Goal: Task Accomplishment & Management: Use online tool/utility

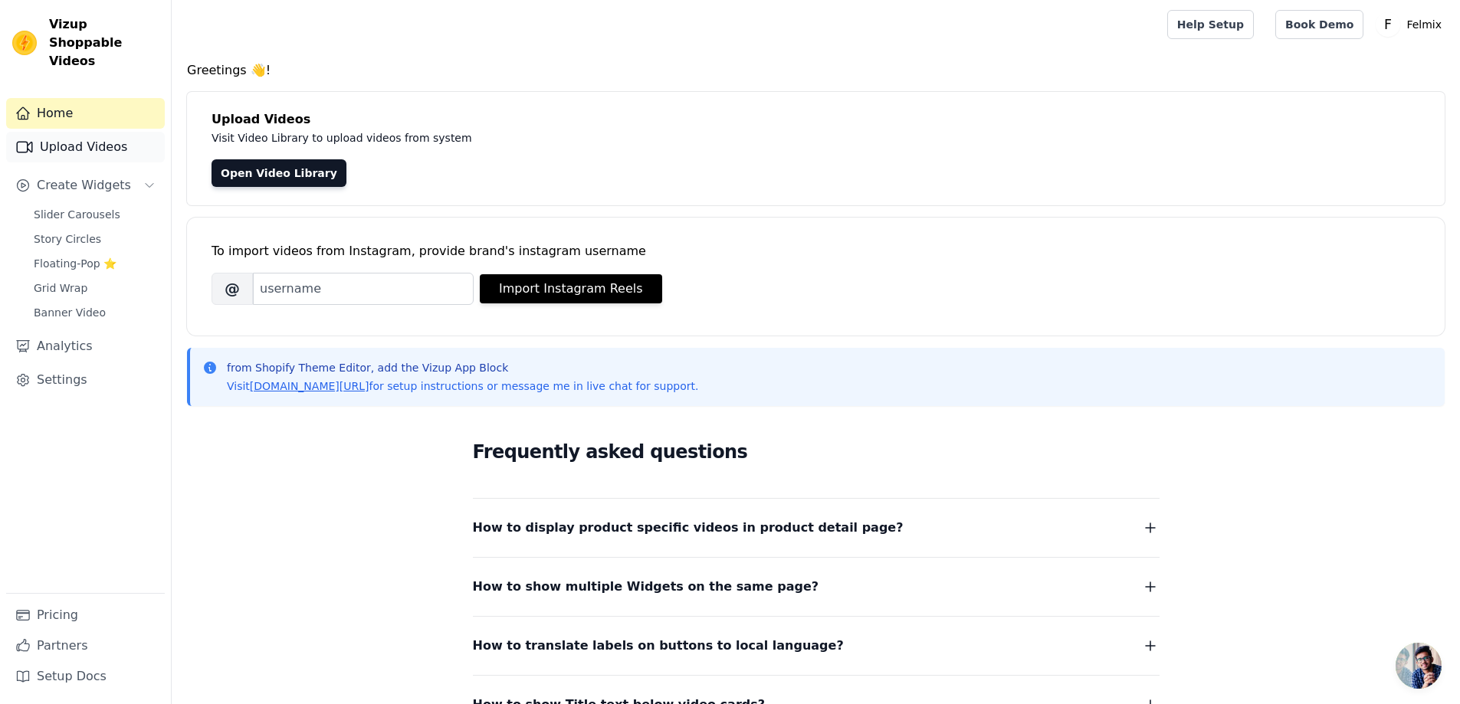
click at [73, 132] on link "Upload Videos" at bounding box center [85, 147] width 159 height 31
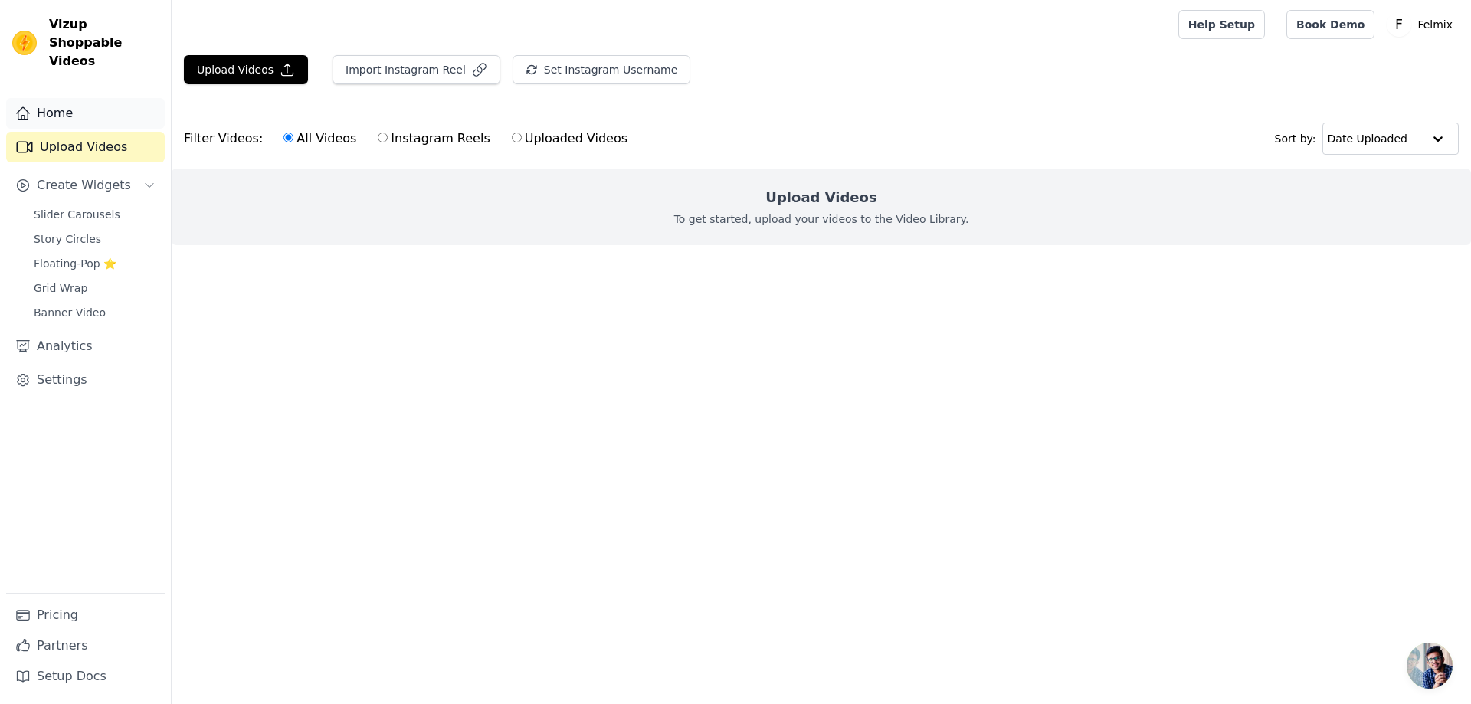
click at [53, 102] on link "Home" at bounding box center [85, 113] width 159 height 31
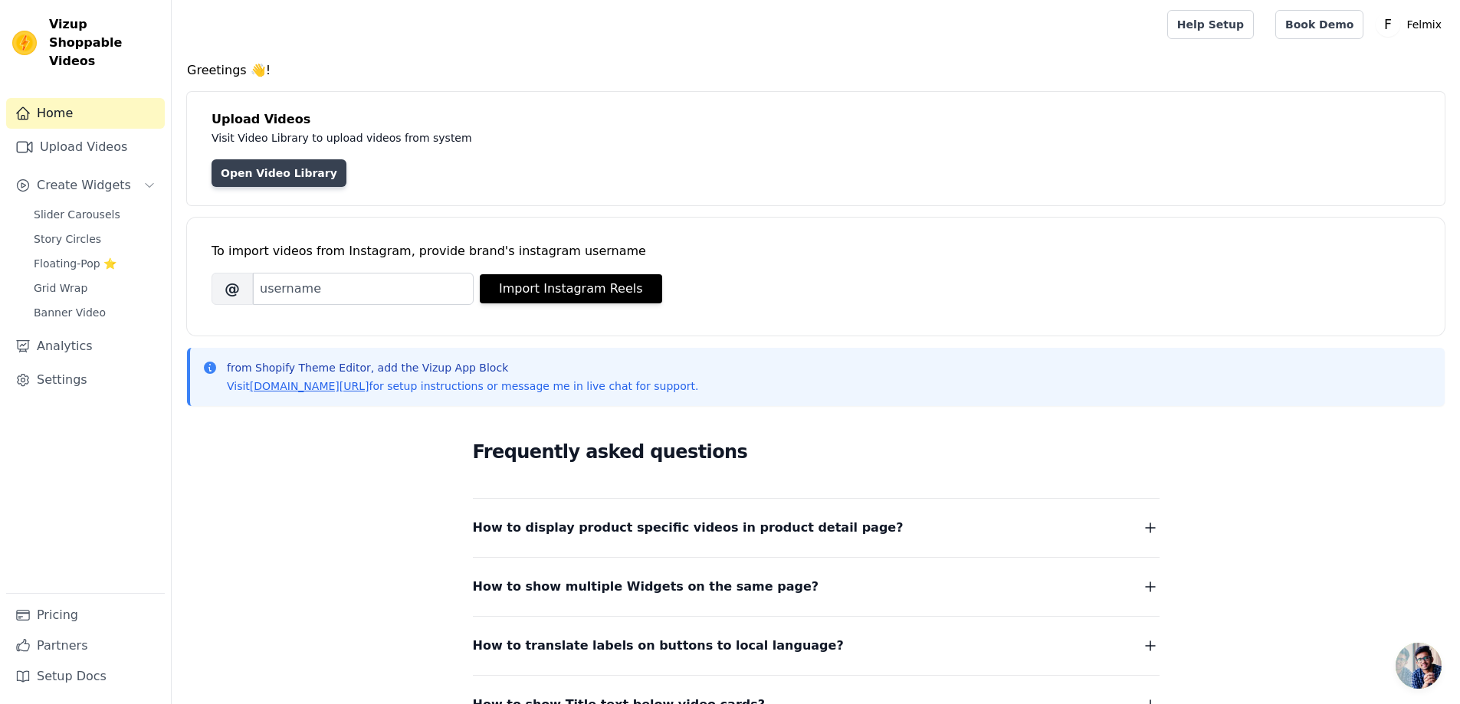
click at [243, 173] on link "Open Video Library" at bounding box center [278, 173] width 135 height 28
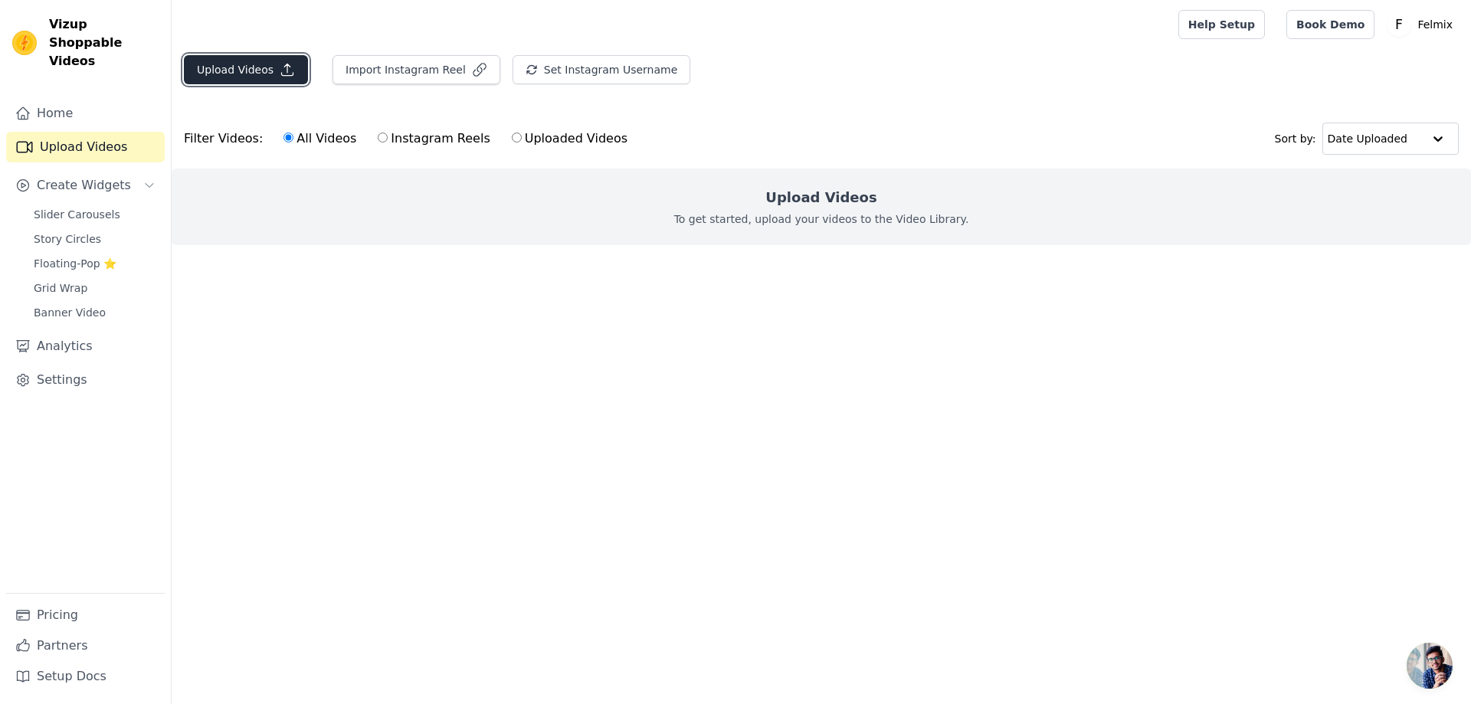
click at [242, 75] on button "Upload Videos" at bounding box center [246, 69] width 124 height 29
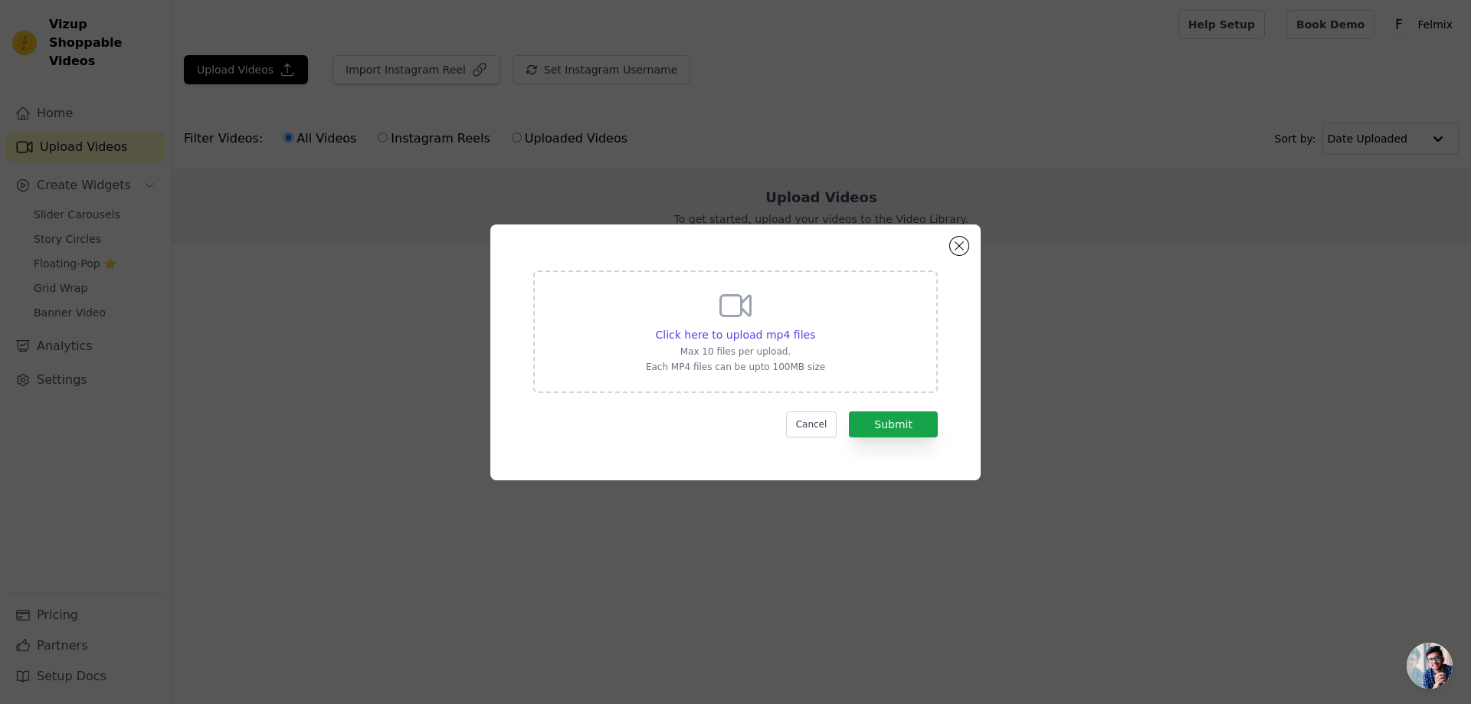
click at [963, 257] on div "Click here to upload mp4 files Max 10 files per upload. Each MP4 files can be u…" at bounding box center [735, 352] width 490 height 256
click at [962, 251] on button "Close modal" at bounding box center [959, 246] width 18 height 18
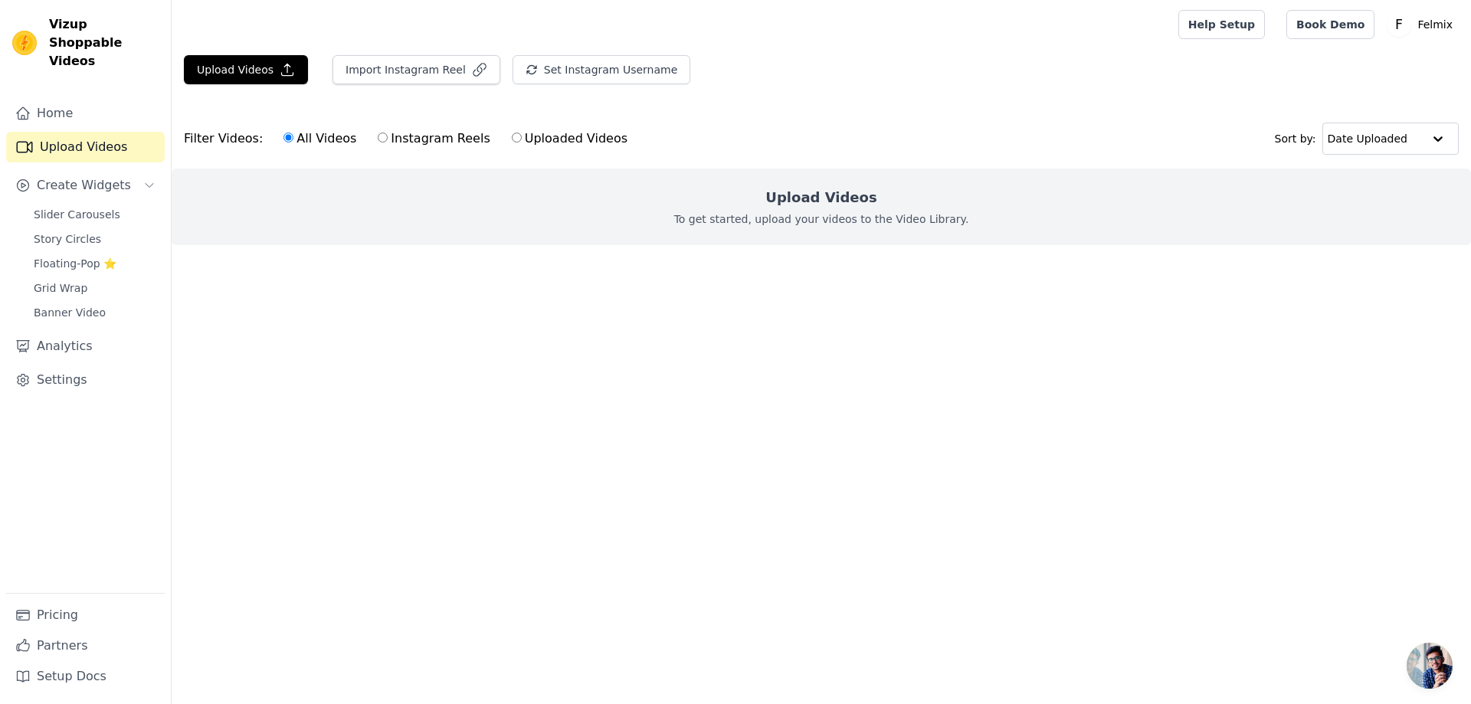
click at [513, 131] on label "Uploaded Videos" at bounding box center [569, 139] width 117 height 20
click at [513, 133] on input "Uploaded Videos" at bounding box center [517, 138] width 10 height 10
radio input "true"
click at [541, 66] on button "Set Instagram Username" at bounding box center [602, 69] width 178 height 29
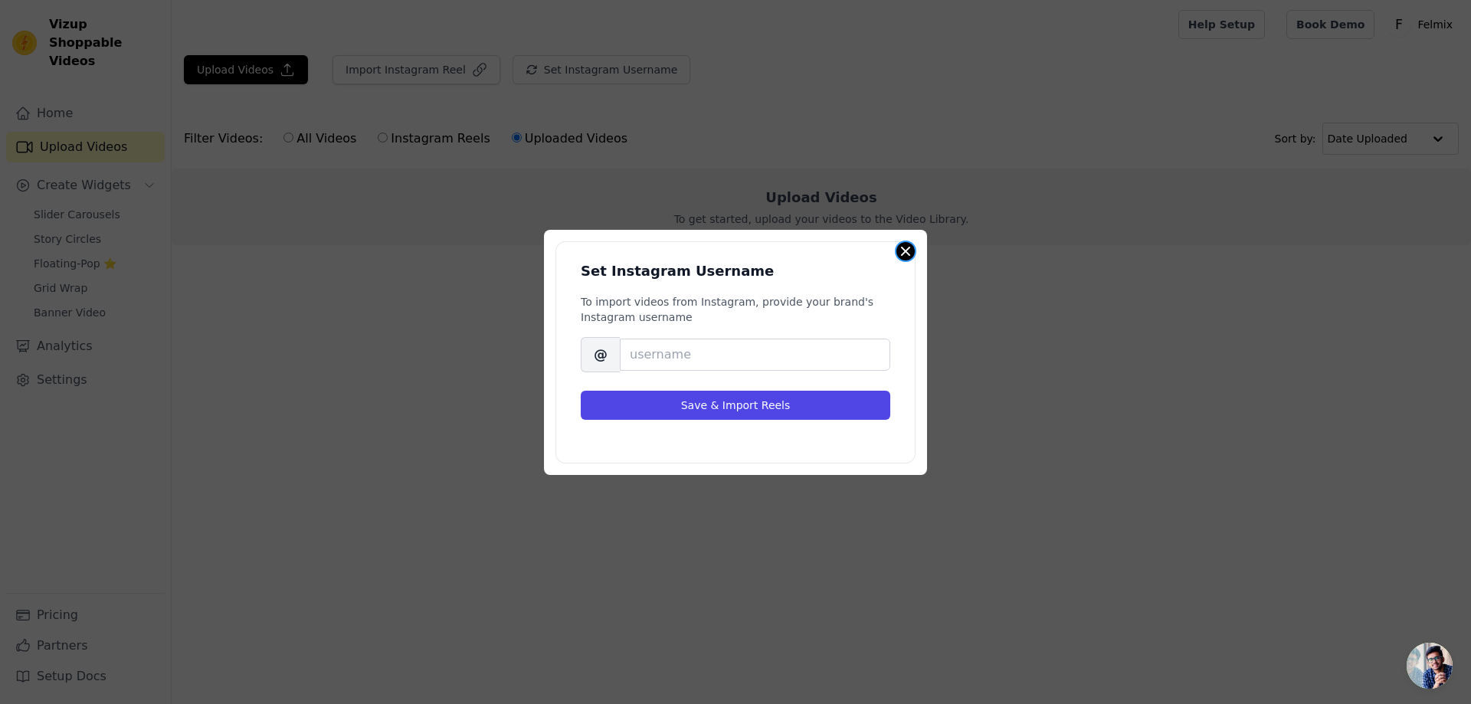
click at [912, 251] on button "Close modal" at bounding box center [905, 251] width 18 height 18
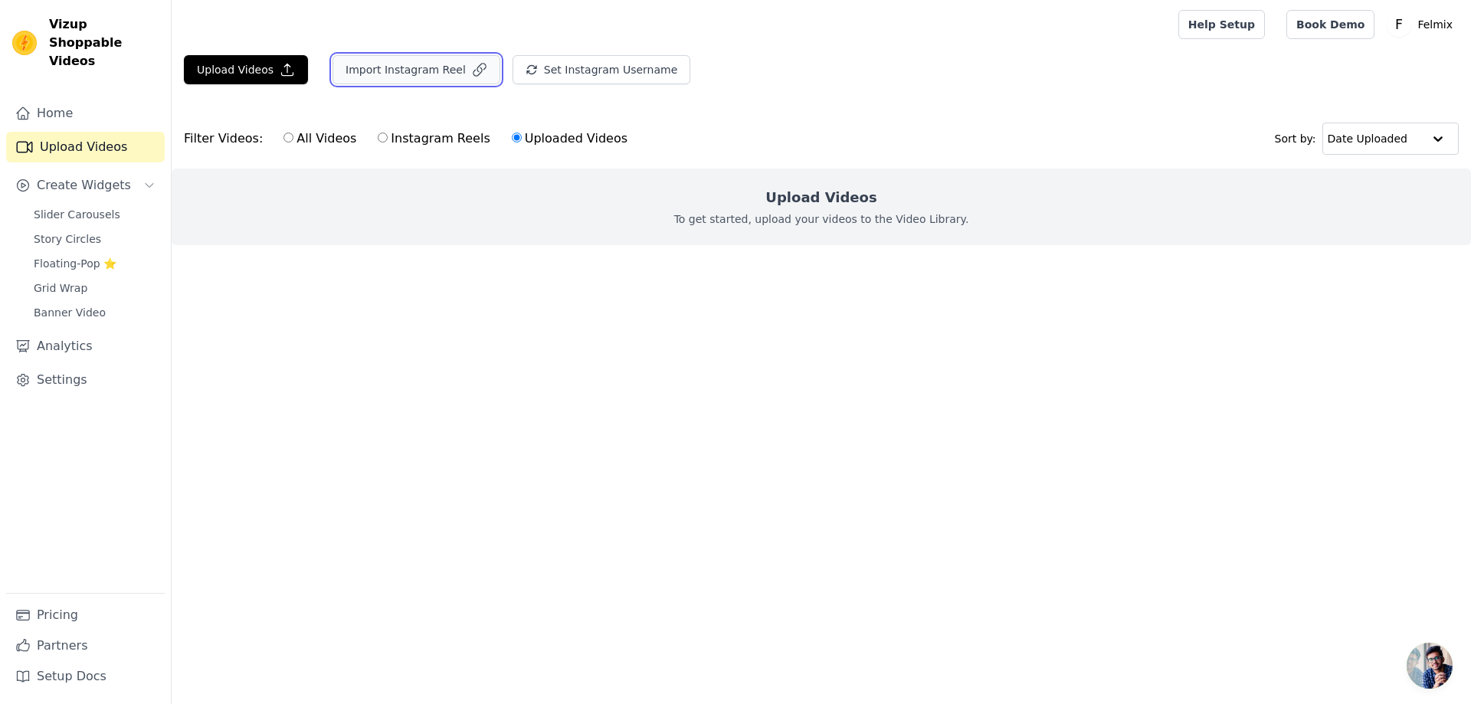
click at [382, 59] on button "Import Instagram Reel" at bounding box center [417, 69] width 168 height 29
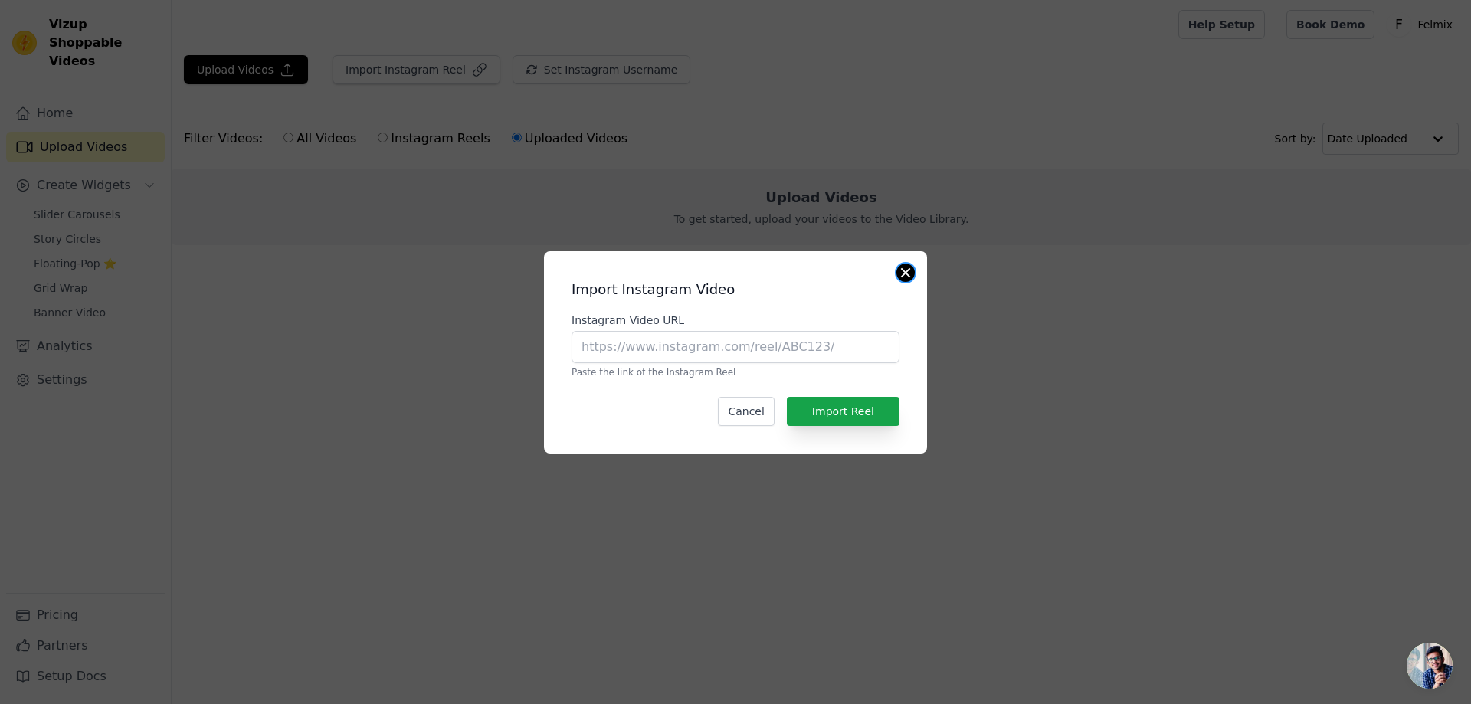
click at [906, 272] on button "Close modal" at bounding box center [905, 273] width 18 height 18
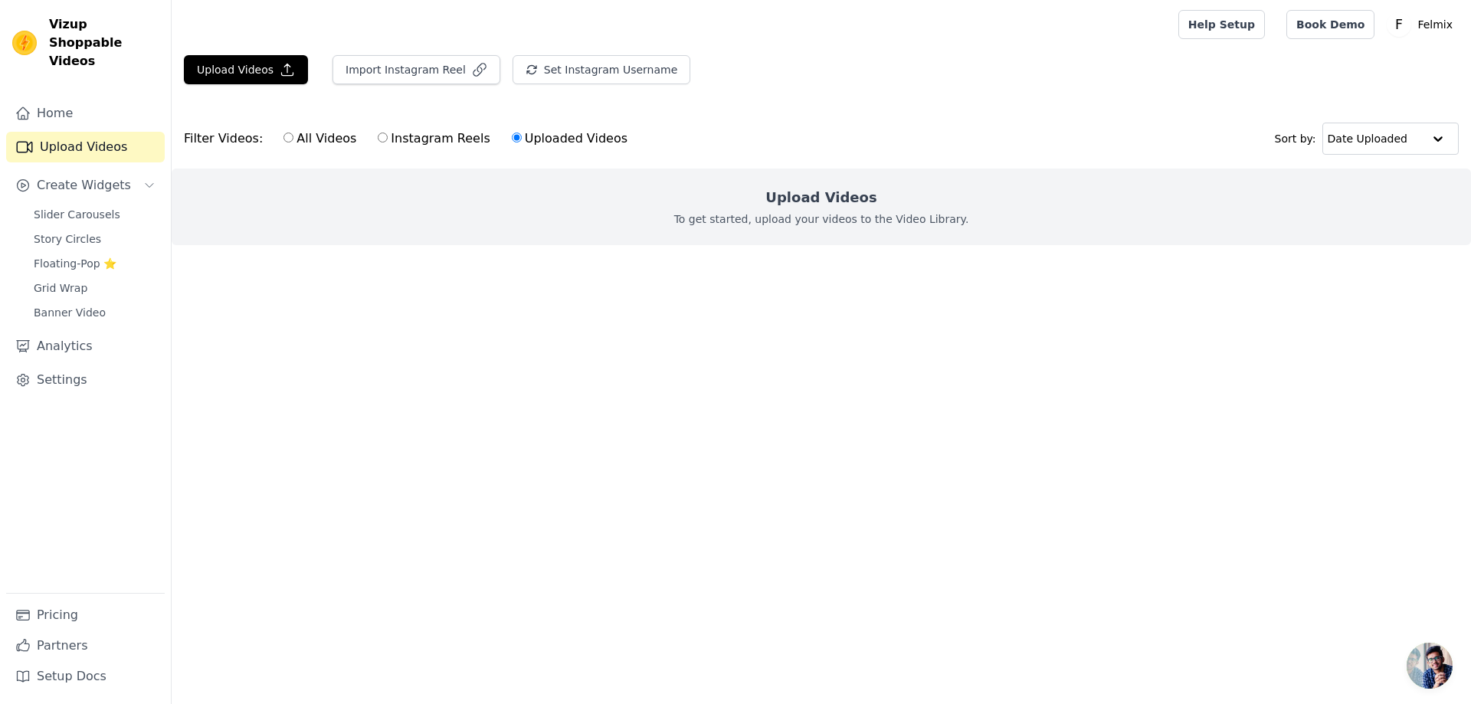
click at [283, 141] on input "All Videos" at bounding box center [288, 138] width 10 height 10
radio input "true"
click at [378, 139] on input "Instagram Reels" at bounding box center [383, 138] width 10 height 10
radio input "true"
click at [548, 146] on label "Uploaded Videos" at bounding box center [569, 139] width 117 height 20
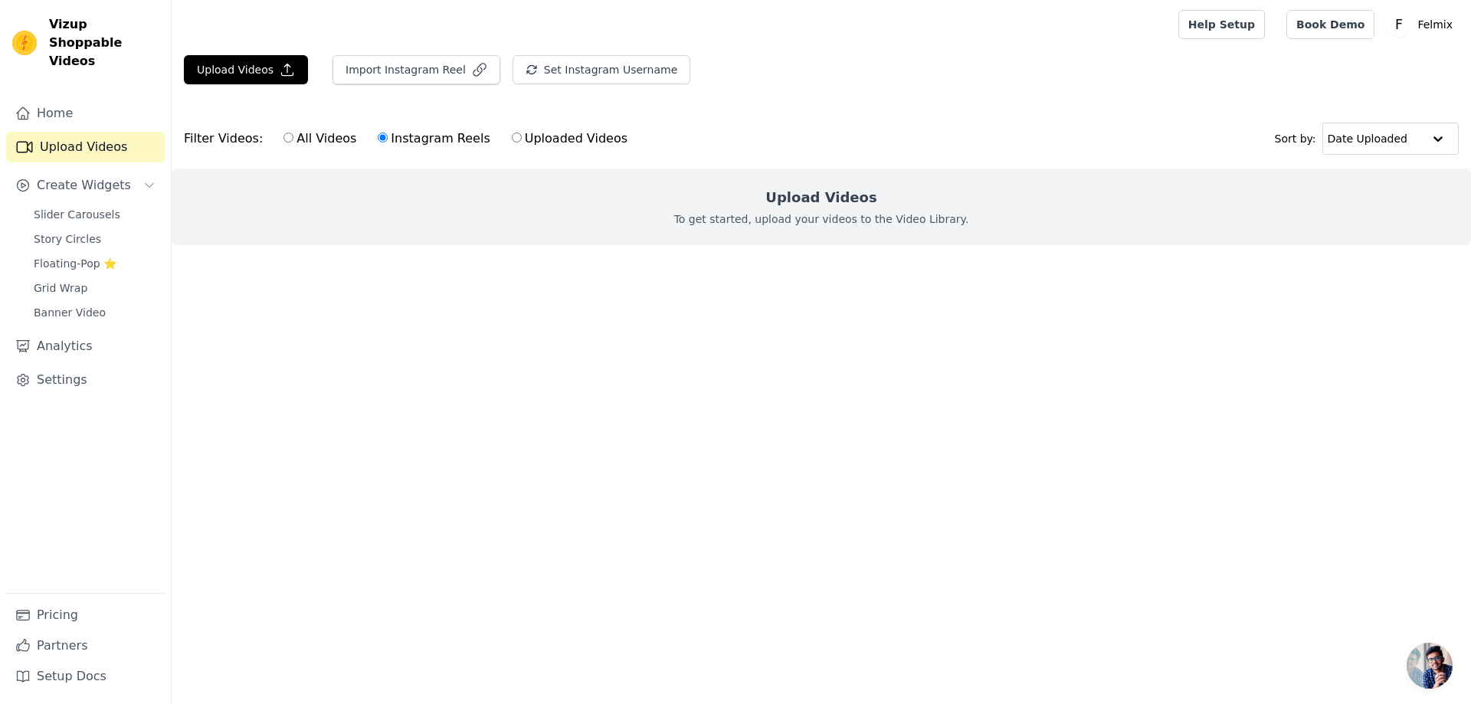
click at [522, 143] on input "Uploaded Videos" at bounding box center [517, 138] width 10 height 10
radio input "true"
click at [988, 297] on main "Upload Videos Import Instagram Reel Set Instagram Username Import Latest IG Ree…" at bounding box center [821, 177] width 1299 height 257
click at [58, 98] on link "Home" at bounding box center [85, 113] width 159 height 31
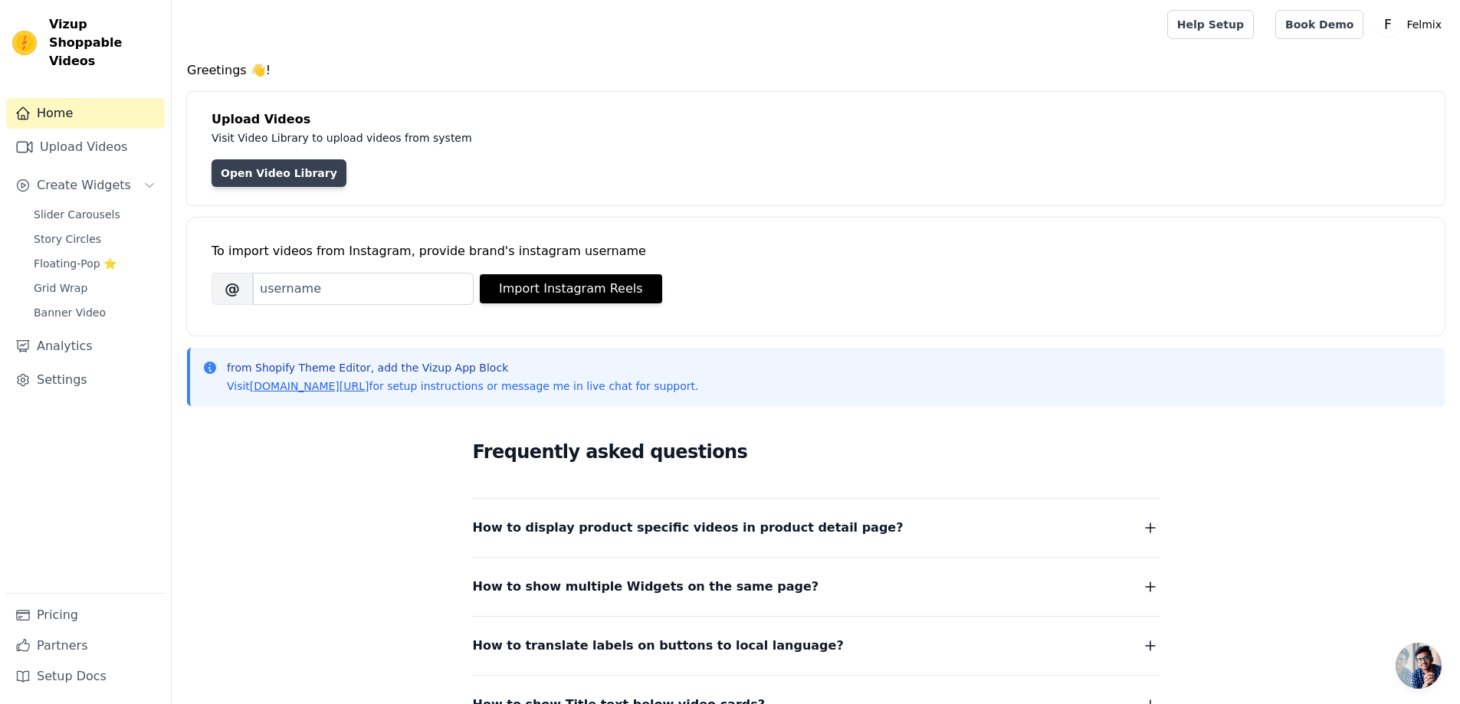
click at [271, 178] on link "Open Video Library" at bounding box center [278, 173] width 135 height 28
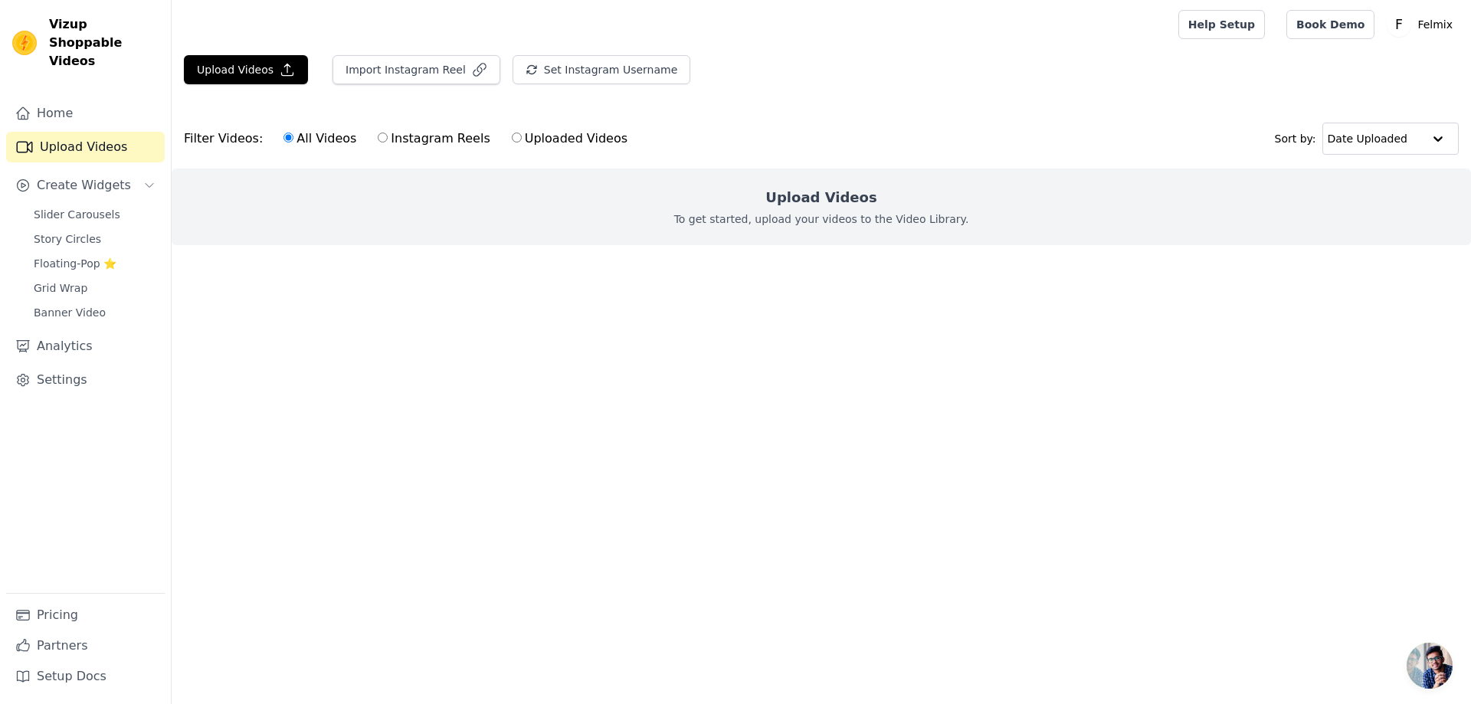
click at [423, 138] on label "Instagram Reels" at bounding box center [433, 139] width 113 height 20
click at [388, 138] on input "Instagram Reels" at bounding box center [383, 138] width 10 height 10
radio input "true"
click at [539, 143] on label "Uploaded Videos" at bounding box center [569, 139] width 117 height 20
click at [522, 143] on input "Uploaded Videos" at bounding box center [517, 138] width 10 height 10
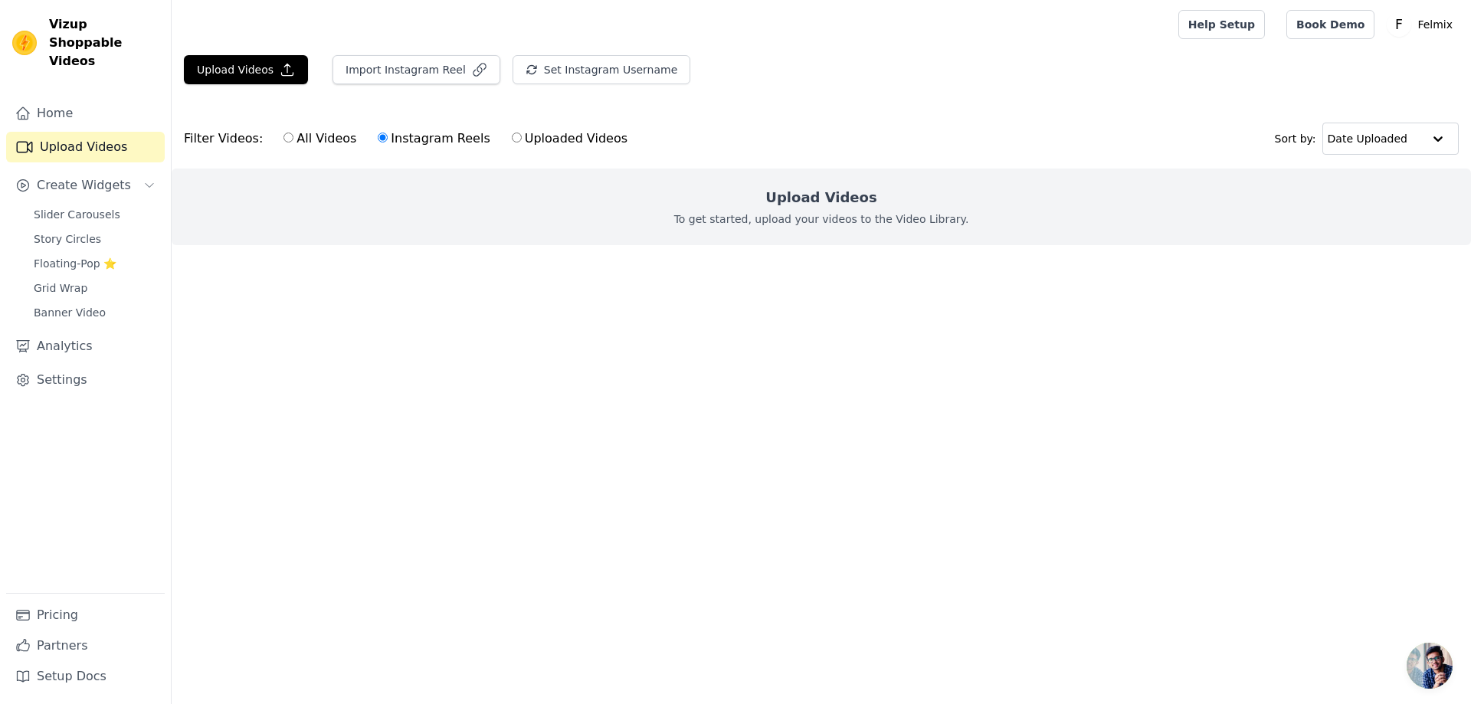
radio input "true"
click at [292, 64] on button "Upload Videos" at bounding box center [246, 69] width 124 height 29
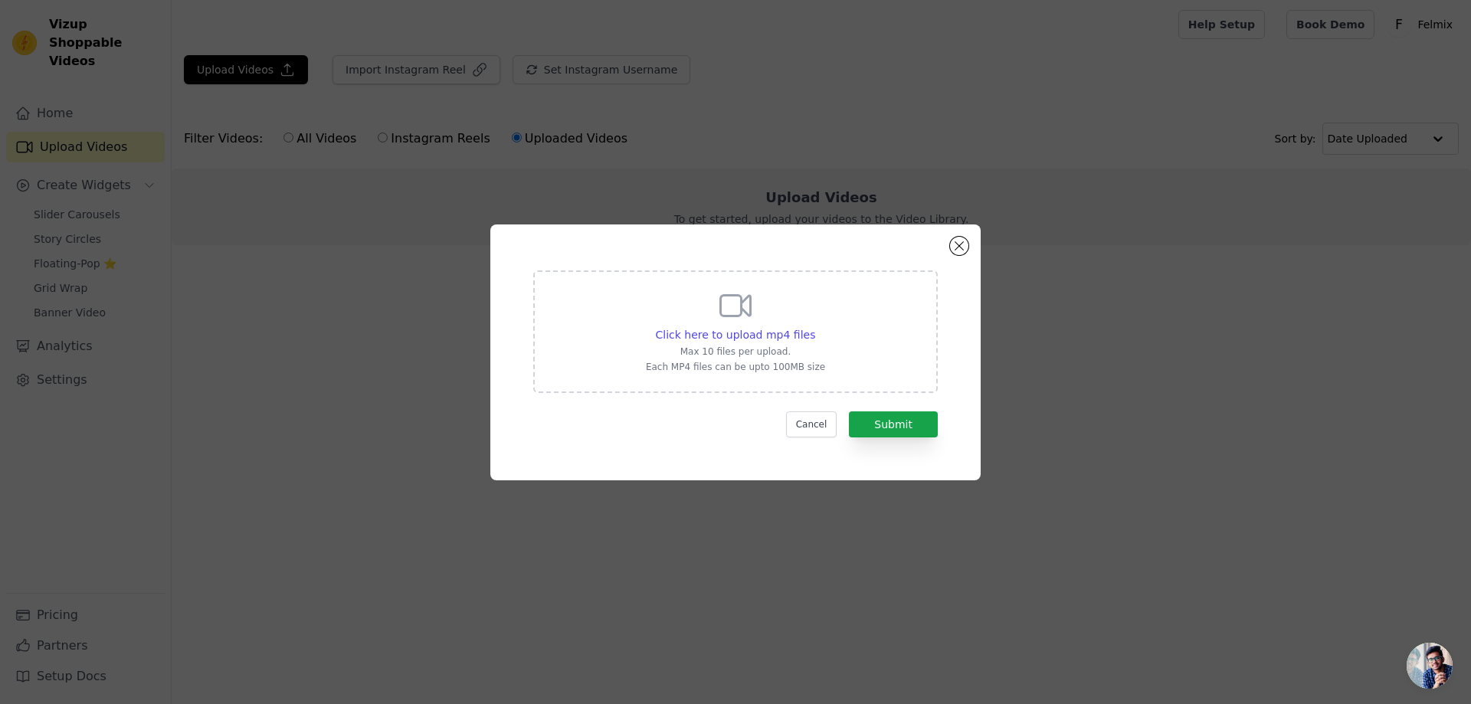
click at [742, 324] on div "Click here to upload mp4 files Max 10 files per upload. Each MP4 files can be u…" at bounding box center [735, 330] width 179 height 86
click at [814, 326] on input "Click here to upload mp4 files Max 10 files per upload. Each MP4 files can be u…" at bounding box center [814, 326] width 1 height 1
click at [957, 248] on button "Close modal" at bounding box center [959, 246] width 18 height 18
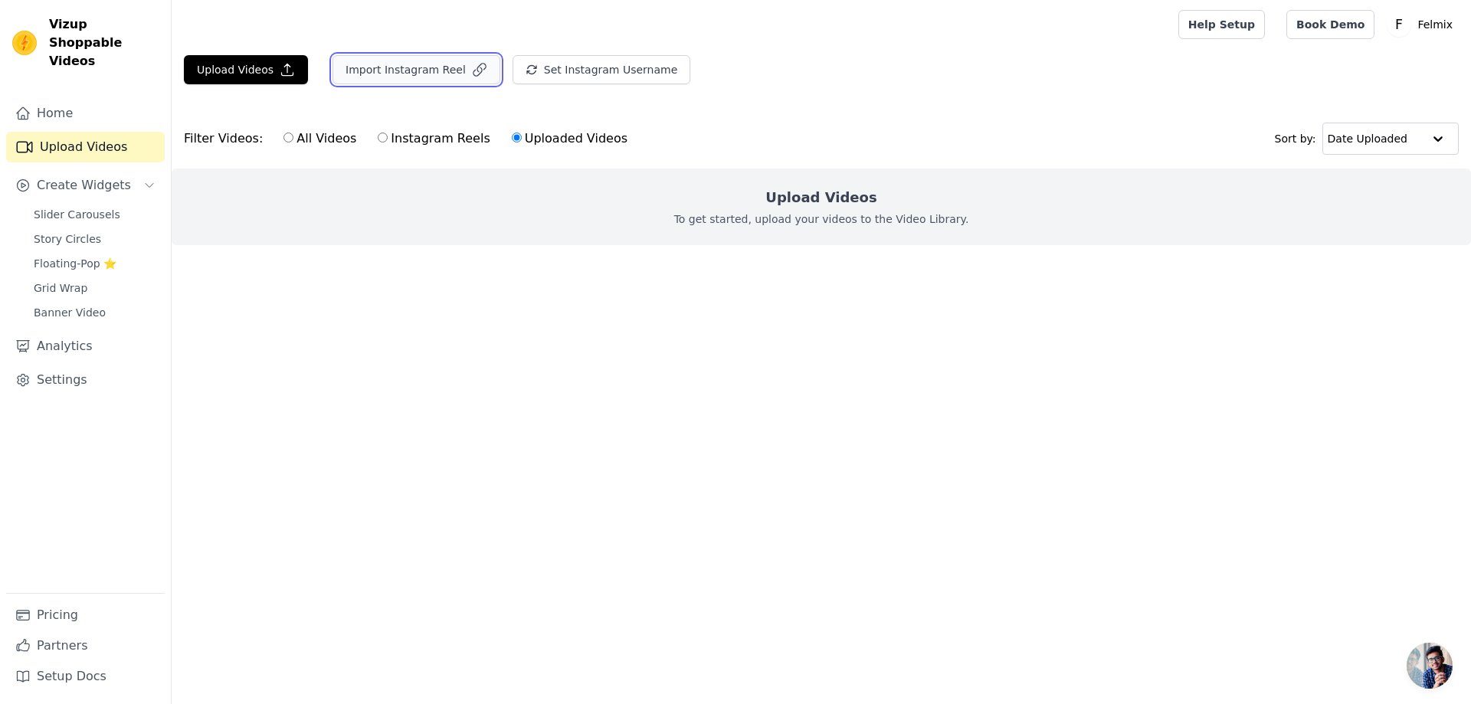
click at [404, 61] on button "Import Instagram Reel" at bounding box center [417, 69] width 168 height 29
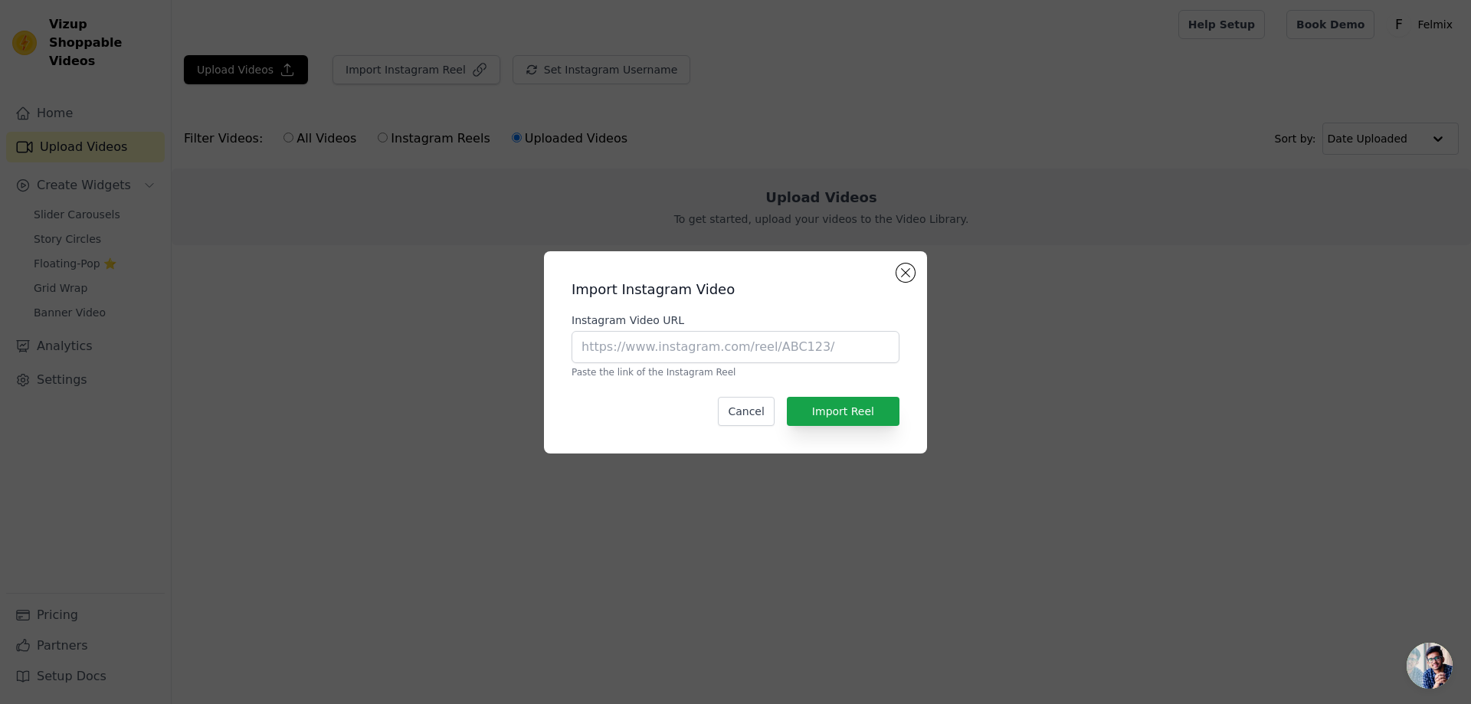
click at [910, 264] on div "Import Instagram Video Instagram Video URL Paste the link of the Instagram Reel…" at bounding box center [735, 353] width 359 height 178
click at [907, 270] on button "Close modal" at bounding box center [905, 273] width 18 height 18
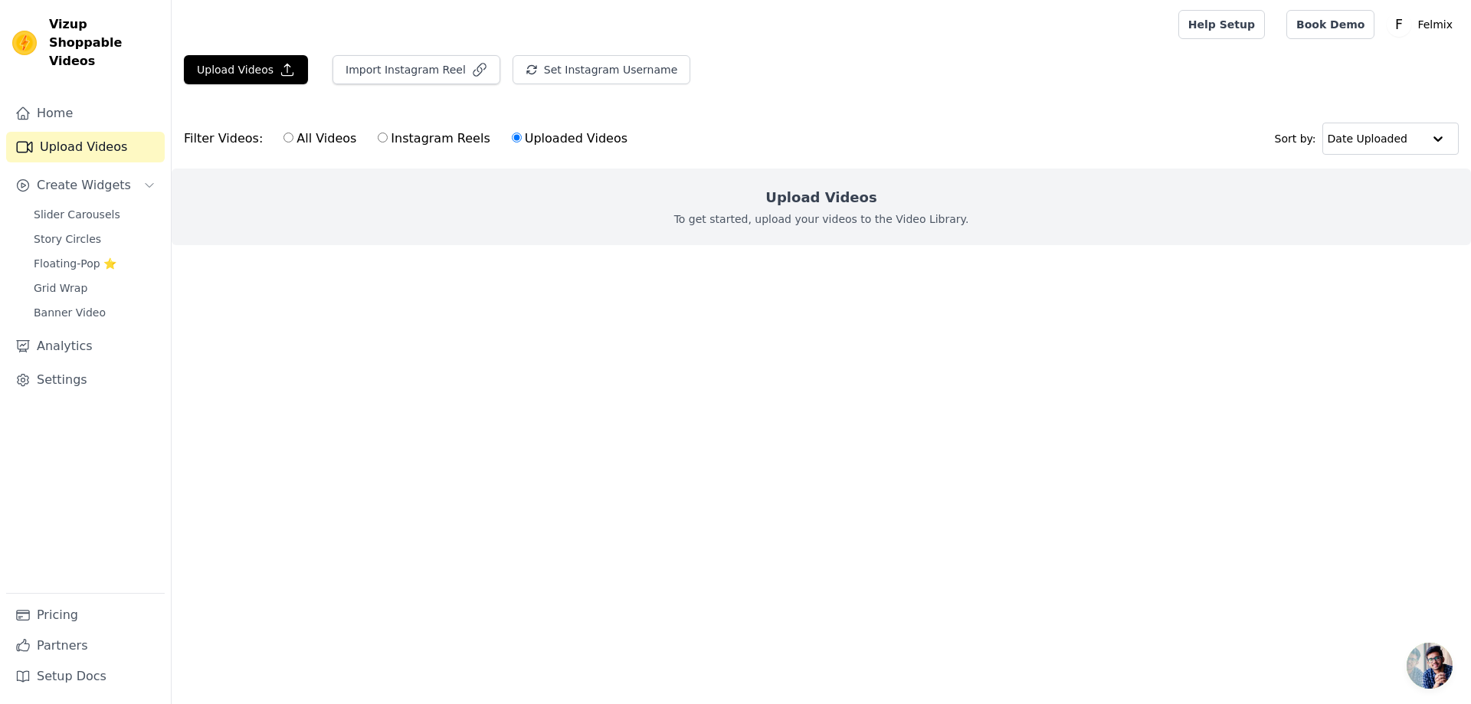
click at [67, 132] on link "Upload Videos" at bounding box center [85, 147] width 159 height 31
click at [303, 76] on div "Upload Videos Import Instagram Reel Set Instagram Username Import Latest IG Ree…" at bounding box center [821, 75] width 1299 height 41
click at [280, 74] on icon "button" at bounding box center [287, 69] width 15 height 15
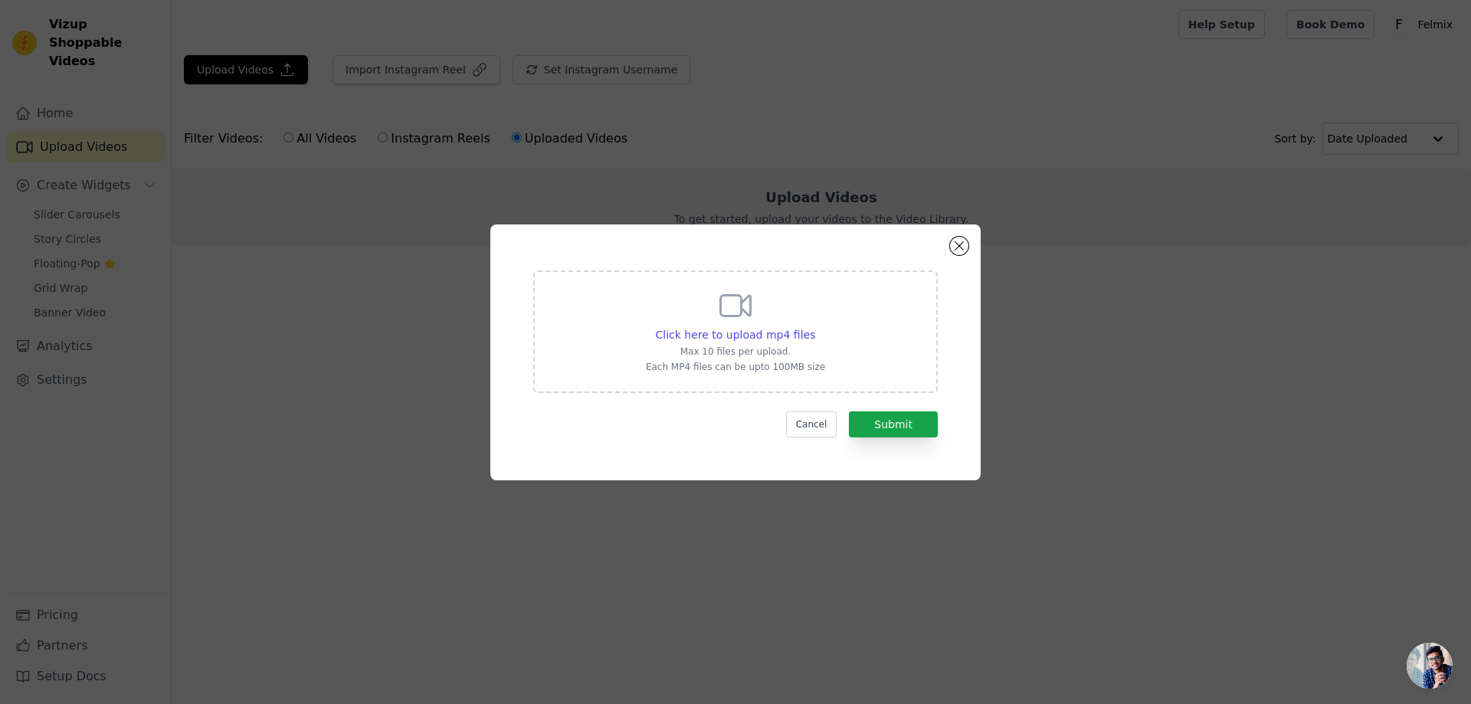
click at [735, 303] on icon at bounding box center [735, 305] width 37 height 37
click at [814, 326] on input "Click here to upload mp4 files Max 10 files per upload. Each MP4 files can be u…" at bounding box center [814, 326] width 1 height 1
type input "C:\fakepath\0d3bcb6531944b3ba50e1f5f94e72345.mp4"
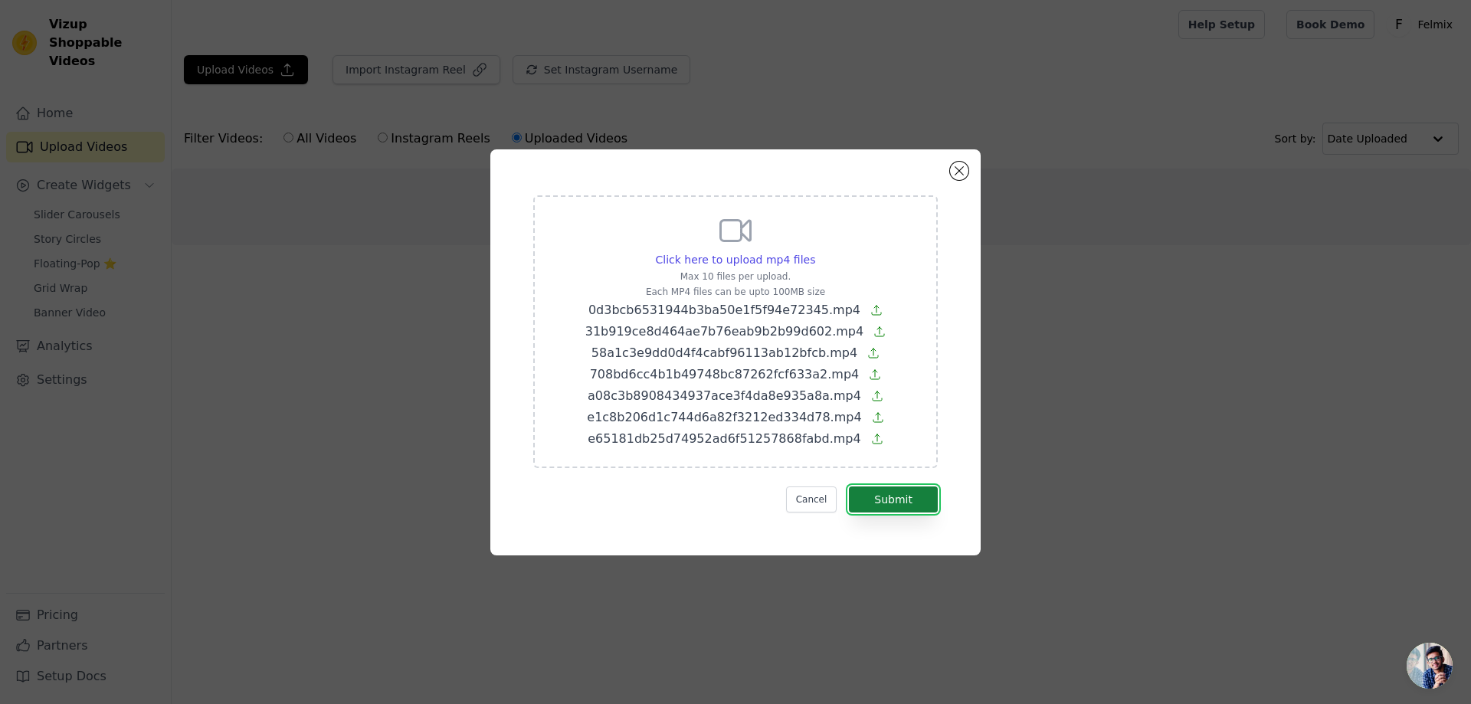
click at [903, 496] on button "Submit" at bounding box center [893, 500] width 89 height 26
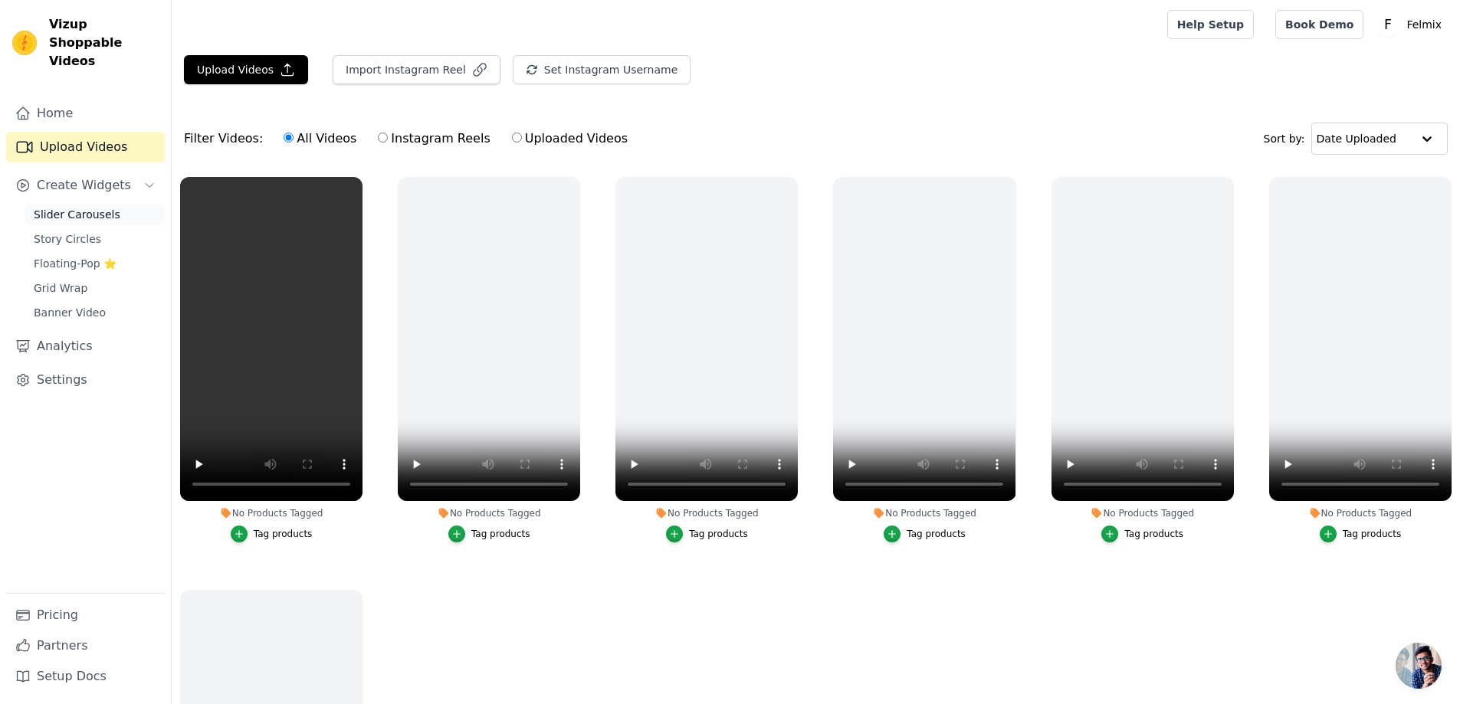
click at [85, 207] on span "Slider Carousels" at bounding box center [77, 214] width 87 height 15
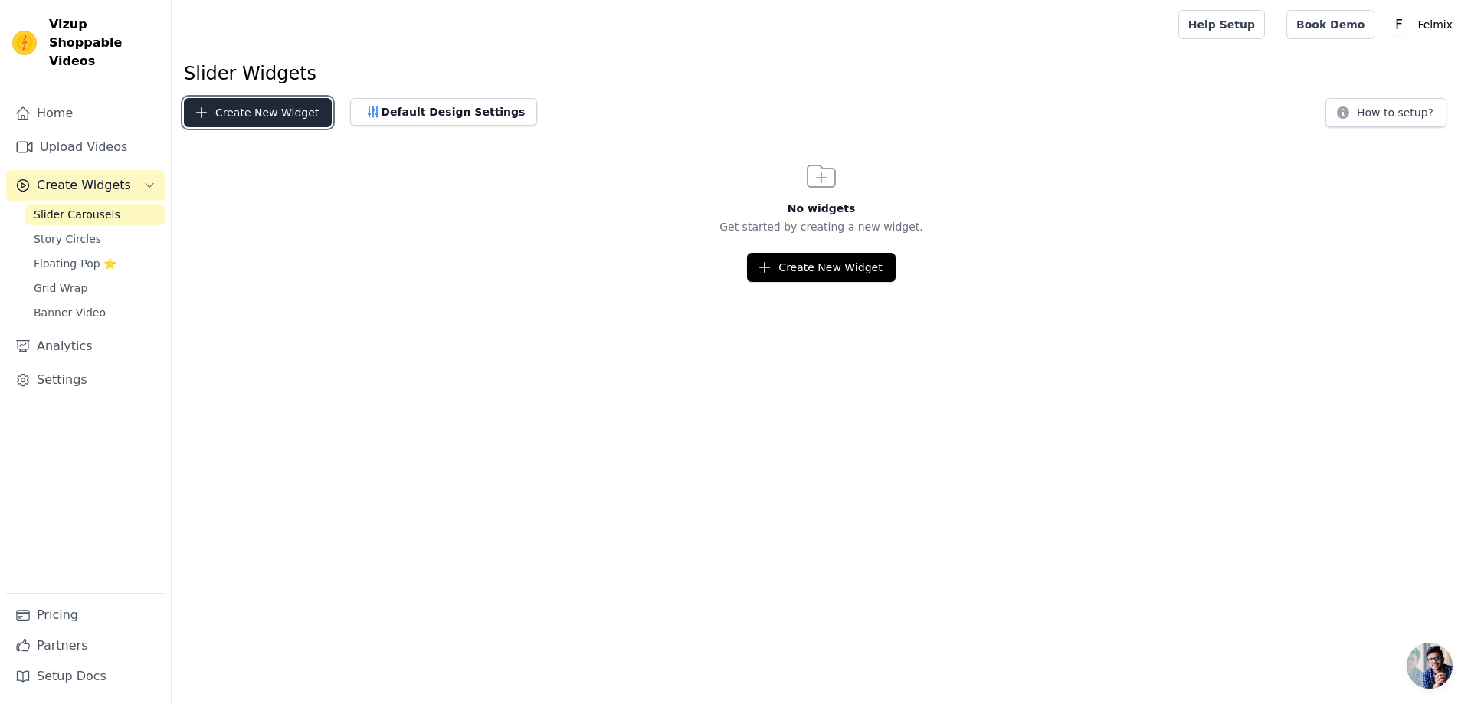
click at [238, 116] on button "Create New Widget" at bounding box center [258, 112] width 148 height 29
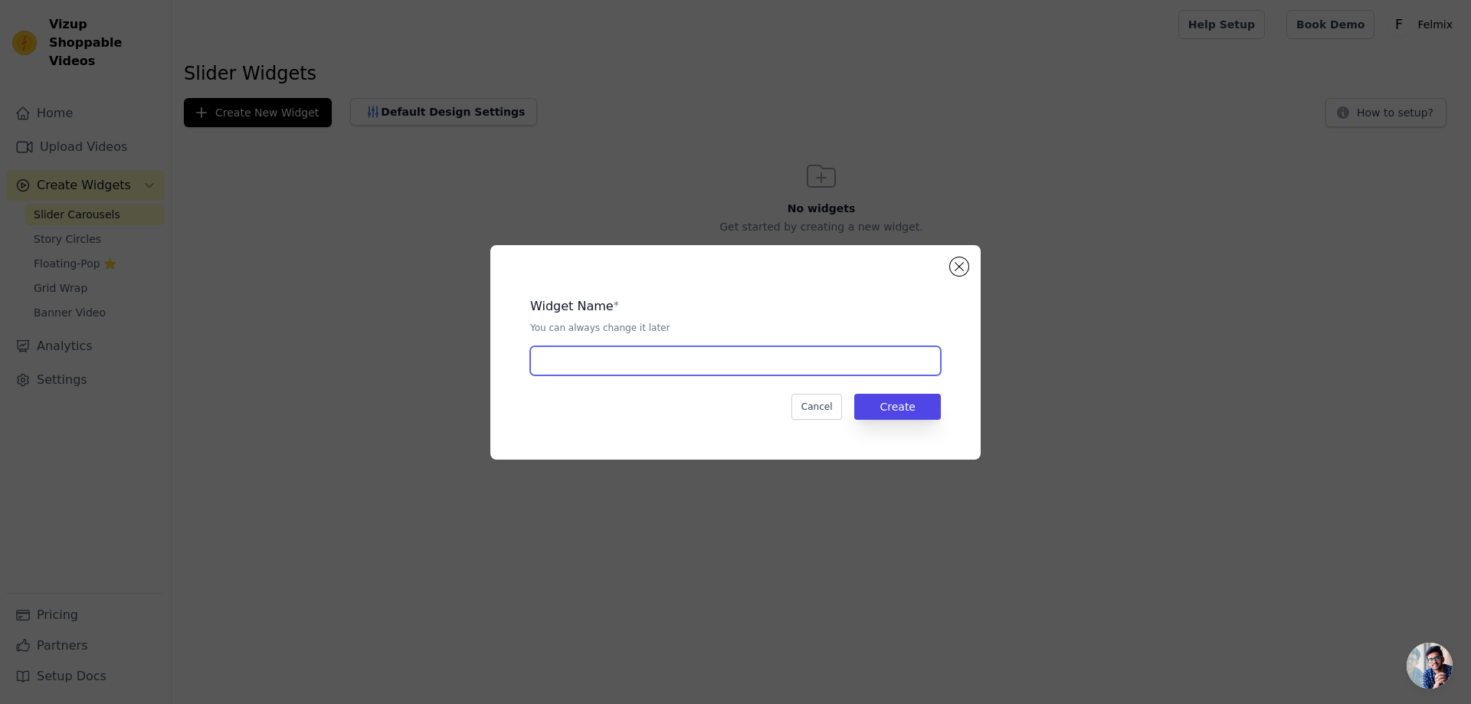
click at [661, 363] on input "text" at bounding box center [735, 360] width 411 height 29
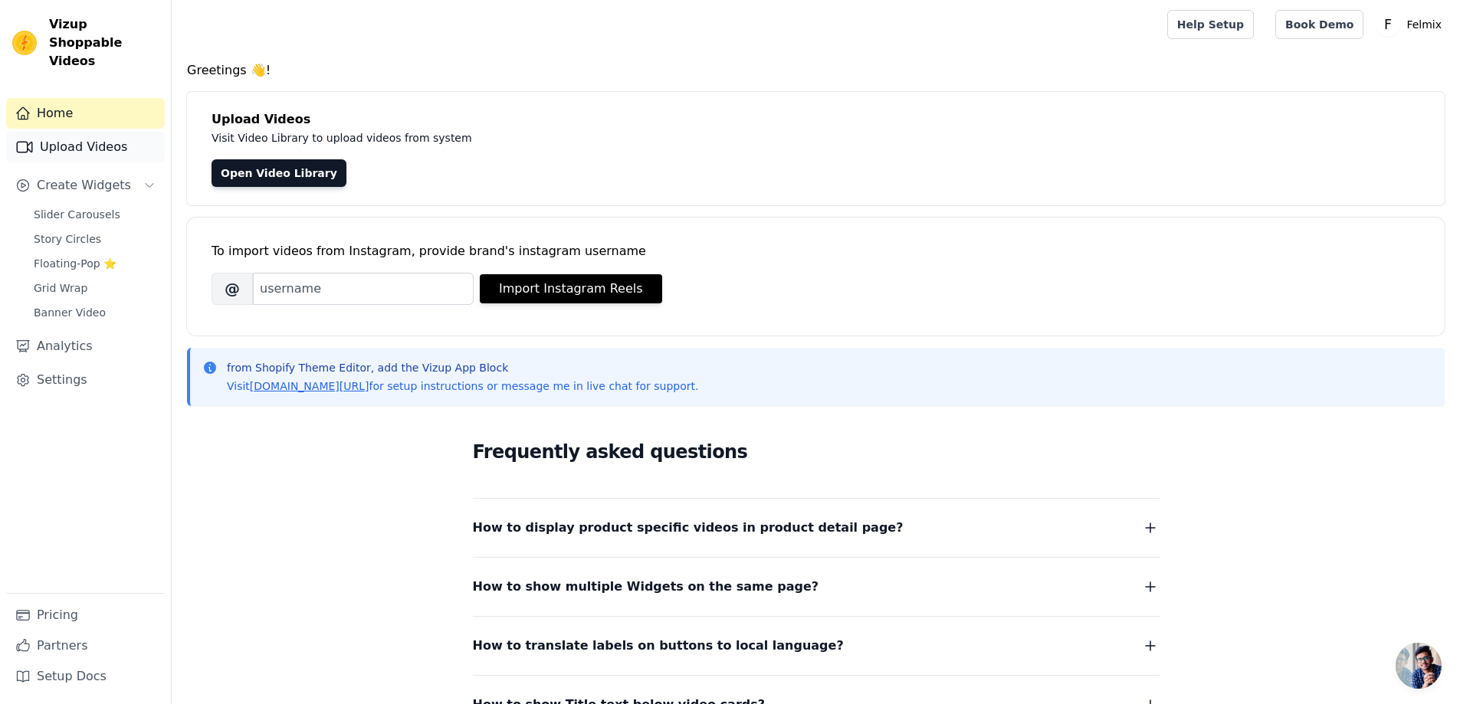
click at [62, 139] on link "Upload Videos" at bounding box center [85, 147] width 159 height 31
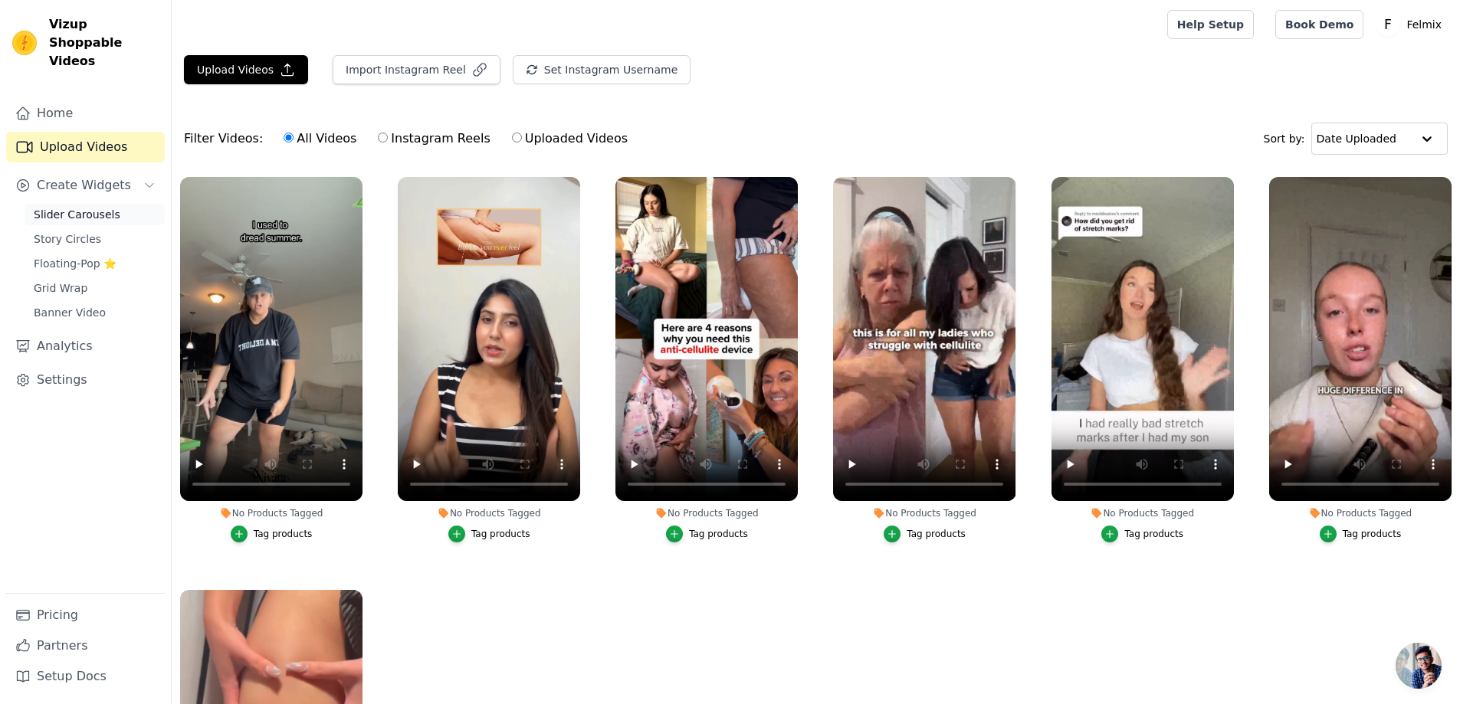
click at [57, 207] on span "Slider Carousels" at bounding box center [77, 214] width 87 height 15
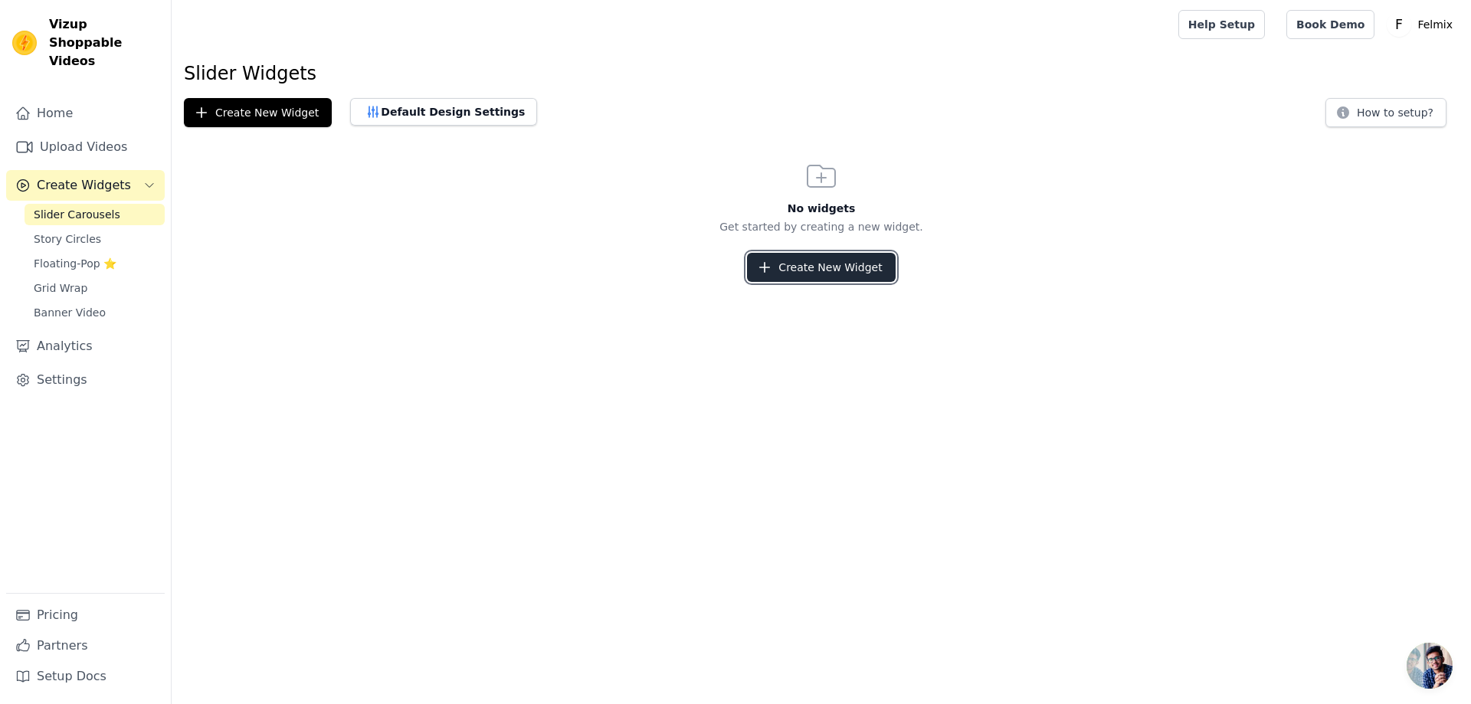
click at [791, 267] on button "Create New Widget" at bounding box center [821, 267] width 148 height 29
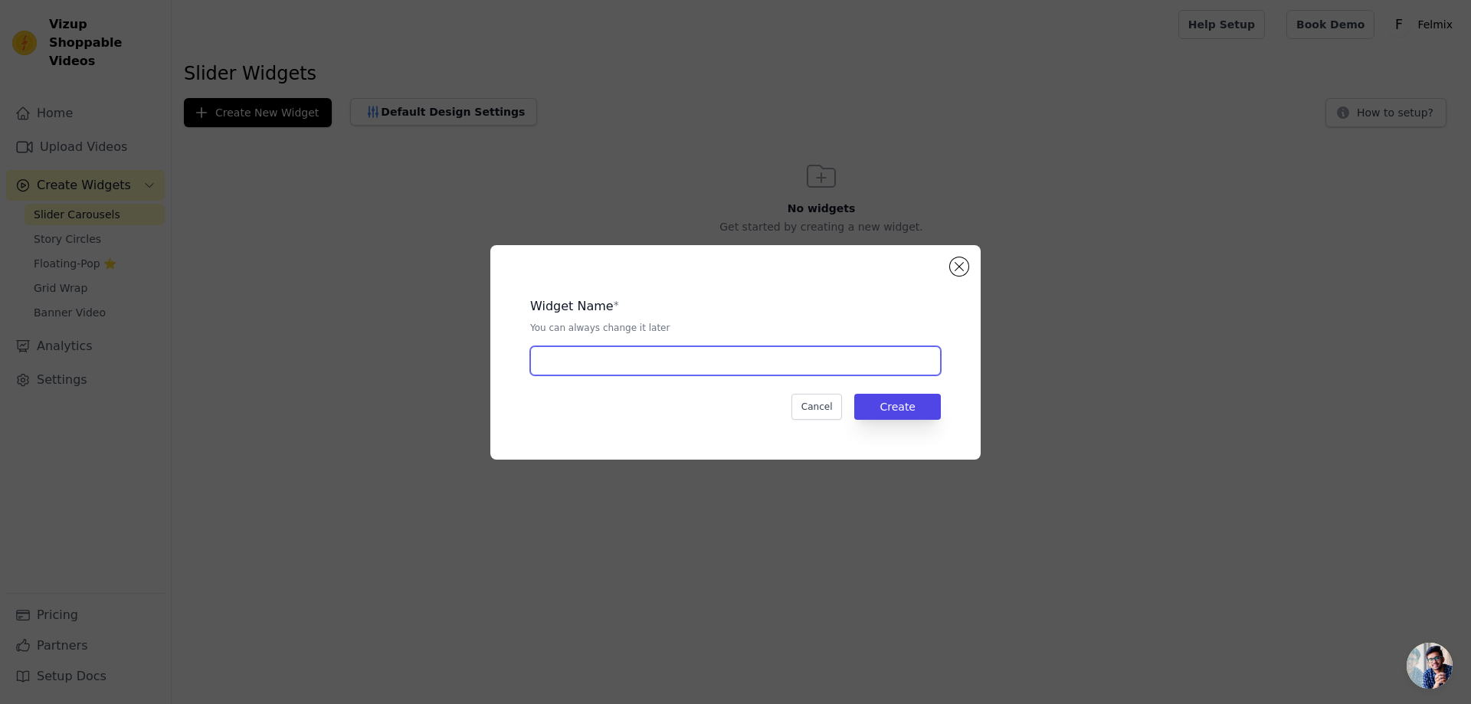
click at [593, 356] on input "text" at bounding box center [735, 360] width 411 height 29
paste input "See What People Are Saying!"
type input "See What People Are Saying!"
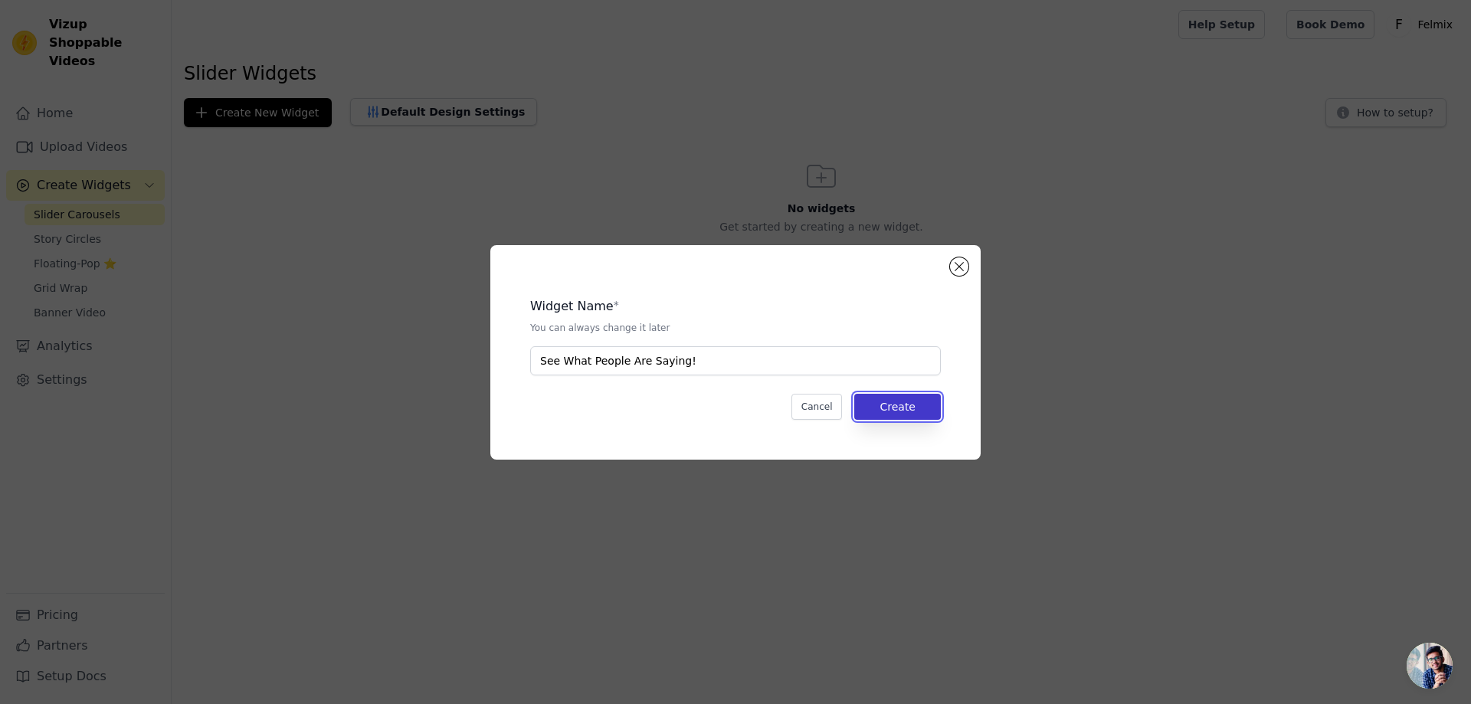
click at [909, 401] on button "Create" at bounding box center [897, 407] width 87 height 26
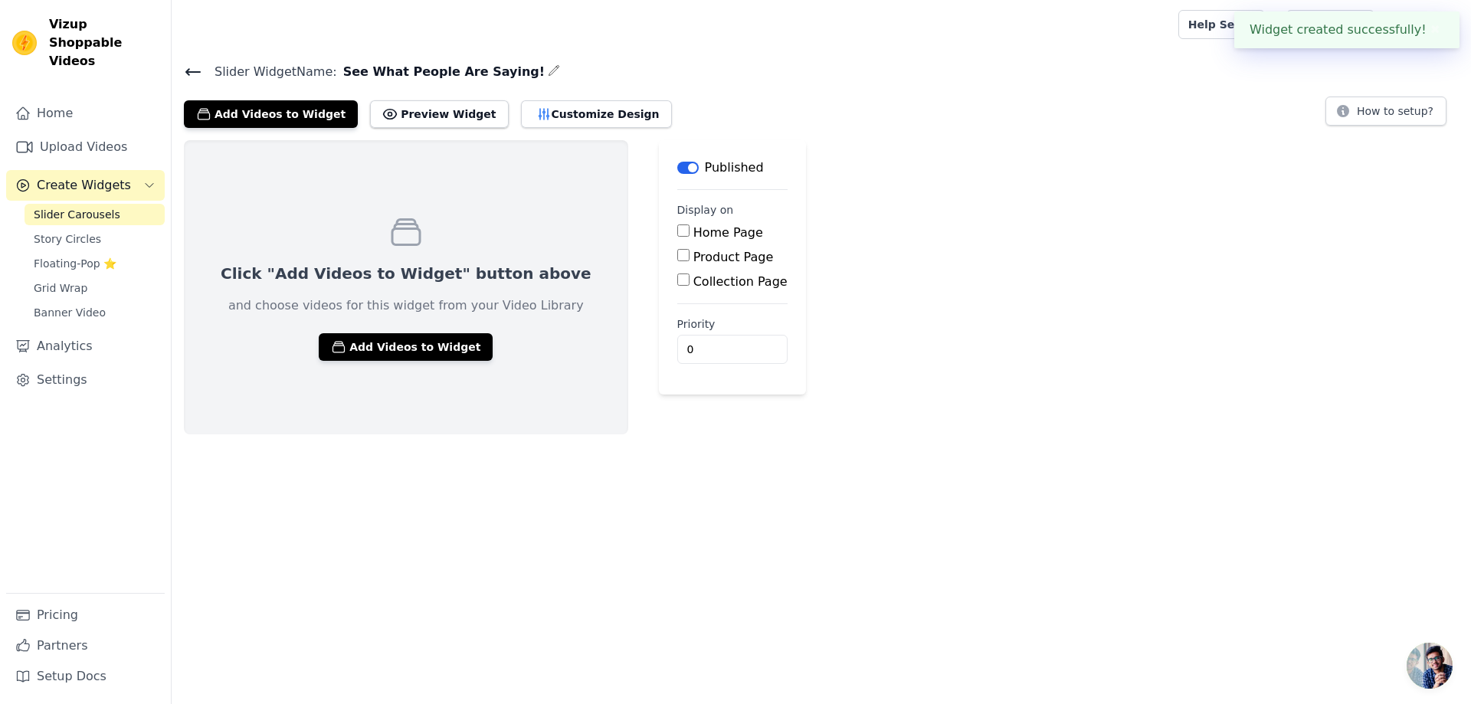
click at [693, 257] on label "Product Page" at bounding box center [733, 257] width 80 height 15
click at [677, 257] on input "Product Page" at bounding box center [683, 255] width 12 height 12
checkbox input "true"
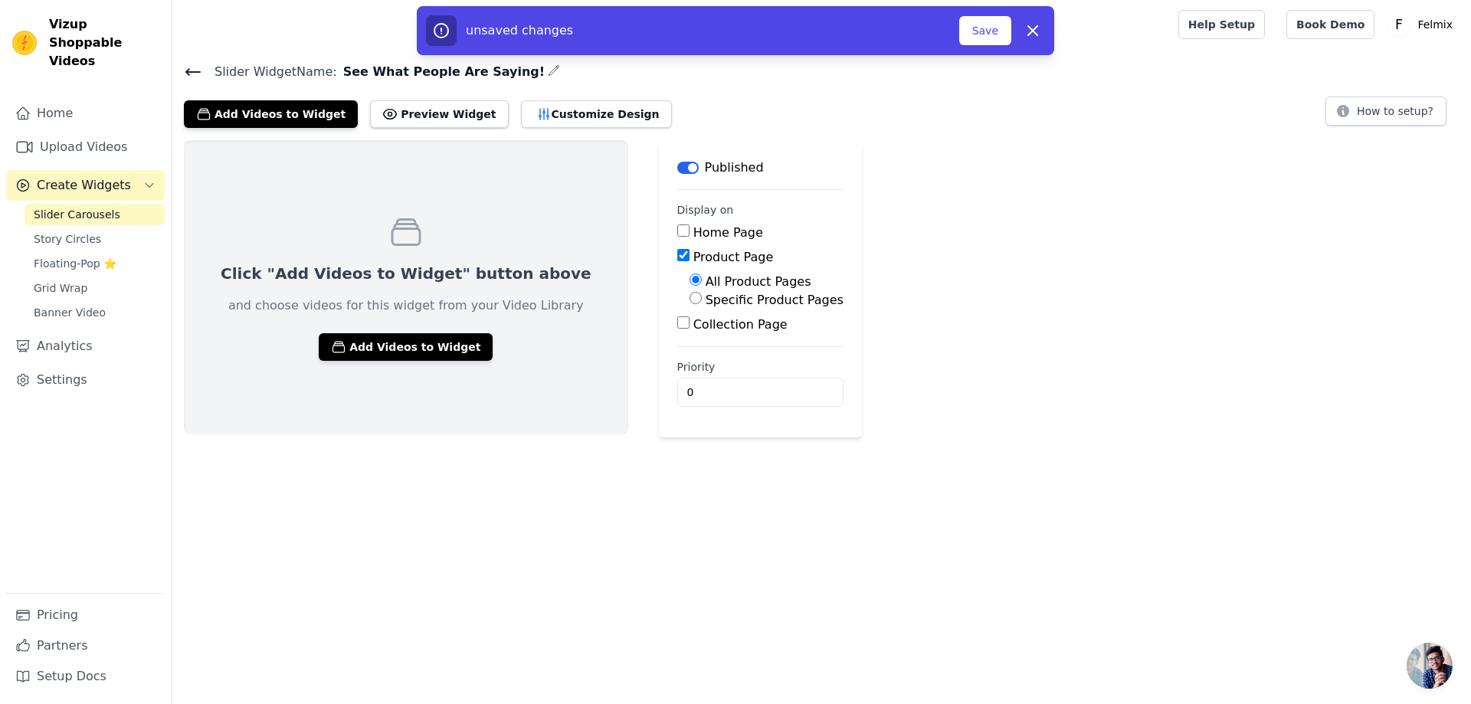
click at [706, 302] on label "Specific Product Pages" at bounding box center [775, 300] width 138 height 15
click at [690, 302] on input "Specific Product Pages" at bounding box center [696, 298] width 12 height 12
radio input "true"
click at [690, 327] on button "Select Products" at bounding box center [741, 335] width 103 height 26
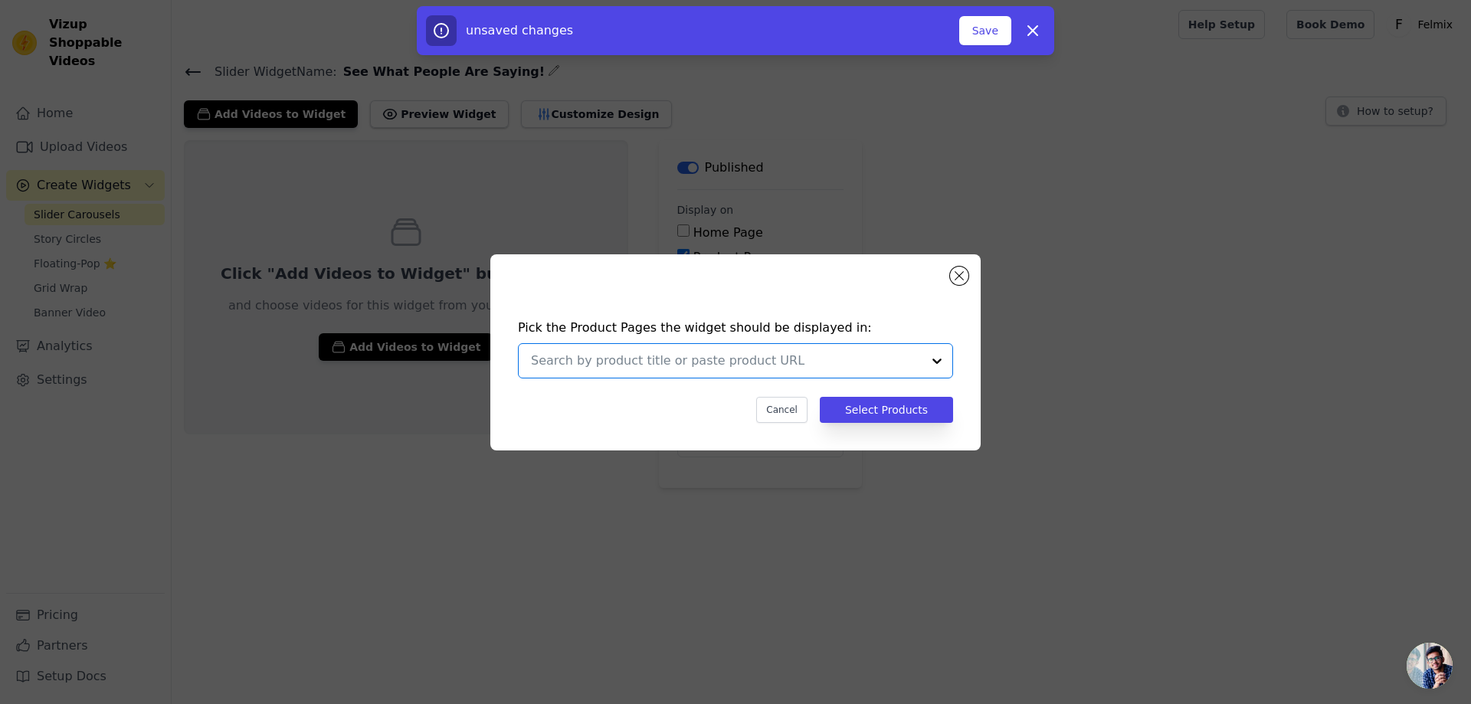
click at [854, 365] on input "text" at bounding box center [726, 361] width 391 height 18
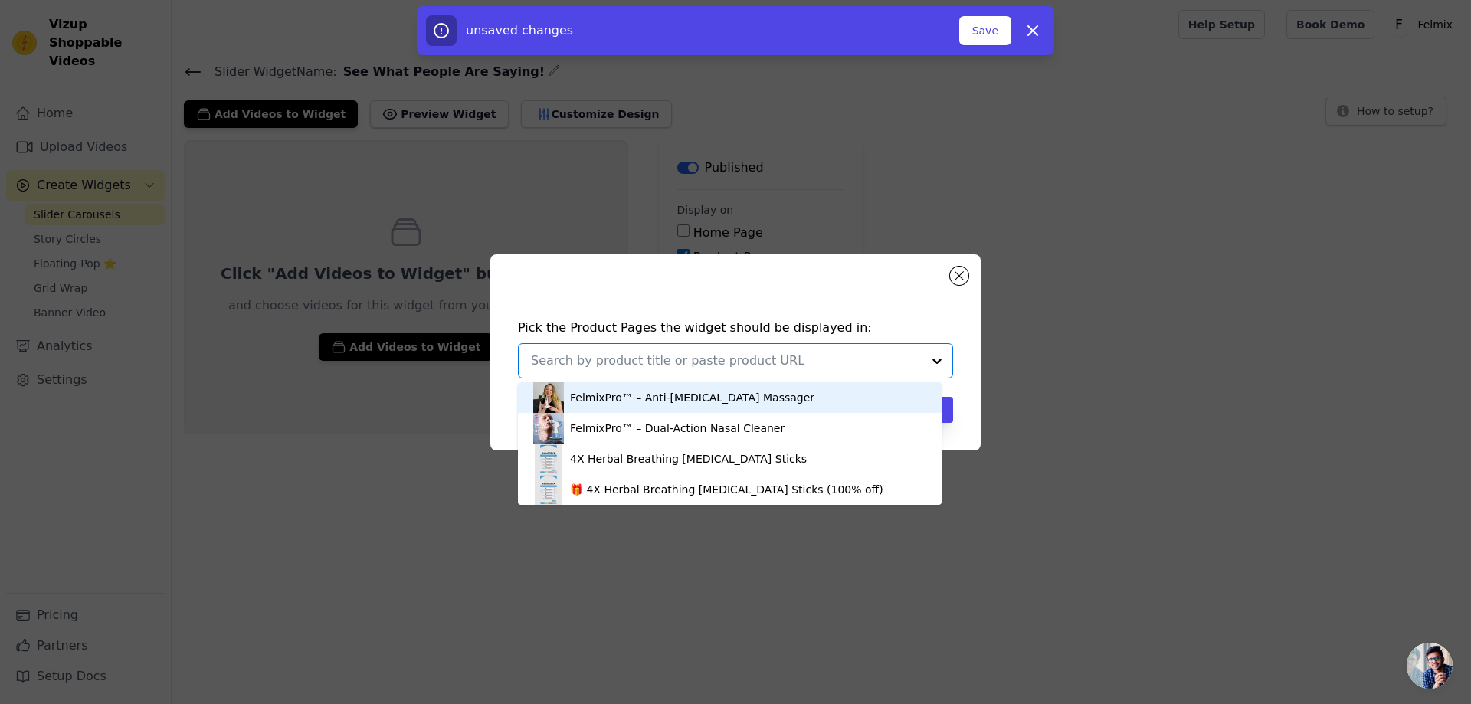
click at [644, 398] on div "FelmixPro™ – Anti-Cellulite Massager" at bounding box center [692, 397] width 244 height 15
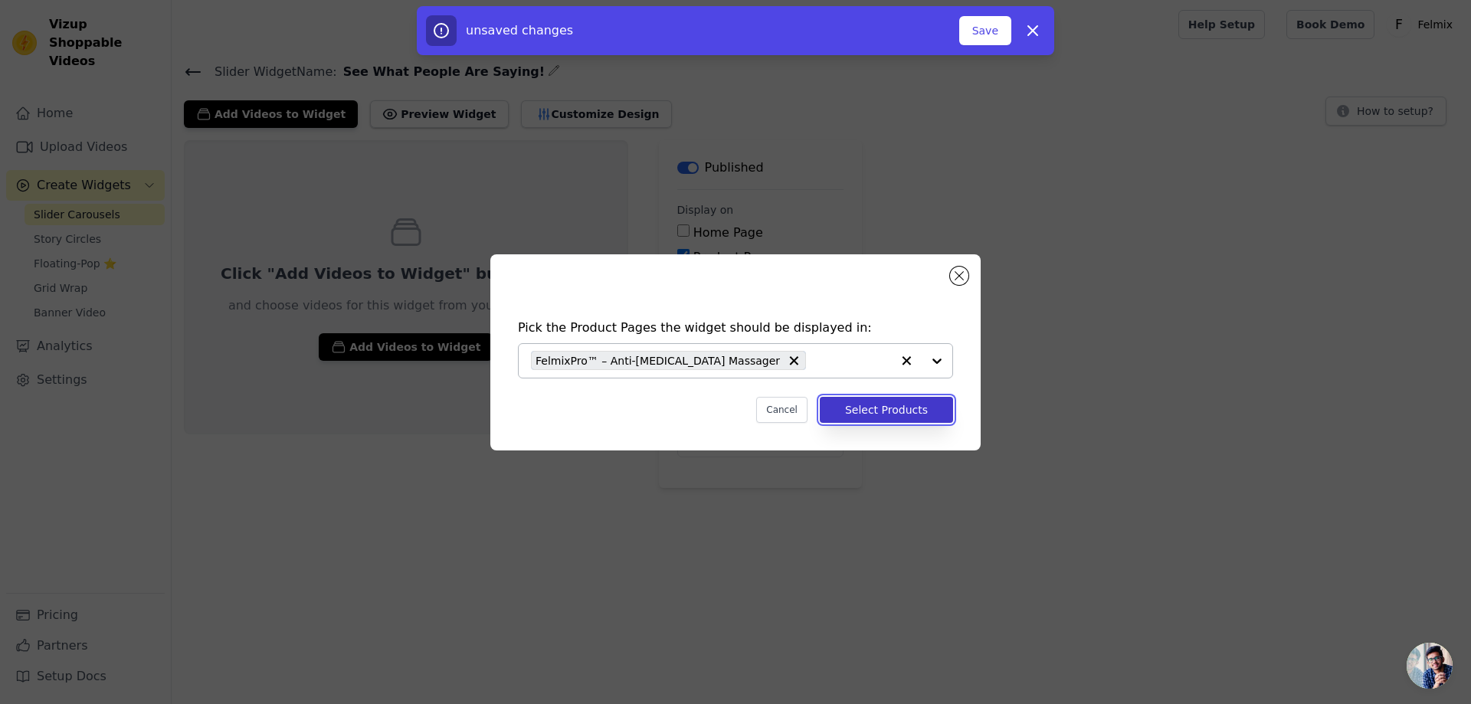
click at [883, 414] on button "Select Products" at bounding box center [886, 410] width 133 height 26
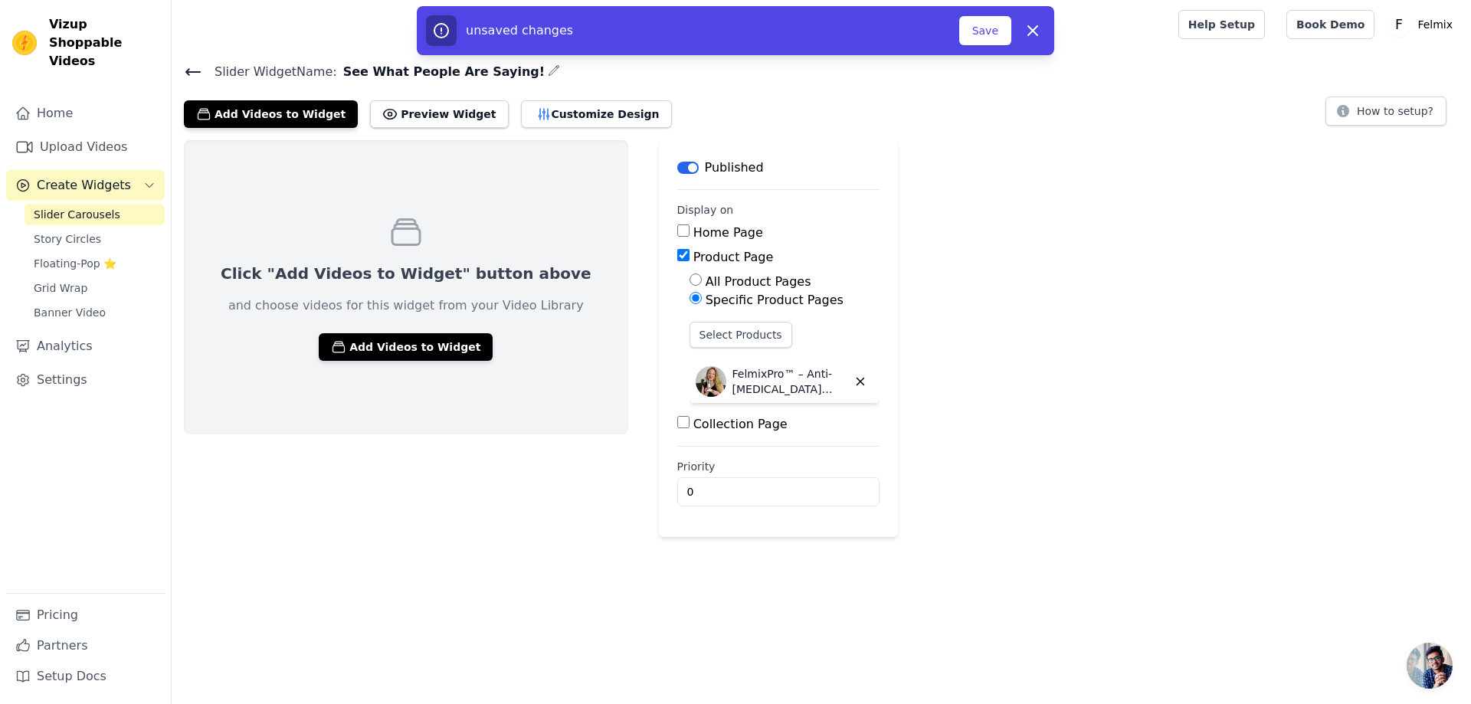
click at [693, 422] on label "Collection Page" at bounding box center [740, 424] width 94 height 15
click at [686, 422] on input "Collection Page" at bounding box center [683, 422] width 12 height 12
click at [693, 422] on label "Collection Page" at bounding box center [740, 424] width 94 height 15
click at [686, 422] on input "Collection Page" at bounding box center [683, 422] width 12 height 12
checkbox input "false"
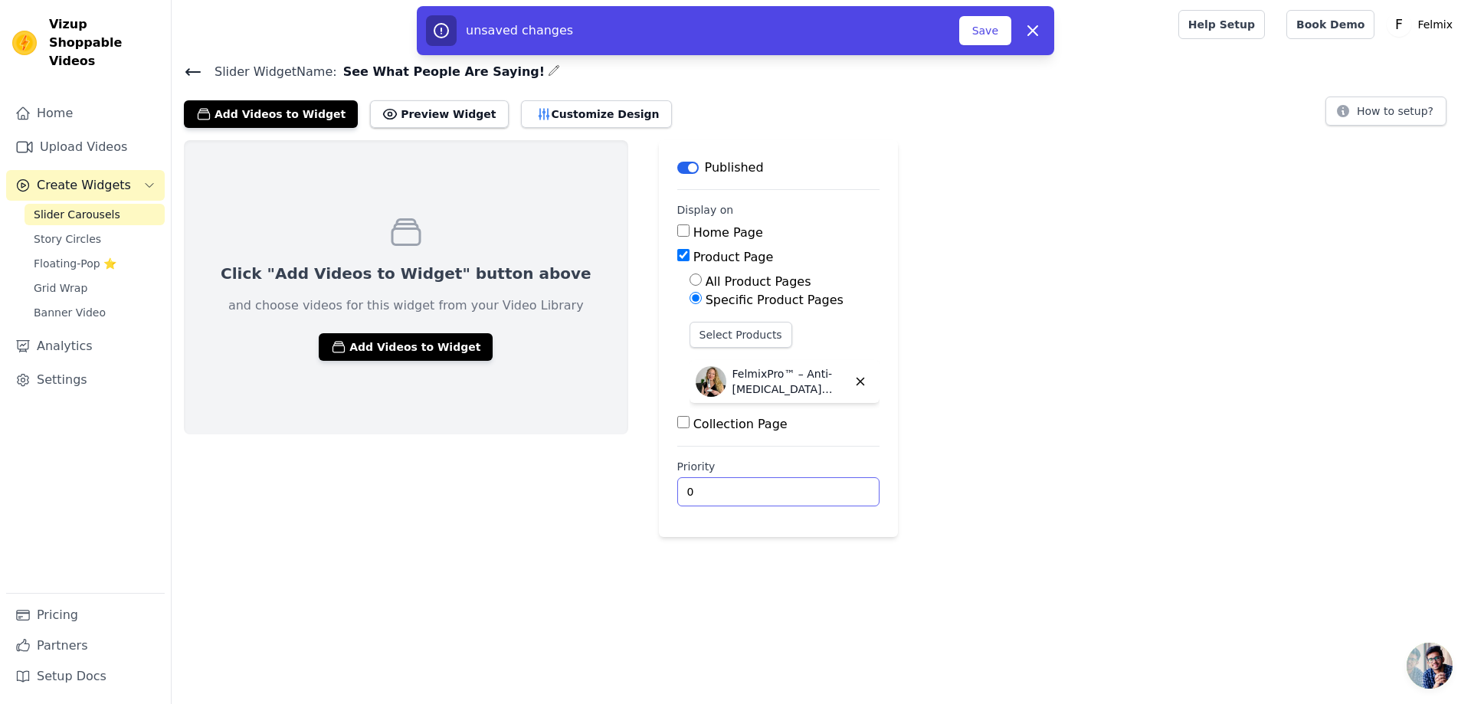
click at [680, 491] on input "0" at bounding box center [778, 491] width 202 height 29
click at [991, 25] on button "Save" at bounding box center [985, 30] width 52 height 29
click at [376, 341] on button "Add Videos to Widget" at bounding box center [406, 347] width 174 height 28
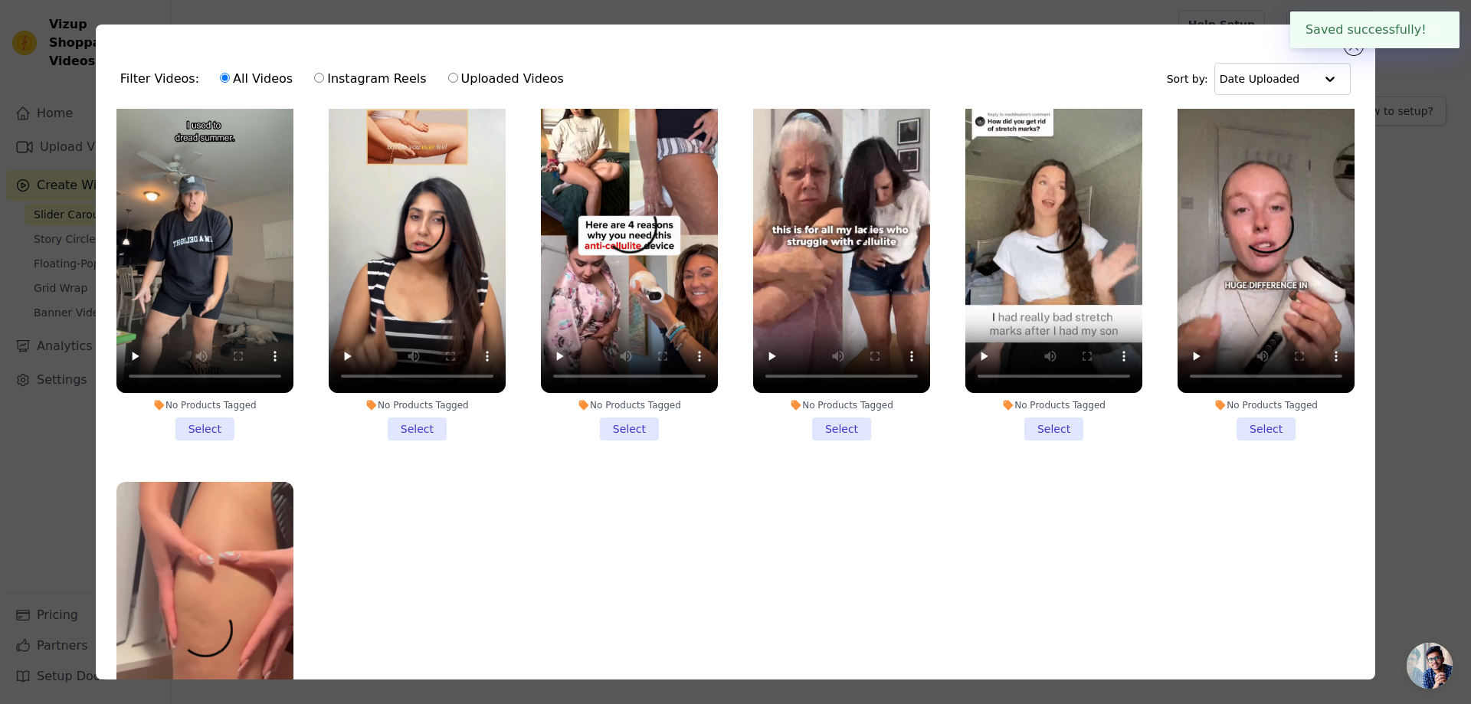
scroll to position [77, 0]
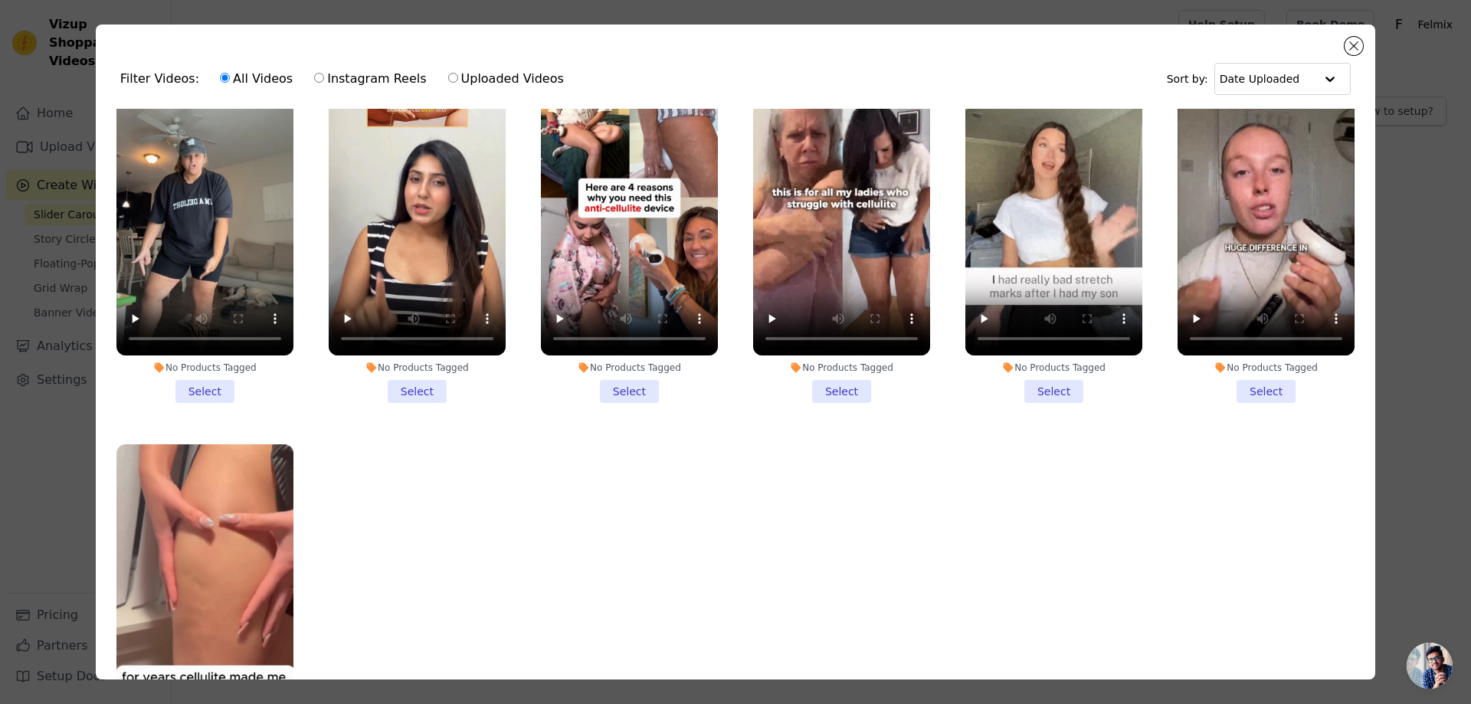
click at [208, 384] on li "No Products Tagged Select" at bounding box center [204, 222] width 177 height 362
click at [0, 0] on input "No Products Tagged Select" at bounding box center [0, 0] width 0 height 0
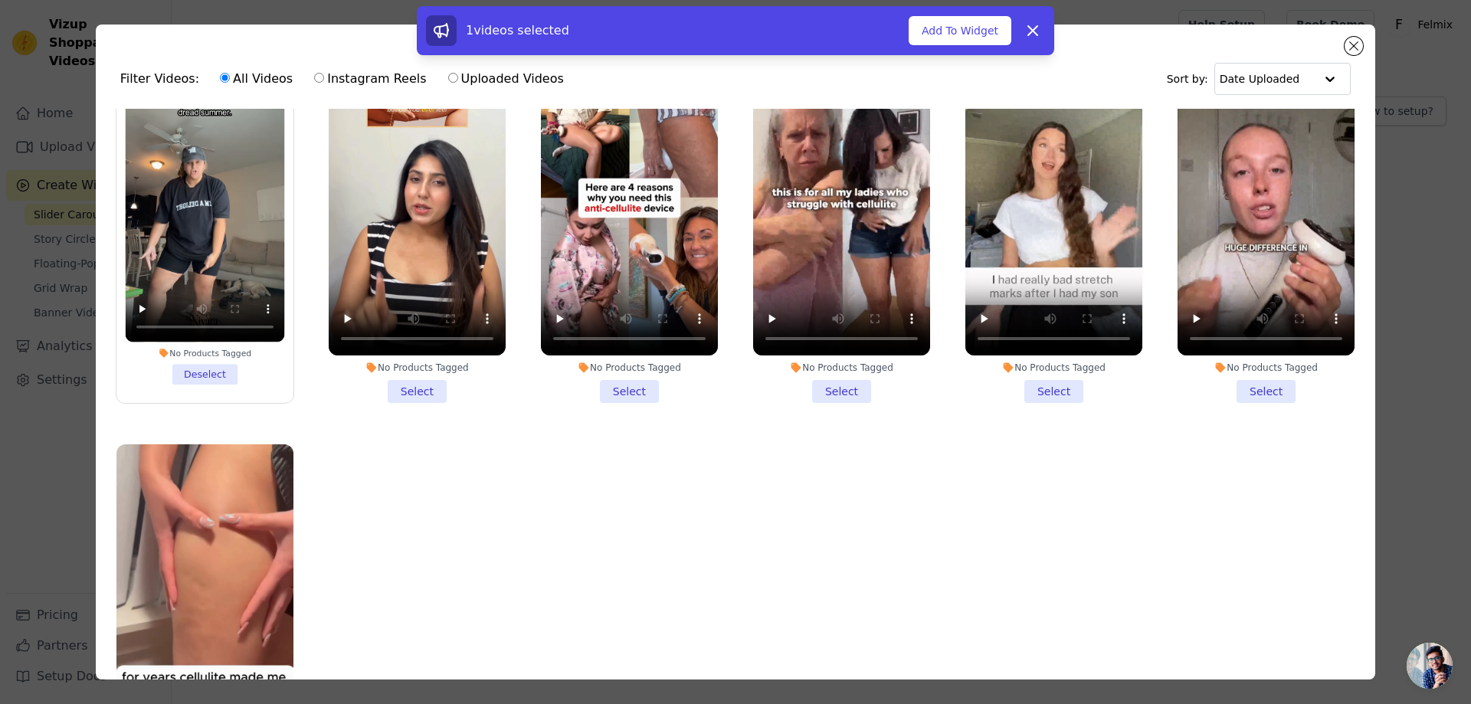
drag, startPoint x: 405, startPoint y: 388, endPoint x: 421, endPoint y: 388, distance: 15.3
click at [412, 388] on li "No Products Tagged Select" at bounding box center [417, 222] width 177 height 362
drag, startPoint x: 608, startPoint y: 386, endPoint x: 648, endPoint y: 386, distance: 40.6
click at [610, 386] on li "No Products Tagged Select" at bounding box center [629, 222] width 177 height 362
click at [431, 391] on li "No Products Tagged Select" at bounding box center [417, 222] width 177 height 362
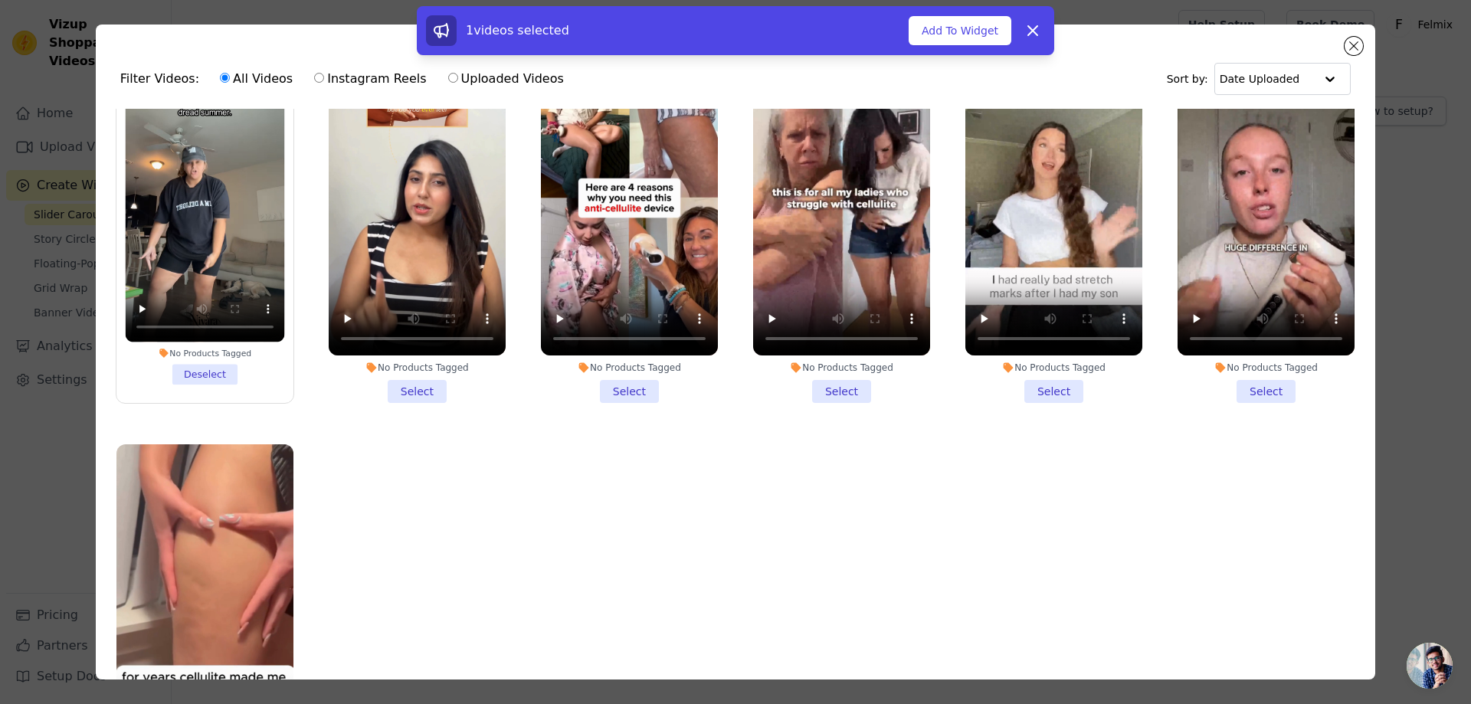
click at [0, 0] on input "No Products Tagged Select" at bounding box center [0, 0] width 0 height 0
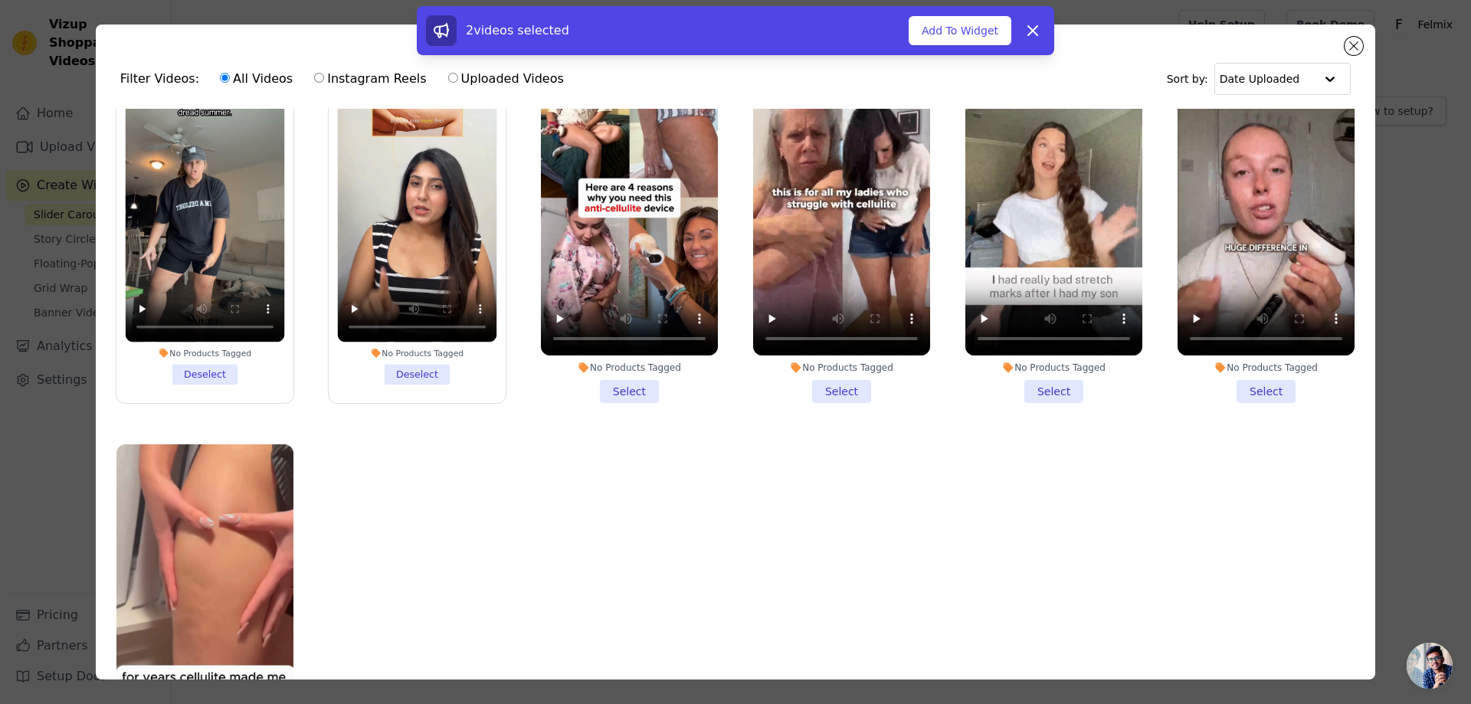
click at [621, 388] on li "No Products Tagged Select" at bounding box center [629, 222] width 177 height 362
click at [0, 0] on input "No Products Tagged Select" at bounding box center [0, 0] width 0 height 0
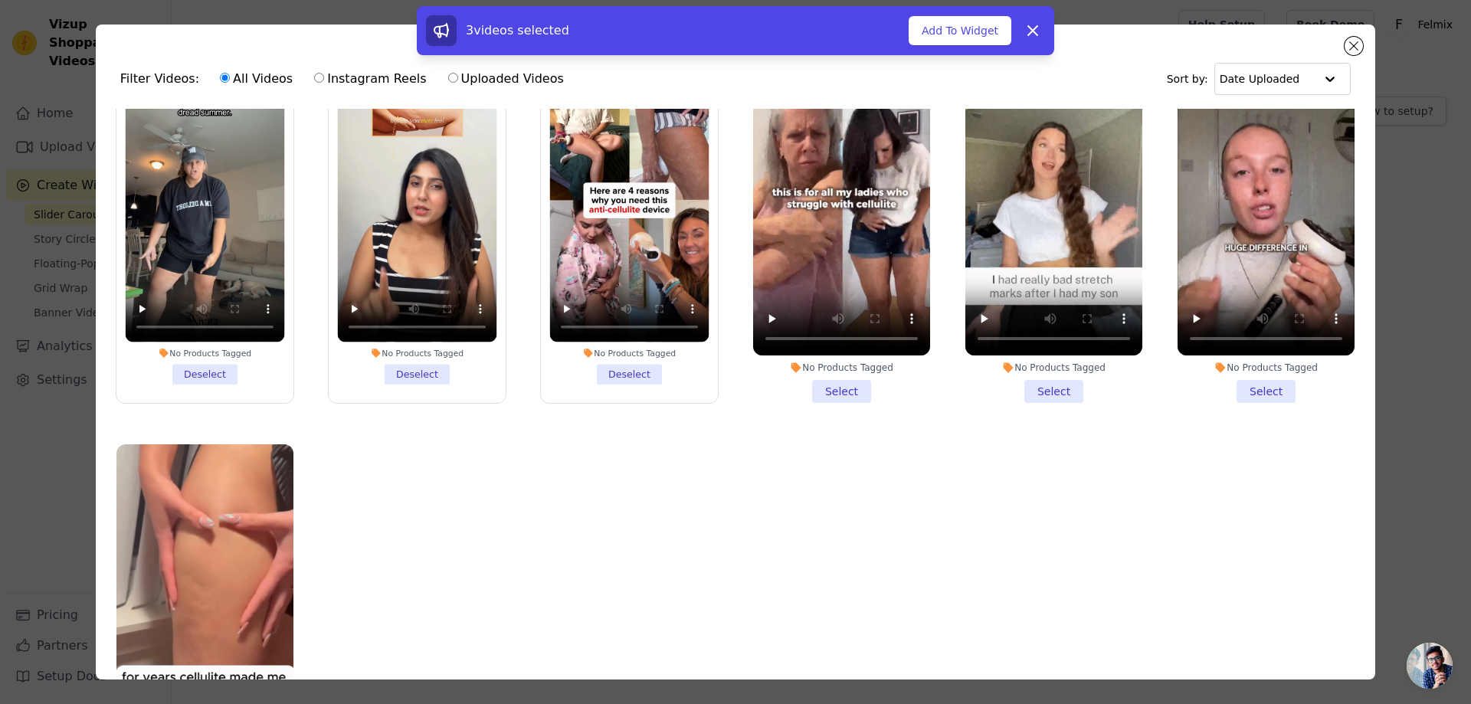
click at [817, 385] on li "No Products Tagged Select" at bounding box center [841, 222] width 177 height 362
click at [0, 0] on input "No Products Tagged Select" at bounding box center [0, 0] width 0 height 0
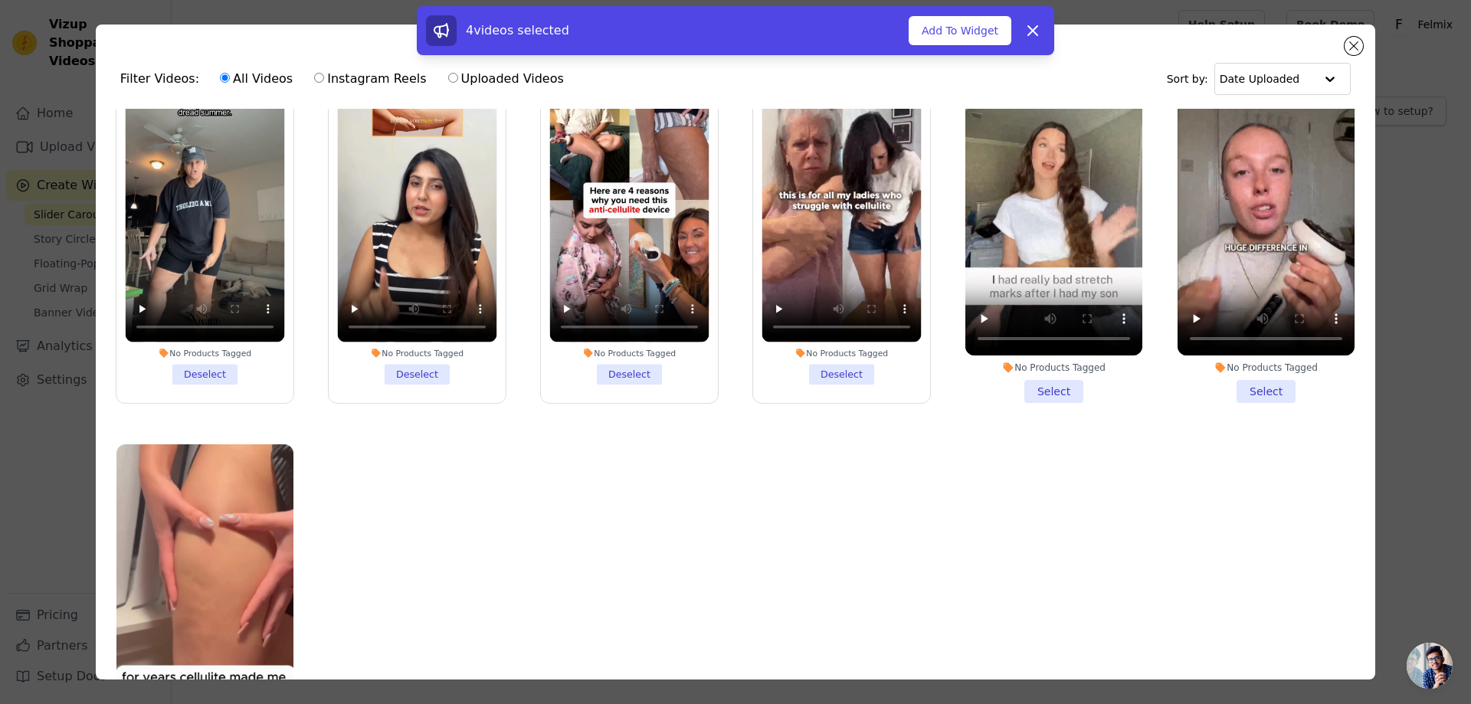
click at [1038, 385] on li "No Products Tagged Select" at bounding box center [1053, 222] width 177 height 362
click at [0, 0] on input "No Products Tagged Select" at bounding box center [0, 0] width 0 height 0
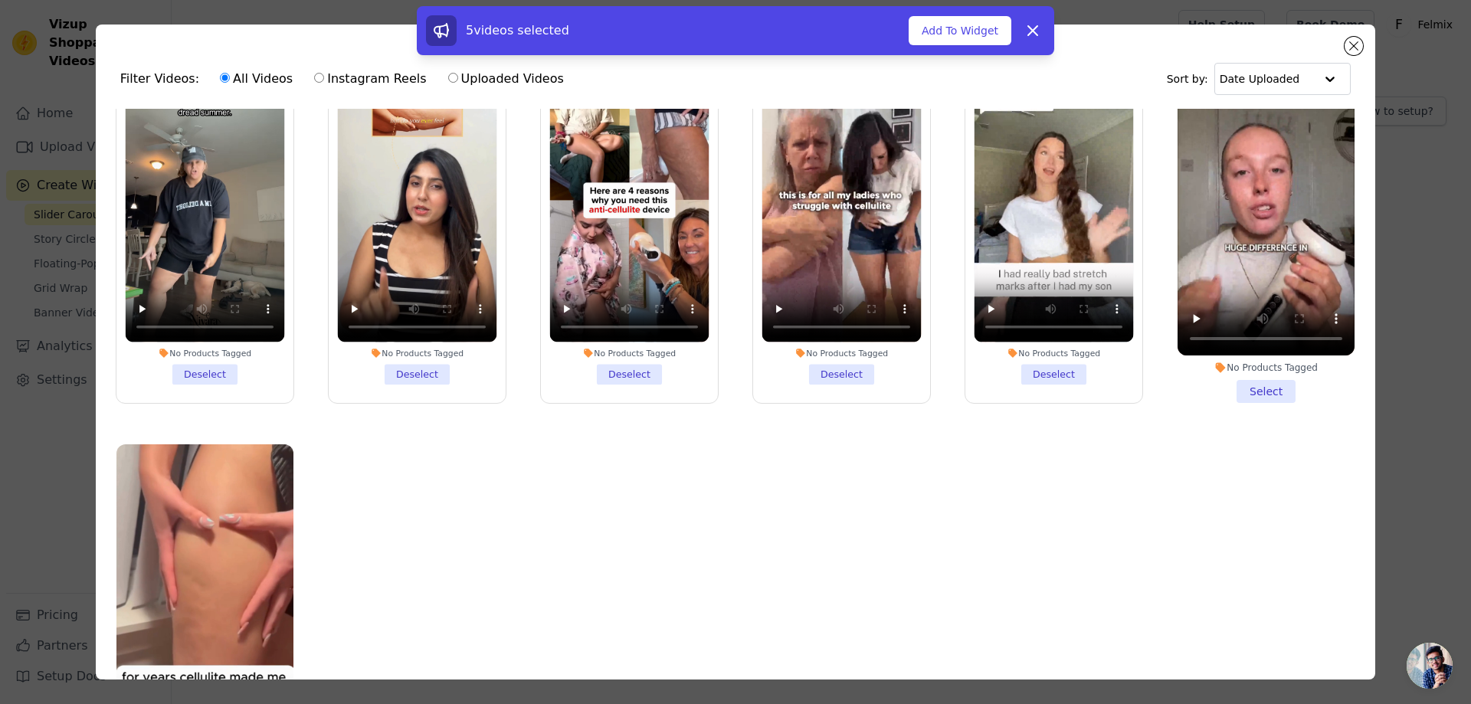
click at [1235, 385] on li "No Products Tagged Select" at bounding box center [1266, 222] width 177 height 362
click at [0, 0] on input "No Products Tagged Select" at bounding box center [0, 0] width 0 height 0
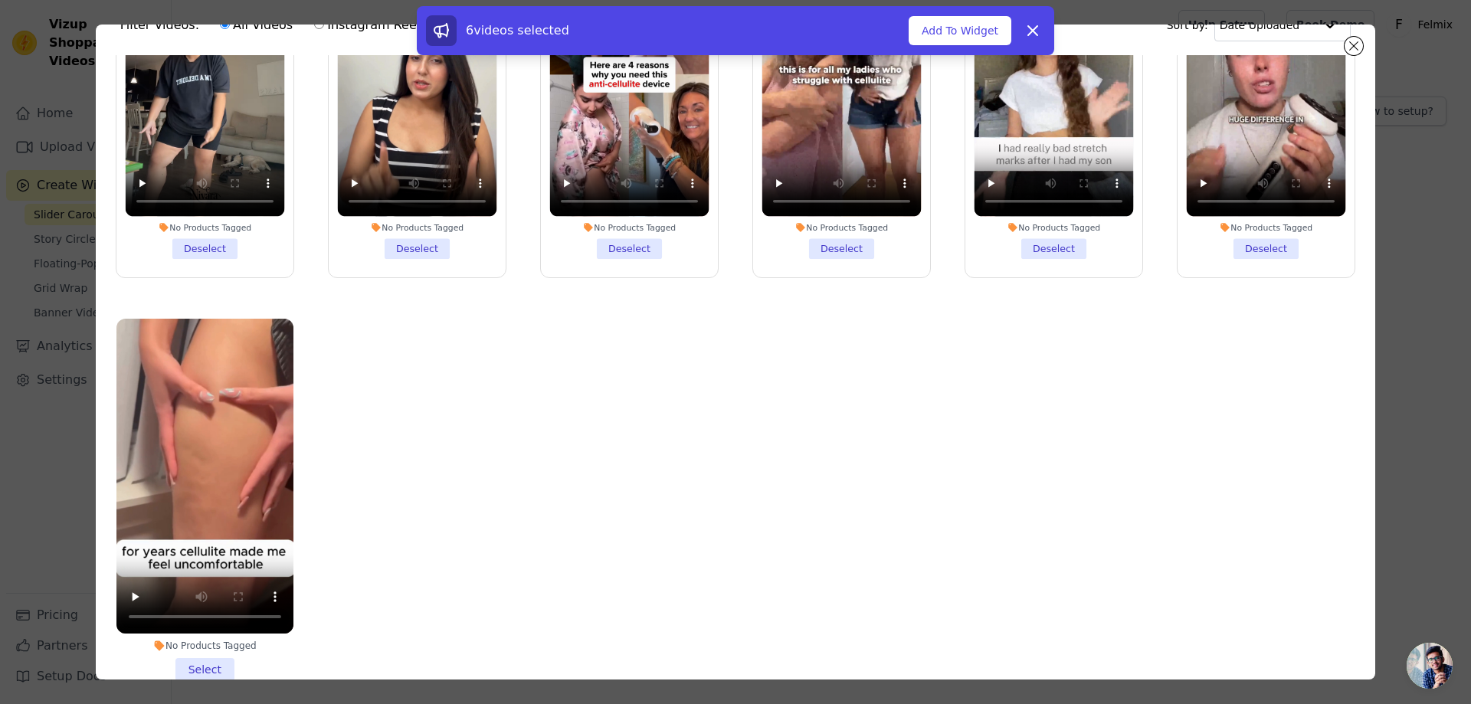
scroll to position [133, 0]
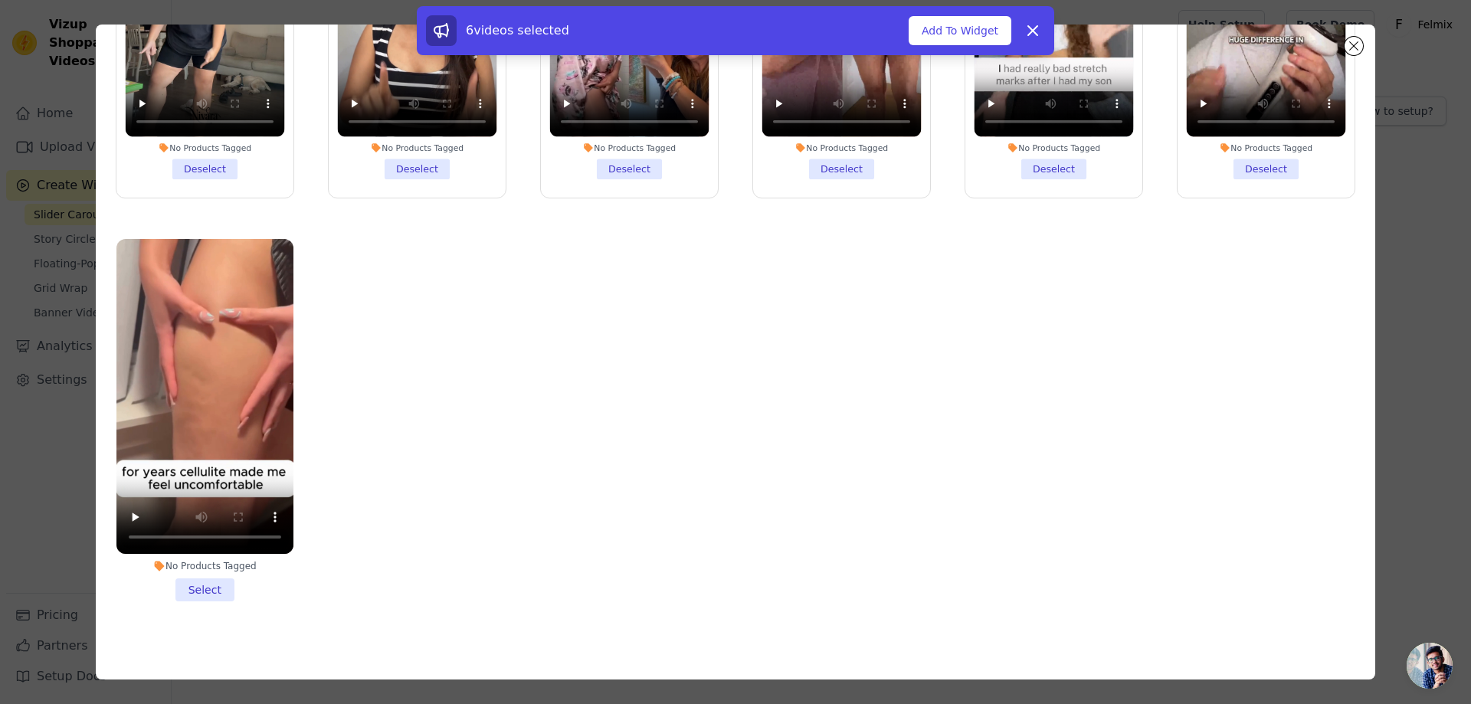
click at [212, 575] on li "No Products Tagged Select" at bounding box center [204, 420] width 177 height 362
click at [0, 0] on input "No Products Tagged Select" at bounding box center [0, 0] width 0 height 0
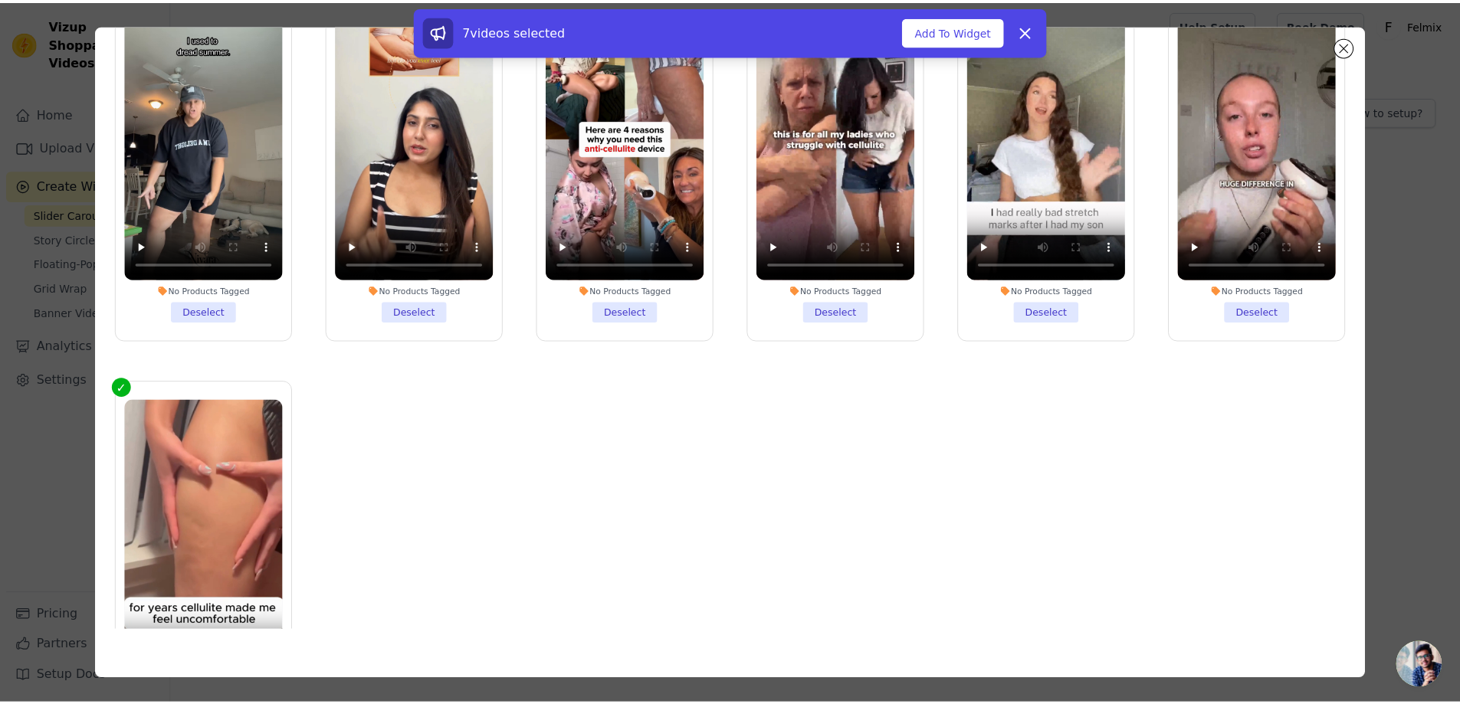
scroll to position [0, 0]
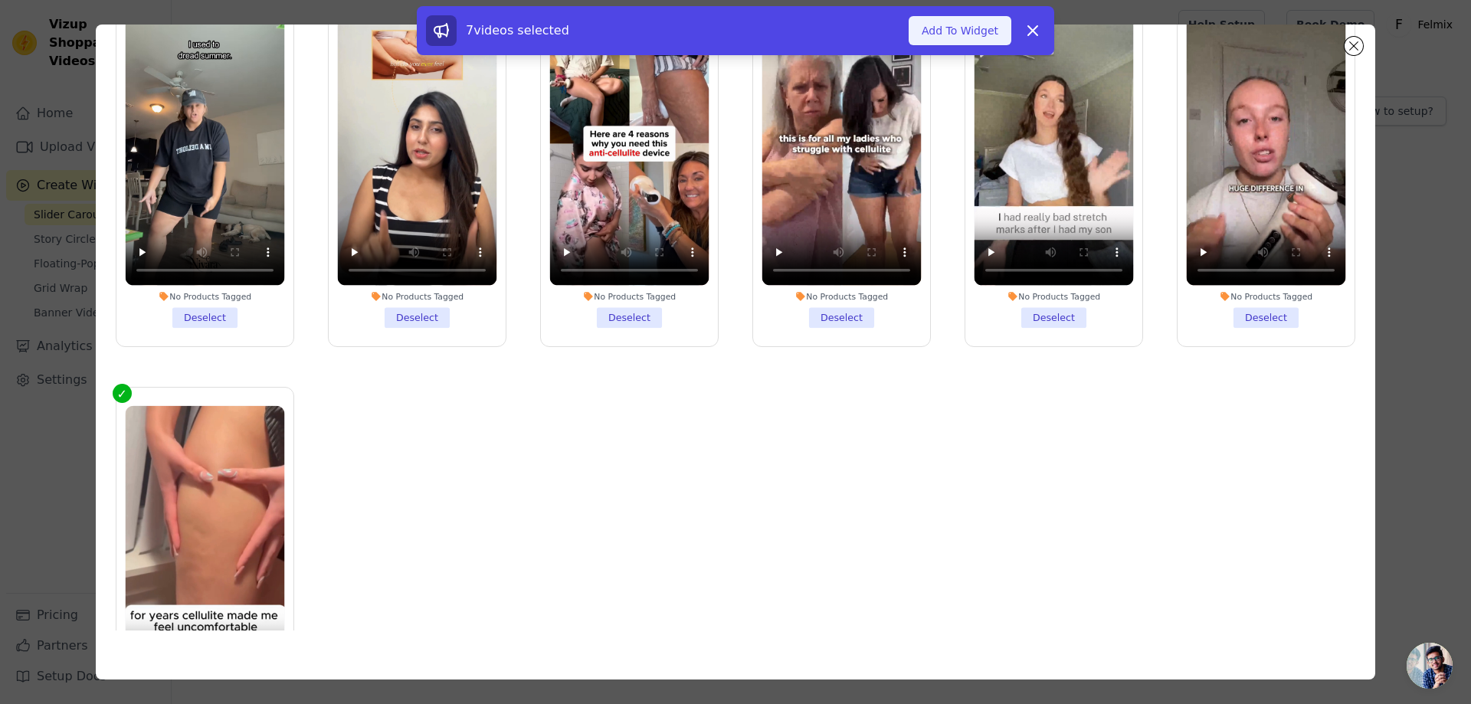
click at [968, 34] on button "Add To Widget" at bounding box center [960, 30] width 103 height 29
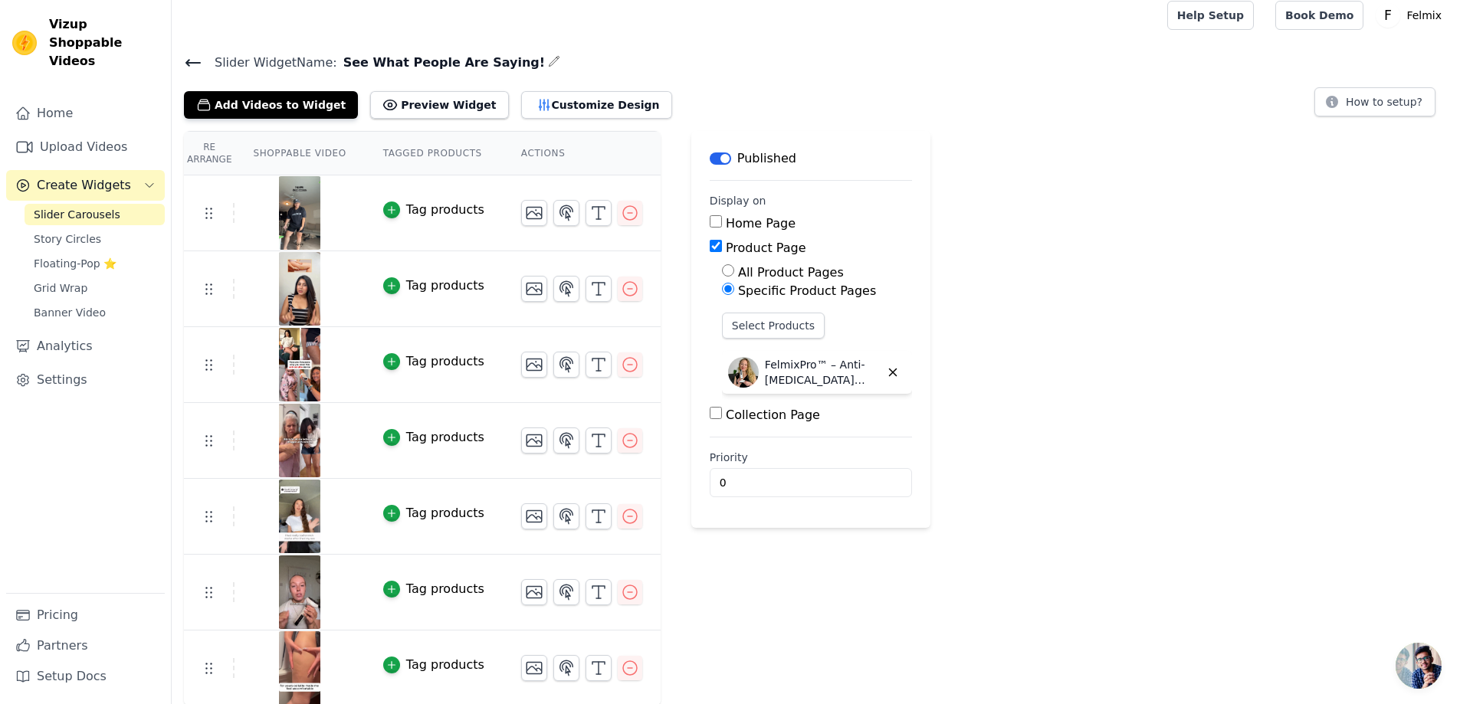
scroll to position [11, 0]
click at [426, 107] on button "Preview Widget" at bounding box center [439, 104] width 138 height 28
click at [61, 610] on link "Pricing" at bounding box center [85, 615] width 159 height 31
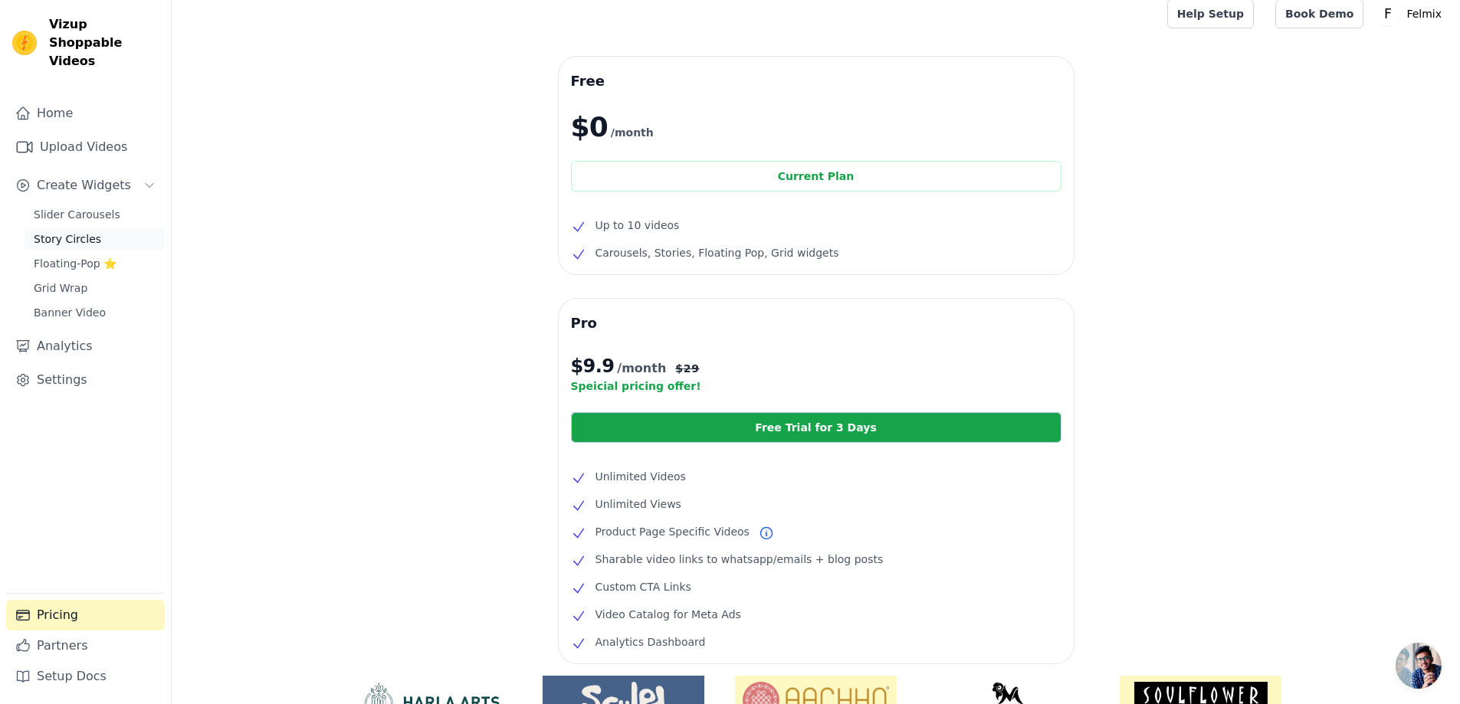
click at [67, 231] on span "Story Circles" at bounding box center [67, 238] width 67 height 15
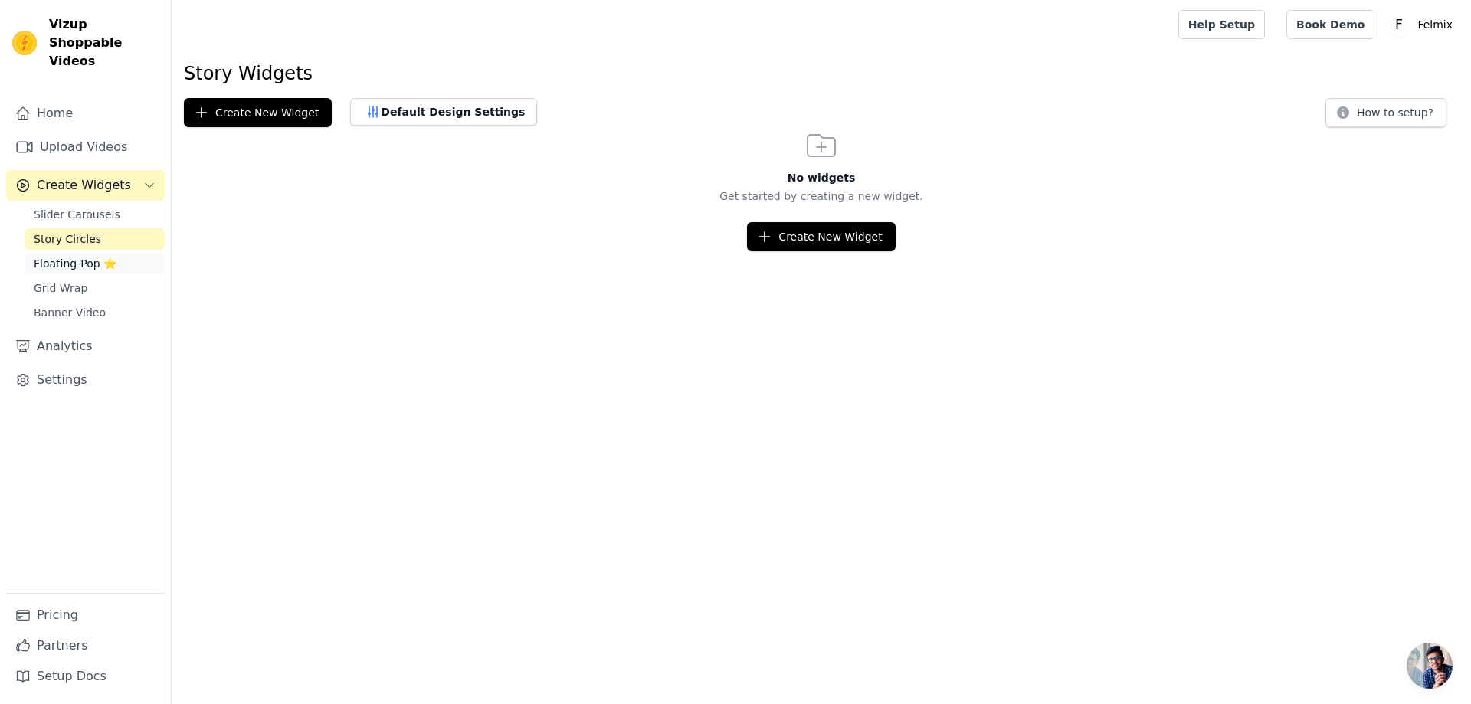
click at [67, 256] on span "Floating-Pop ⭐" at bounding box center [75, 263] width 83 height 15
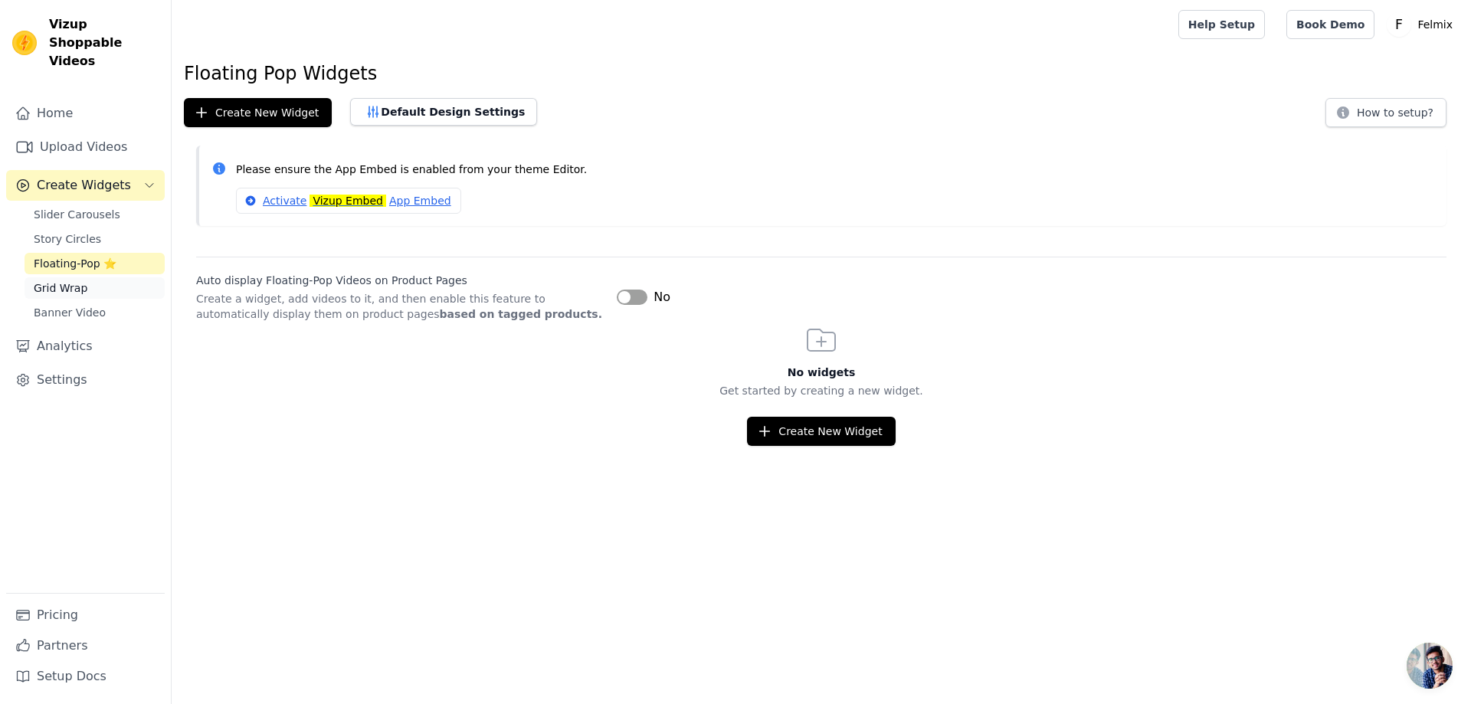
click at [59, 277] on link "Grid Wrap" at bounding box center [95, 287] width 140 height 21
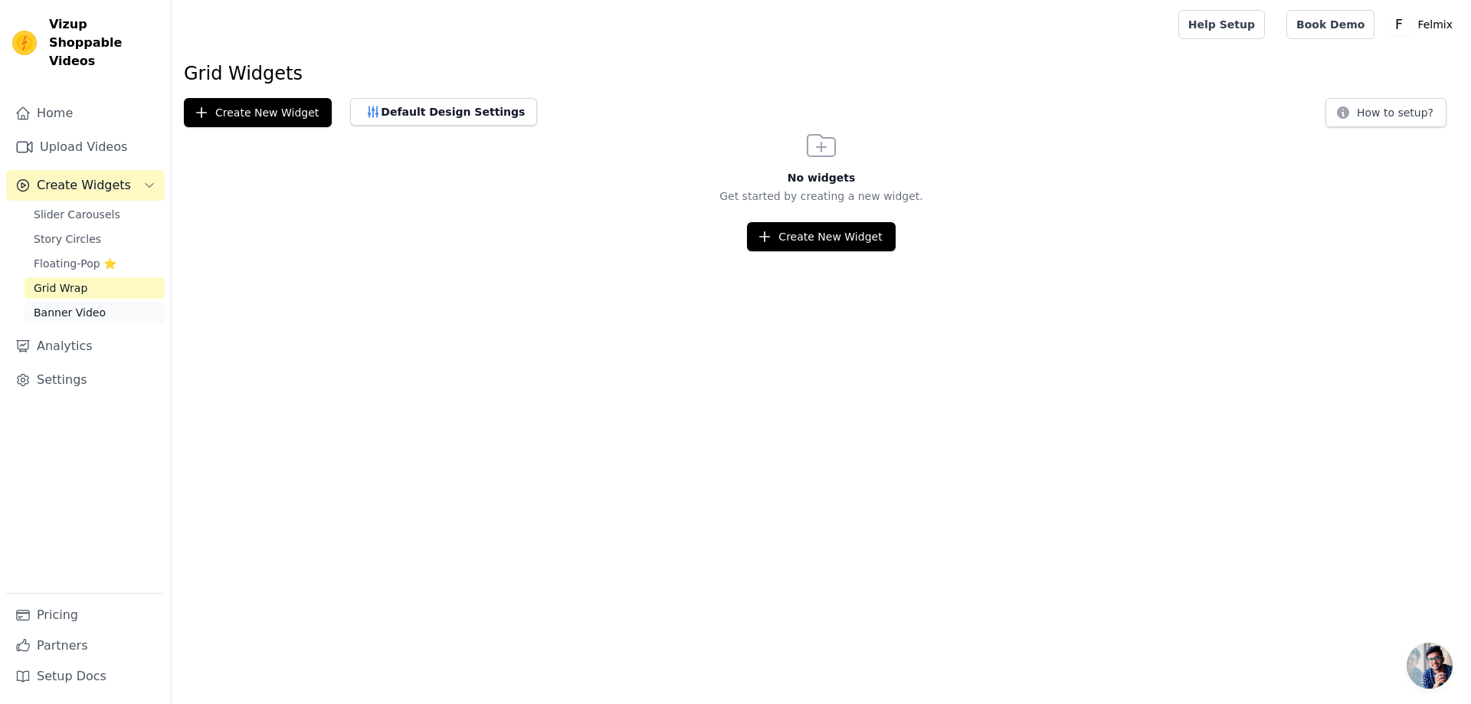
click at [65, 305] on span "Banner Video" at bounding box center [70, 312] width 72 height 15
click at [79, 207] on span "Slider Carousels" at bounding box center [77, 214] width 87 height 15
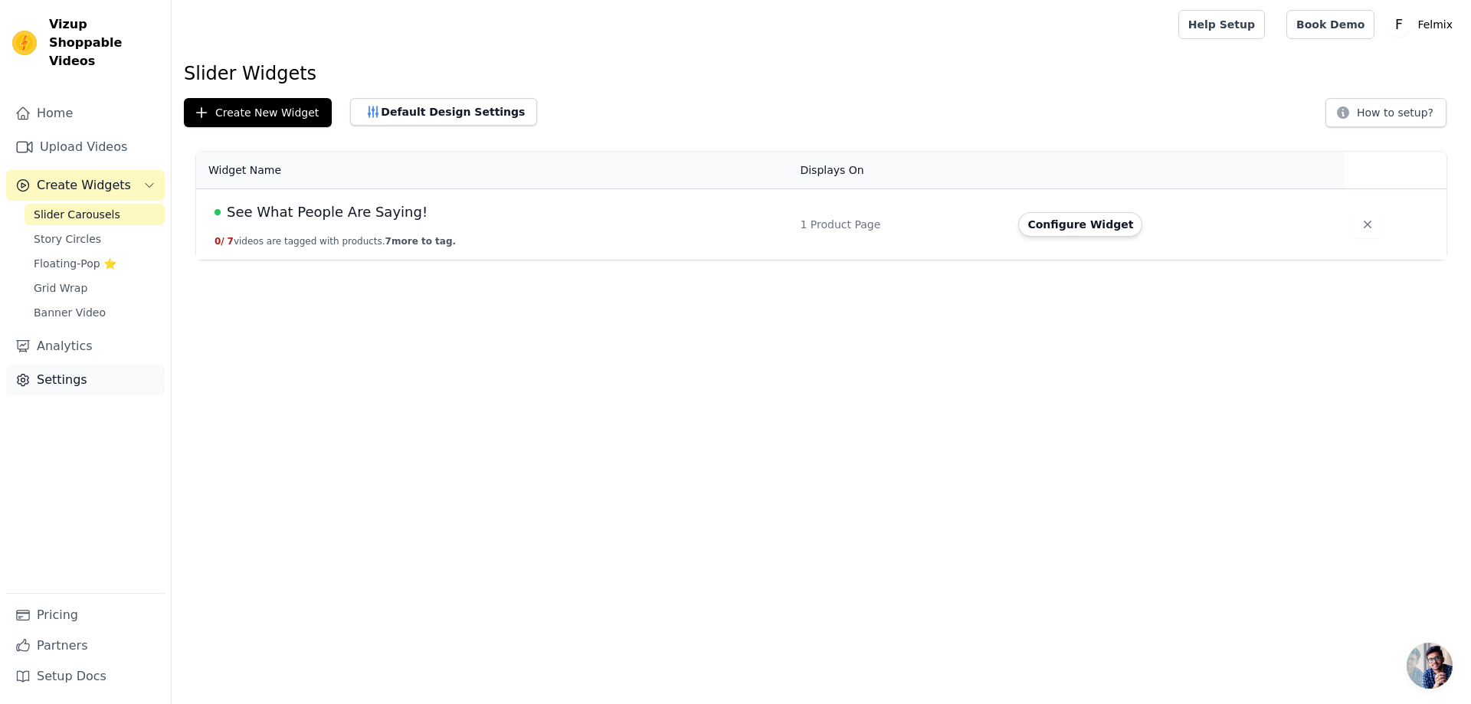
click at [44, 365] on link "Settings" at bounding box center [85, 380] width 159 height 31
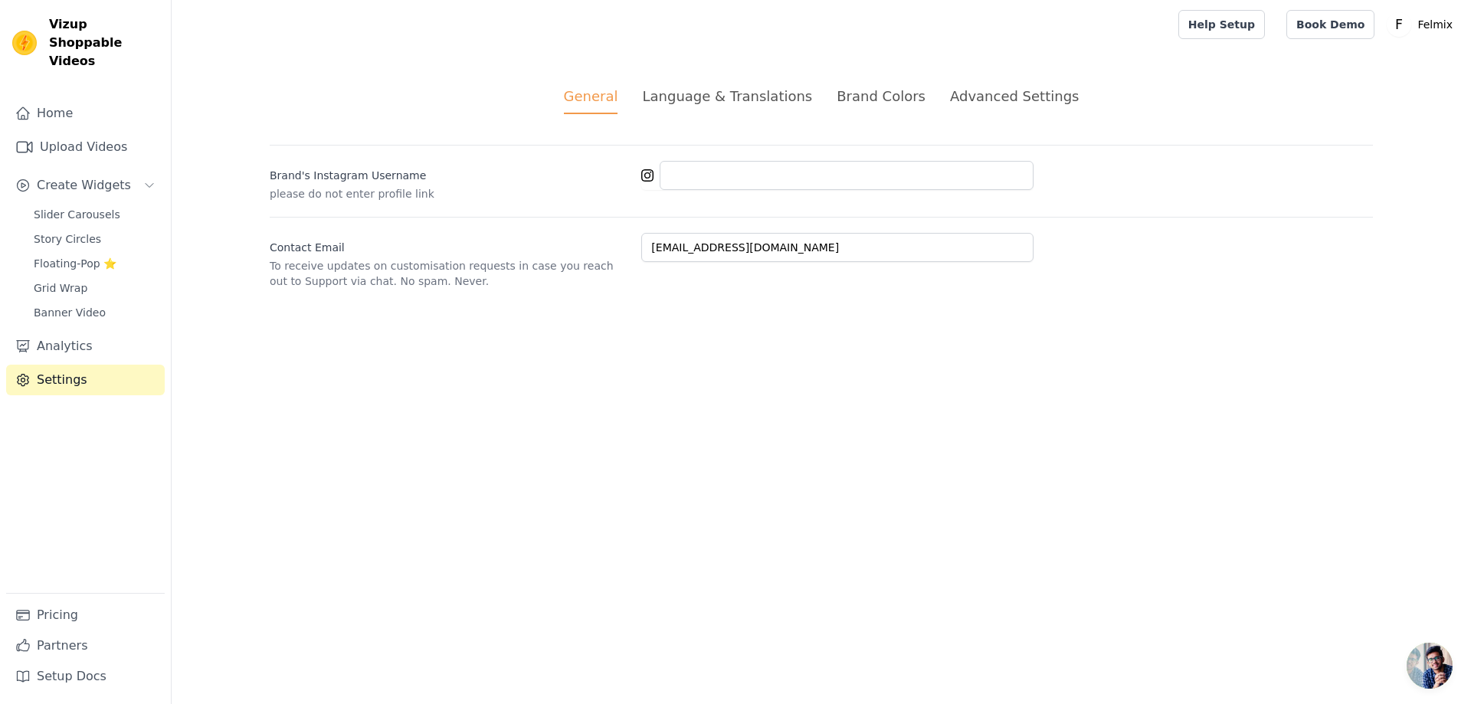
click at [972, 97] on div "Advanced Settings" at bounding box center [1014, 96] width 129 height 21
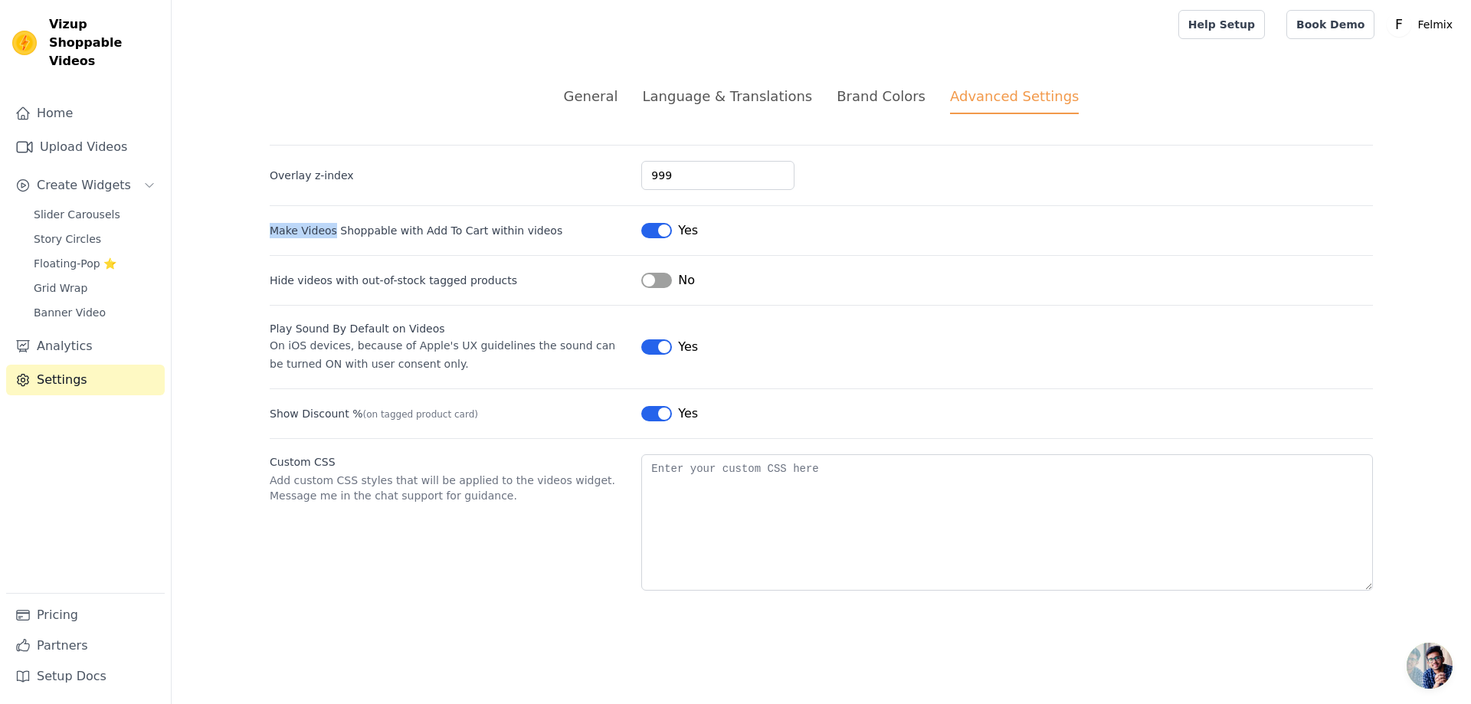
drag, startPoint x: 272, startPoint y: 234, endPoint x: 333, endPoint y: 233, distance: 61.3
click at [333, 233] on label "Make Videos Shoppable with Add To Cart within videos" at bounding box center [416, 230] width 293 height 15
drag, startPoint x: 270, startPoint y: 279, endPoint x: 503, endPoint y: 280, distance: 232.9
click at [503, 280] on label "Hide videos with out-of-stock tagged products" at bounding box center [449, 280] width 359 height 15
click at [264, 233] on div "General Language & Translations Brand Colors Advanced Settings unsaved changes …" at bounding box center [821, 338] width 1177 height 578
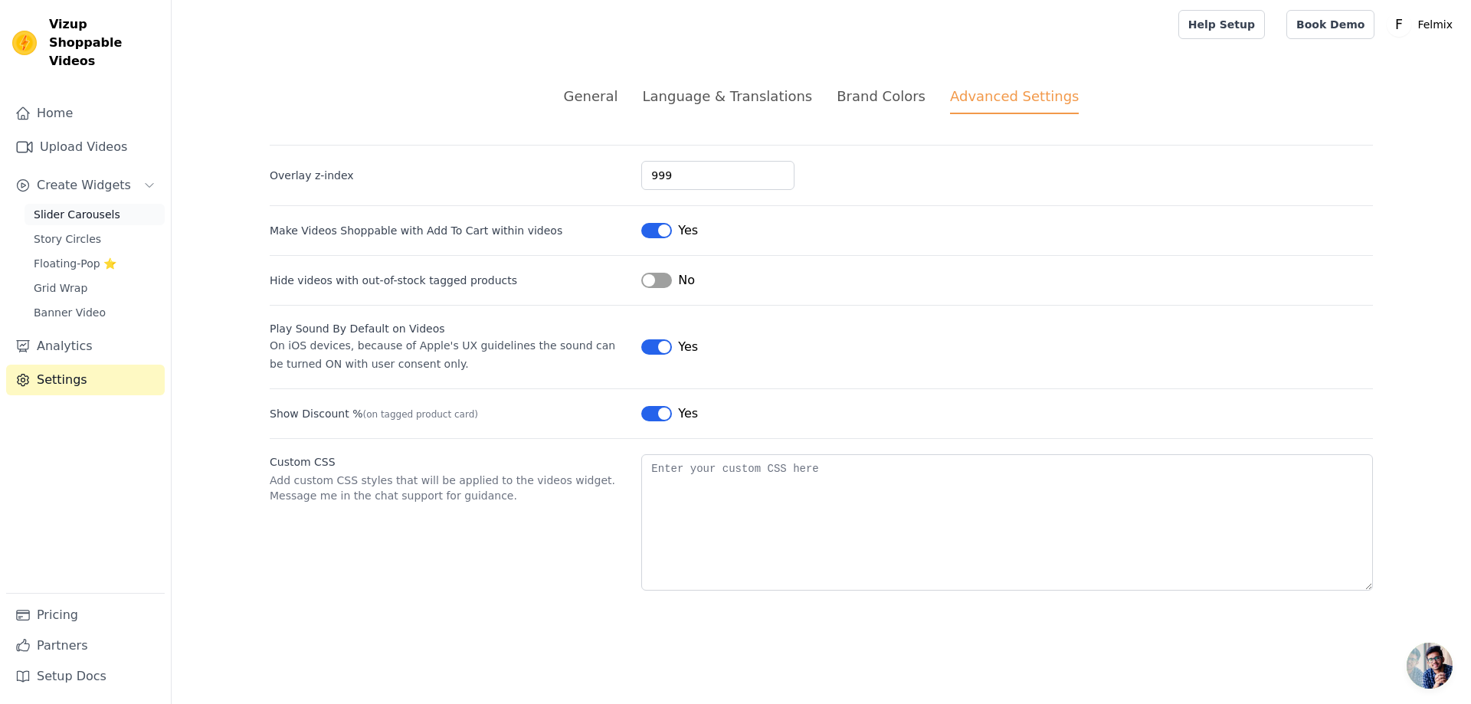
click at [80, 207] on span "Slider Carousels" at bounding box center [77, 214] width 87 height 15
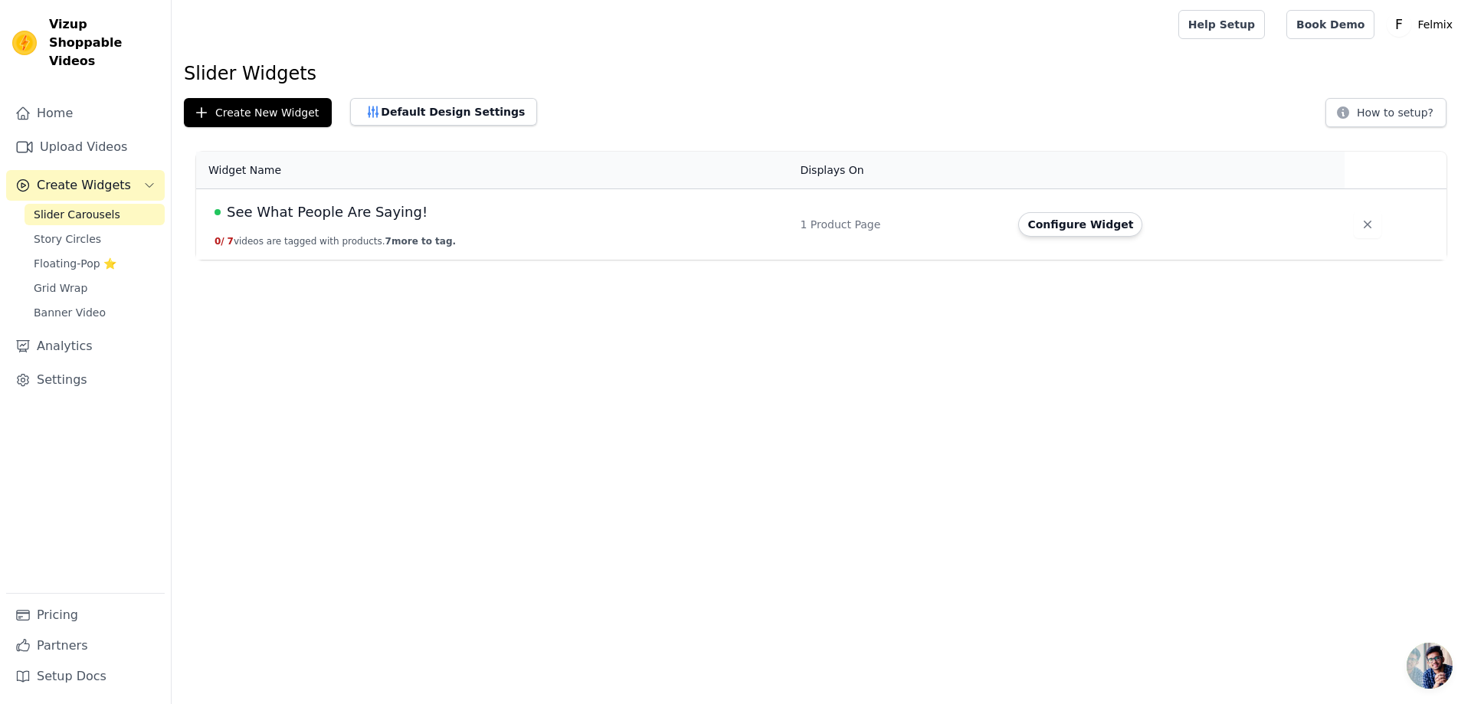
click at [297, 209] on span "See What People Are Saying!" at bounding box center [327, 212] width 201 height 21
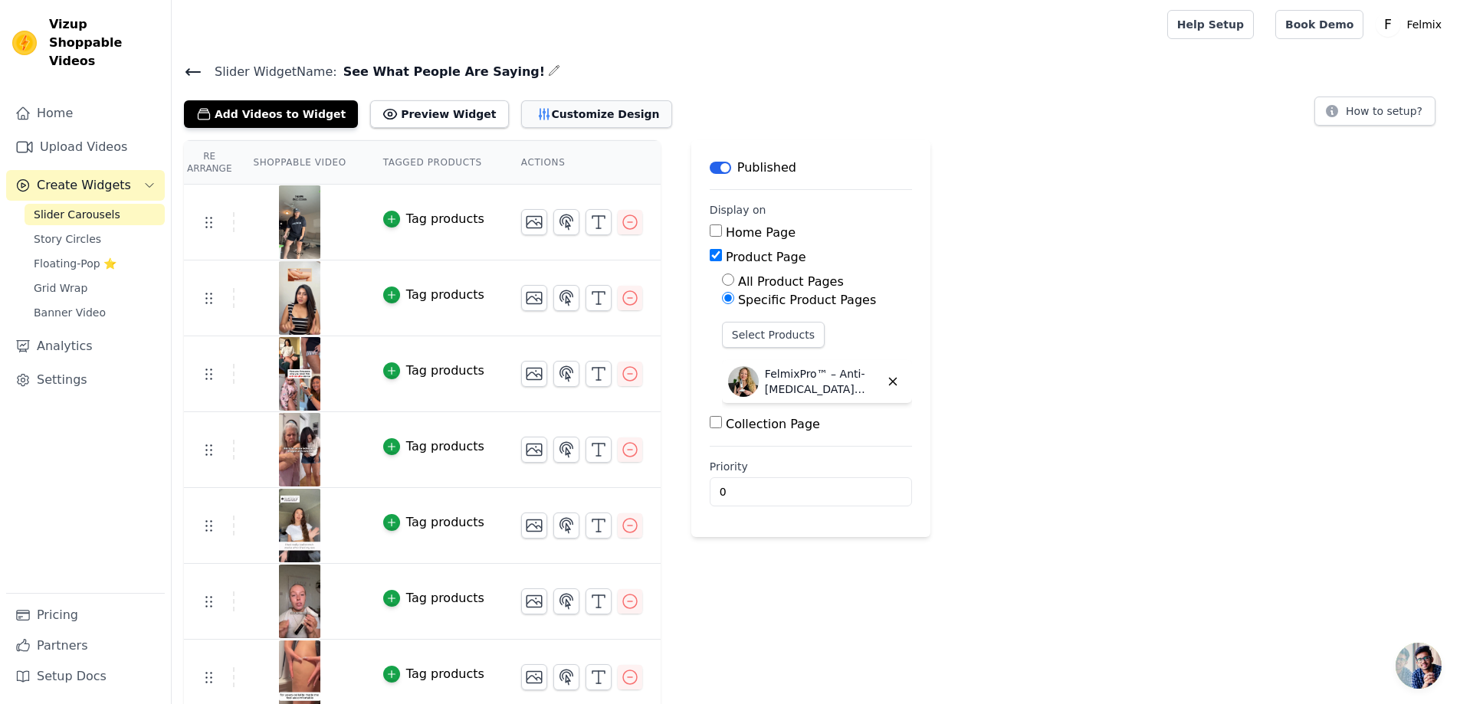
click at [555, 115] on button "Customize Design" at bounding box center [596, 114] width 151 height 28
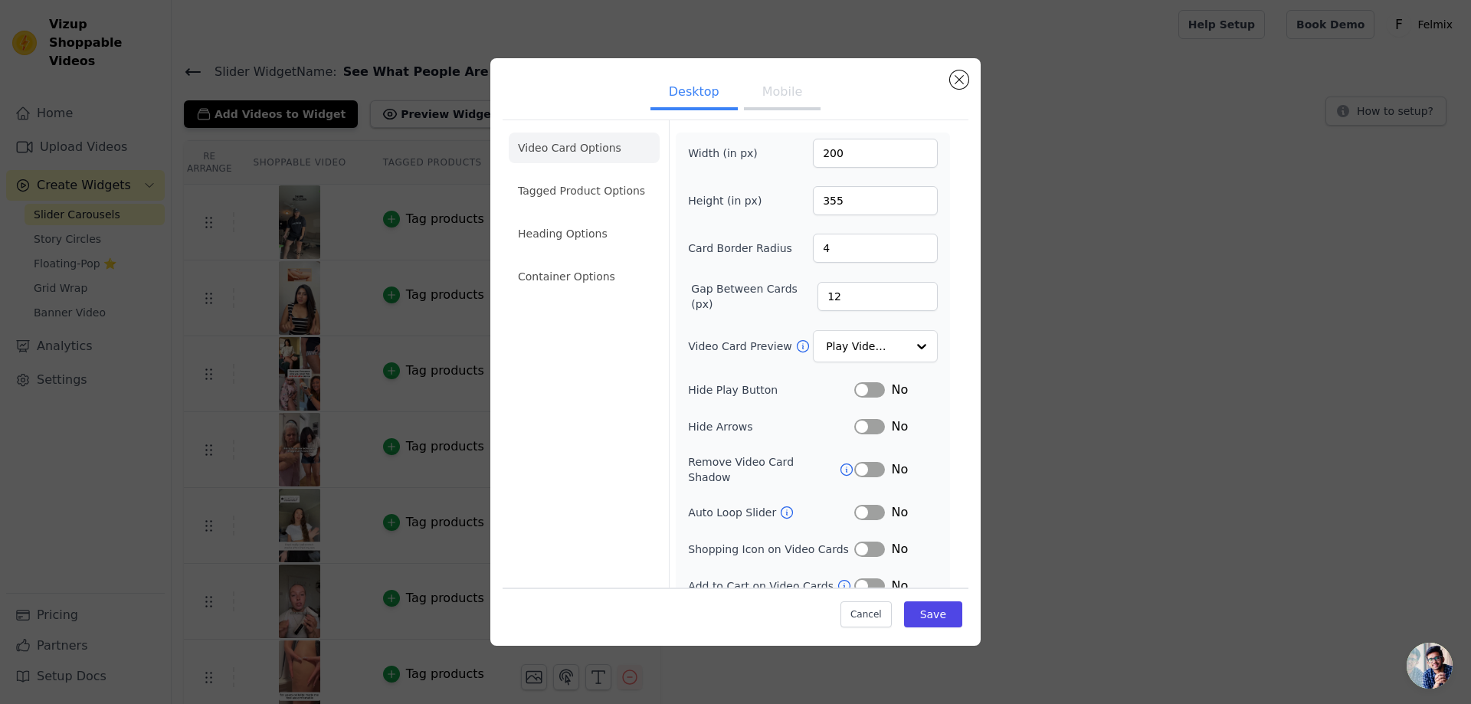
click at [858, 389] on button "Label" at bounding box center [869, 389] width 31 height 15
click at [874, 385] on button "Label" at bounding box center [869, 389] width 31 height 15
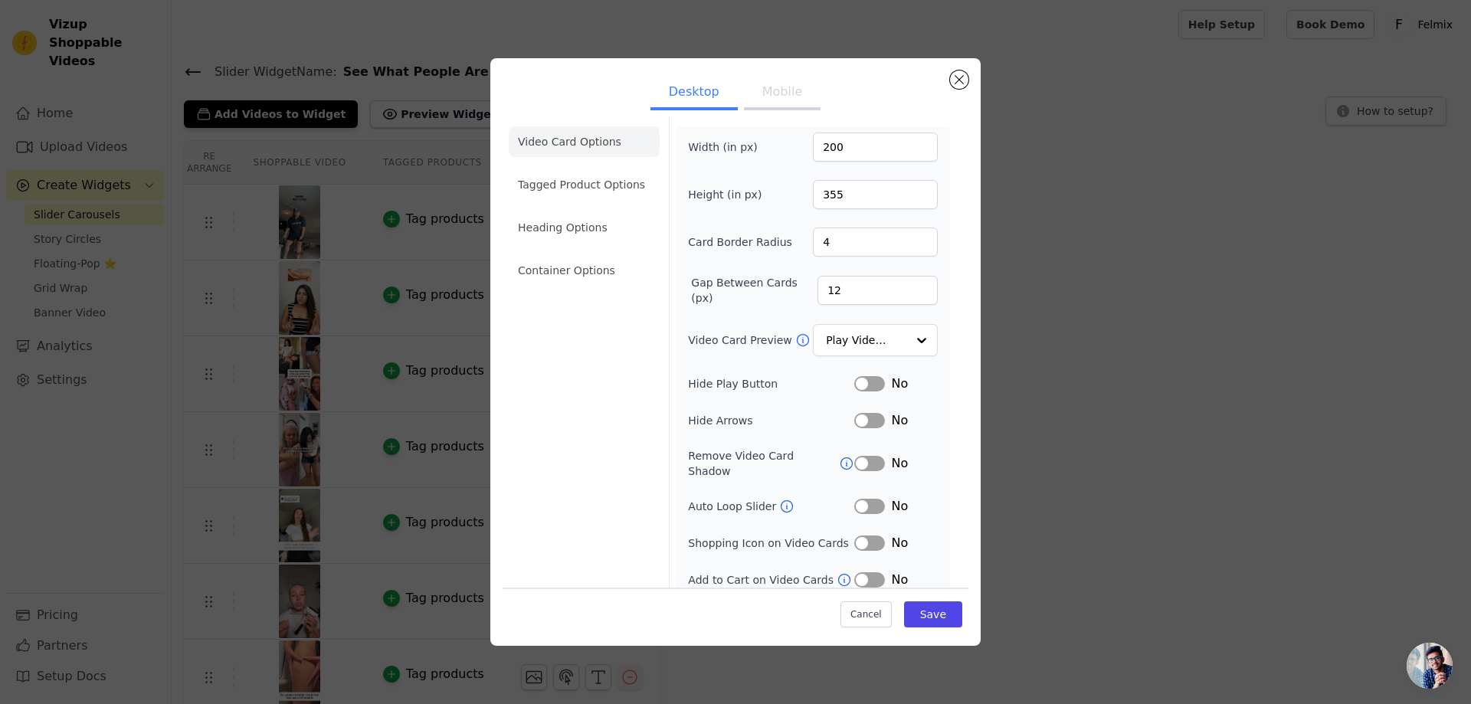
click at [969, 86] on div "Desktop Mobile Video Card Options Tagged Product Options Heading Options Contai…" at bounding box center [735, 352] width 490 height 588
click at [894, 346] on div "Play Video In Loop" at bounding box center [875, 341] width 125 height 34
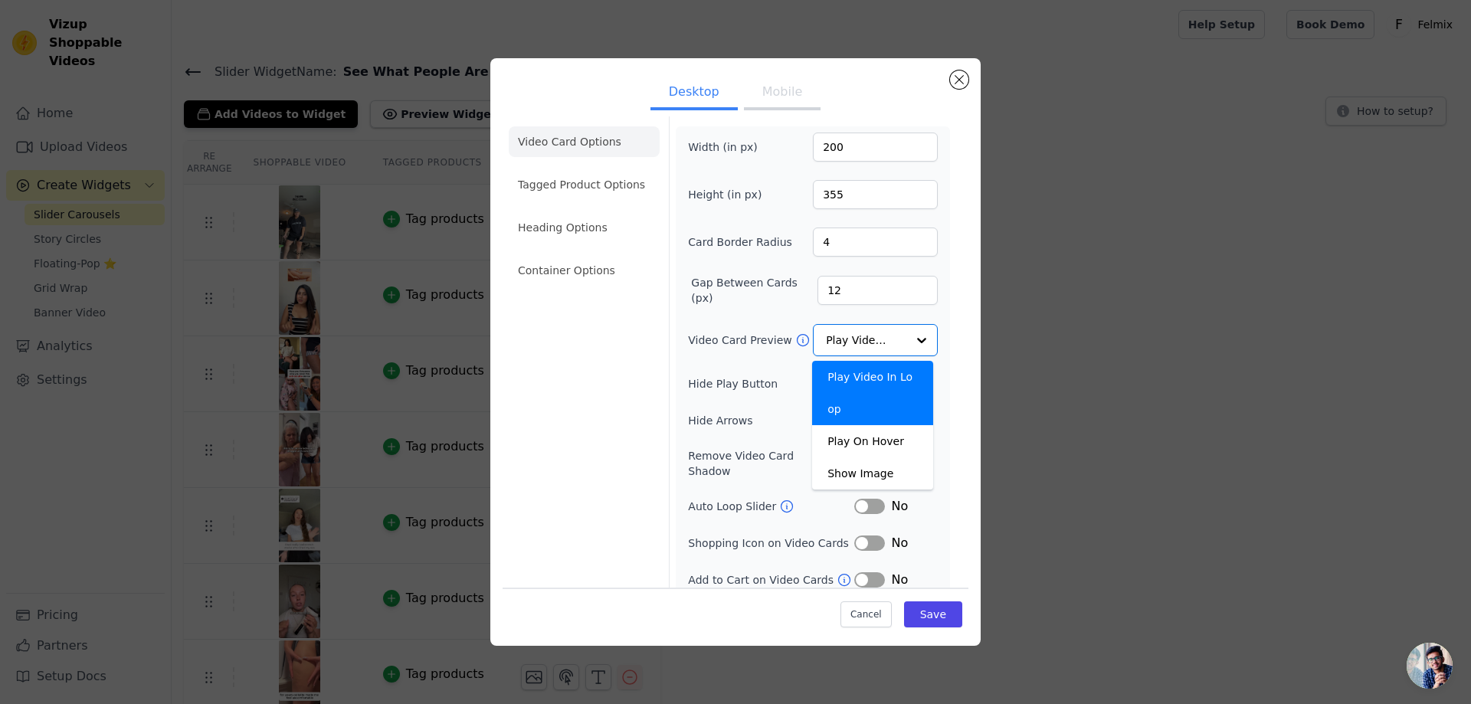
click at [699, 340] on label "Video Card Preview" at bounding box center [741, 340] width 106 height 15
click at [827, 340] on input "Video Card Preview" at bounding box center [866, 341] width 79 height 31
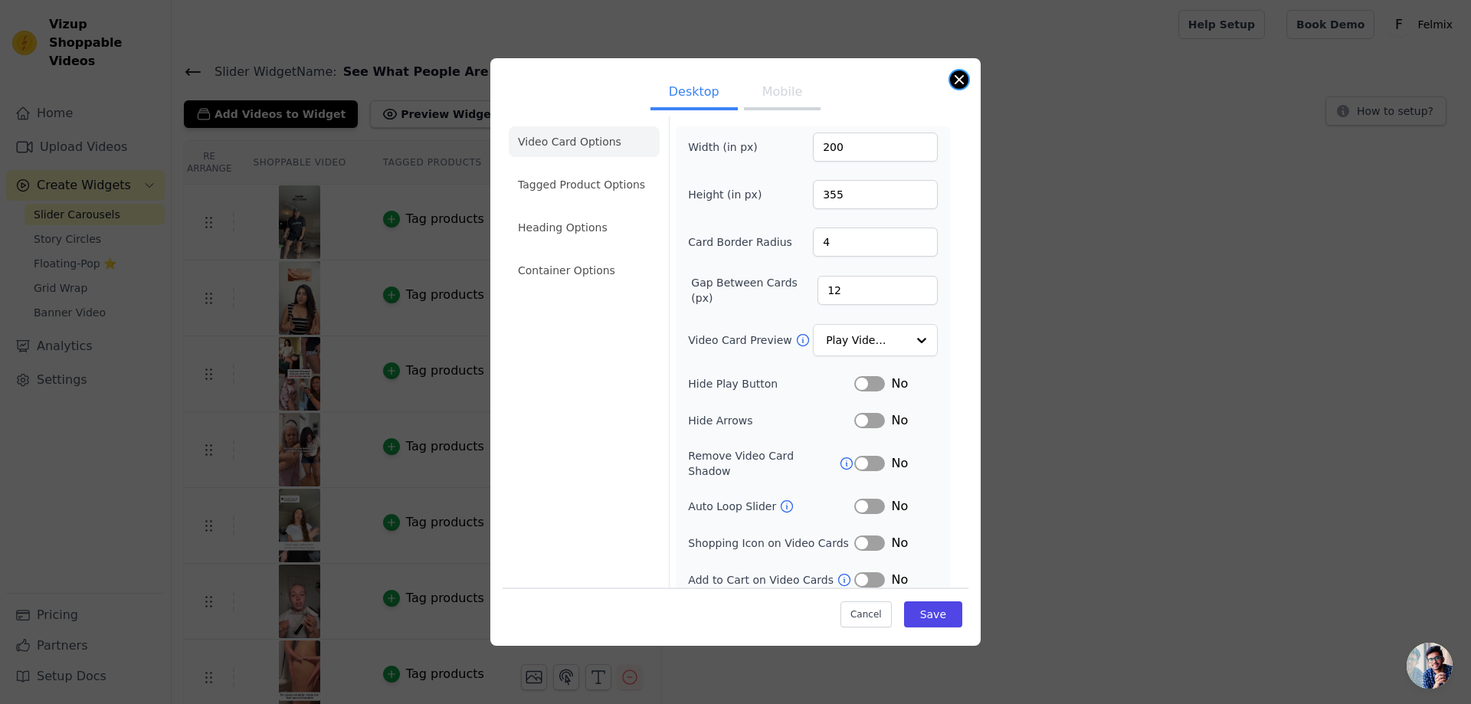
click at [958, 81] on button "Close modal" at bounding box center [959, 79] width 18 height 18
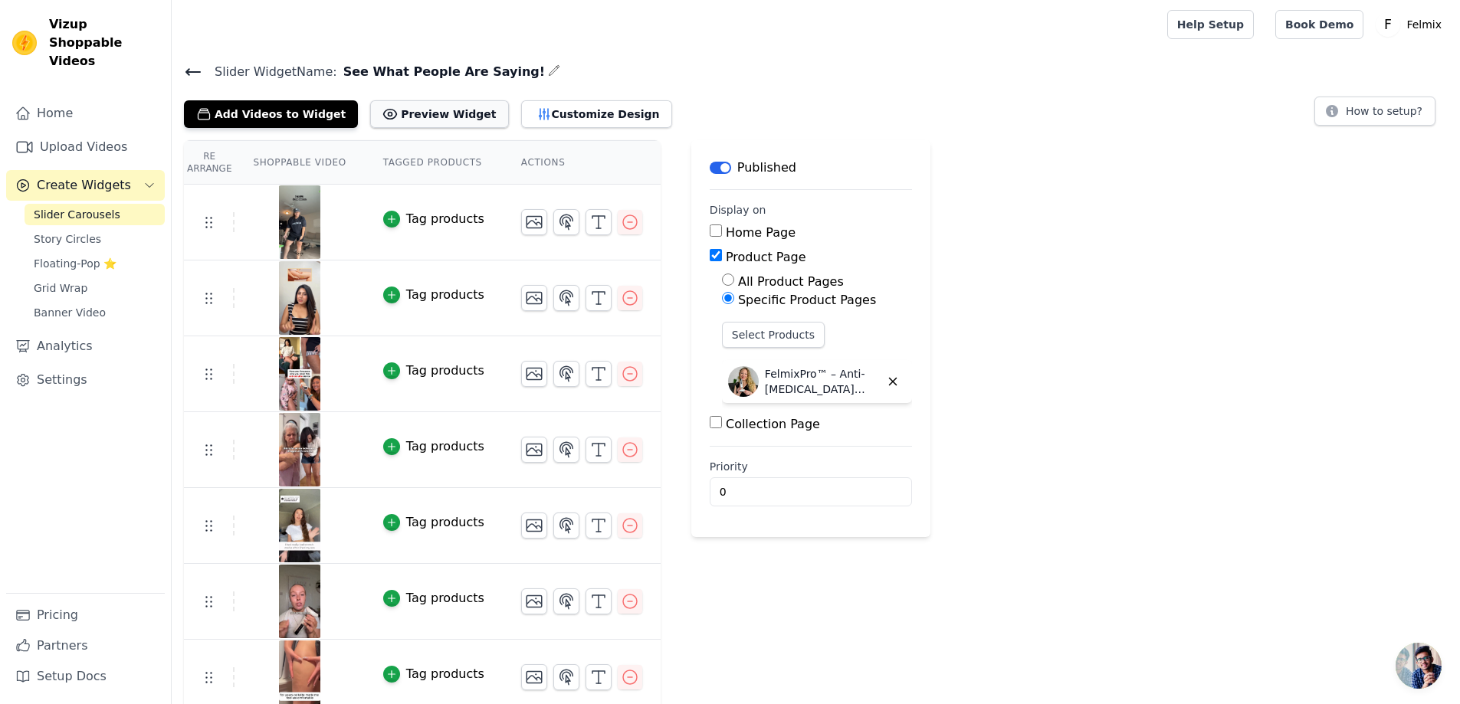
click at [393, 105] on button "Preview Widget" at bounding box center [439, 114] width 138 height 28
click at [542, 116] on button "Customize Design" at bounding box center [596, 114] width 151 height 28
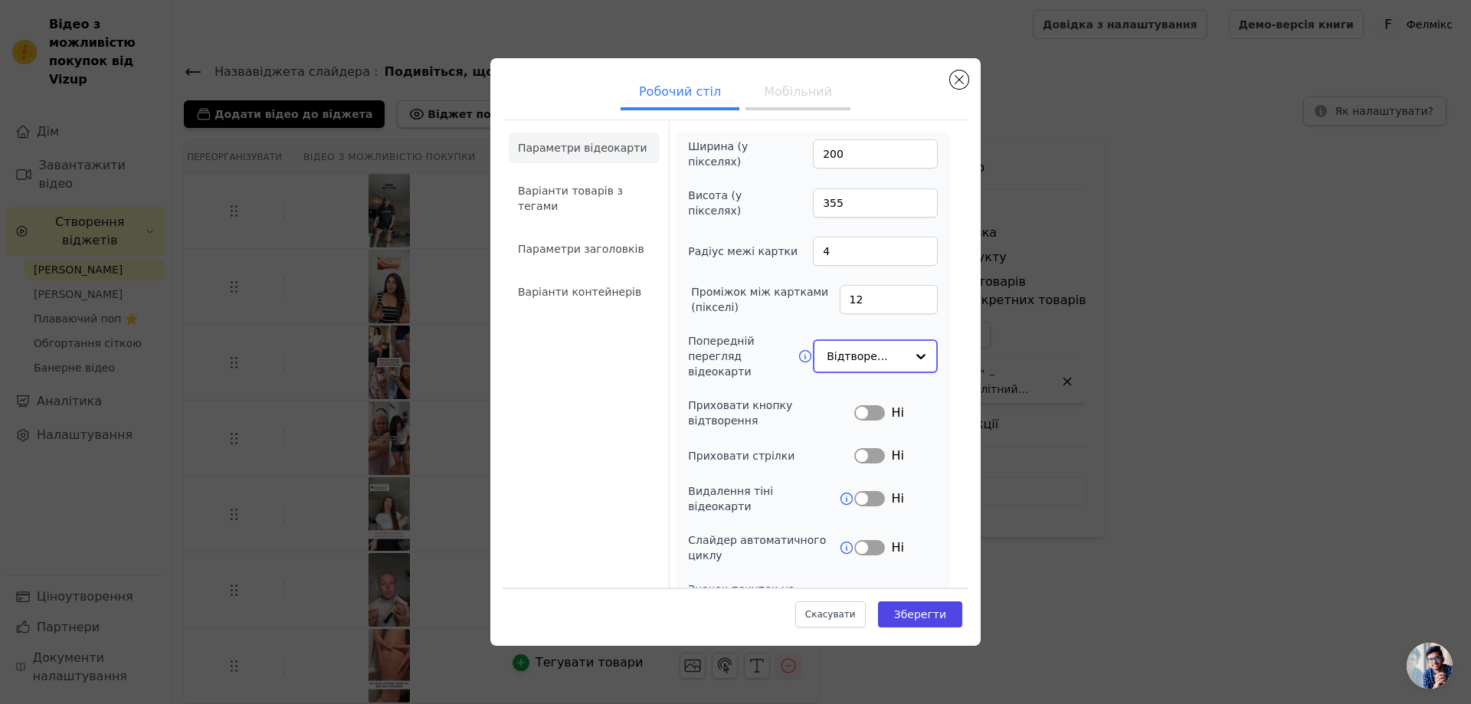
click at [906, 353] on div at bounding box center [921, 356] width 31 height 31
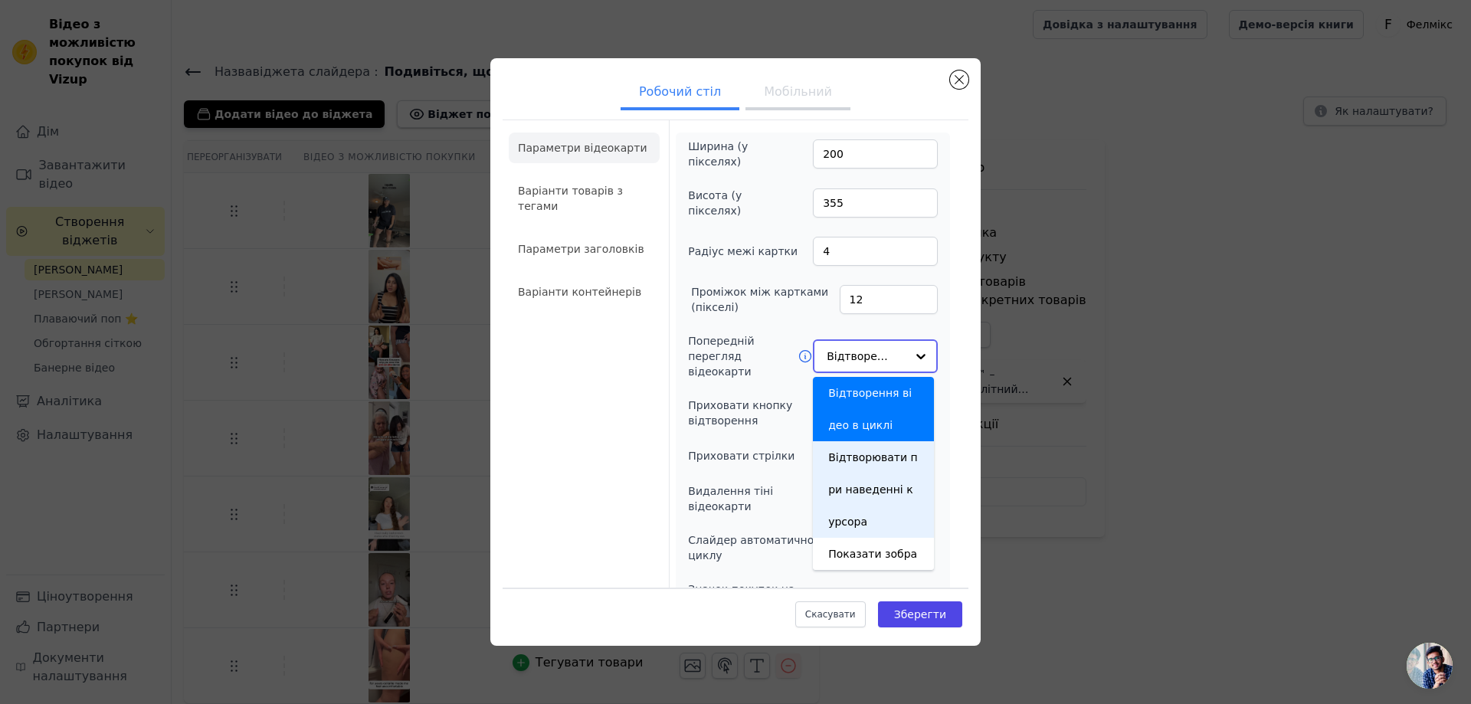
click at [880, 468] on div "Відтворювати при наведенні курсора" at bounding box center [873, 489] width 121 height 97
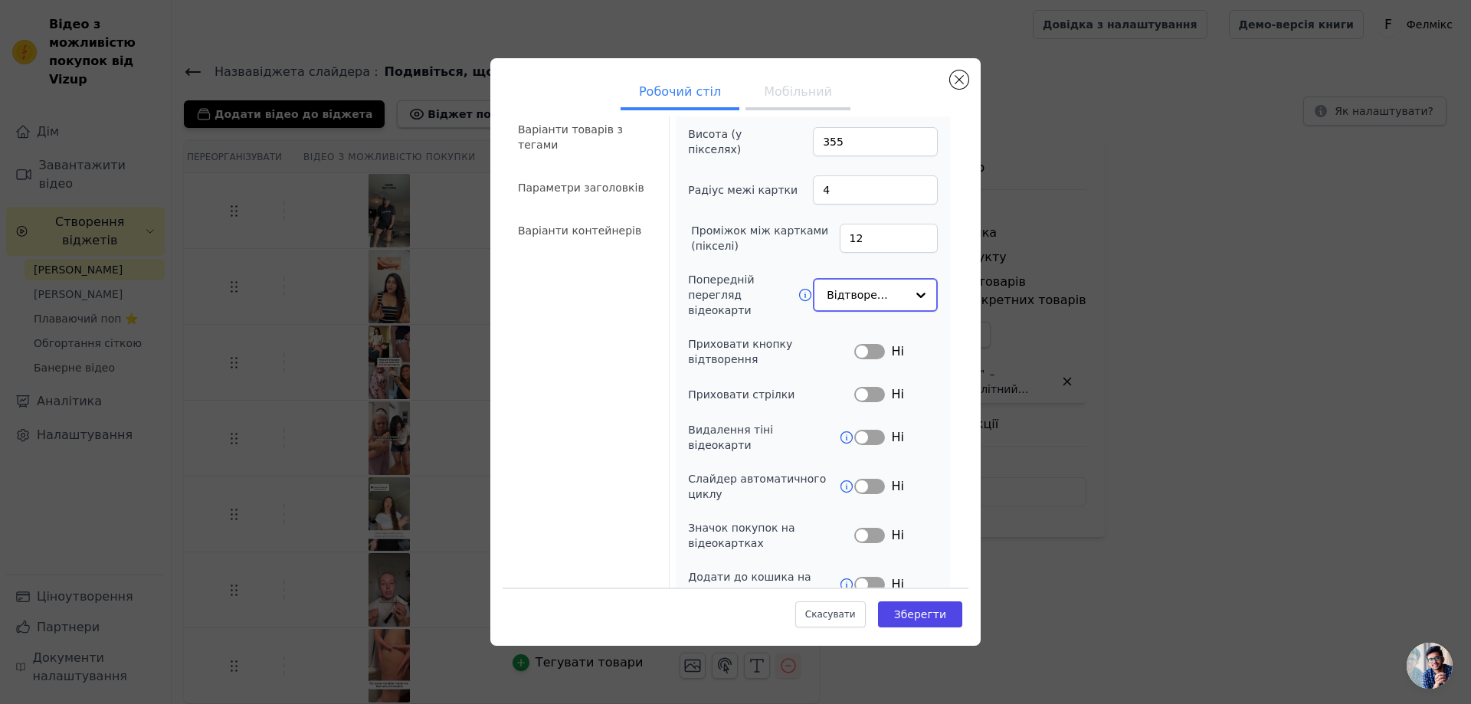
scroll to position [0, 0]
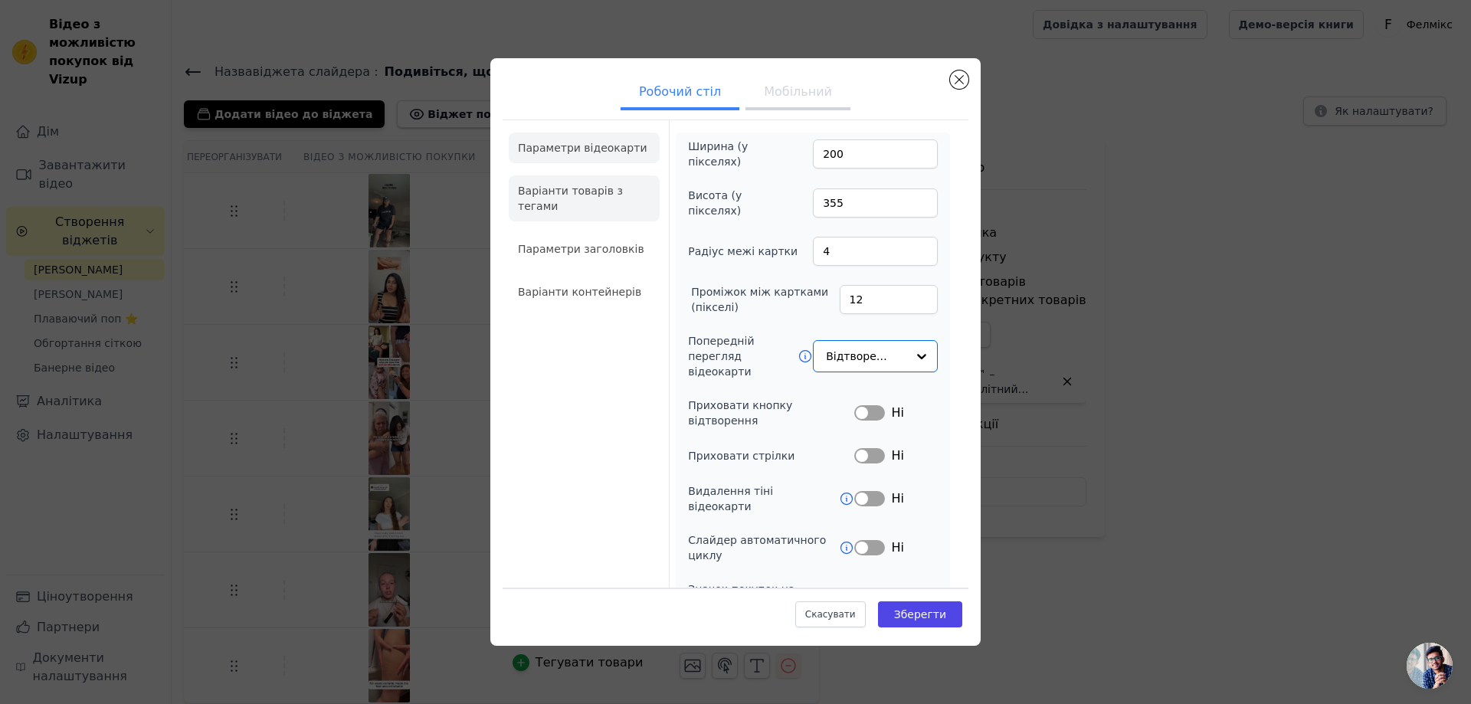
click at [524, 188] on font "Варіанти товарів з тегами" at bounding box center [570, 199] width 105 height 28
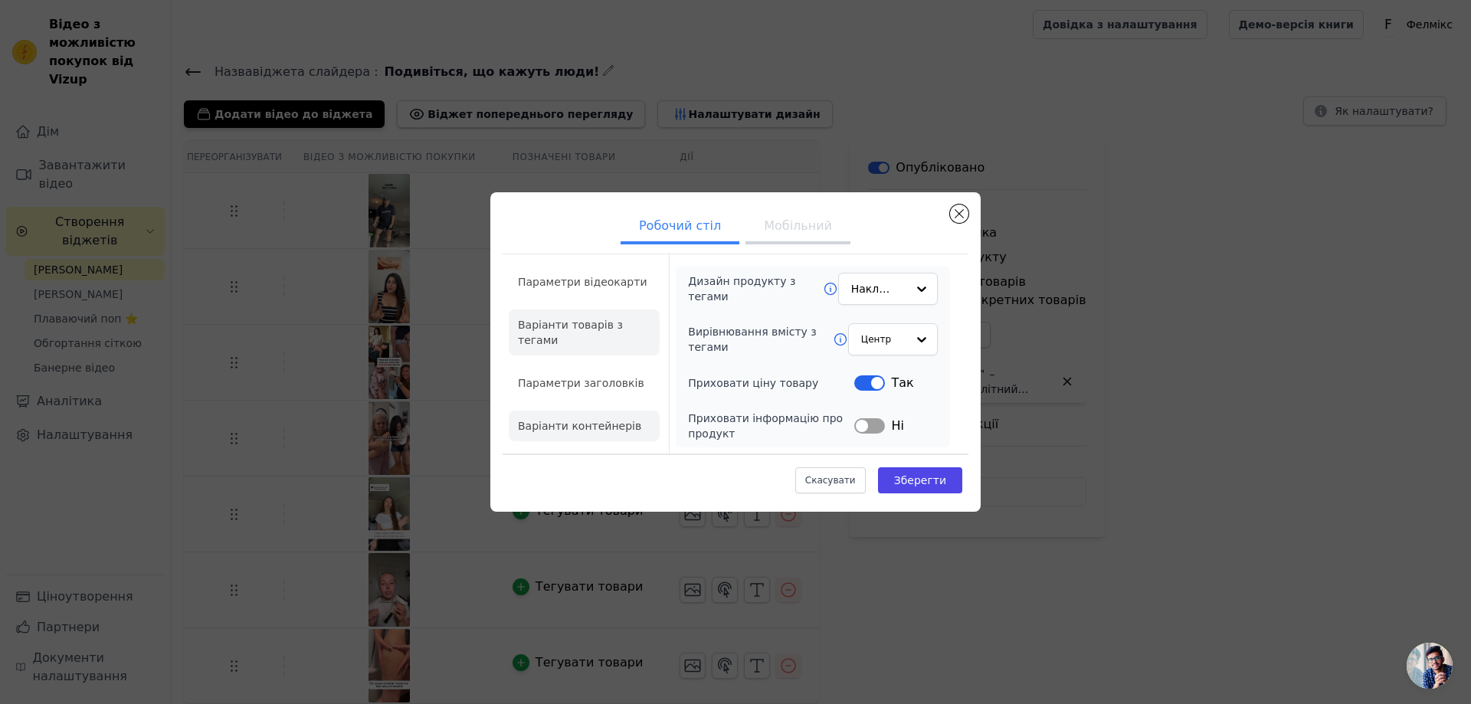
click at [608, 420] on font "Варіанти контейнерів" at bounding box center [579, 426] width 123 height 12
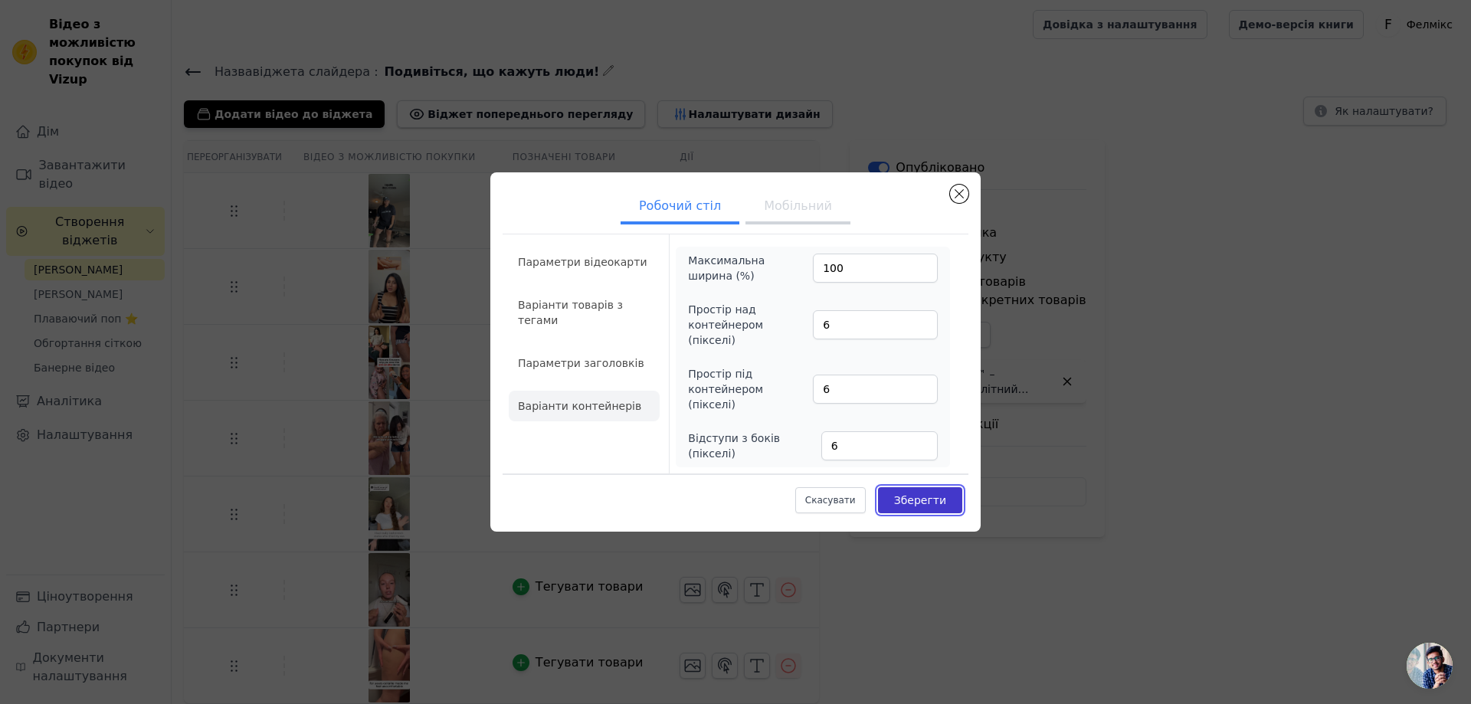
click at [896, 497] on button "Зберегти" at bounding box center [920, 500] width 84 height 26
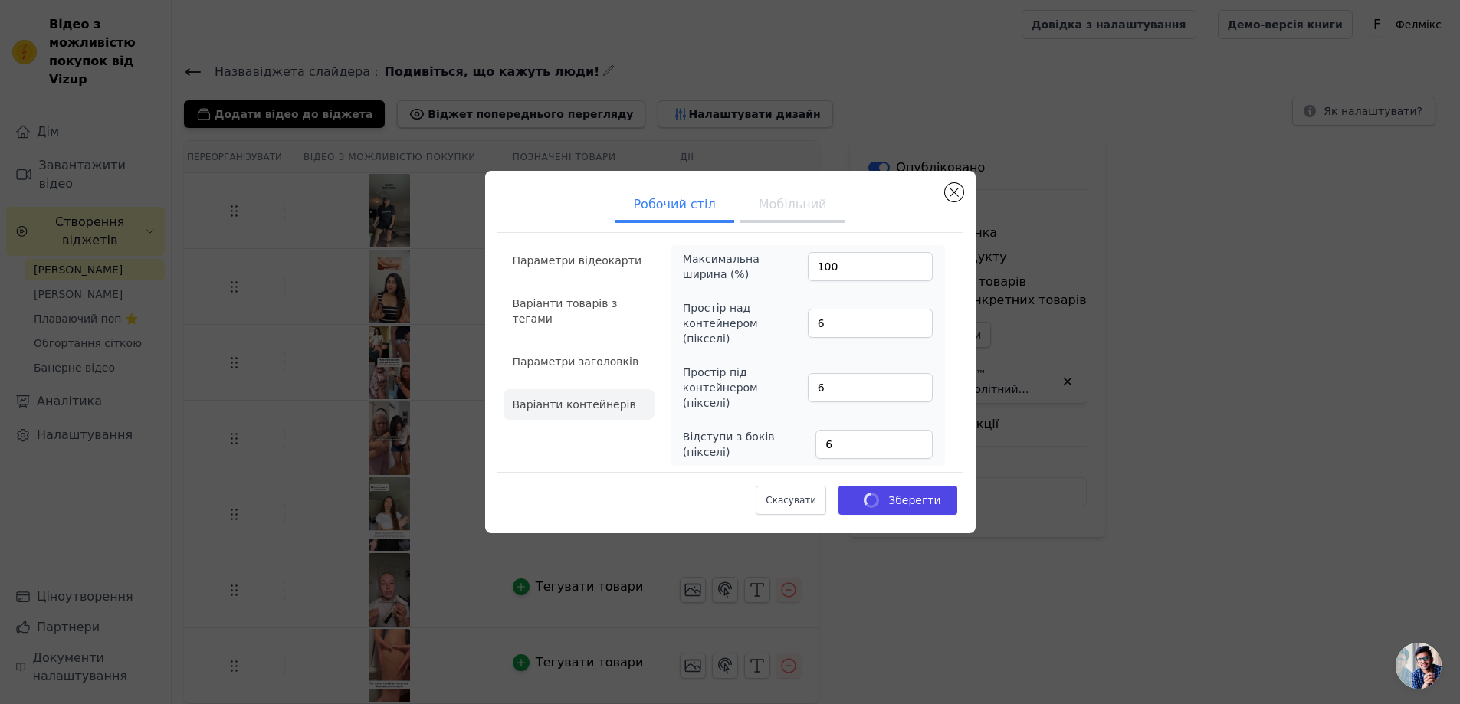
click at [802, 209] on div "Назва віджета слайдера : Подивіться, що кажуть люди! Додати відео до віджета Ві…" at bounding box center [816, 382] width 1288 height 643
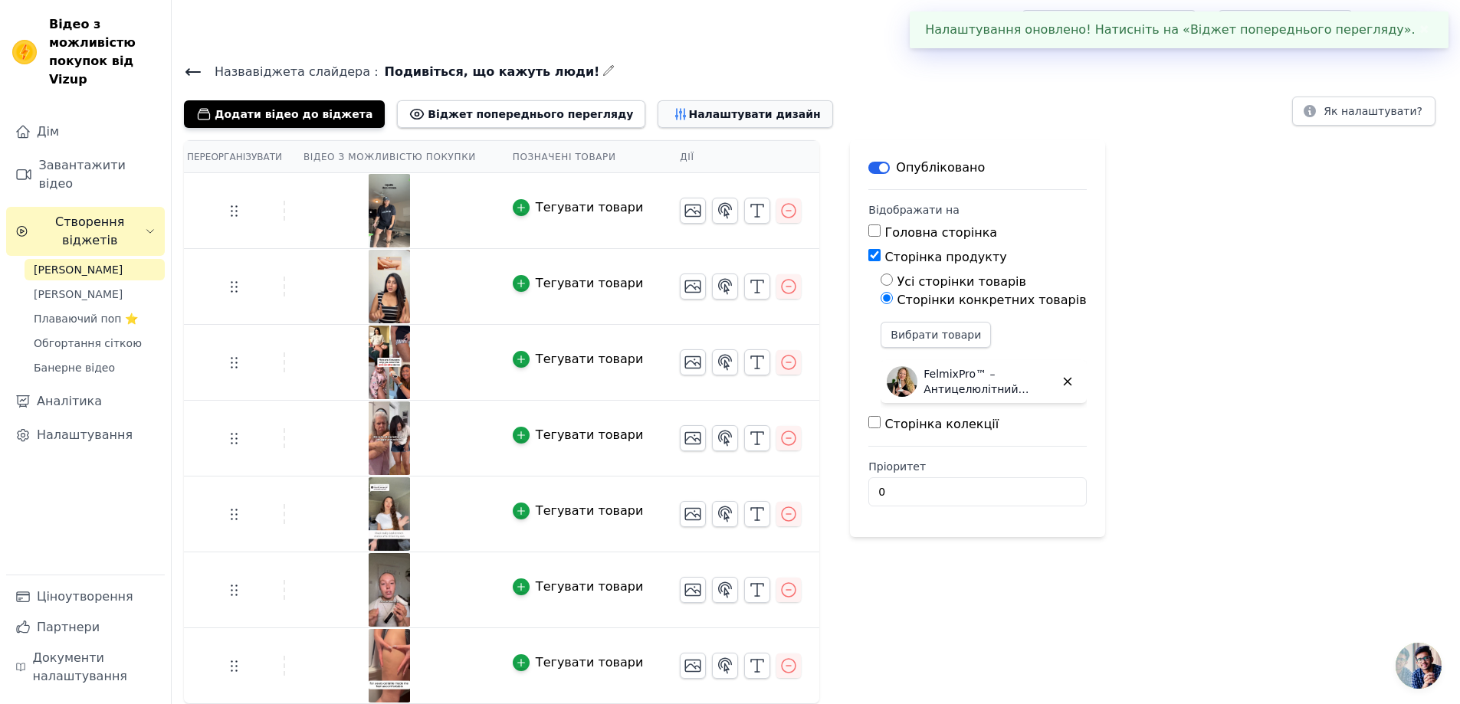
click at [688, 115] on font "Налаштувати дизайн" at bounding box center [754, 114] width 132 height 12
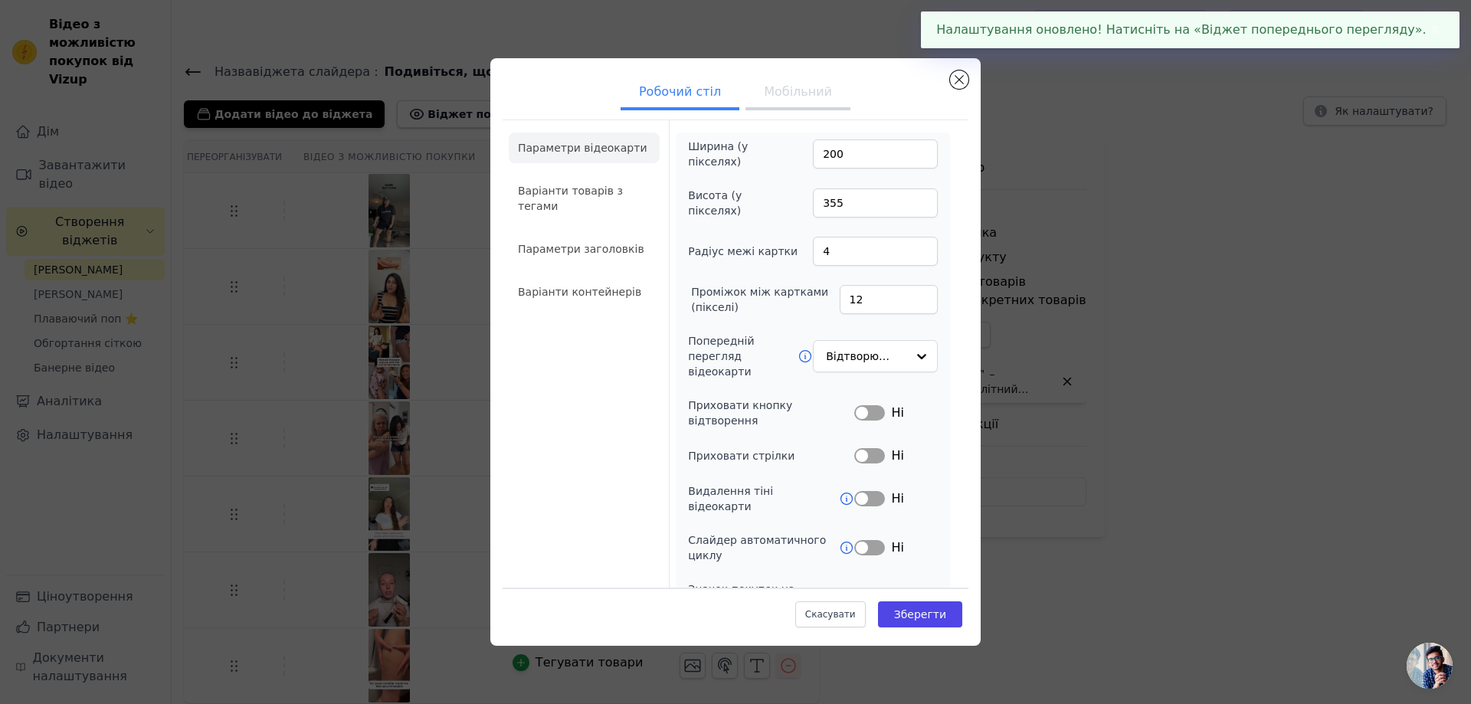
click at [774, 97] on font "Мобільний" at bounding box center [798, 91] width 68 height 15
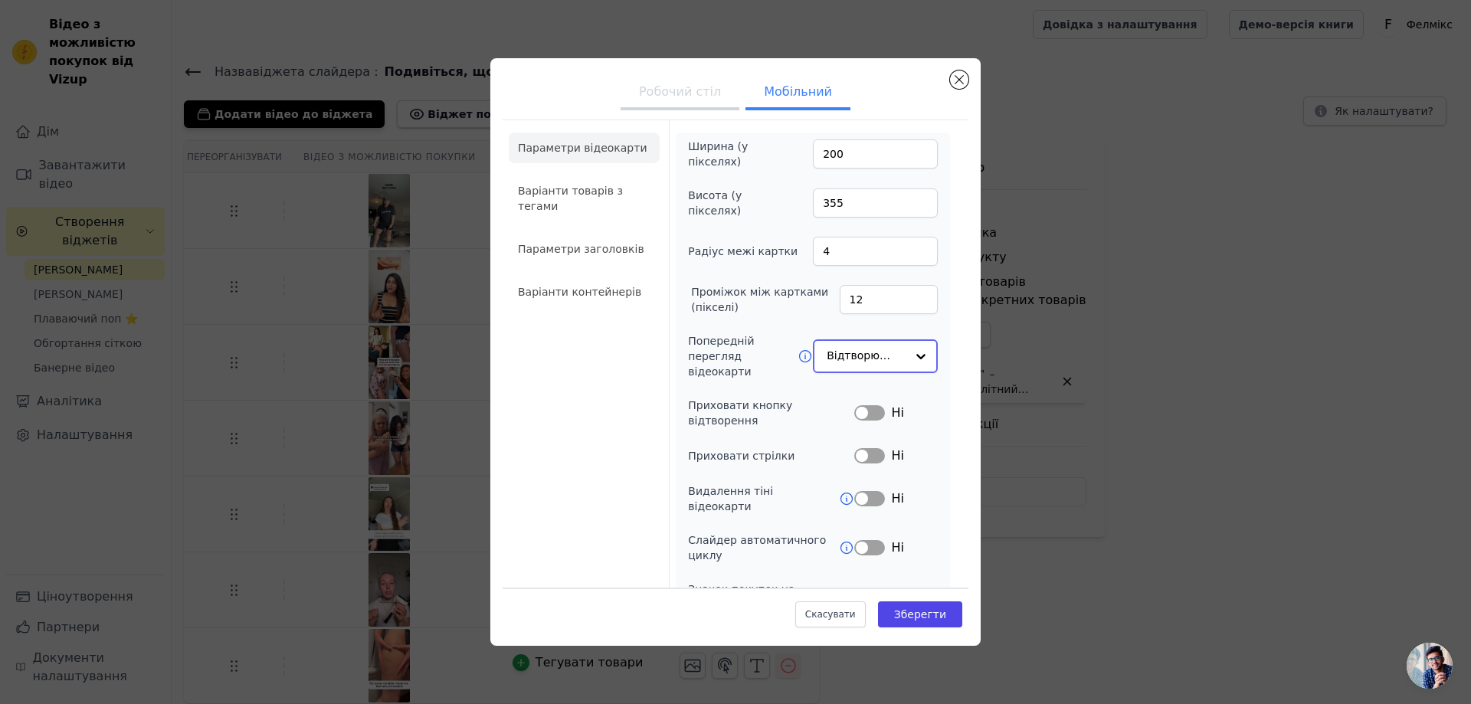
click at [860, 362] on input "Попередній перегляд відеокарти" at bounding box center [866, 356] width 79 height 31
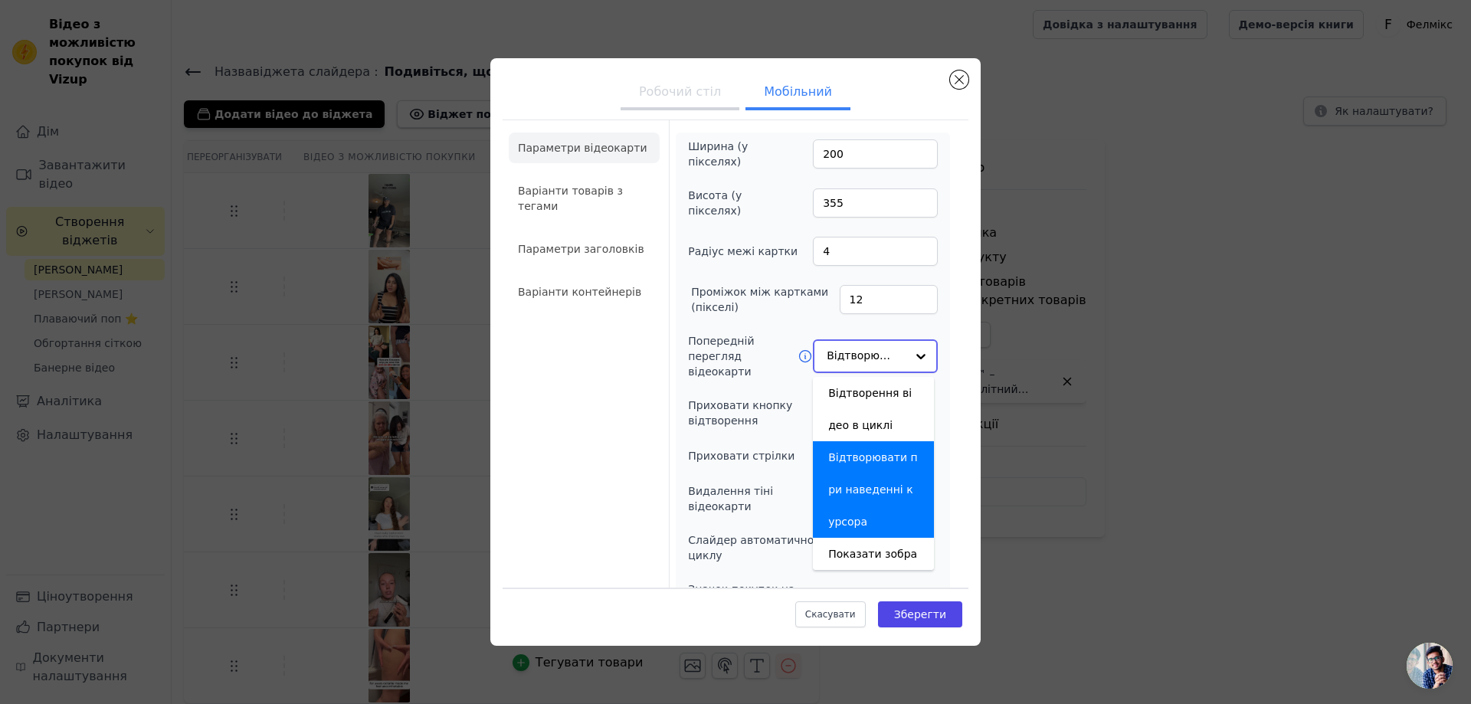
click at [860, 362] on input "Попередній перегляд відеокарти" at bounding box center [866, 356] width 79 height 31
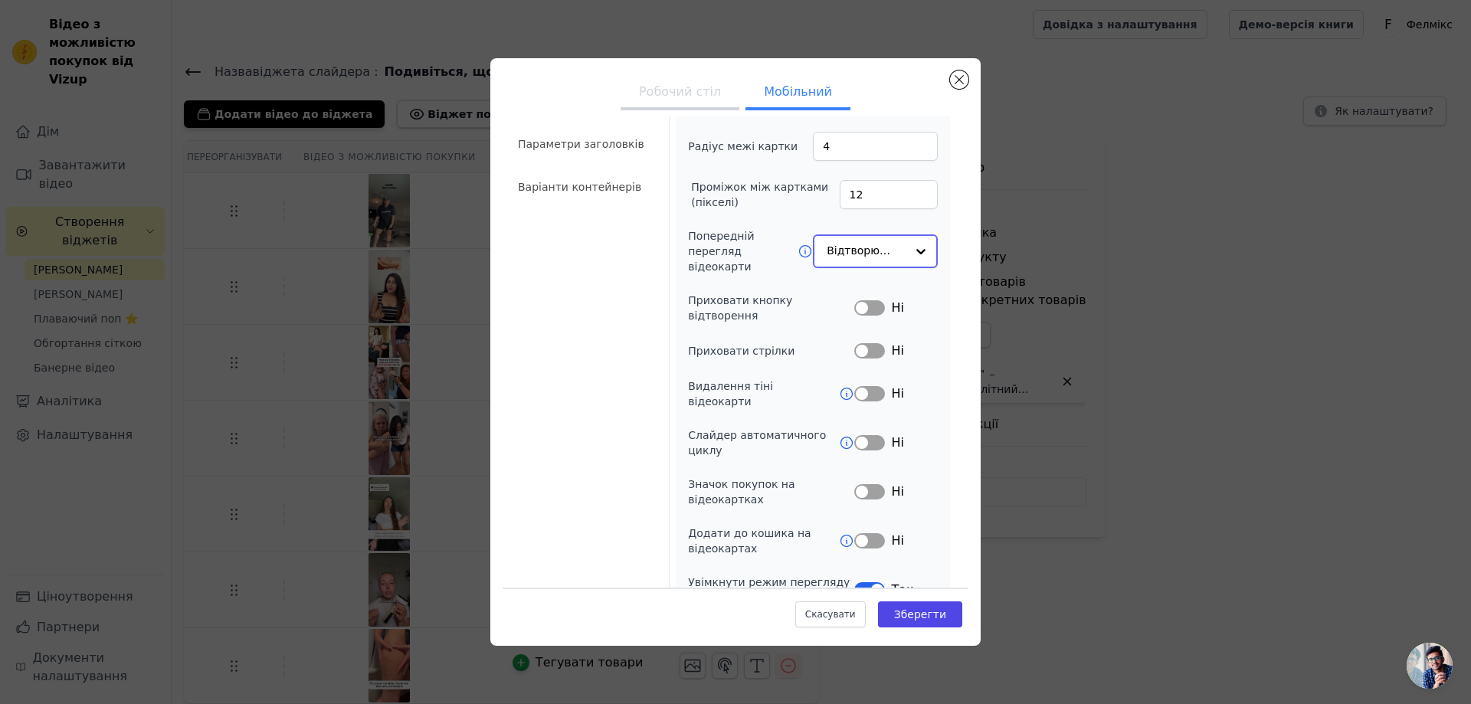
scroll to position [110, 0]
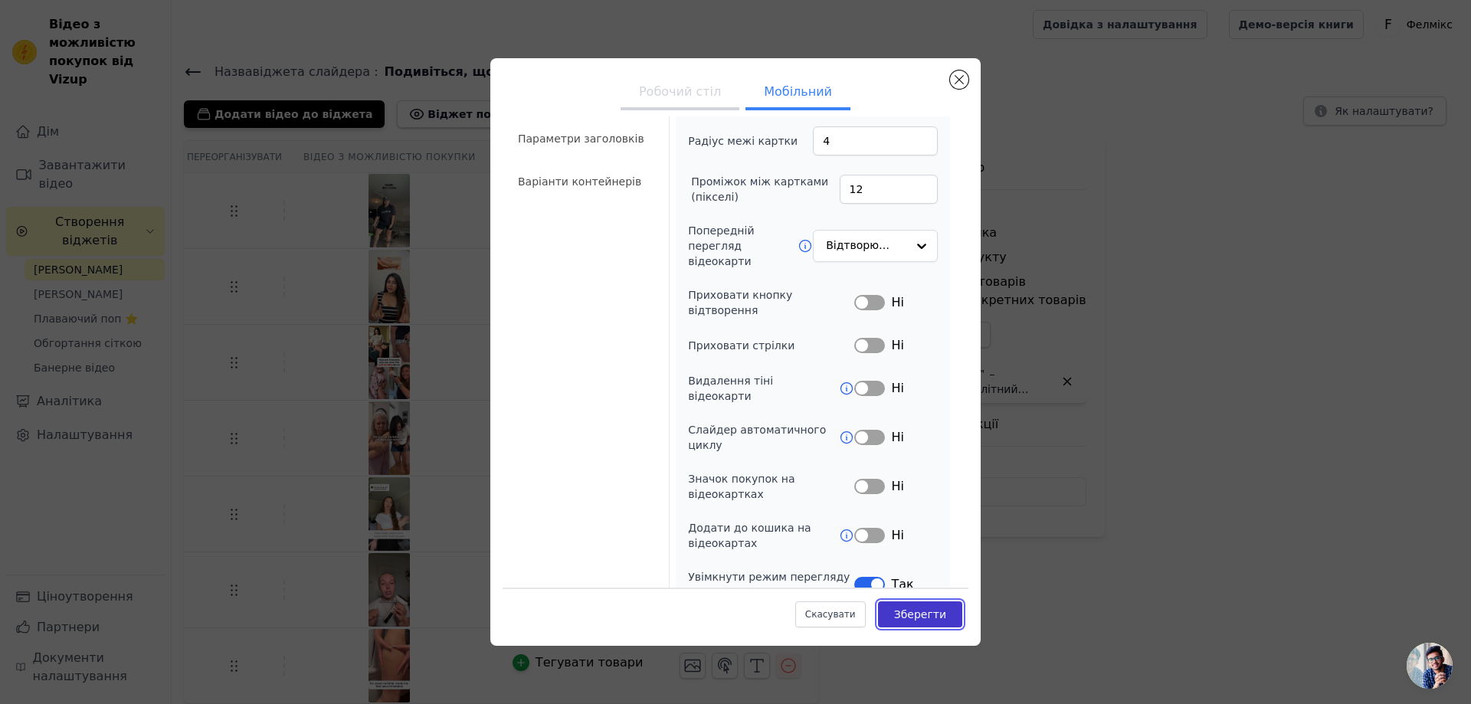
click at [934, 612] on font "Зберегти" at bounding box center [920, 614] width 52 height 12
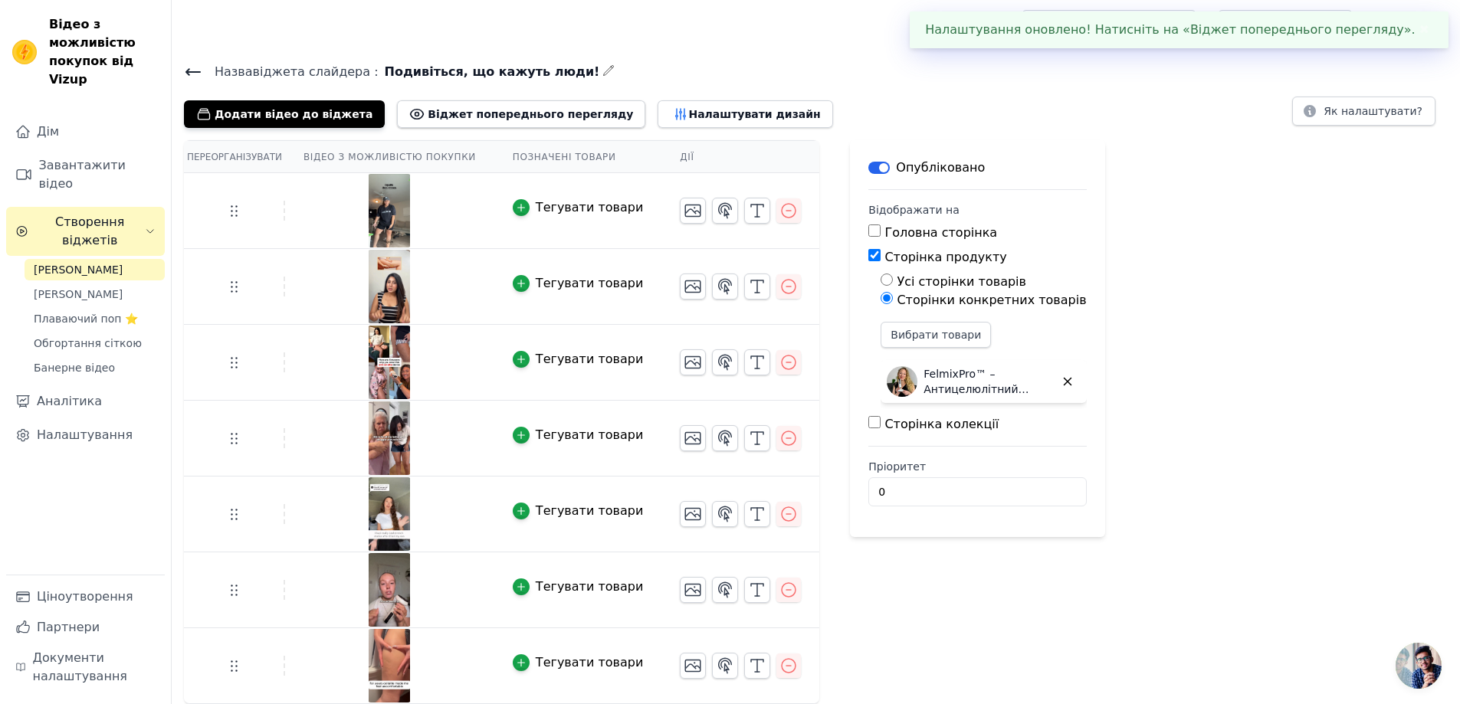
click at [1171, 195] on div "Переорганізувати Відео з можливістю покупки Позначені товари Дії Тегувати товар…" at bounding box center [816, 422] width 1288 height 564
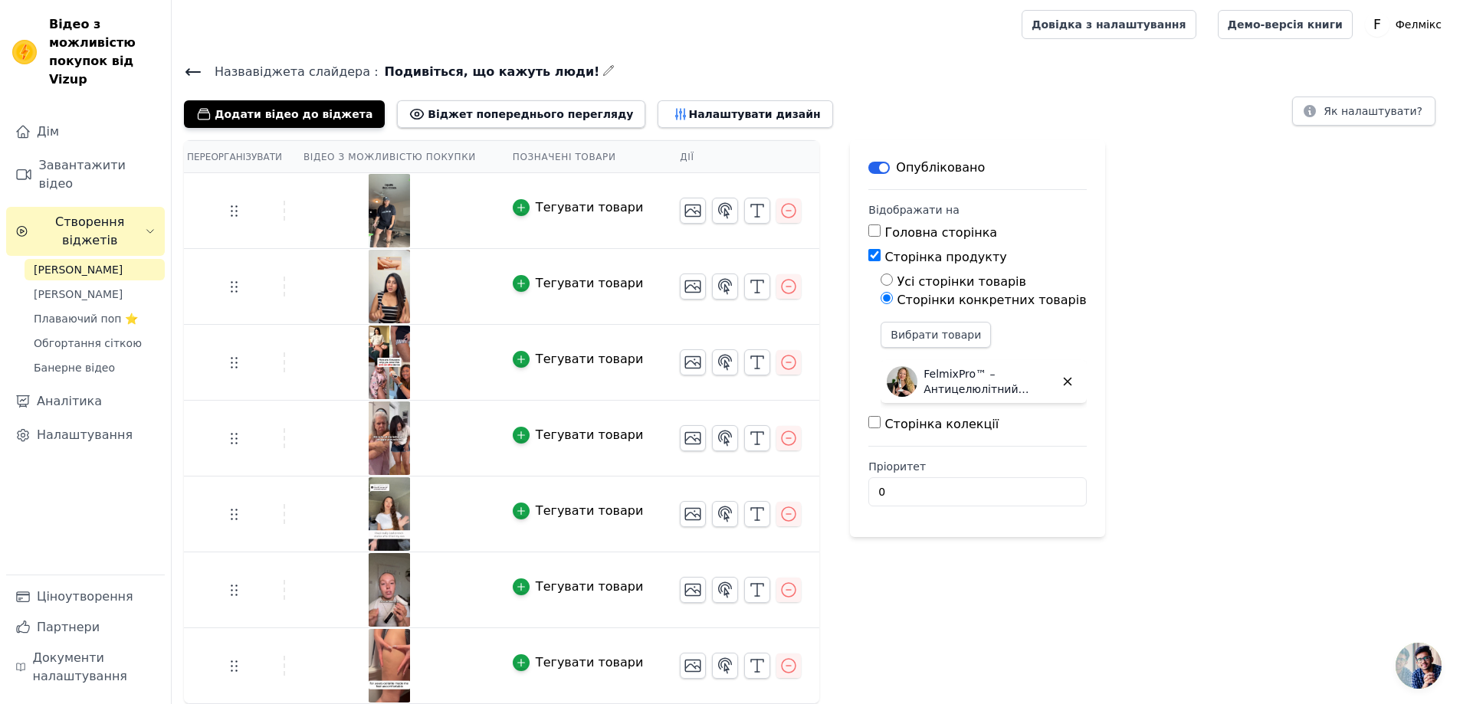
click at [192, 70] on icon at bounding box center [193, 72] width 18 height 18
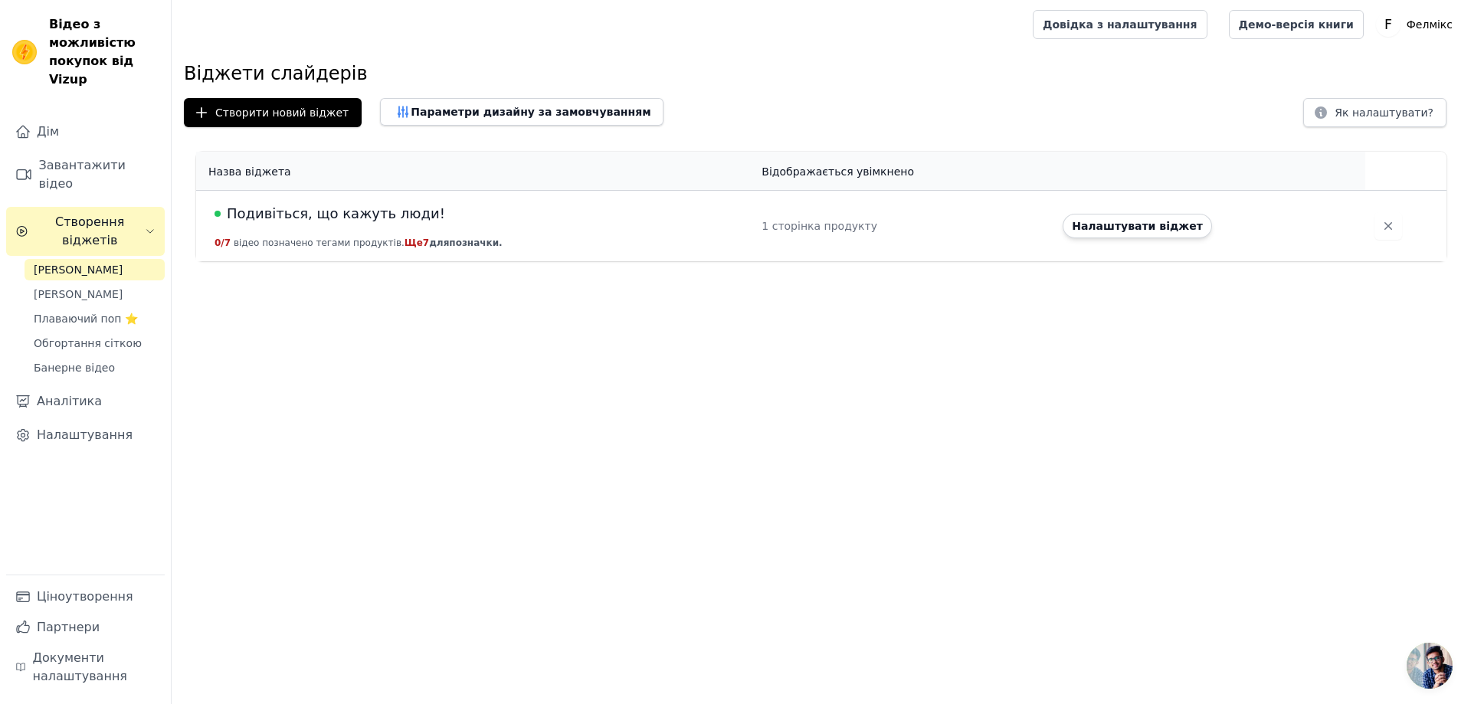
click at [379, 215] on font "Подивіться, що кажуть люди!" at bounding box center [336, 213] width 218 height 16
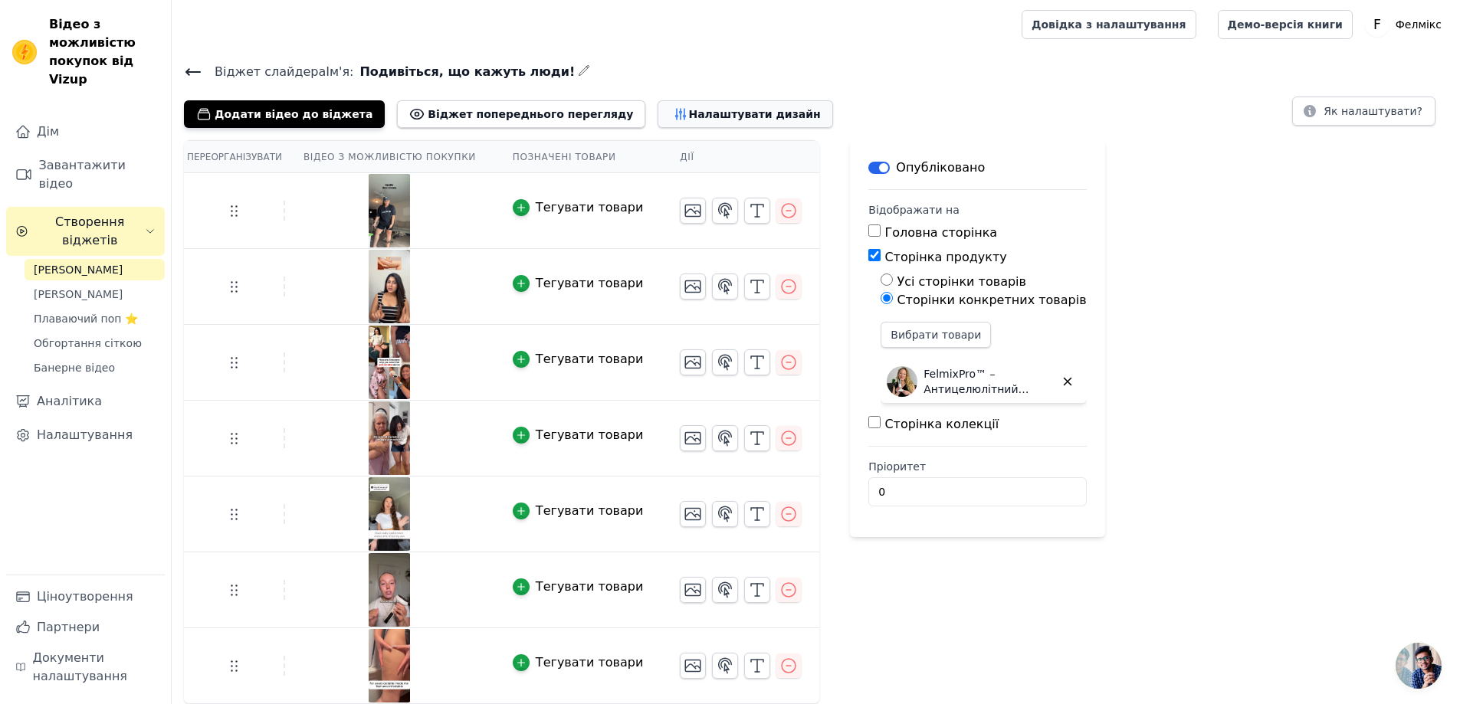
click at [688, 112] on font "Налаштувати дизайн" at bounding box center [754, 114] width 132 height 12
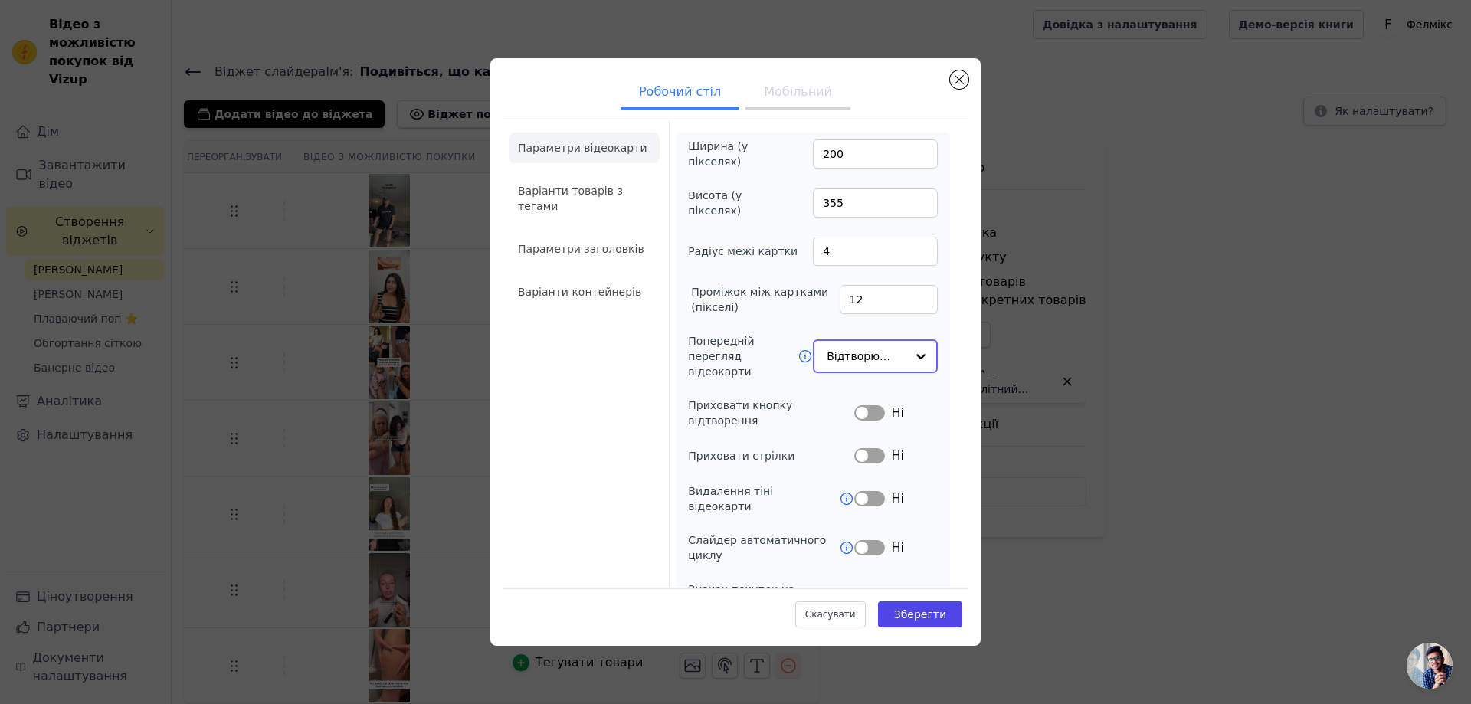
click at [849, 359] on input "Попередній перегляд відеокарти" at bounding box center [866, 356] width 79 height 31
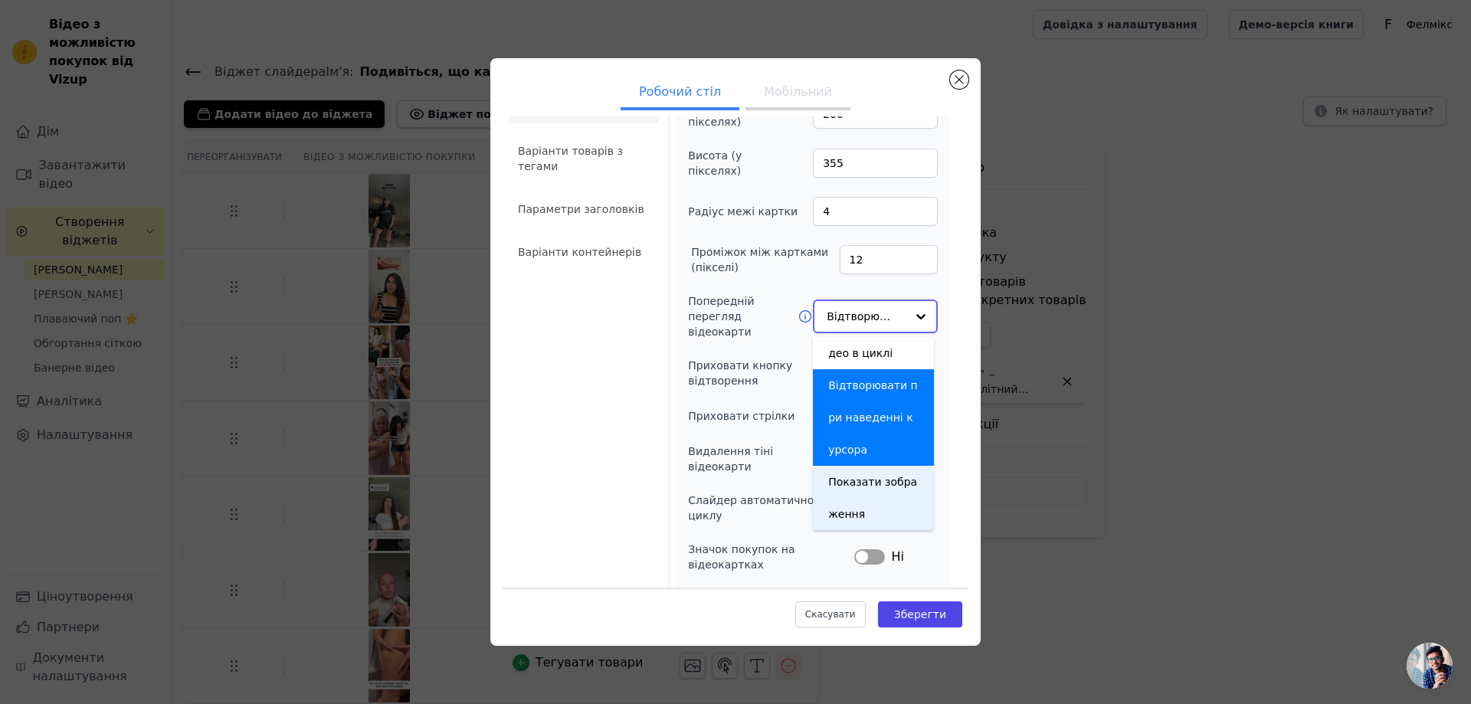
scroll to position [61, 0]
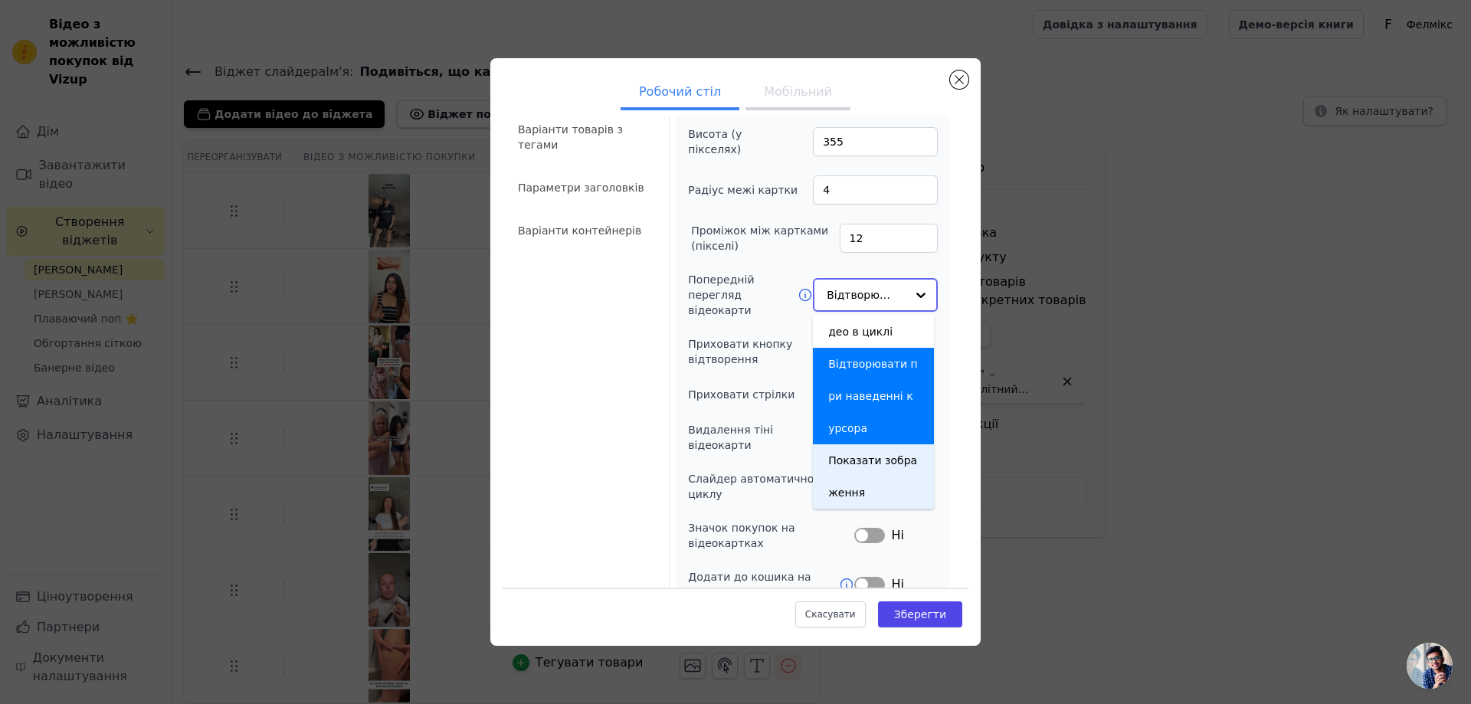
click at [856, 466] on font "Показати зображення" at bounding box center [872, 476] width 89 height 44
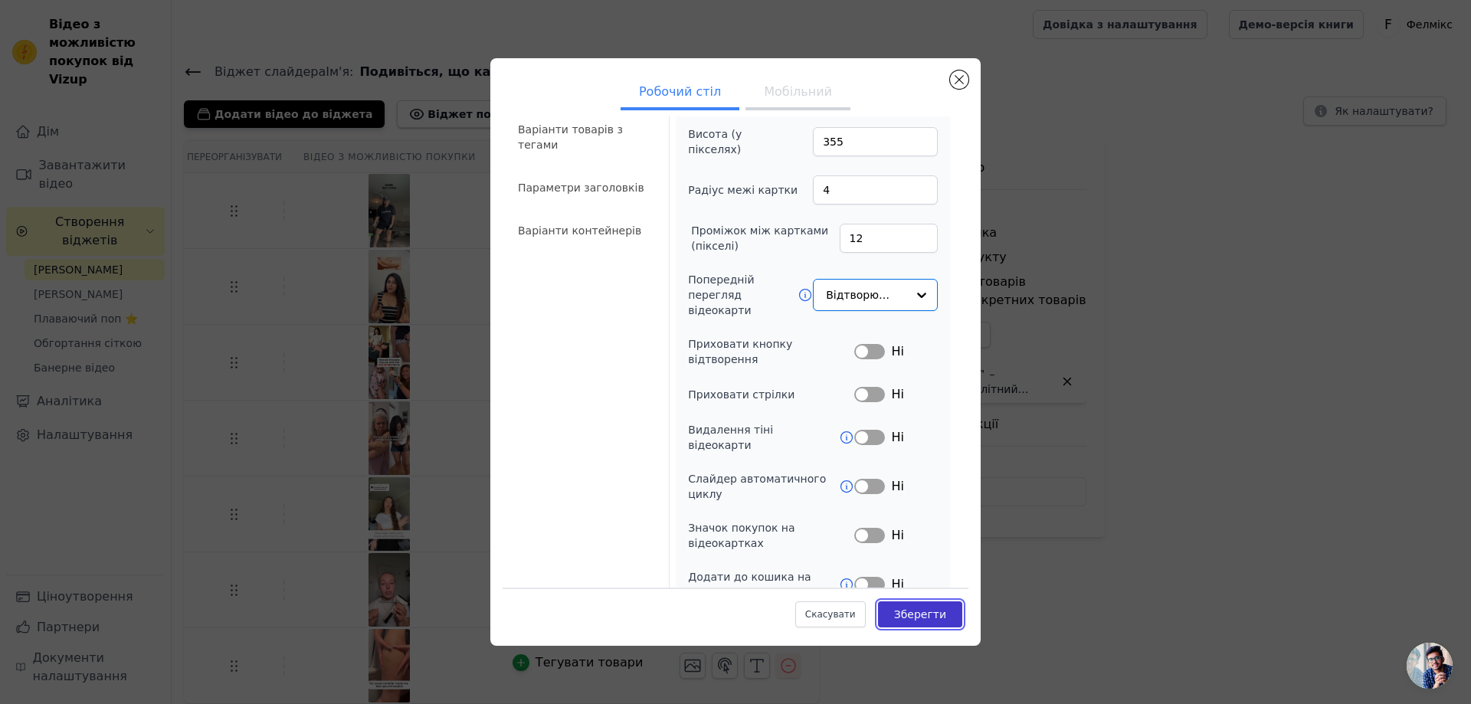
click at [919, 615] on font "Зберегти" at bounding box center [920, 614] width 52 height 12
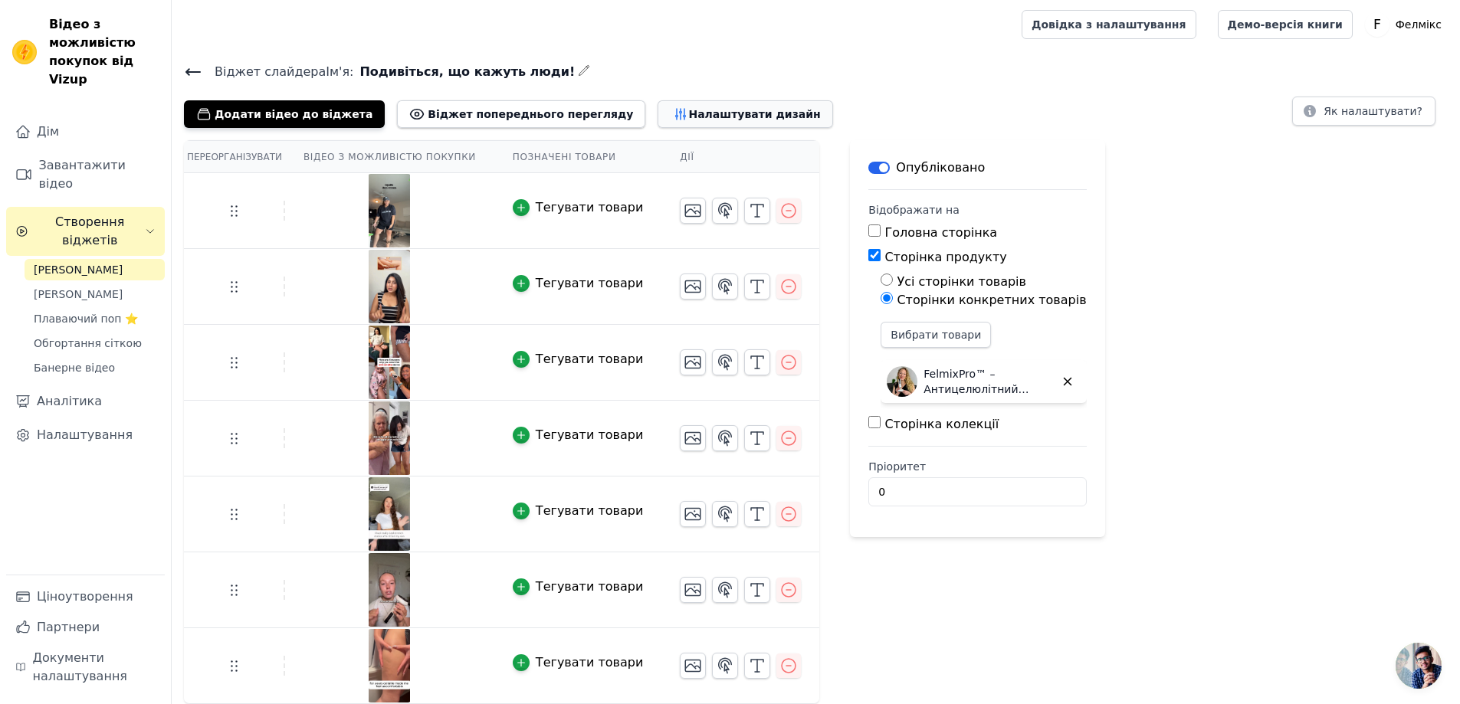
click at [673, 113] on icon "button" at bounding box center [680, 113] width 15 height 15
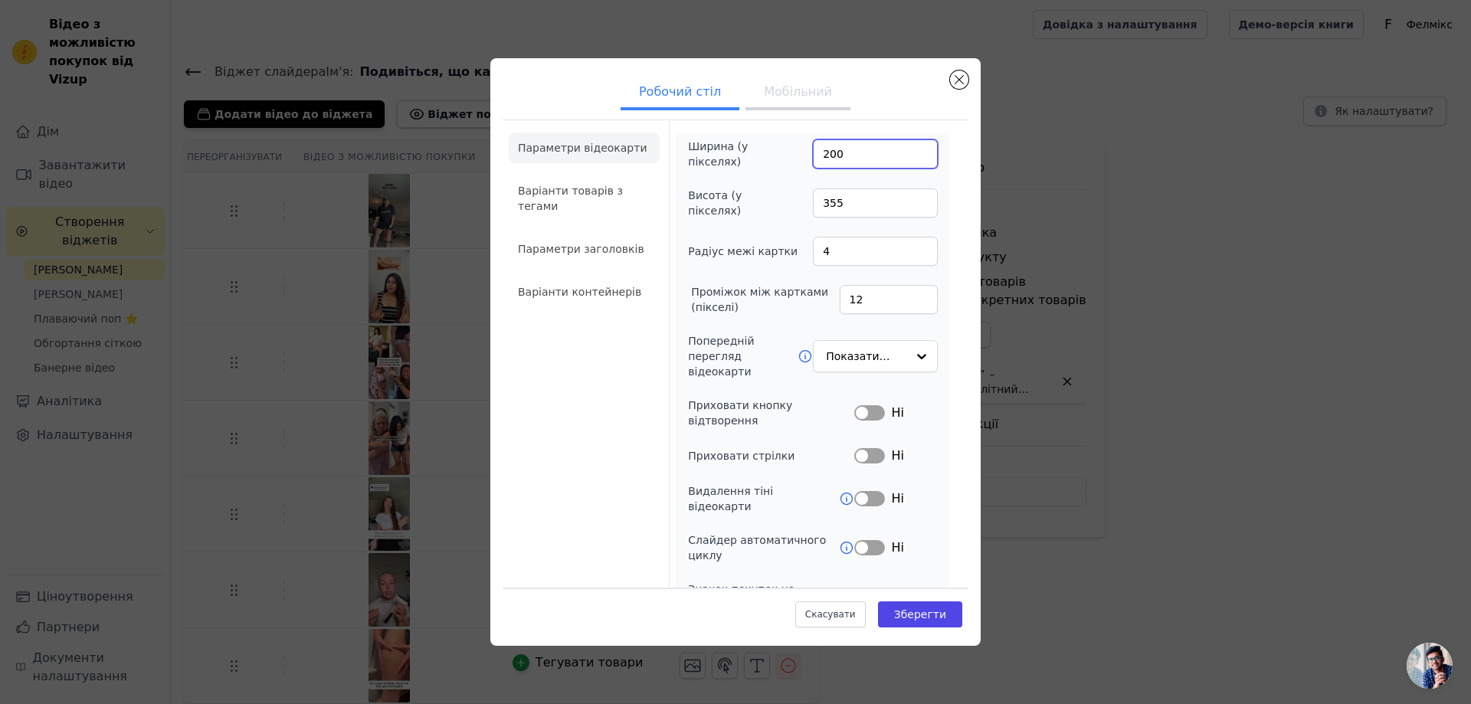
drag, startPoint x: 859, startPoint y: 152, endPoint x: 786, endPoint y: 152, distance: 72.8
click at [786, 152] on div "Ширина (у пікселях) 200" at bounding box center [813, 154] width 250 height 31
click at [935, 178] on div "Ширина (у пікселях) 300 Висота (у пікселях) 355 Радіус межі картки 4 Проміжок м…" at bounding box center [813, 400] width 274 height 535
type input "200"
click at [833, 177] on div "Ширина (у пікселях) 200 Висота (у пікселях) 355 Радіус межі картки 4 Проміжок м…" at bounding box center [813, 400] width 250 height 523
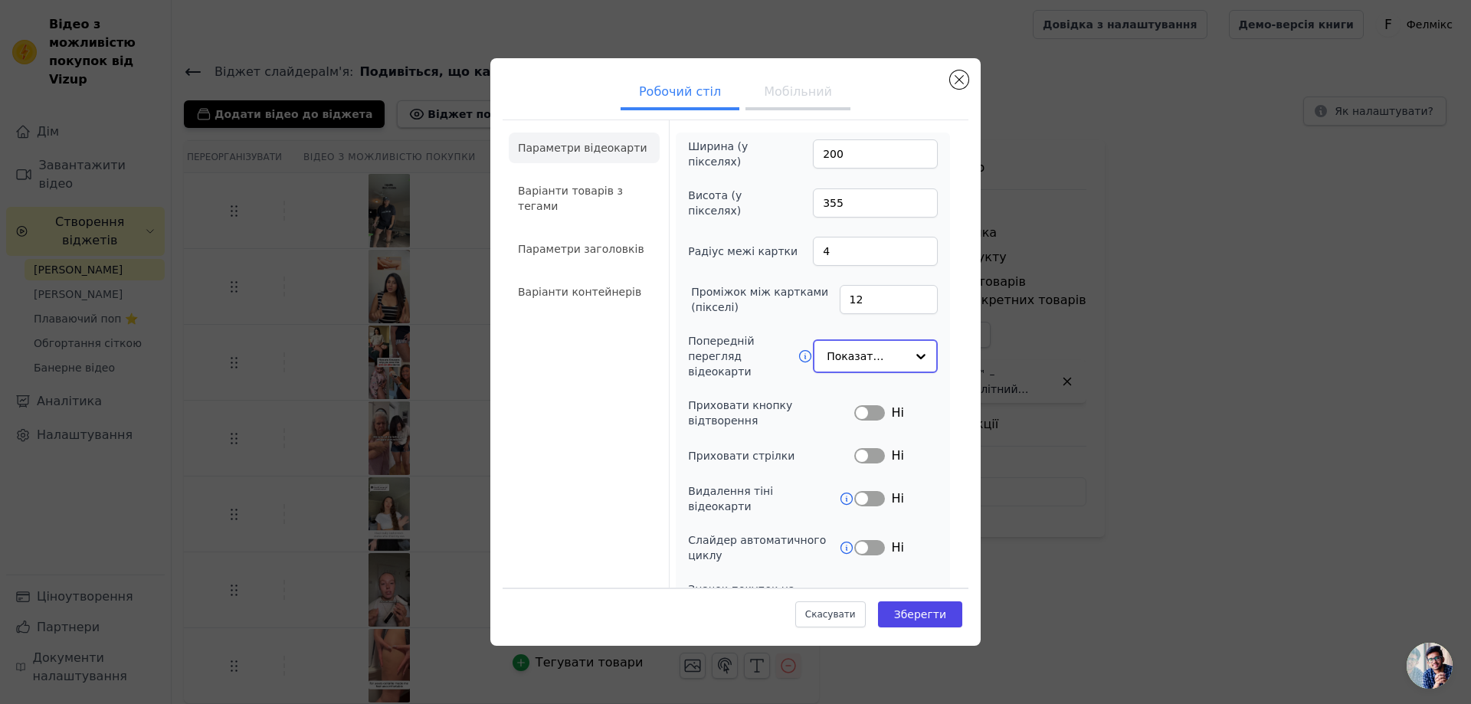
click at [868, 365] on input "Попередній перегляд відеокарти" at bounding box center [866, 356] width 79 height 31
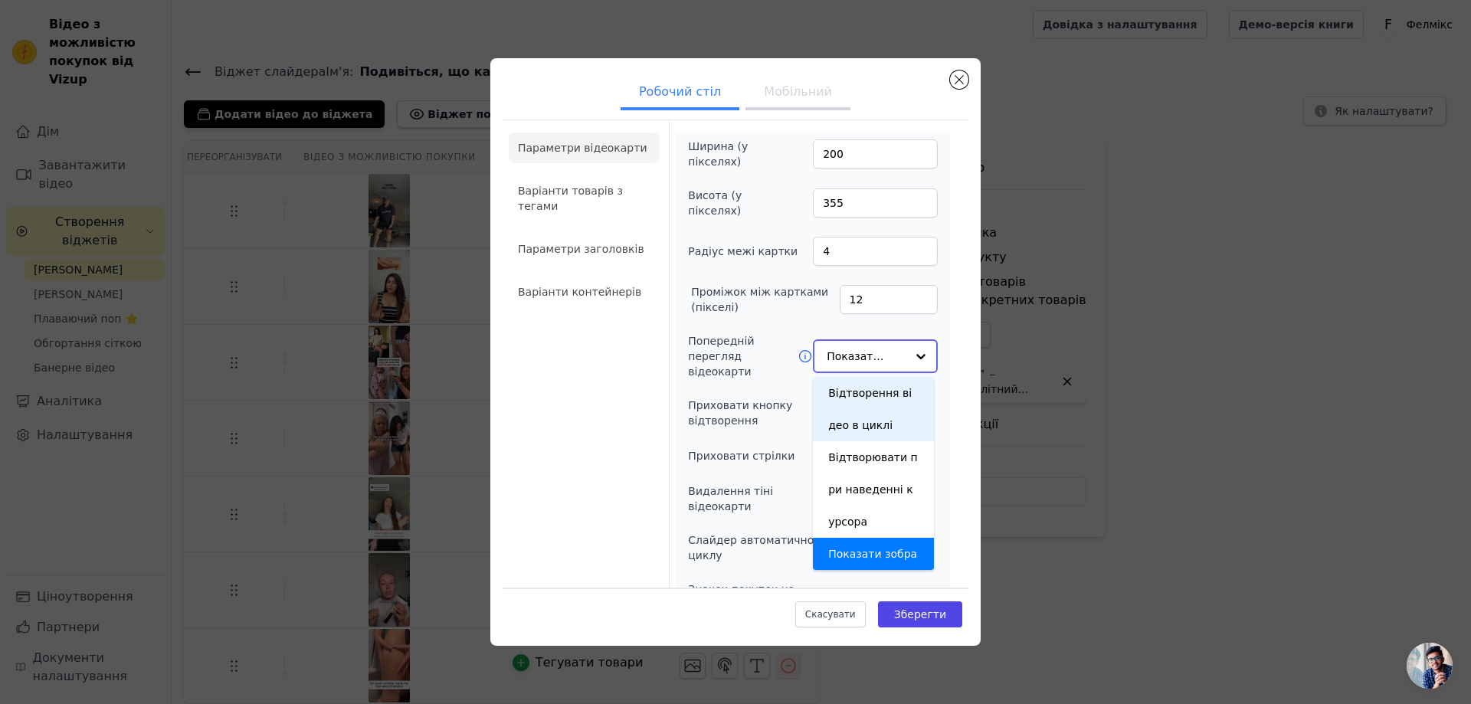
click at [876, 412] on div "Відтворення відео в циклі" at bounding box center [873, 409] width 121 height 64
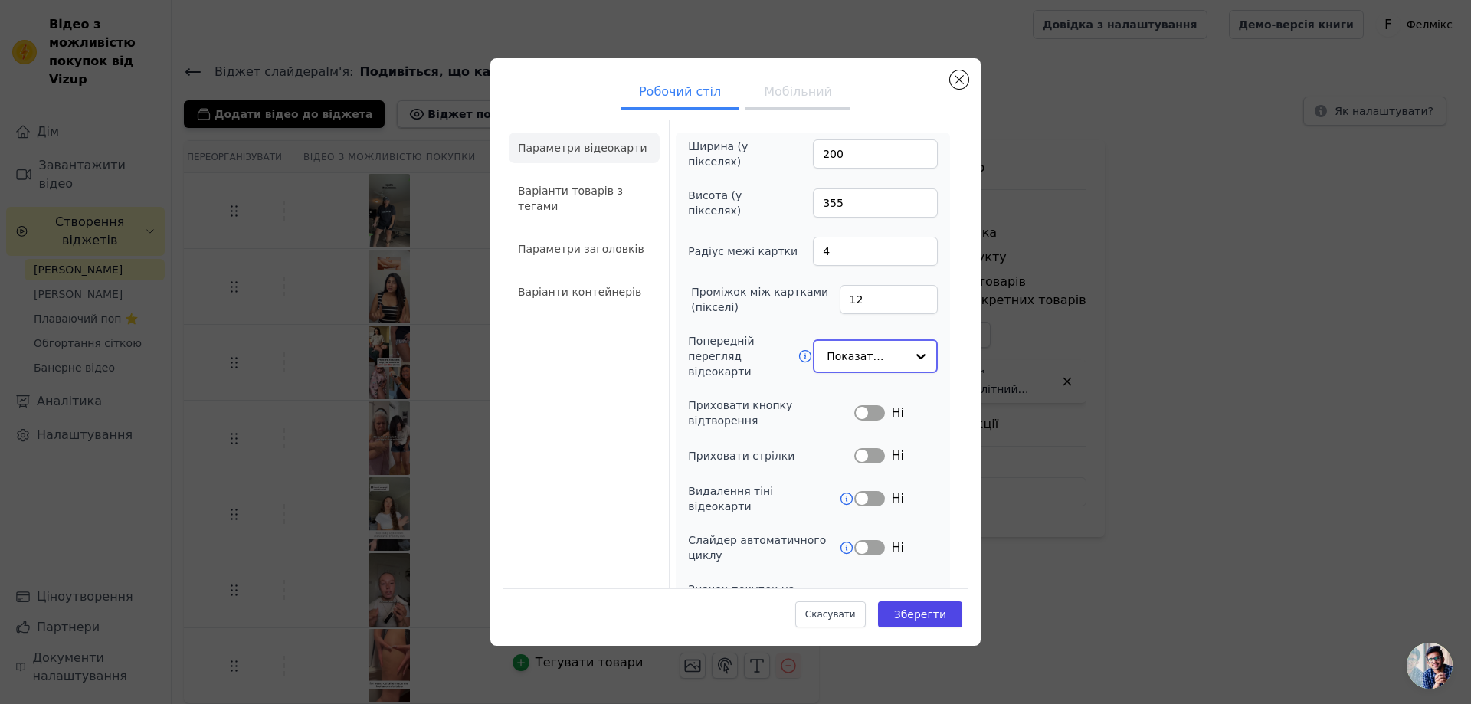
click at [875, 342] on input "Попередній перегляд відеокарти" at bounding box center [866, 356] width 79 height 31
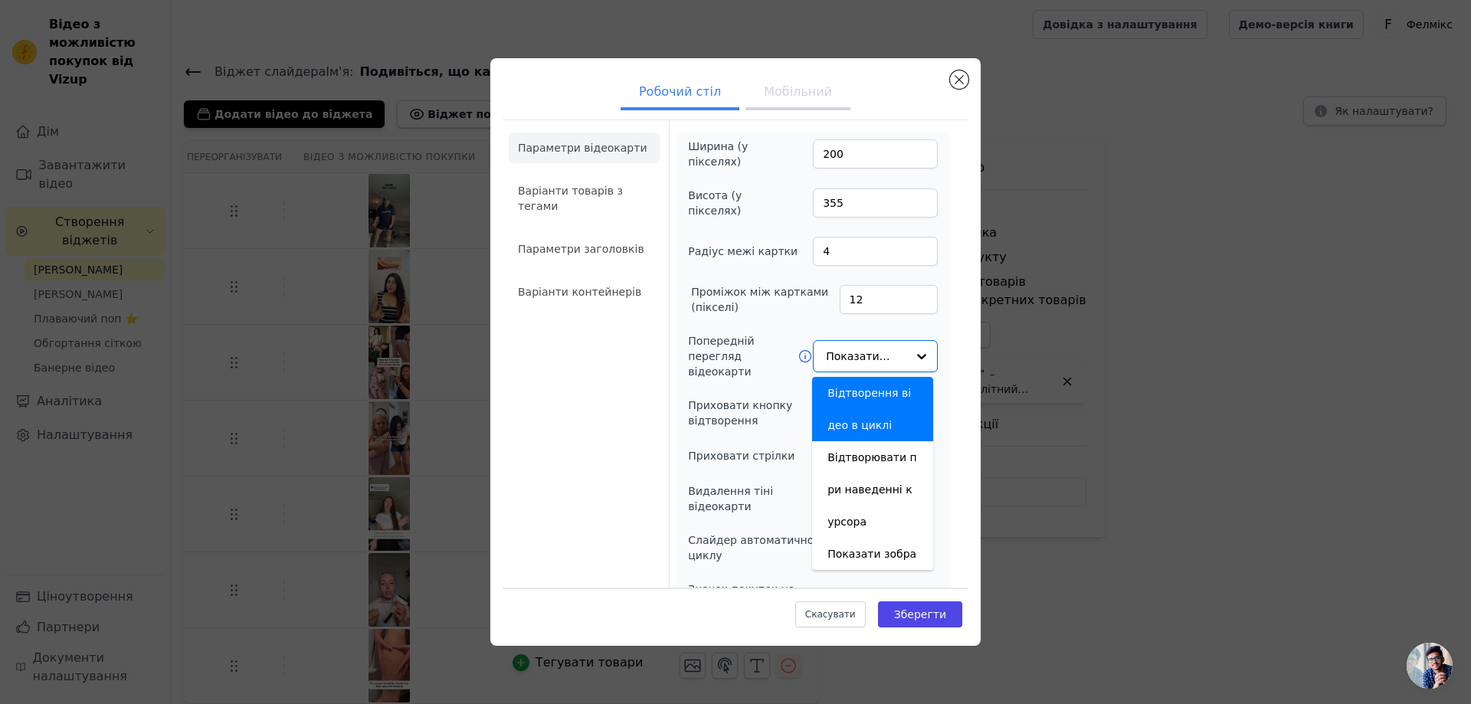
click at [944, 344] on form "Ширина (у пікселях) 200 Висота (у пікселях) 355 Радіус межі картки 4 Проміжок м…" at bounding box center [812, 396] width 287 height 553
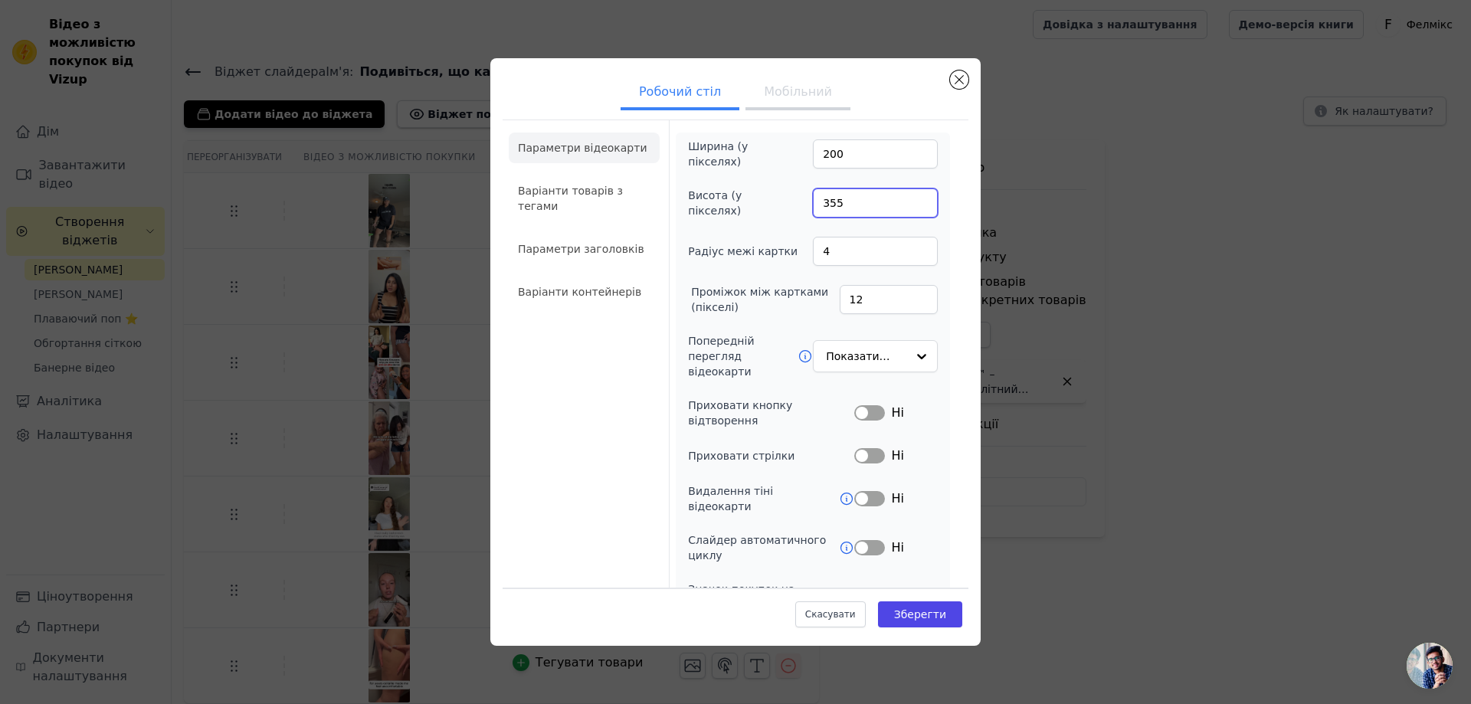
drag, startPoint x: 870, startPoint y: 204, endPoint x: 811, endPoint y: 204, distance: 59.0
click at [813, 204] on input "355" at bounding box center [875, 202] width 125 height 29
type input "532"
click at [822, 157] on input "200" at bounding box center [875, 153] width 125 height 29
type input "300"
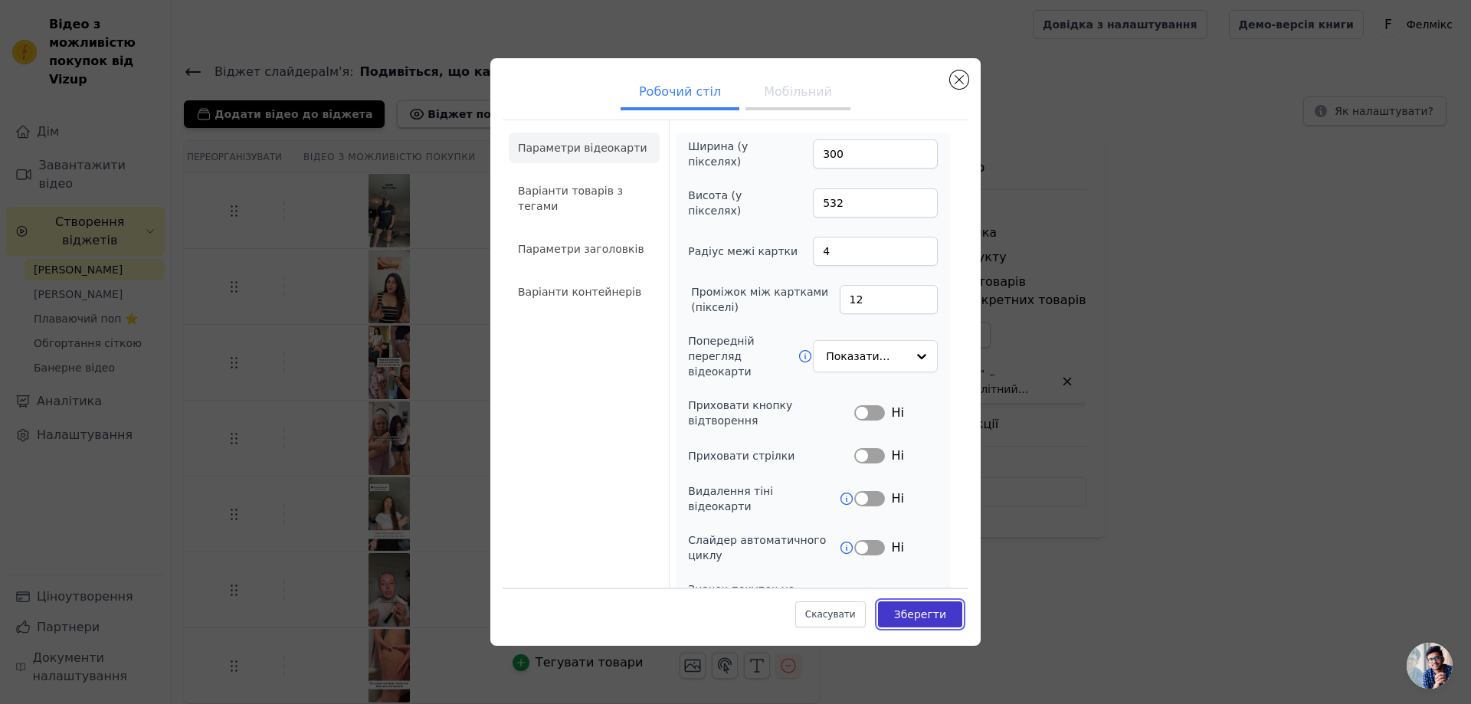
click at [919, 620] on font "Зберегти" at bounding box center [920, 614] width 52 height 12
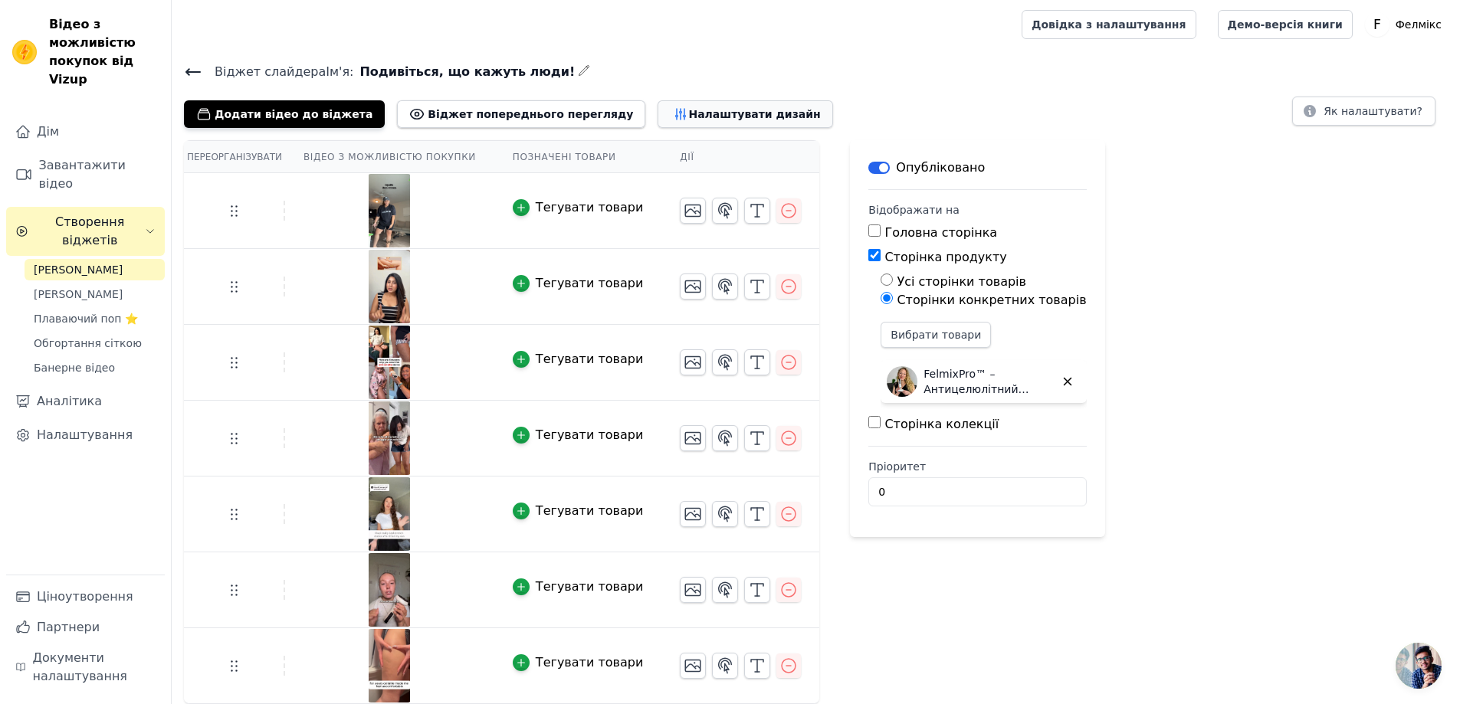
click at [688, 111] on font "Налаштувати дизайн" at bounding box center [754, 114] width 132 height 12
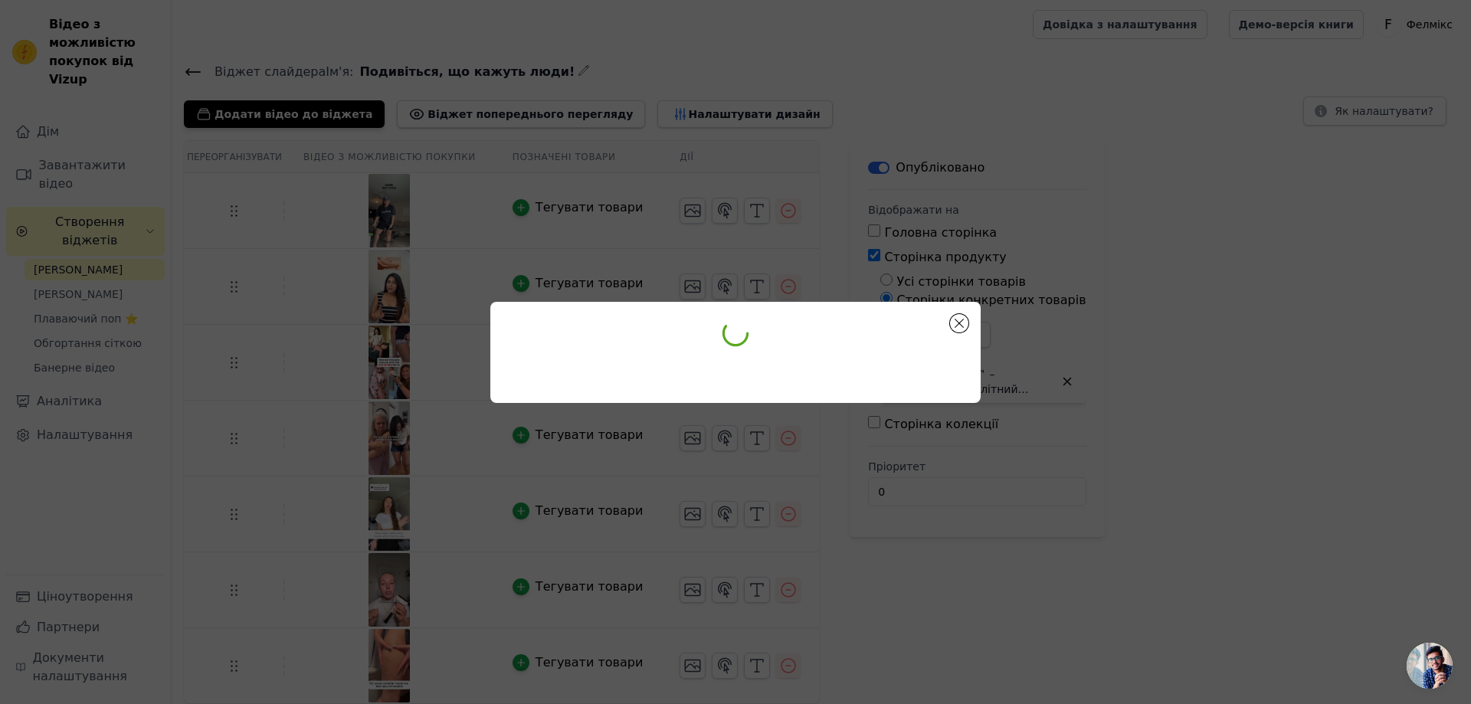
click at [1123, 338] on div at bounding box center [736, 352] width 1422 height 150
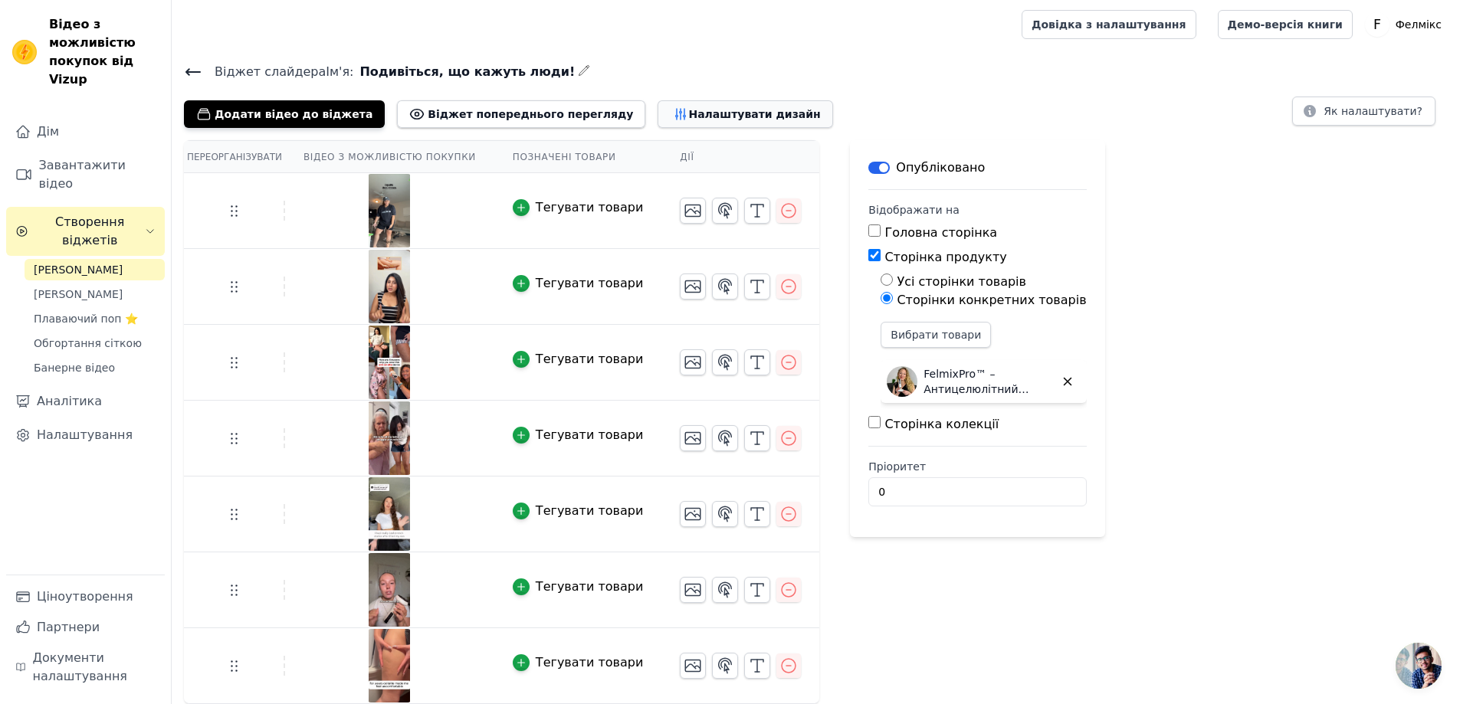
click at [688, 115] on font "Налаштувати дизайн" at bounding box center [754, 114] width 132 height 12
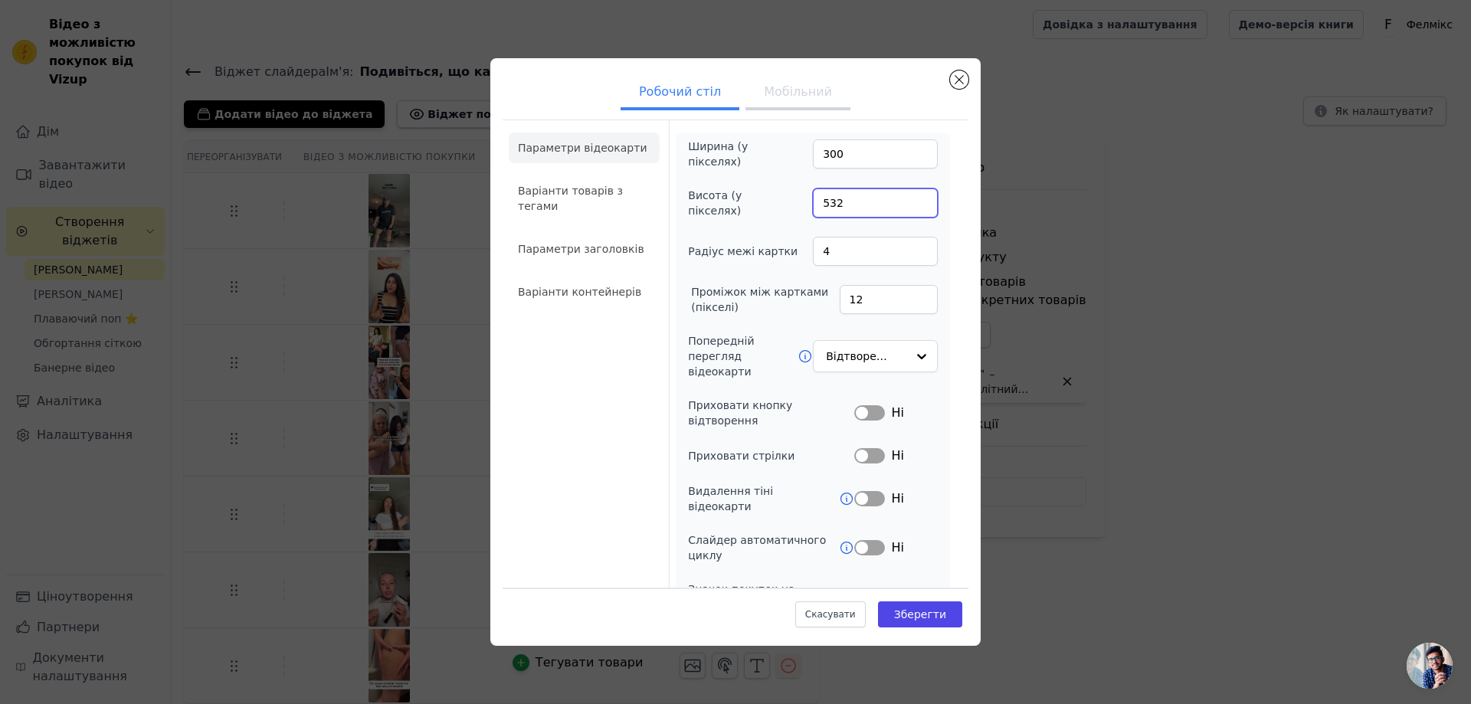
drag, startPoint x: 845, startPoint y: 198, endPoint x: 798, endPoint y: 208, distance: 48.0
click at [798, 208] on div "Висота (у пікселях) 532" at bounding box center [813, 203] width 250 height 31
type input "444"
drag, startPoint x: 844, startPoint y: 156, endPoint x: 789, endPoint y: 156, distance: 54.4
click at [789, 156] on div "Ширина (у пікселях) 300" at bounding box center [813, 154] width 250 height 31
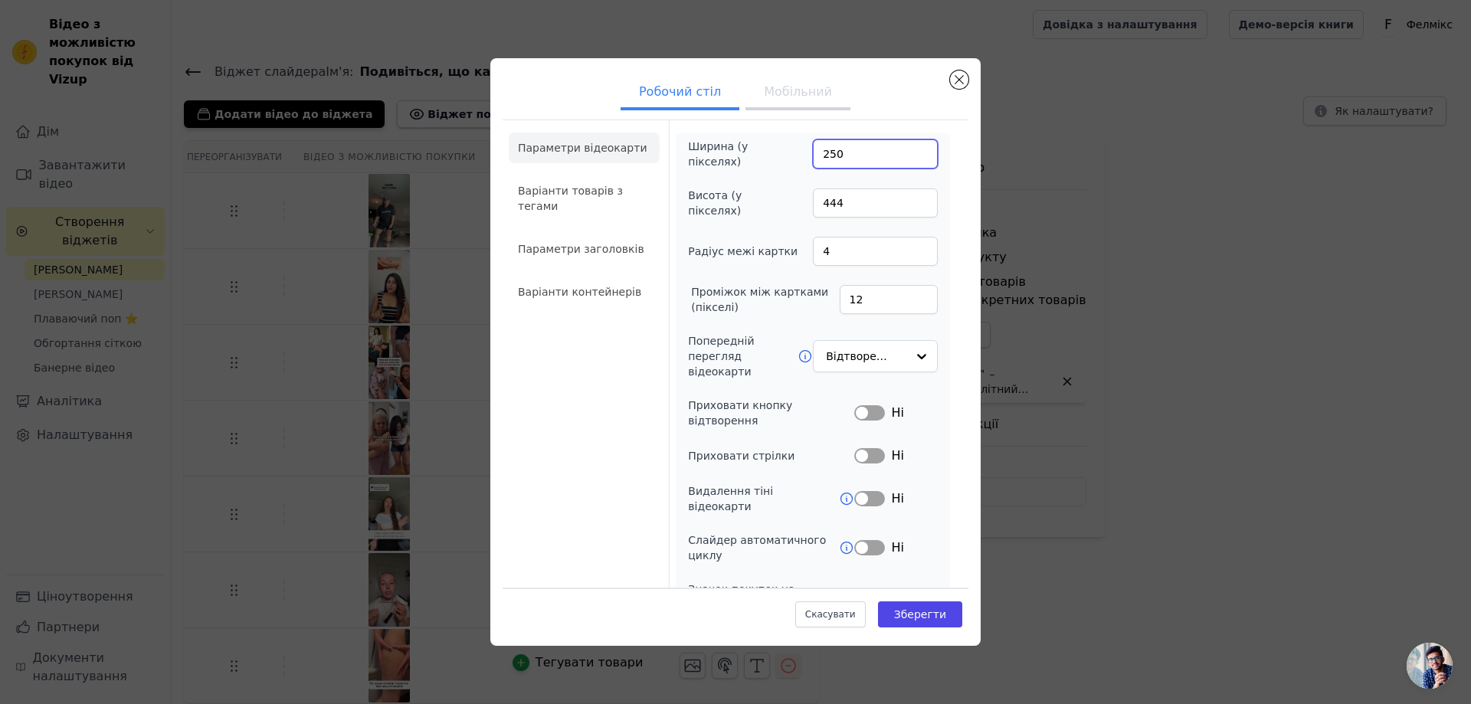
type input "250"
click at [899, 614] on font "Зберегти" at bounding box center [920, 614] width 52 height 12
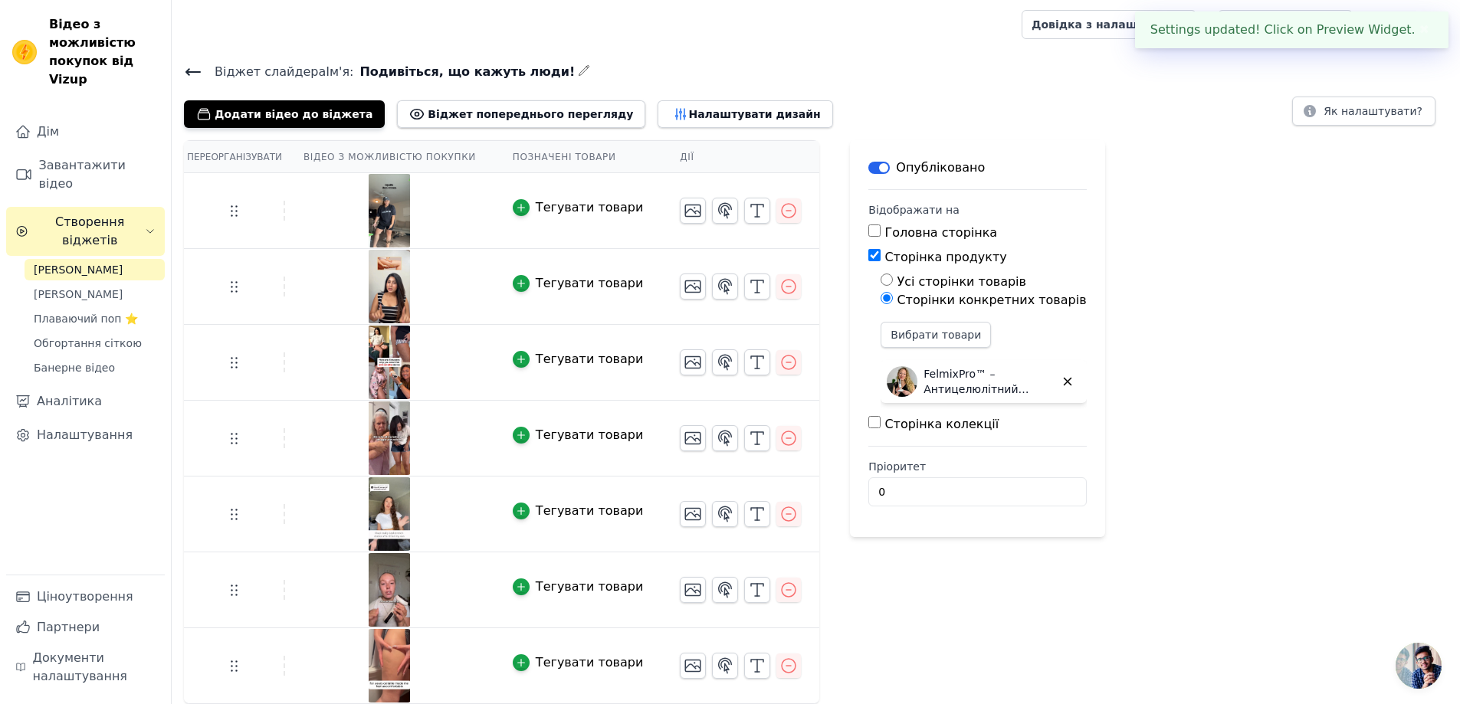
click at [880, 355] on div "Вибрати товари FelmixPro™ – Антицелюлітний масажер" at bounding box center [982, 365] width 205 height 87
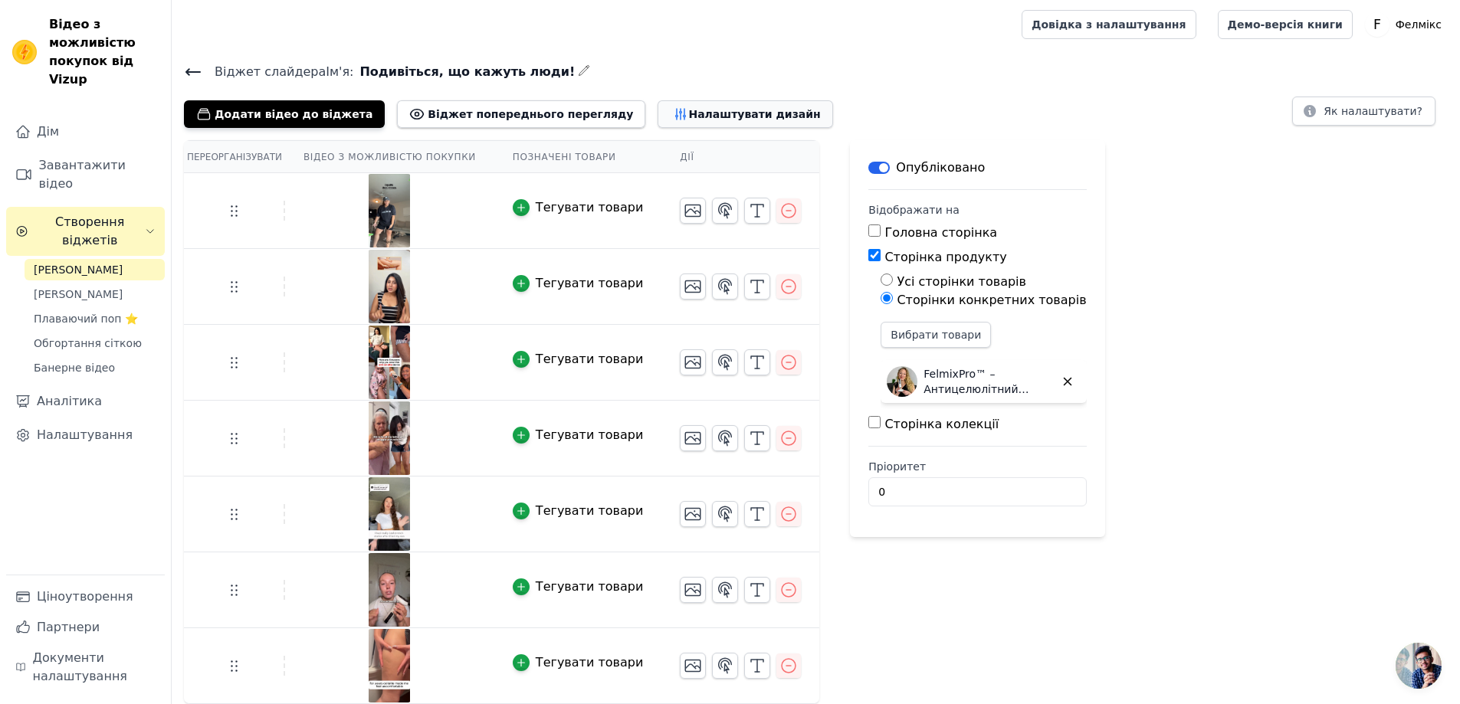
click at [688, 117] on font "Налаштувати дизайн" at bounding box center [754, 114] width 132 height 12
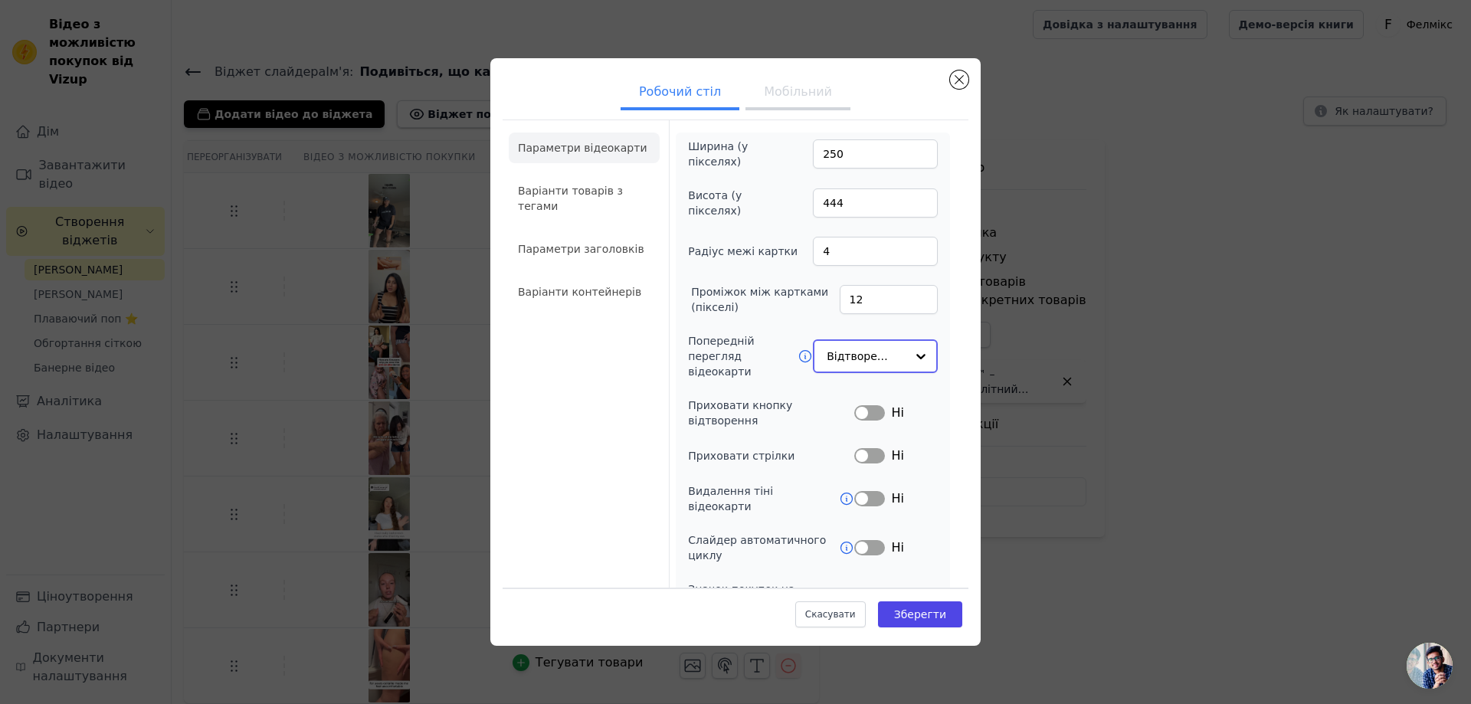
click at [862, 356] on input "Попередній перегляд відеокарти" at bounding box center [866, 356] width 79 height 31
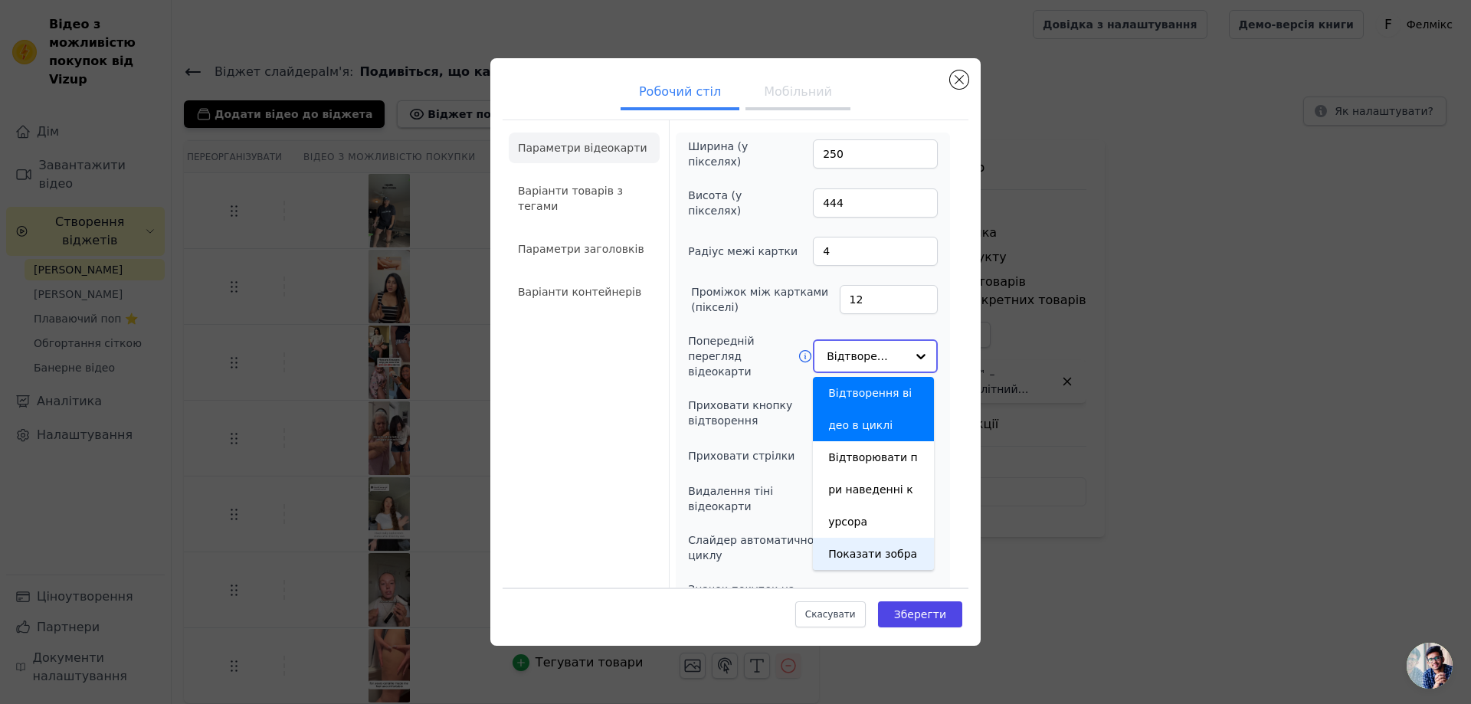
scroll to position [32, 0]
click at [860, 552] on div "Показати зображення" at bounding box center [873, 538] width 121 height 64
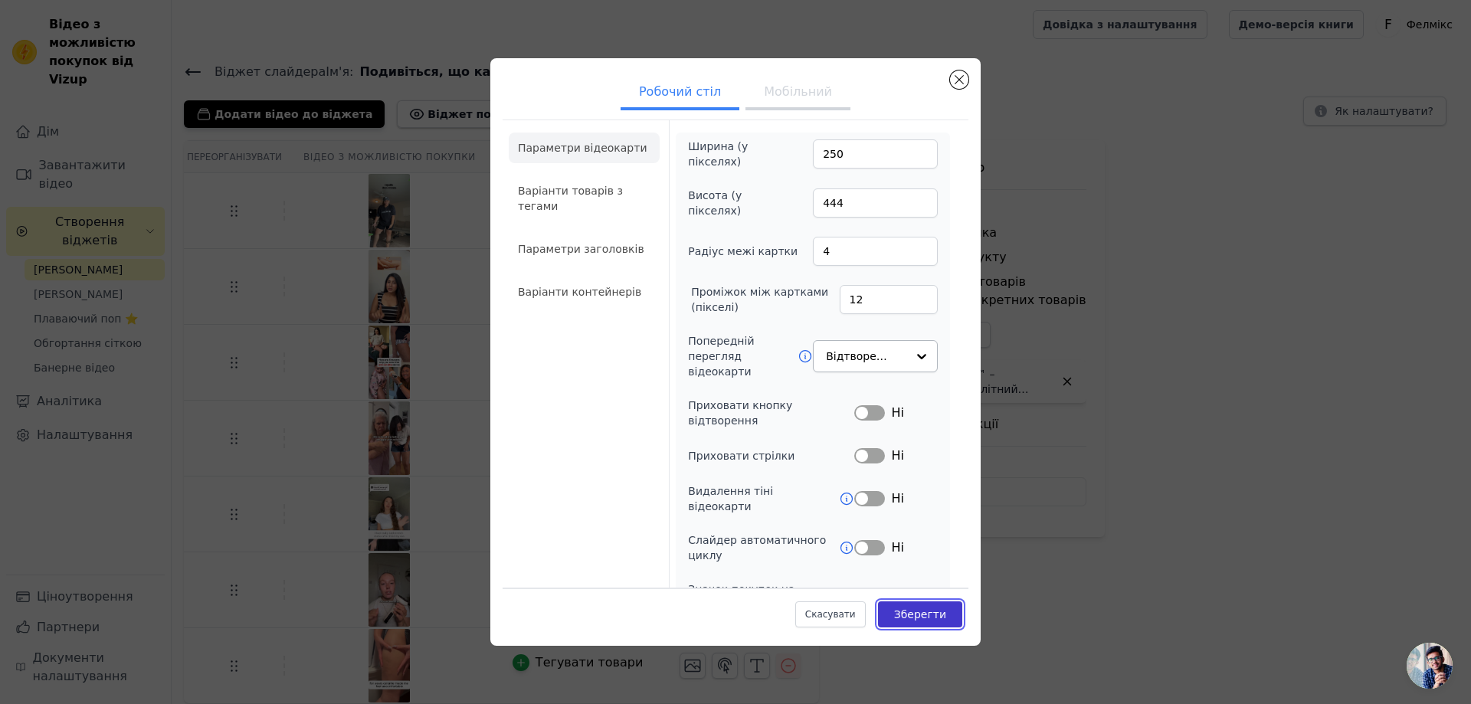
click at [916, 622] on button "Зберегти" at bounding box center [920, 614] width 84 height 26
click at [916, 622] on button "Зберегти" at bounding box center [903, 612] width 118 height 29
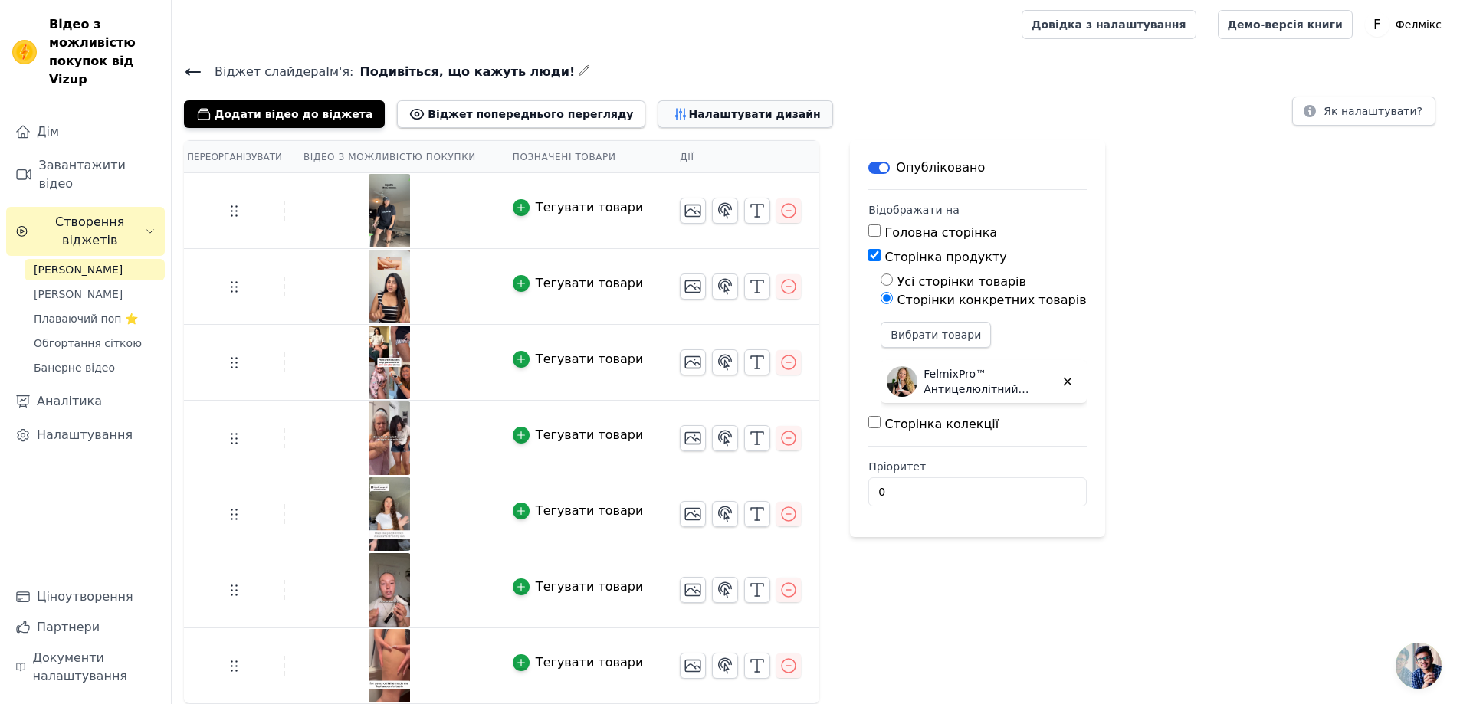
click at [688, 116] on font "Налаштувати дизайн" at bounding box center [754, 114] width 132 height 12
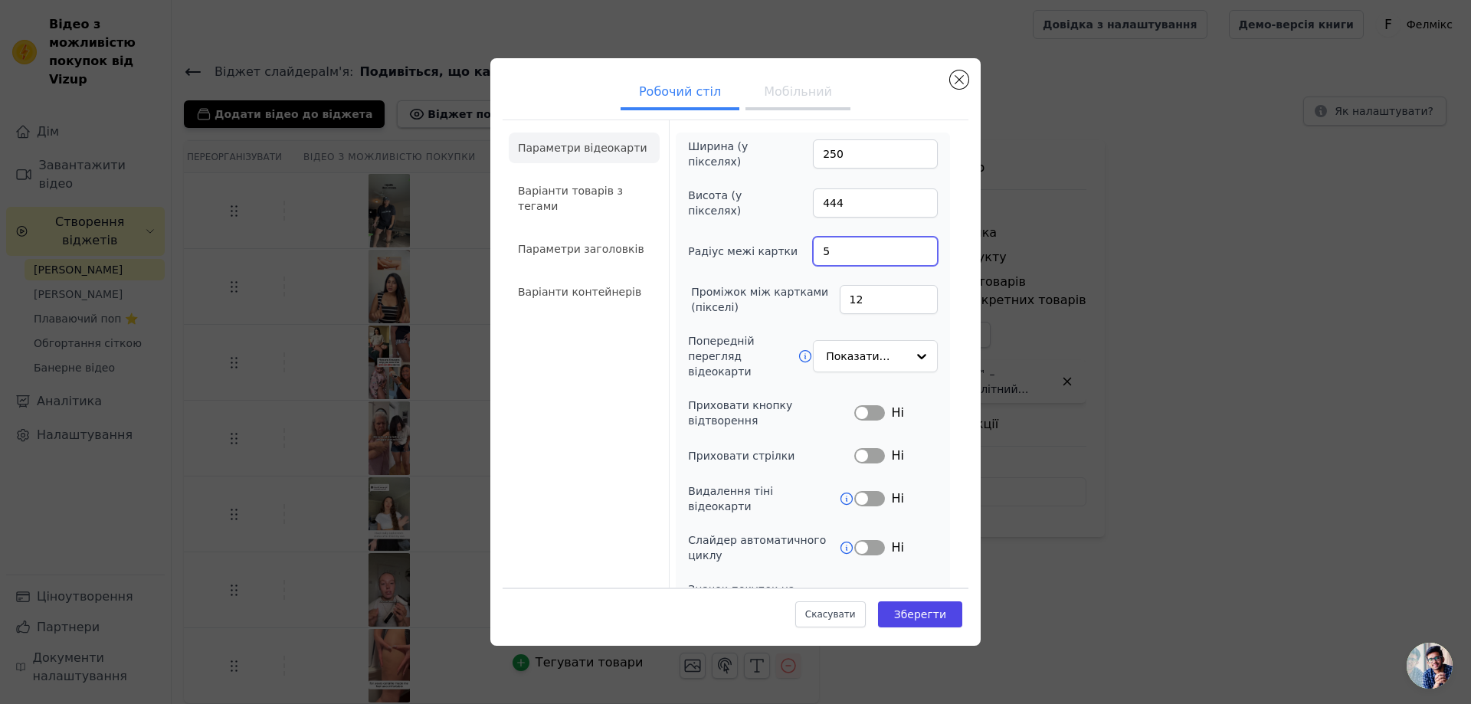
click at [910, 247] on input "5" at bounding box center [875, 251] width 125 height 29
click at [910, 247] on input "6" at bounding box center [875, 251] width 125 height 29
click at [910, 247] on input "7" at bounding box center [875, 251] width 125 height 29
click at [910, 247] on input "8" at bounding box center [875, 251] width 125 height 29
click at [910, 247] on input "9" at bounding box center [875, 251] width 125 height 29
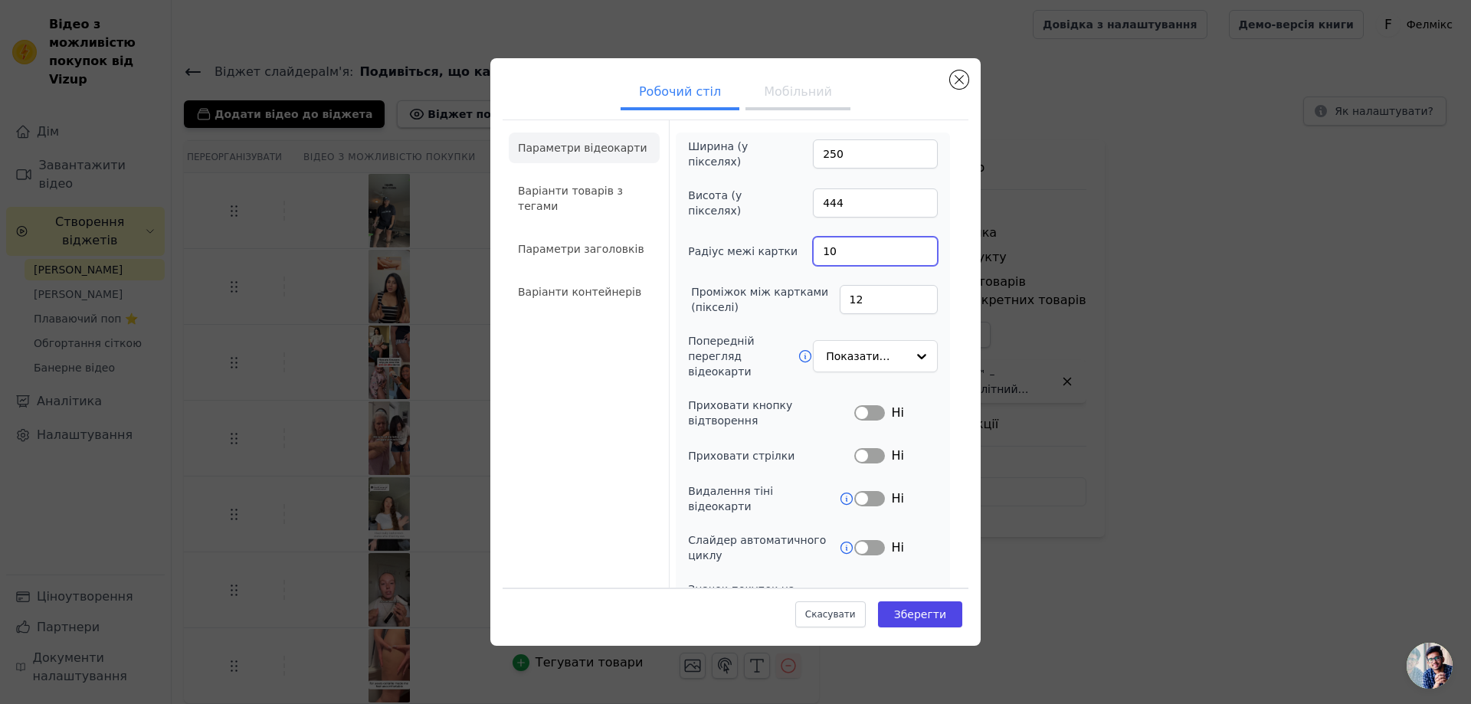
click at [910, 247] on input "10" at bounding box center [875, 251] width 125 height 29
click at [910, 247] on input "11" at bounding box center [875, 251] width 125 height 29
click at [910, 247] on input "12" at bounding box center [875, 251] width 125 height 29
click at [910, 247] on input "13" at bounding box center [875, 251] width 125 height 29
click at [910, 247] on input "14" at bounding box center [875, 251] width 125 height 29
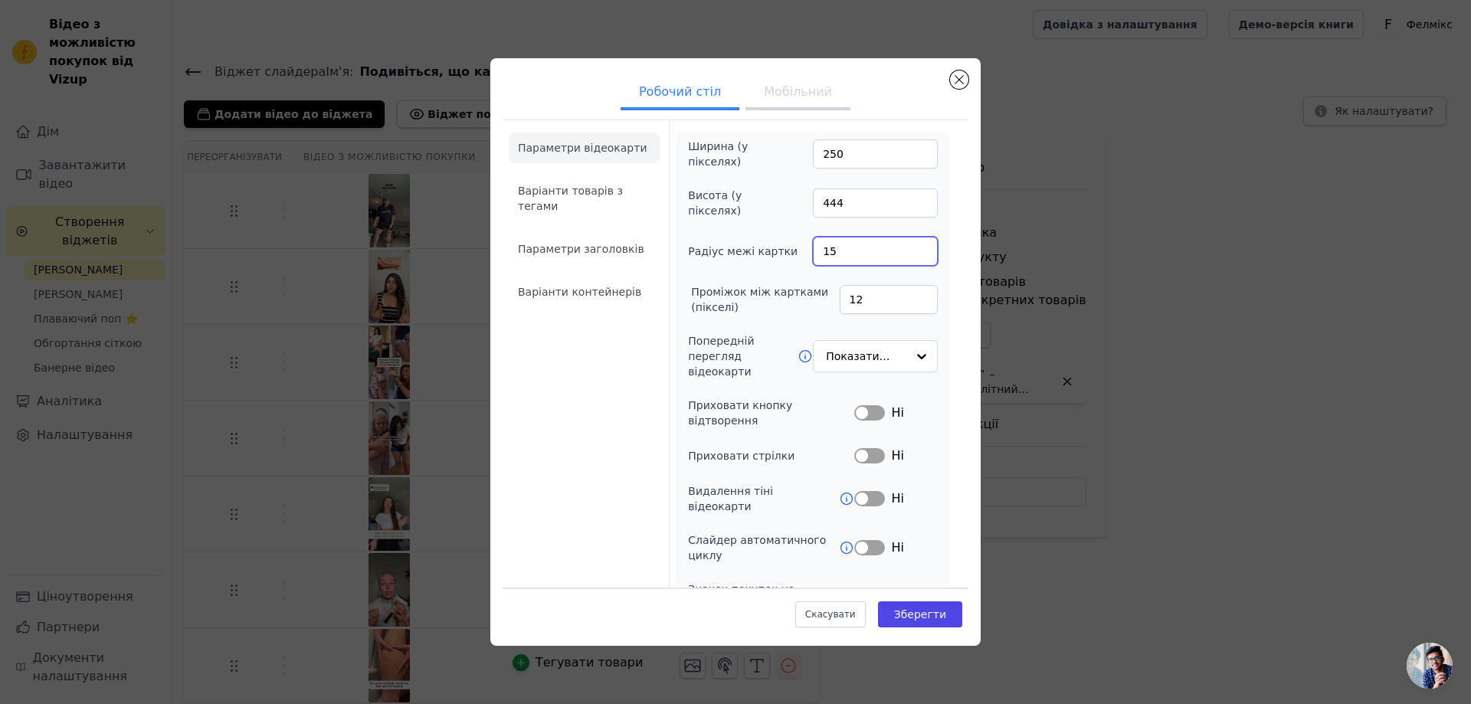
click at [910, 247] on input "15" at bounding box center [875, 251] width 125 height 29
click at [910, 247] on input "16" at bounding box center [875, 251] width 125 height 29
click at [910, 247] on input "17" at bounding box center [875, 251] width 125 height 29
click at [910, 247] on input "18" at bounding box center [875, 251] width 125 height 29
click at [910, 247] on input "19" at bounding box center [875, 251] width 125 height 29
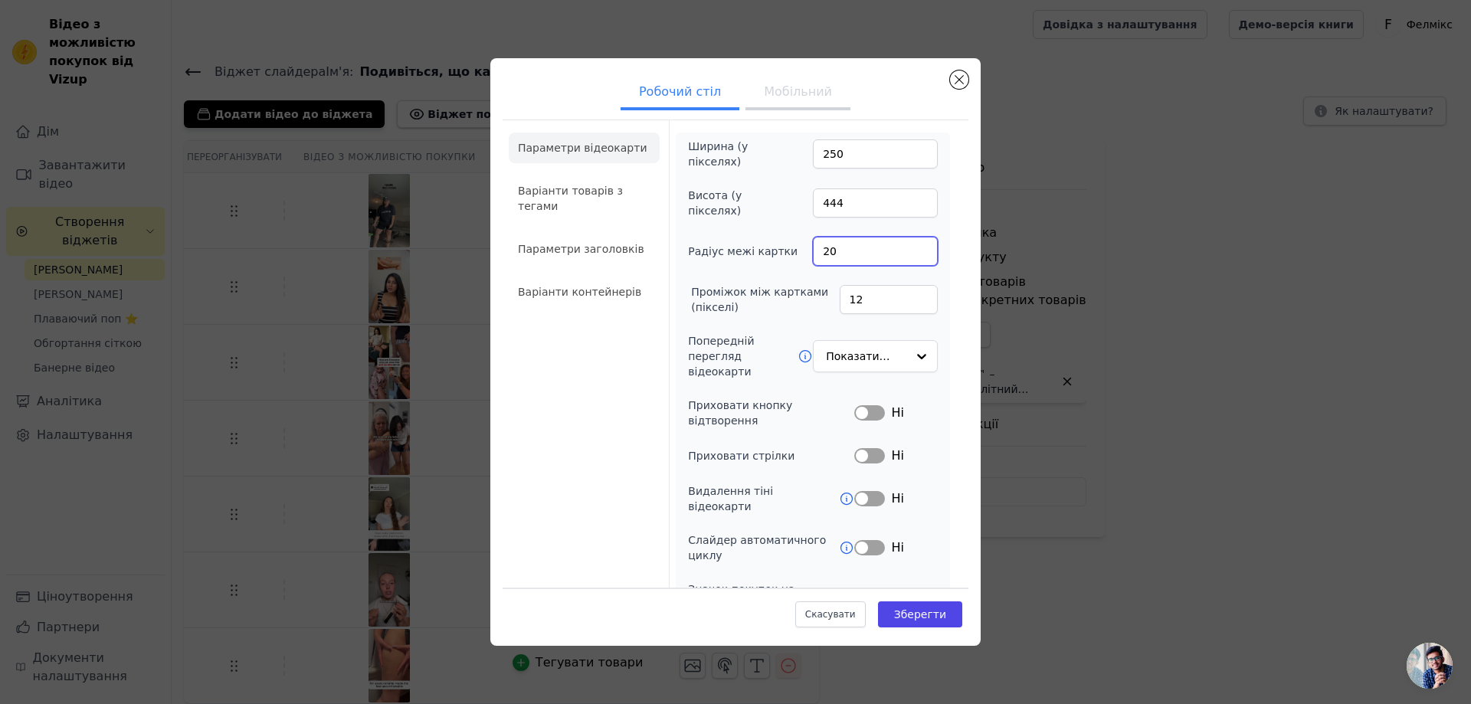
click at [910, 247] on input "20" at bounding box center [875, 251] width 125 height 29
click at [910, 247] on input "21" at bounding box center [875, 251] width 125 height 29
click at [910, 247] on input "22" at bounding box center [875, 251] width 125 height 29
click at [910, 247] on input "23" at bounding box center [875, 251] width 125 height 29
click at [910, 247] on input "24" at bounding box center [875, 251] width 125 height 29
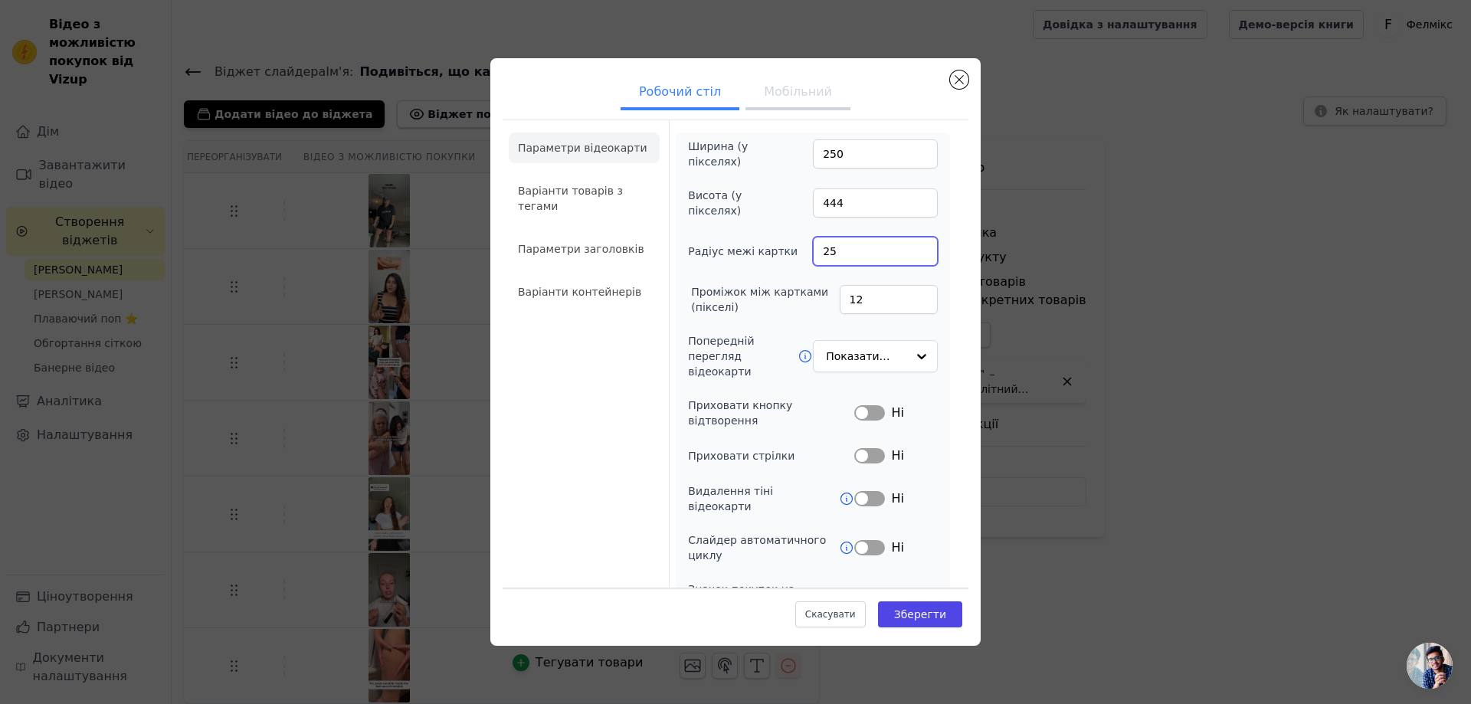
type input "25"
click at [910, 247] on input "25" at bounding box center [875, 251] width 125 height 29
click at [910, 611] on font "Зберегти" at bounding box center [920, 614] width 52 height 12
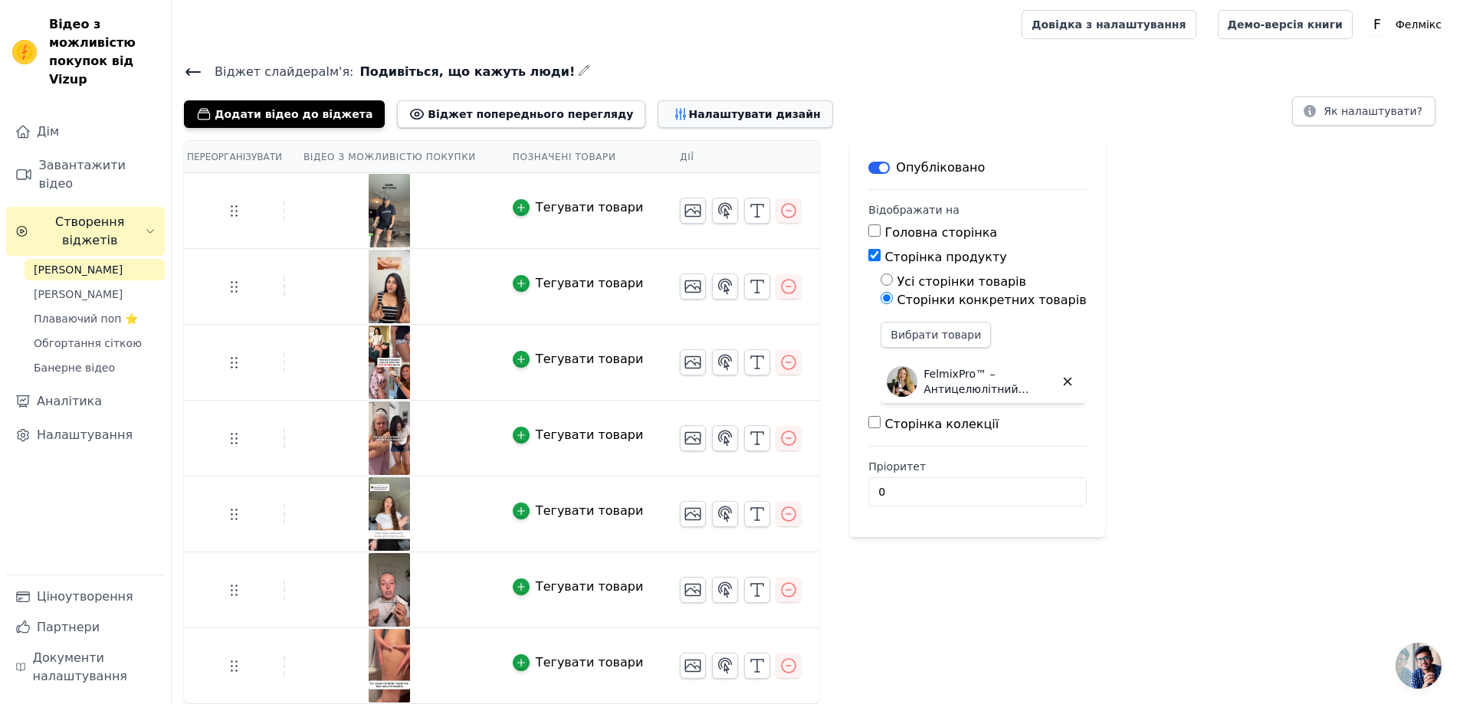
click at [688, 113] on font "Налаштувати дизайн" at bounding box center [754, 114] width 132 height 12
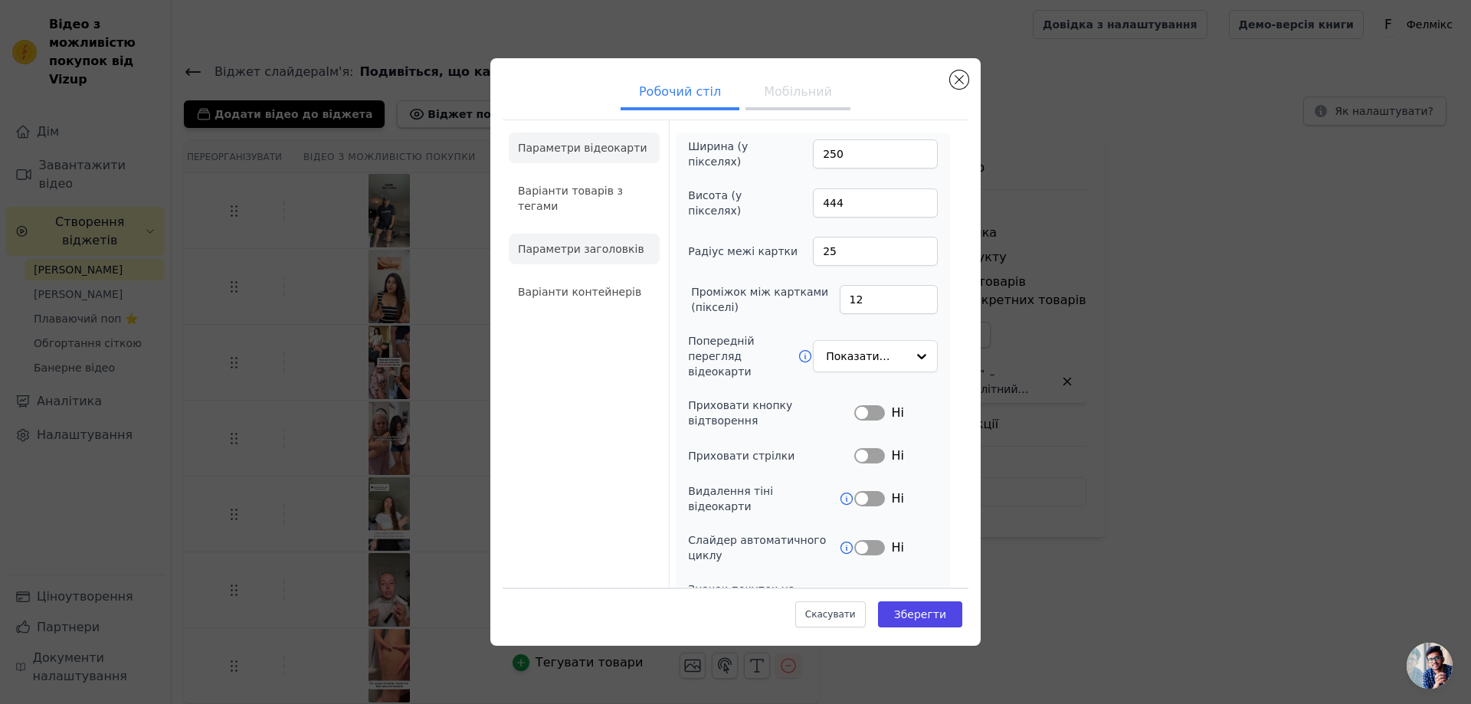
click at [601, 251] on font "Параметри заголовків" at bounding box center [581, 249] width 126 height 12
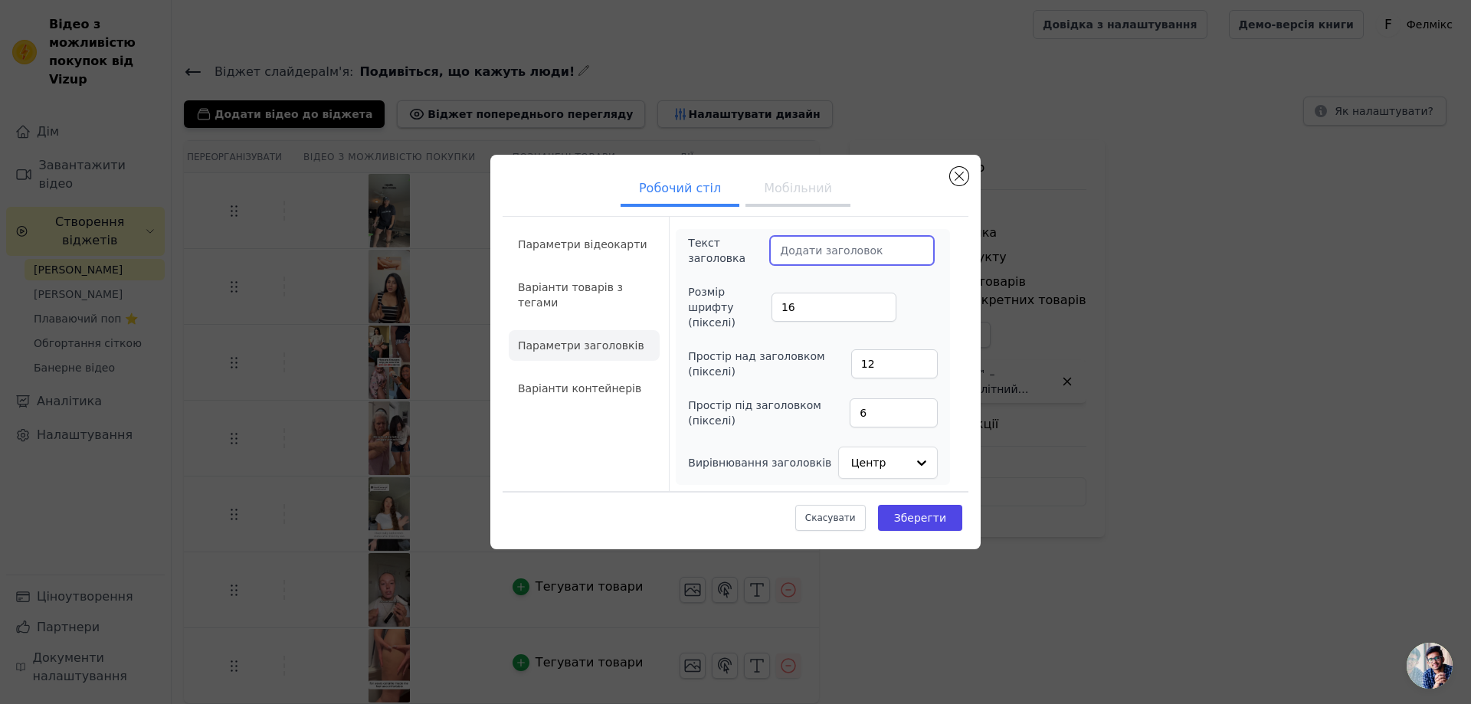
click at [797, 259] on input "Текст заголовка" at bounding box center [852, 250] width 164 height 29
paste input "See What People Are Saying!"
type input "See What People Are Saying!"
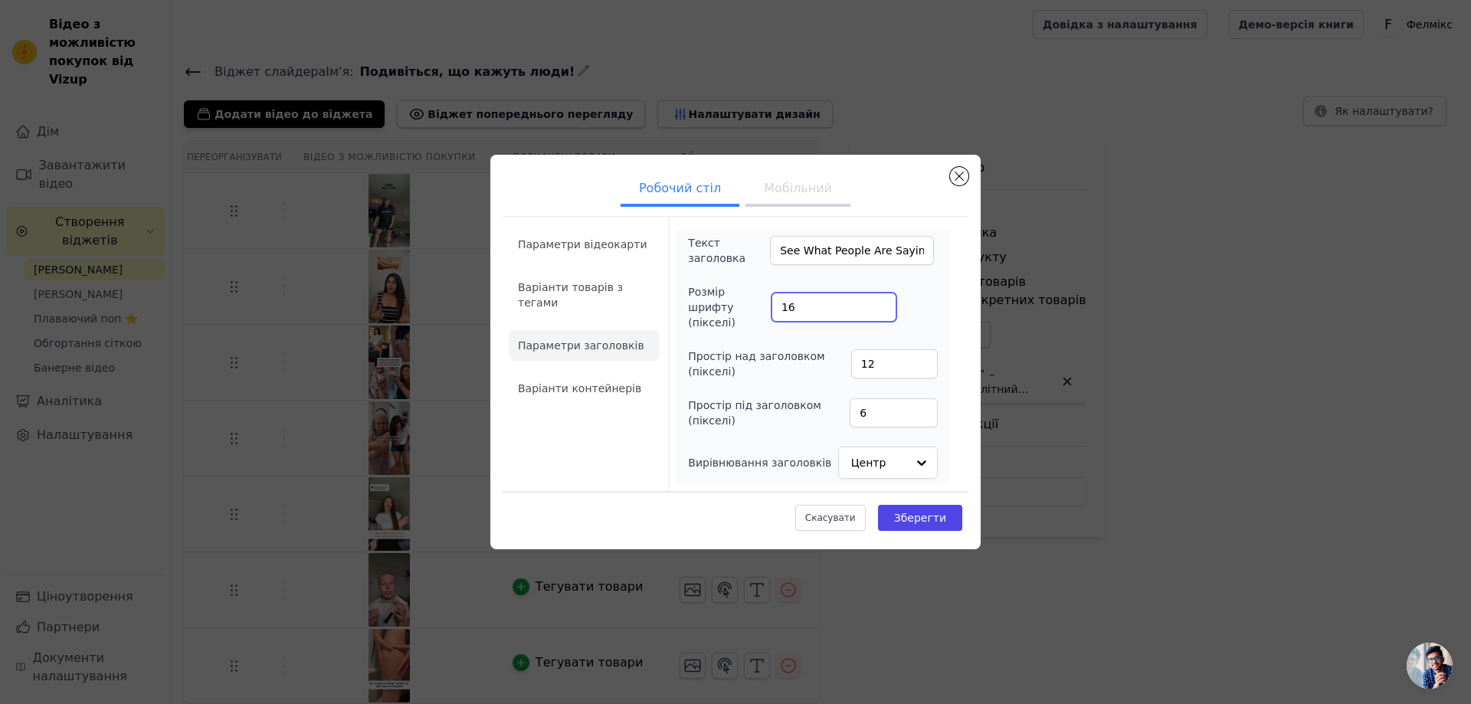
drag, startPoint x: 808, startPoint y: 304, endPoint x: 776, endPoint y: 306, distance: 31.5
click at [776, 306] on input "16" at bounding box center [834, 307] width 125 height 29
type input "24"
click at [923, 517] on button "Зберегти" at bounding box center [920, 518] width 84 height 26
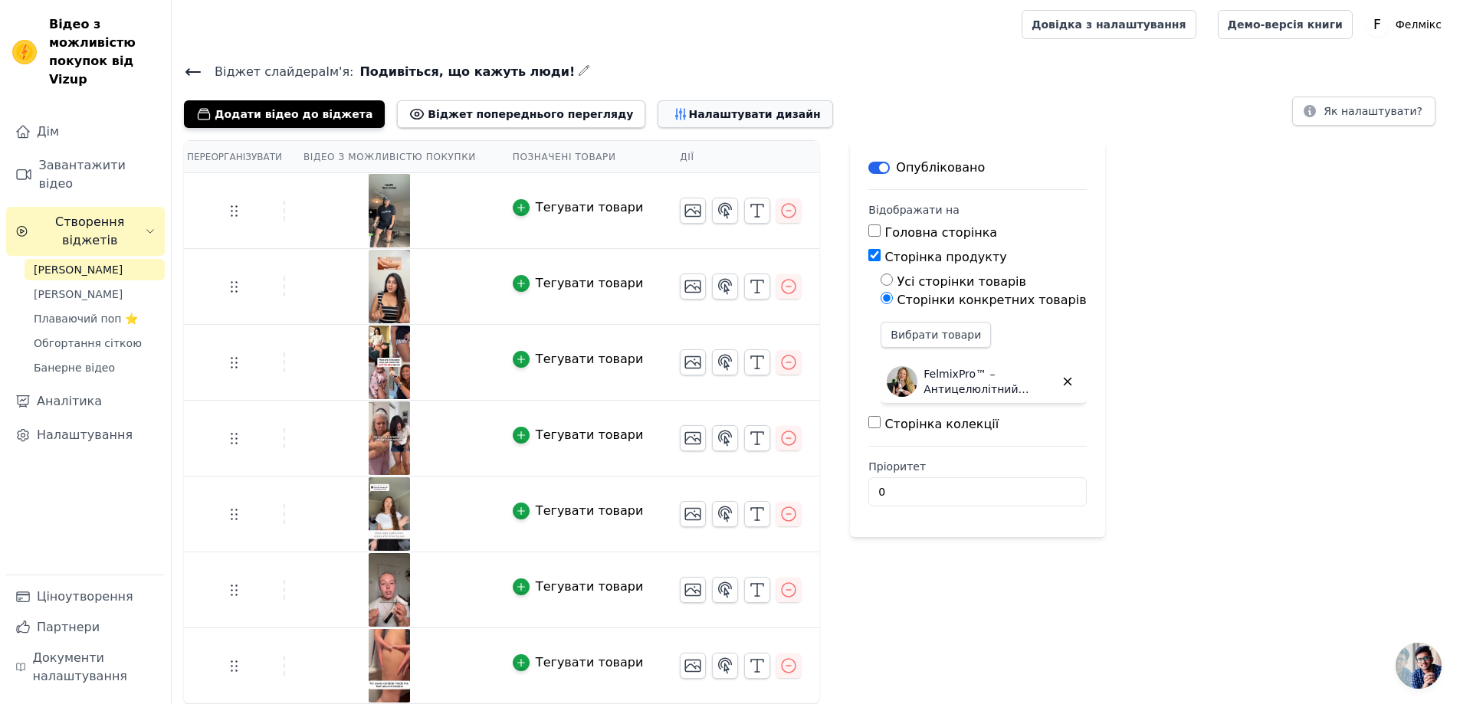
click at [703, 108] on font "Налаштувати дизайн" at bounding box center [754, 114] width 132 height 12
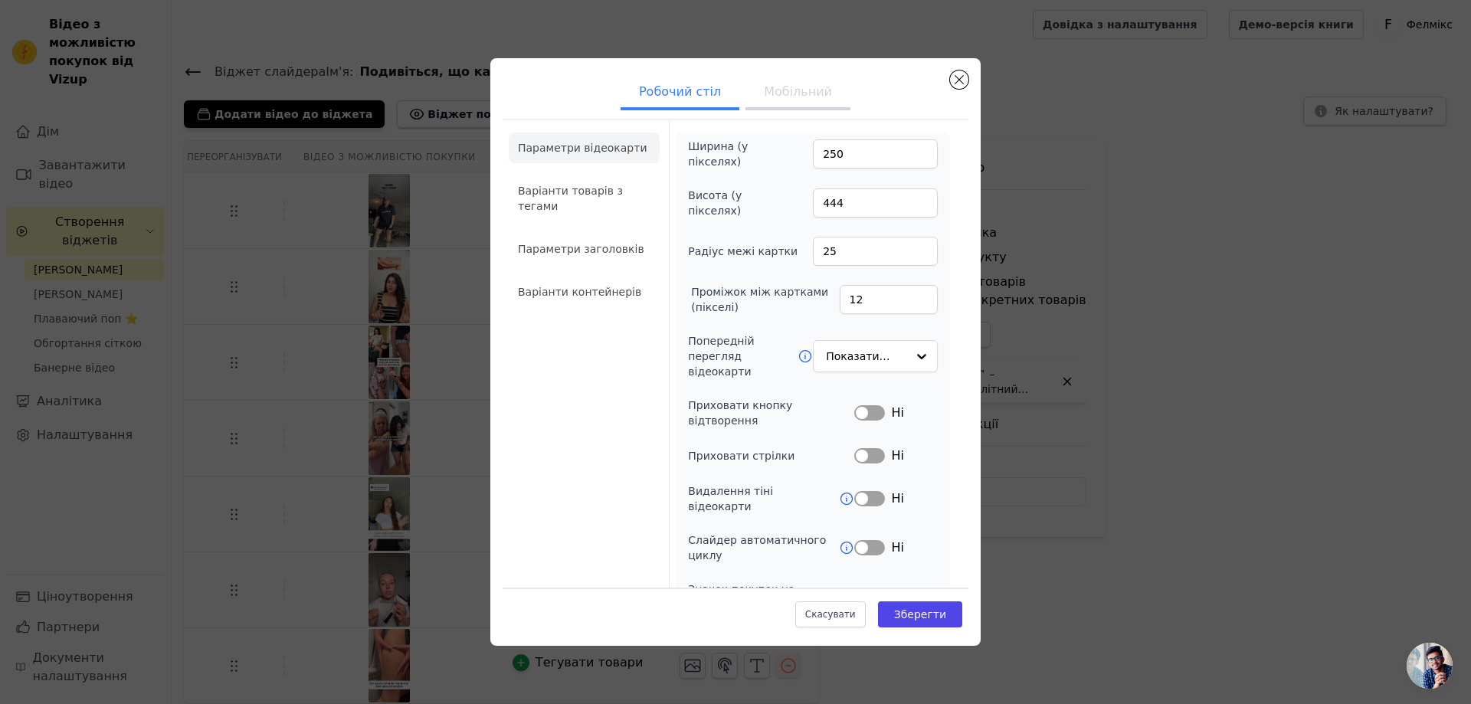
click at [808, 90] on font "Мобільний" at bounding box center [798, 91] width 68 height 15
click at [601, 253] on font "Параметри заголовків" at bounding box center [581, 249] width 126 height 12
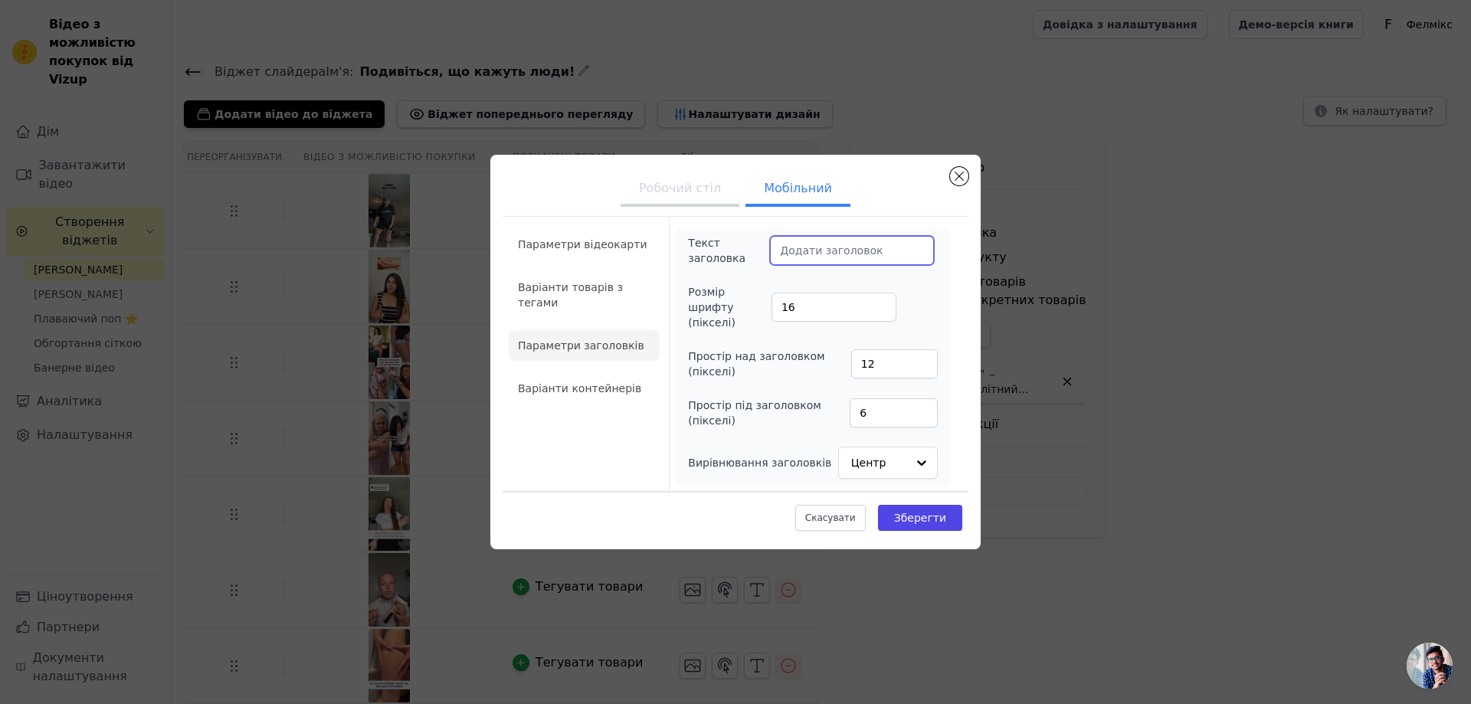
click at [802, 263] on input "Текст заголовка" at bounding box center [852, 250] width 164 height 29
paste input "See What People Are Saying!"
type input "See What People Are Saying!"
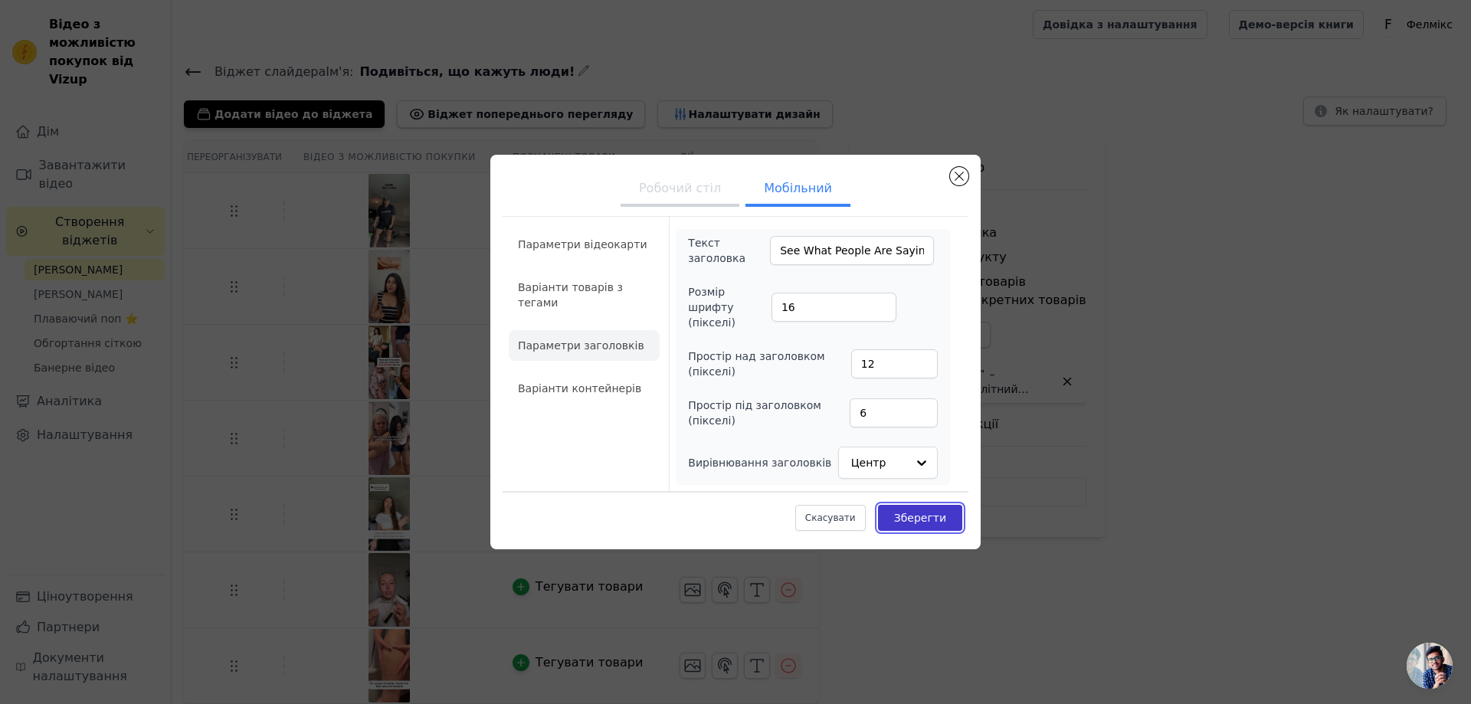
click at [906, 512] on font "Зберегти" at bounding box center [920, 518] width 52 height 12
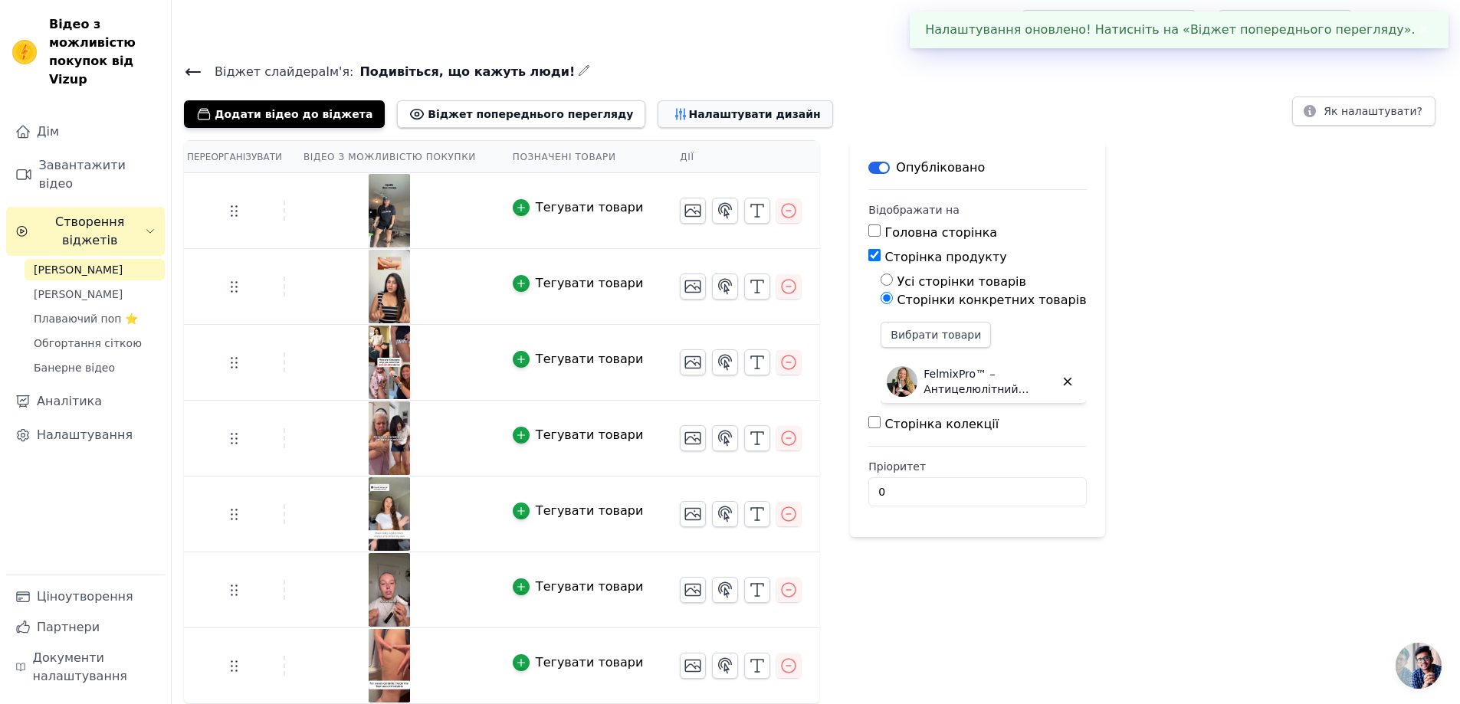
click at [688, 116] on font "Налаштувати дизайн" at bounding box center [754, 114] width 132 height 12
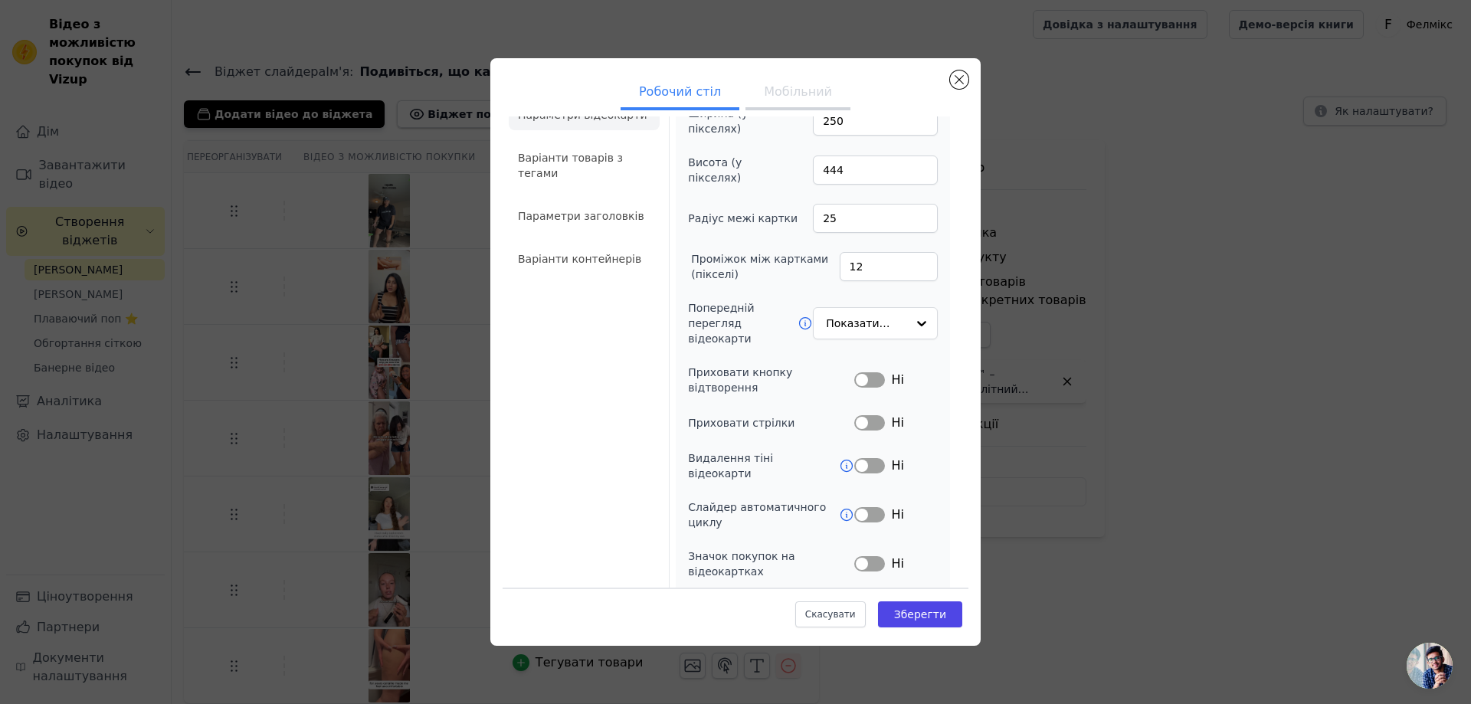
scroll to position [61, 0]
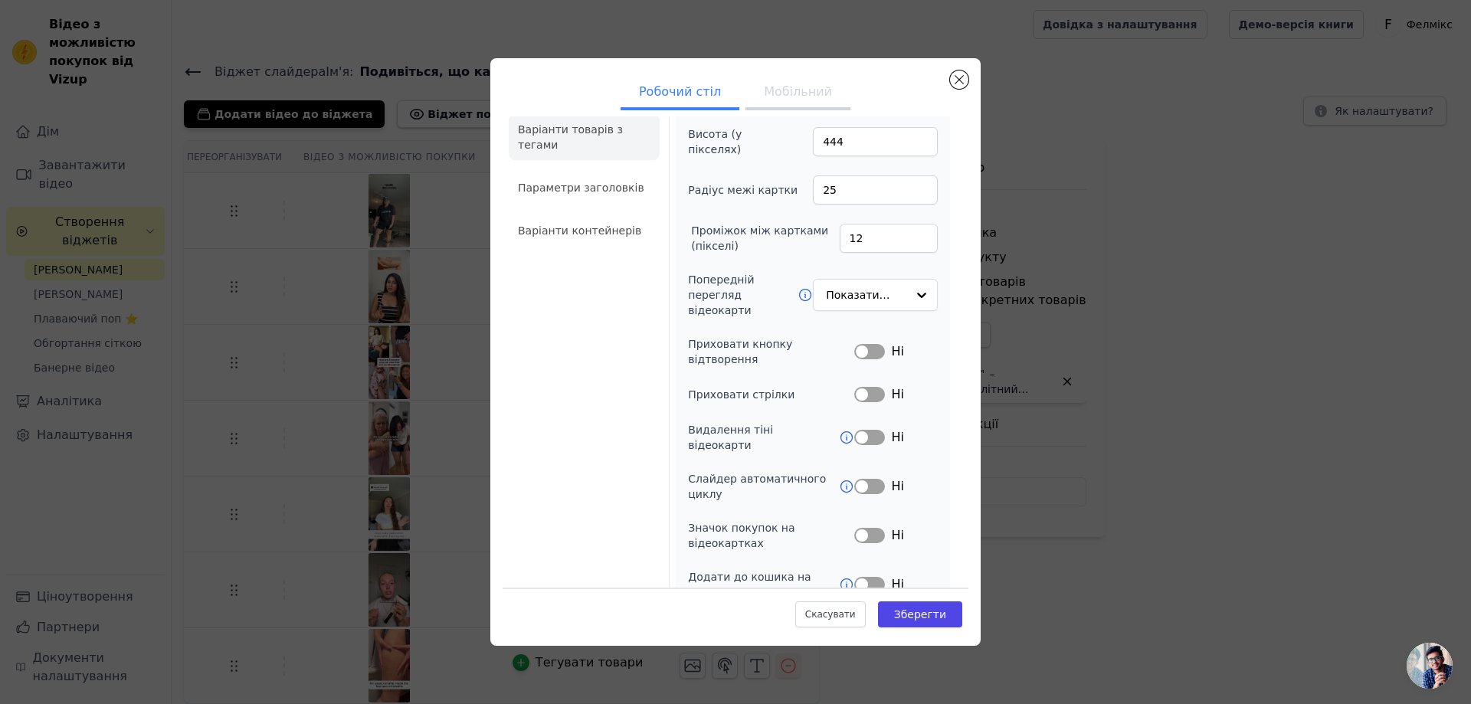
click at [542, 148] on font "Варіанти товарів з тегами" at bounding box center [570, 137] width 105 height 28
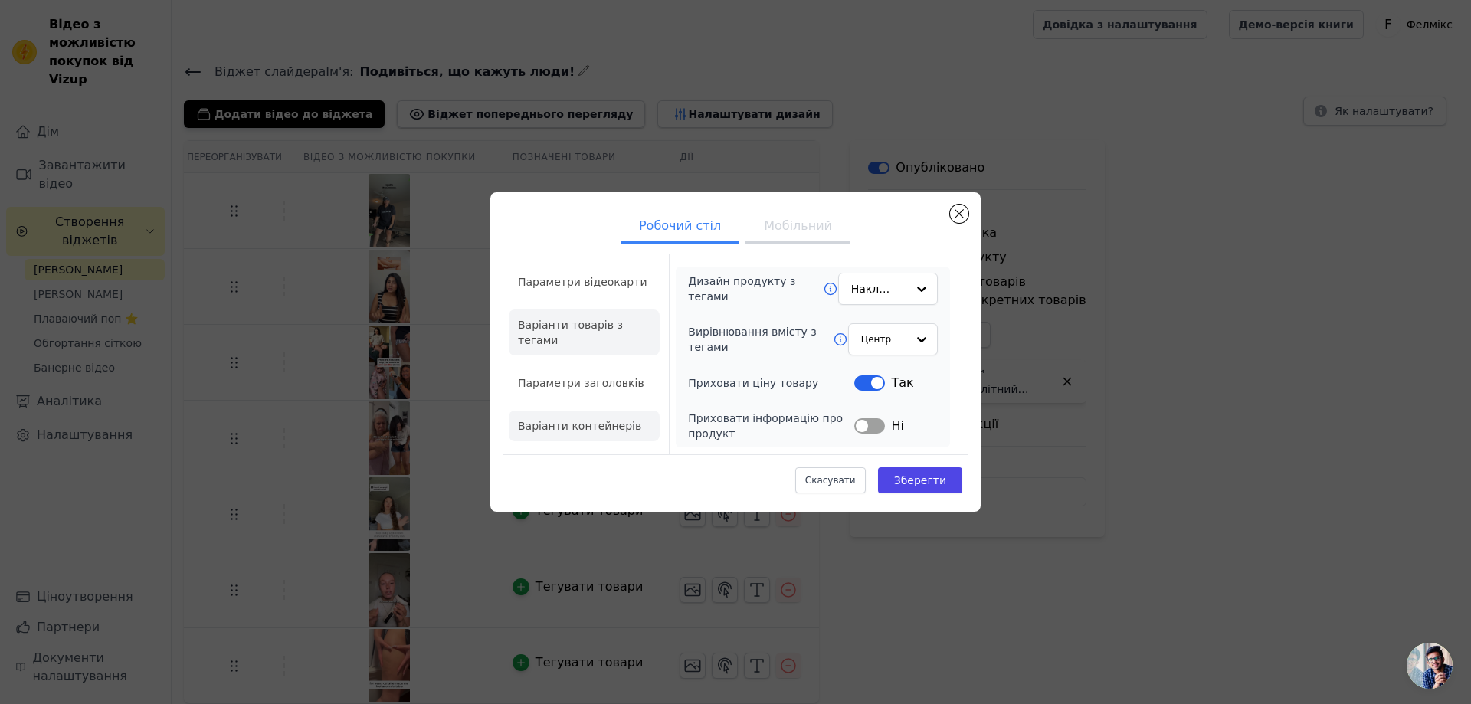
click at [582, 420] on font "Варіанти контейнерів" at bounding box center [579, 426] width 123 height 12
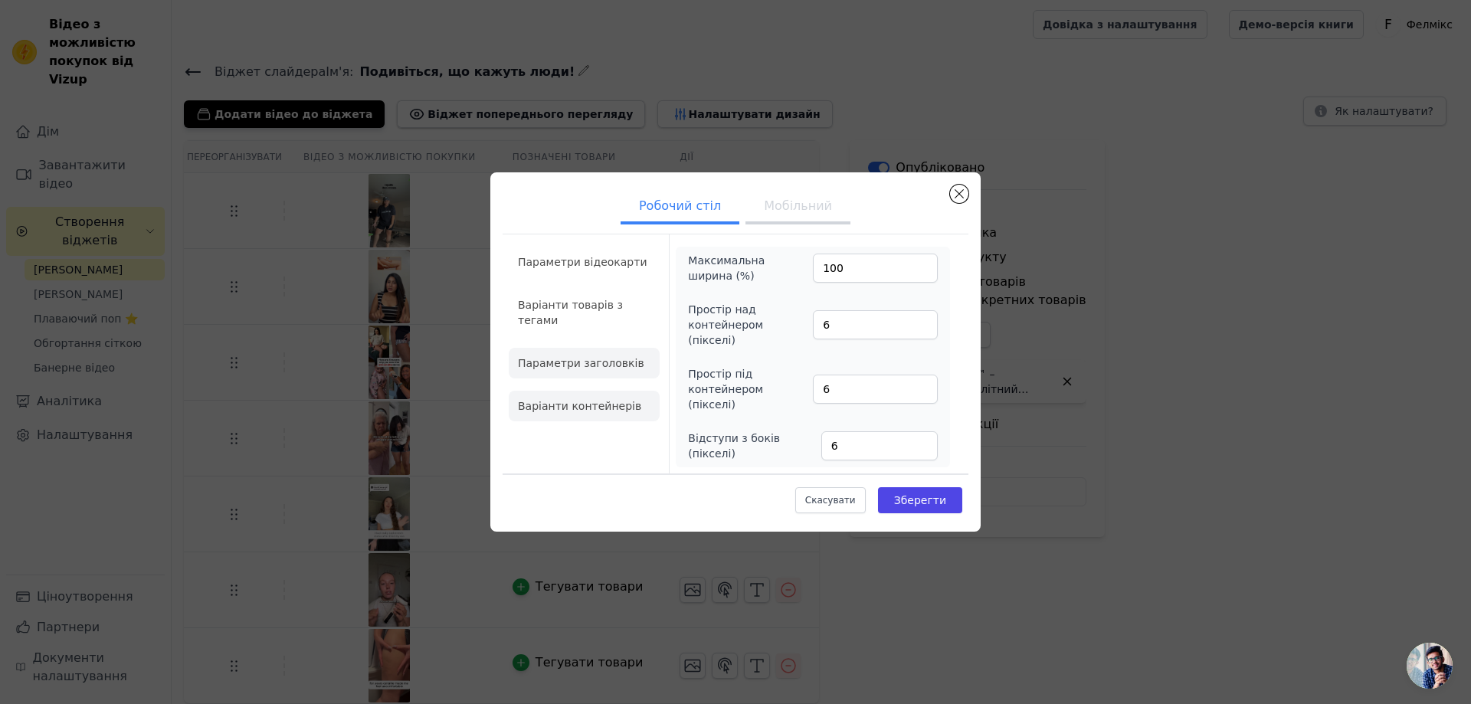
drag, startPoint x: 539, startPoint y: 338, endPoint x: 634, endPoint y: 338, distance: 95.8
click at [541, 348] on li "Параметри заголовків" at bounding box center [584, 363] width 151 height 31
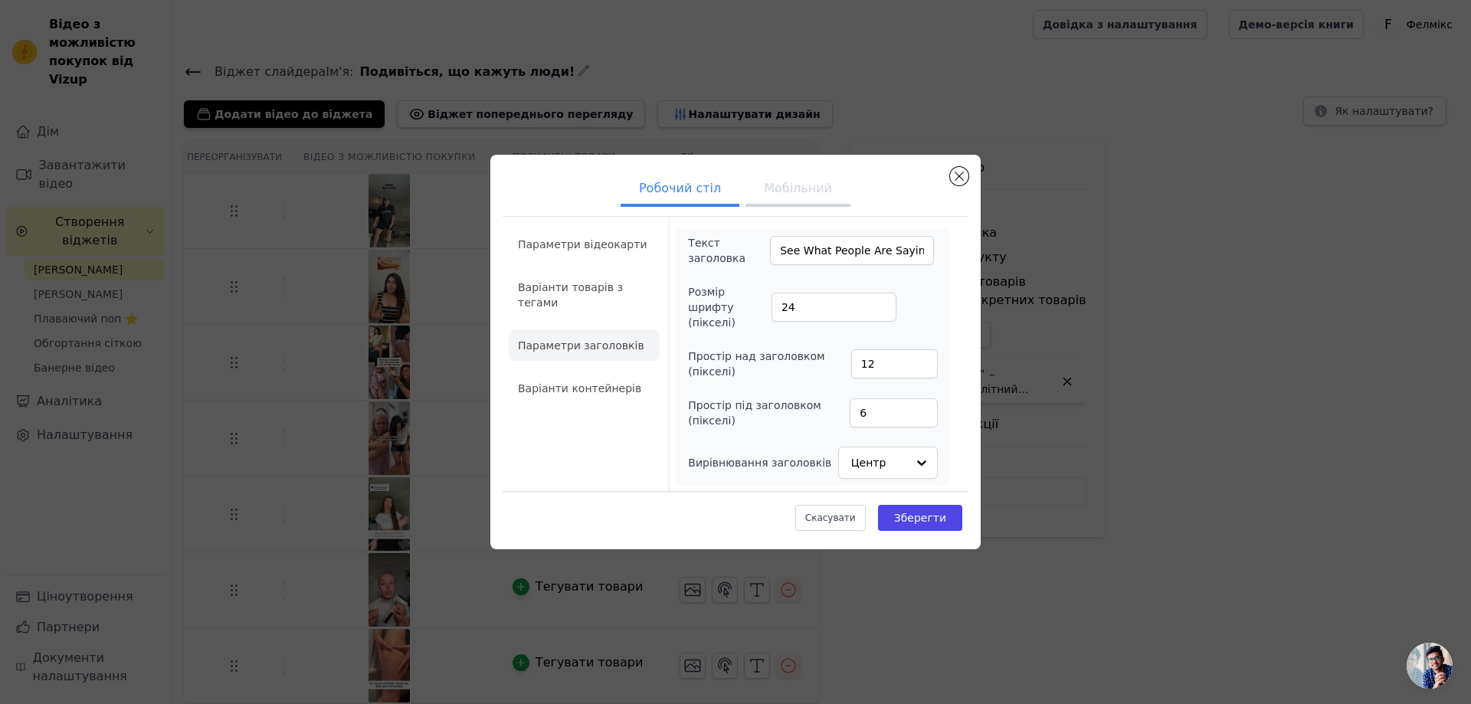
click at [943, 365] on div "Текст заголовка See What People Are Saying! Розмір шрифту (пікселі) 24 Простір …" at bounding box center [813, 357] width 274 height 256
click at [1198, 396] on div "Робочий стіл Мобільний Параметри відеокарти Варіанти товарів з тегами Параметри…" at bounding box center [736, 352] width 1422 height 444
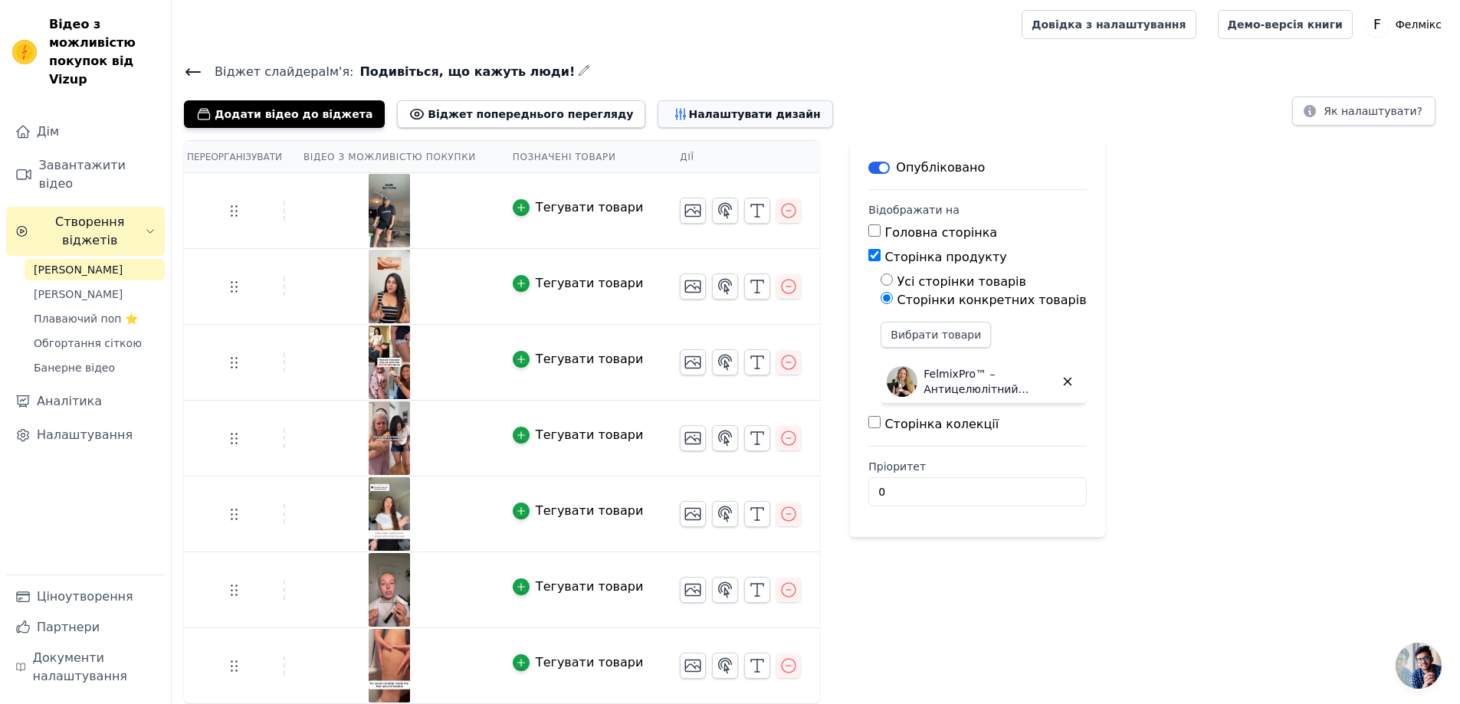
click at [688, 118] on font "Налаштувати дизайн" at bounding box center [754, 114] width 132 height 12
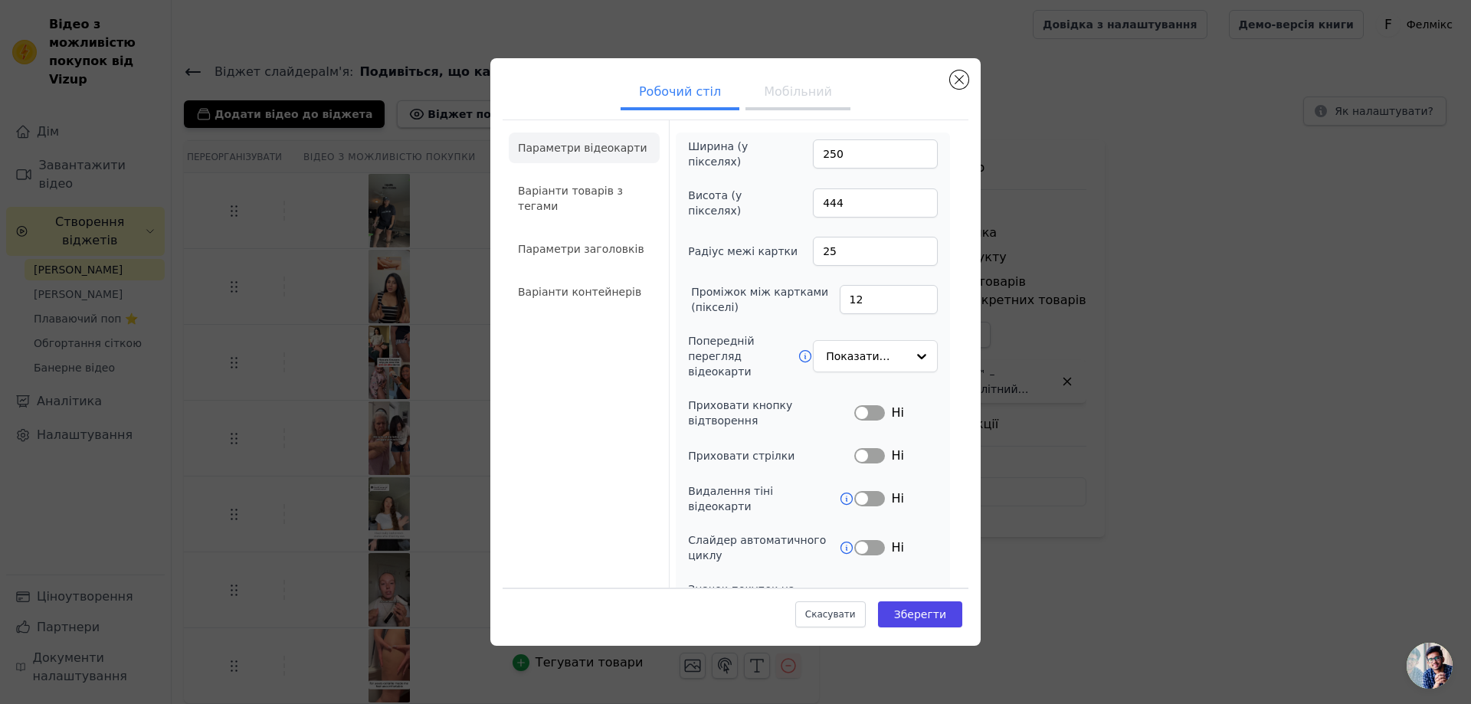
click at [775, 97] on font "Мобільний" at bounding box center [798, 91] width 68 height 15
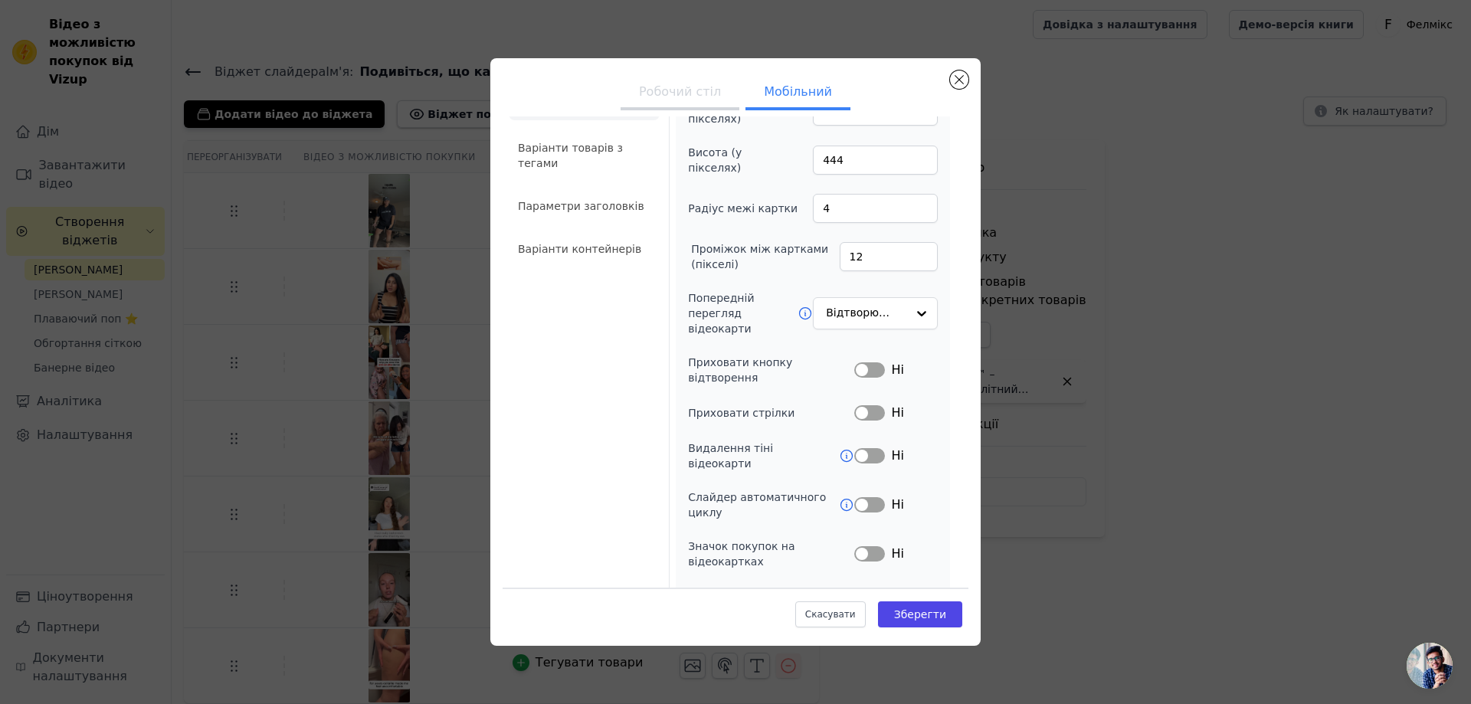
scroll to position [77, 0]
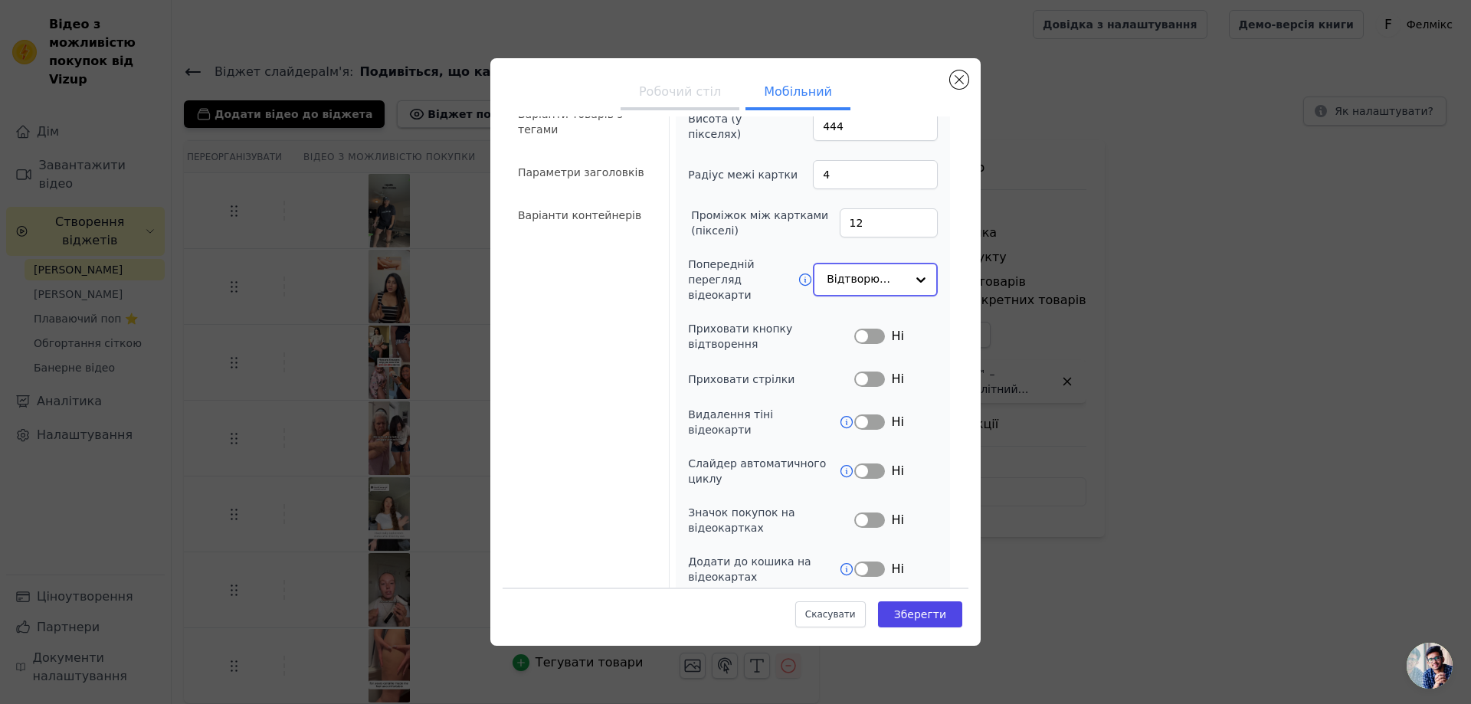
click at [867, 293] on input "Попередній перегляд відеокарти" at bounding box center [866, 279] width 79 height 31
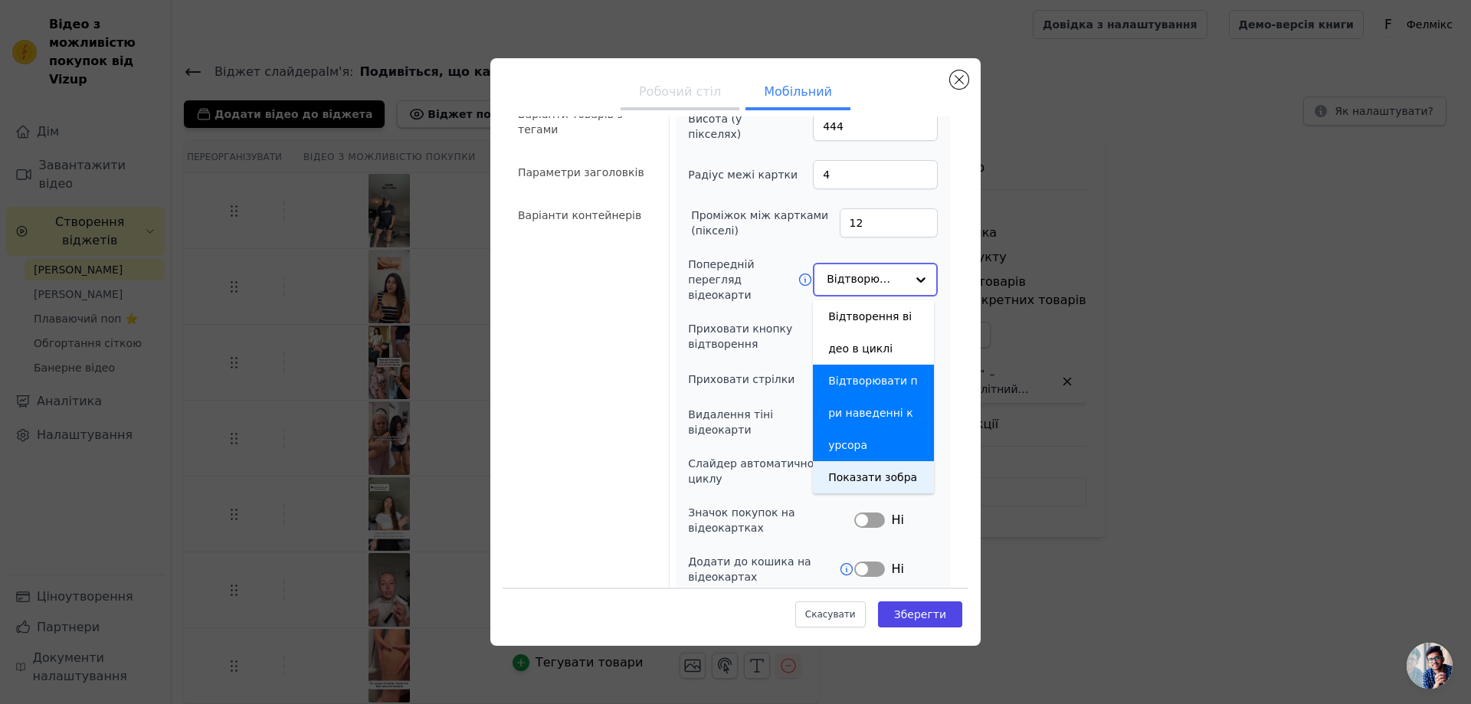
scroll to position [32, 0]
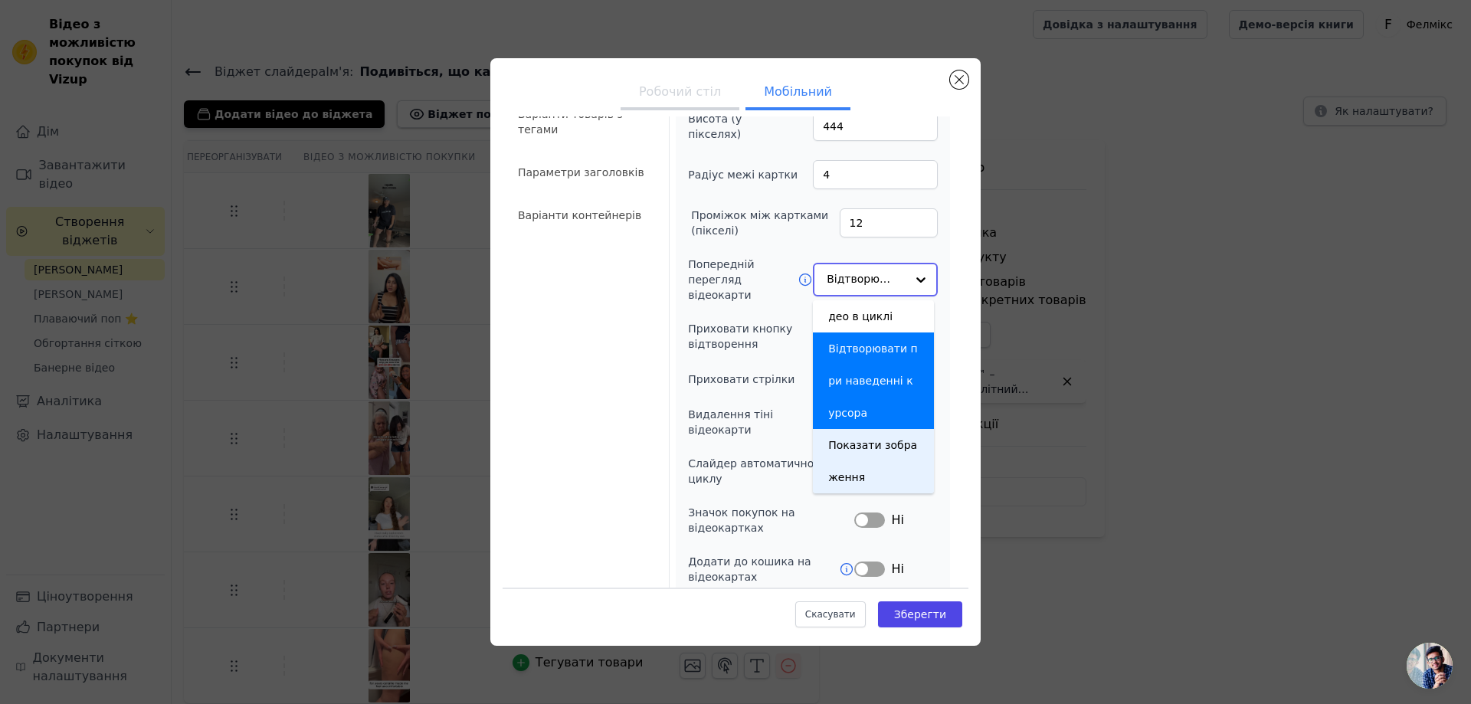
click at [858, 459] on div "Показати зображення" at bounding box center [873, 461] width 121 height 64
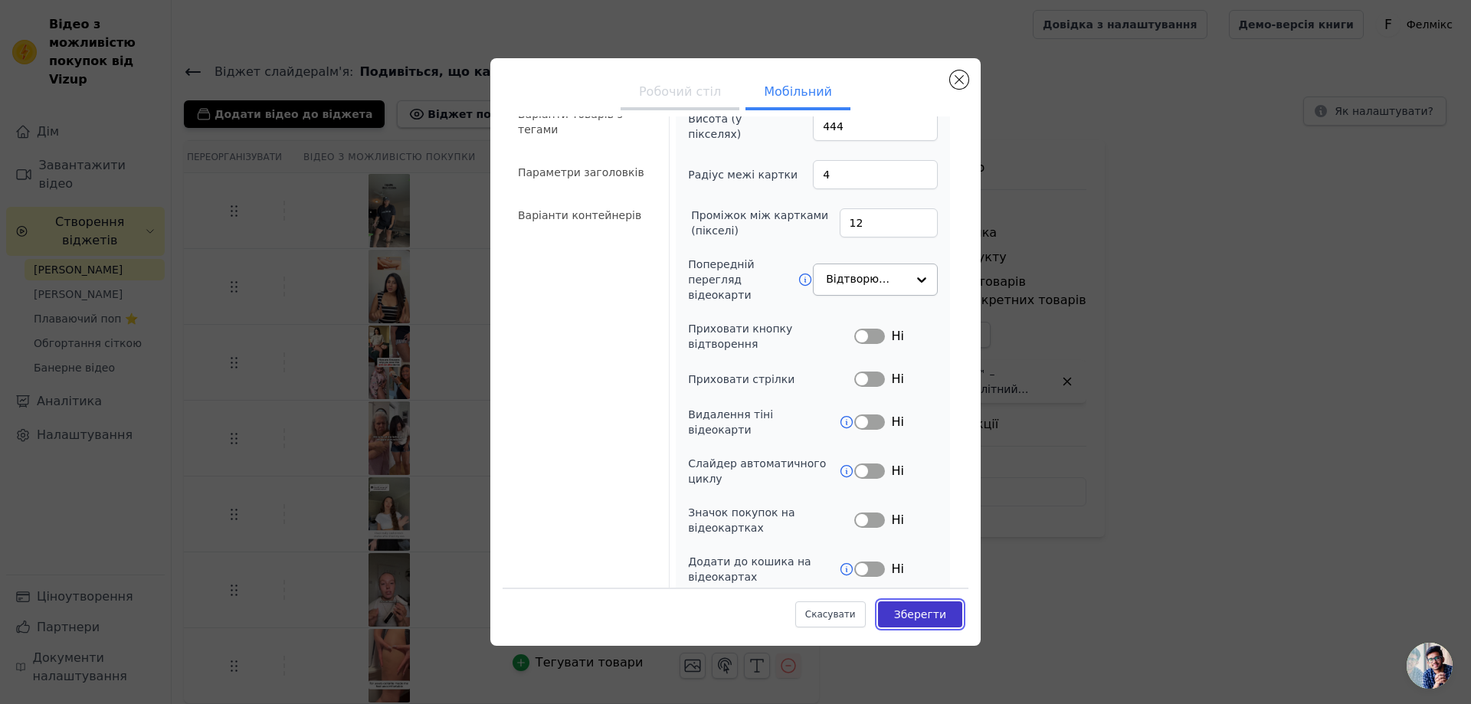
click at [921, 621] on font "Зберегти" at bounding box center [920, 614] width 52 height 12
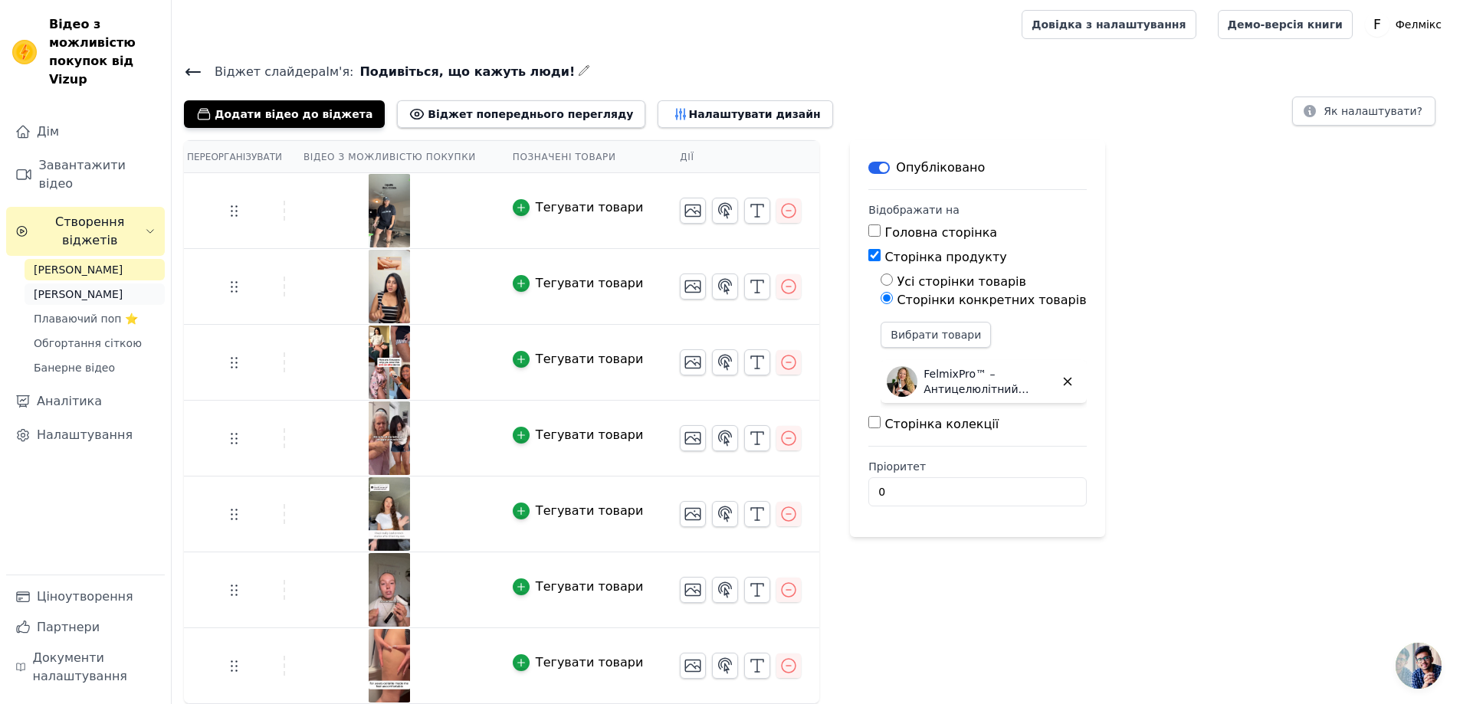
click at [61, 288] on font "Кола історій" at bounding box center [78, 294] width 89 height 12
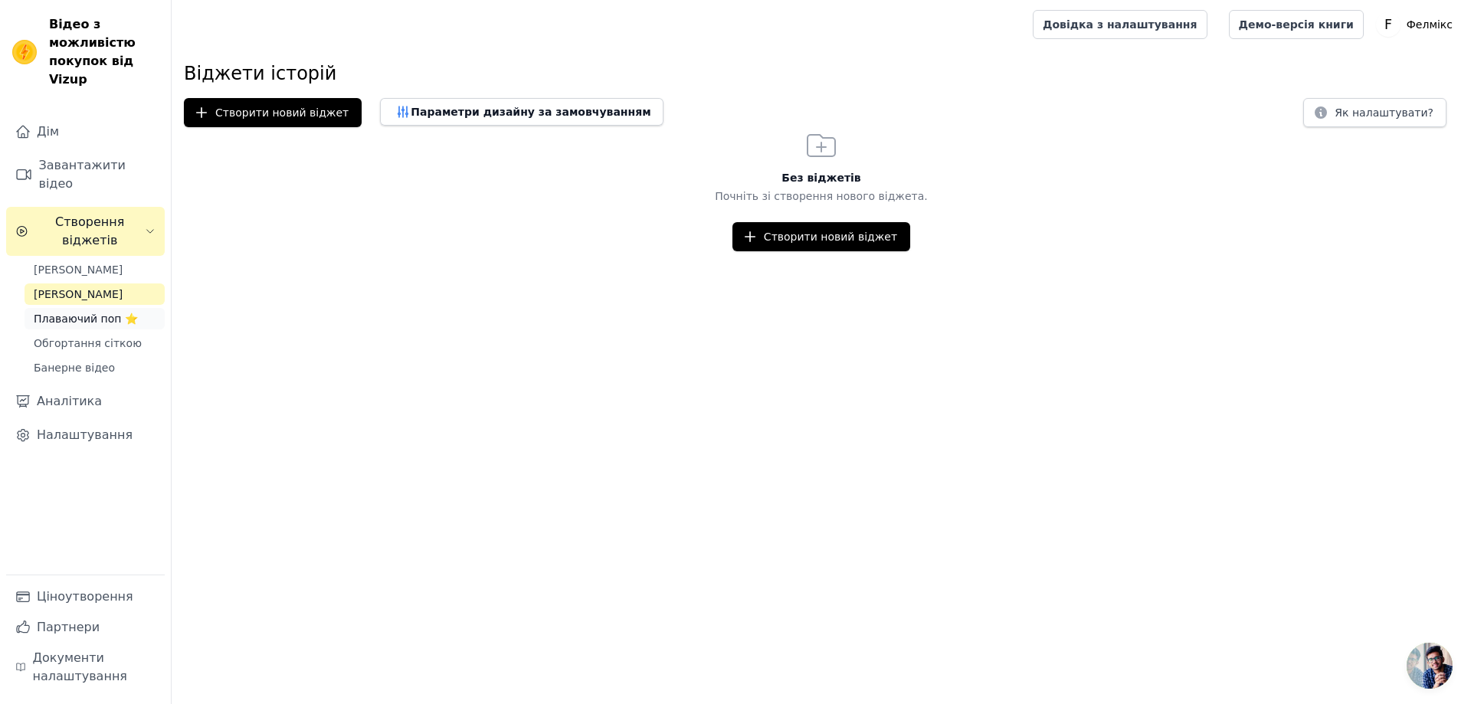
click at [61, 313] on font "Плаваючий поп ⭐" at bounding box center [86, 319] width 104 height 12
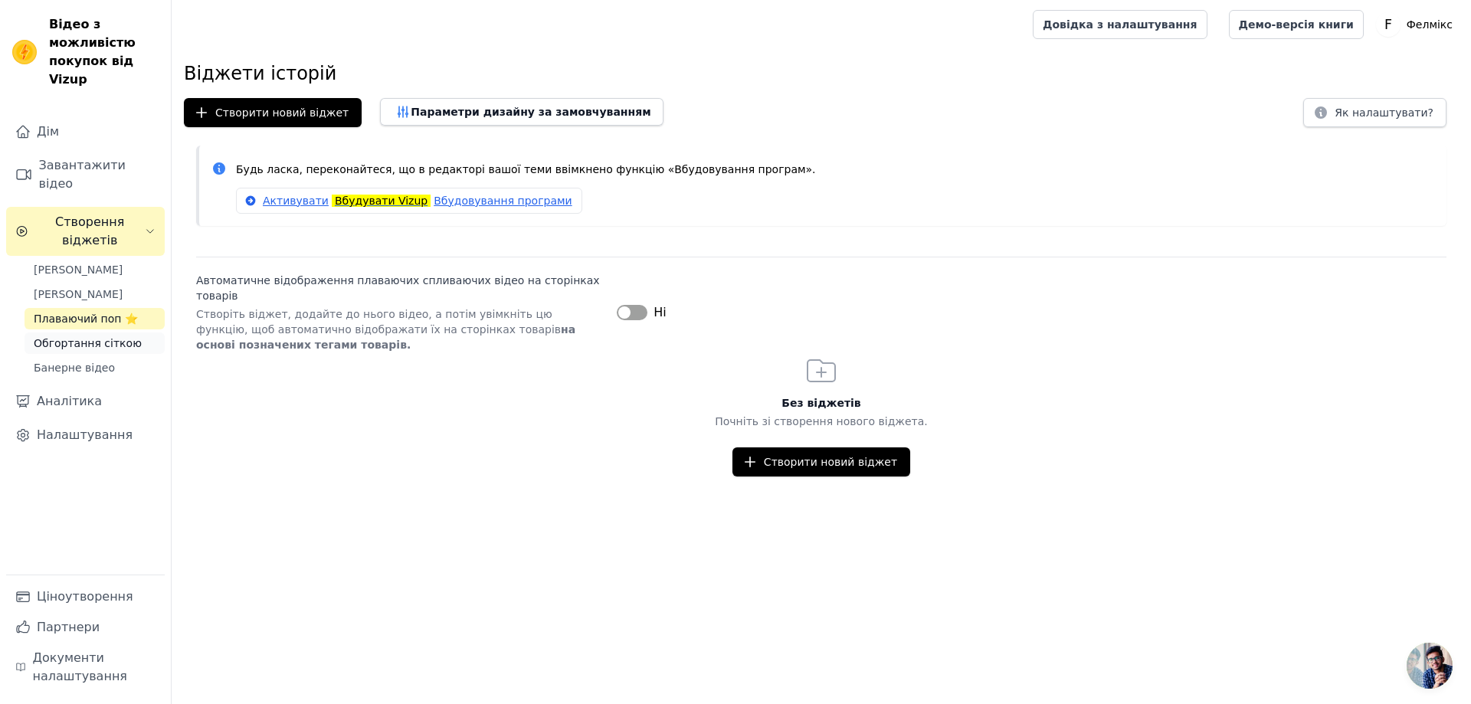
click at [74, 337] on font "Обгортання сіткою" at bounding box center [88, 343] width 108 height 12
